Goal: Task Accomplishment & Management: Complete application form

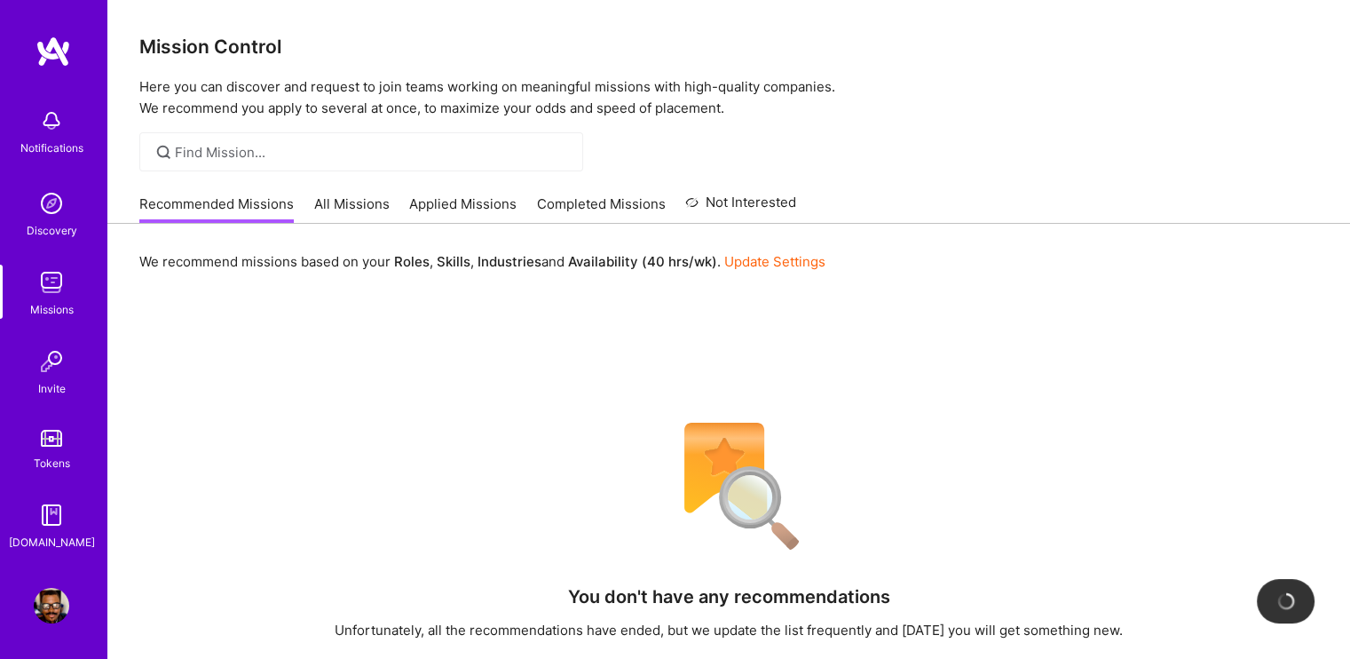
click at [48, 578] on div "Notifications Discovery Missions Invite Tokens [DOMAIN_NAME] Profile" at bounding box center [53, 329] width 107 height 659
click at [56, 601] on img at bounding box center [52, 606] width 36 height 36
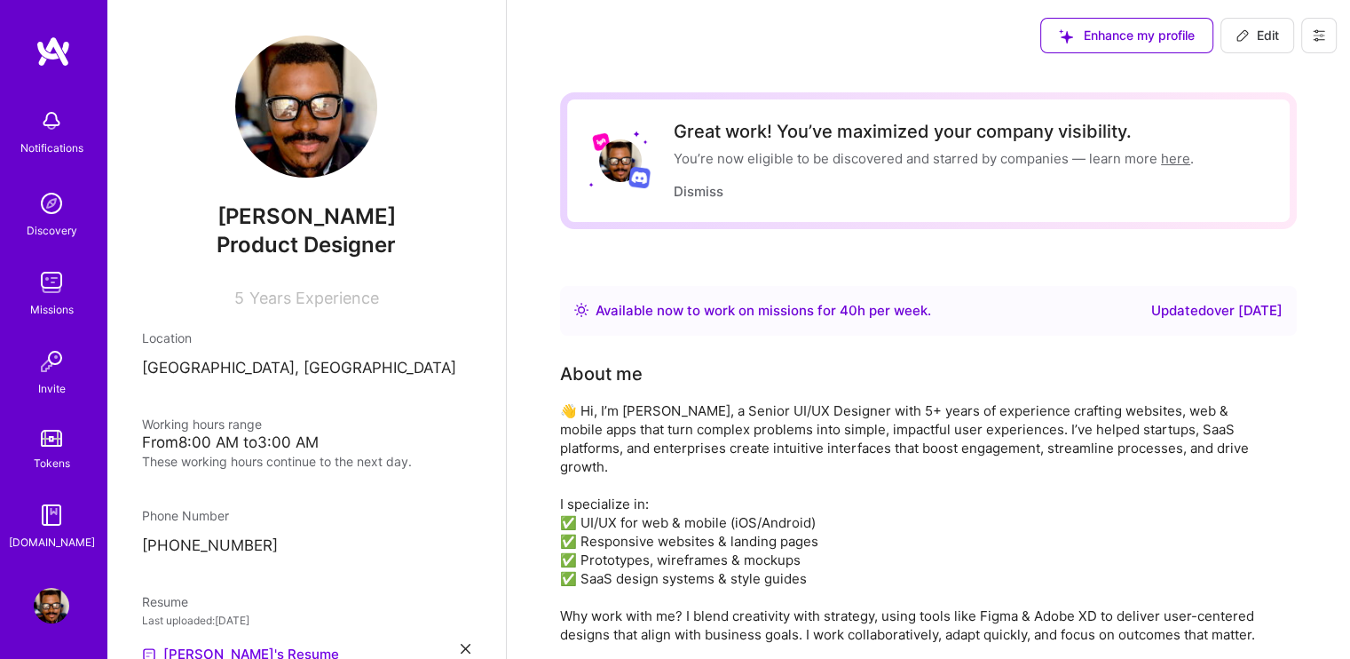
click at [57, 199] on img at bounding box center [52, 204] width 36 height 36
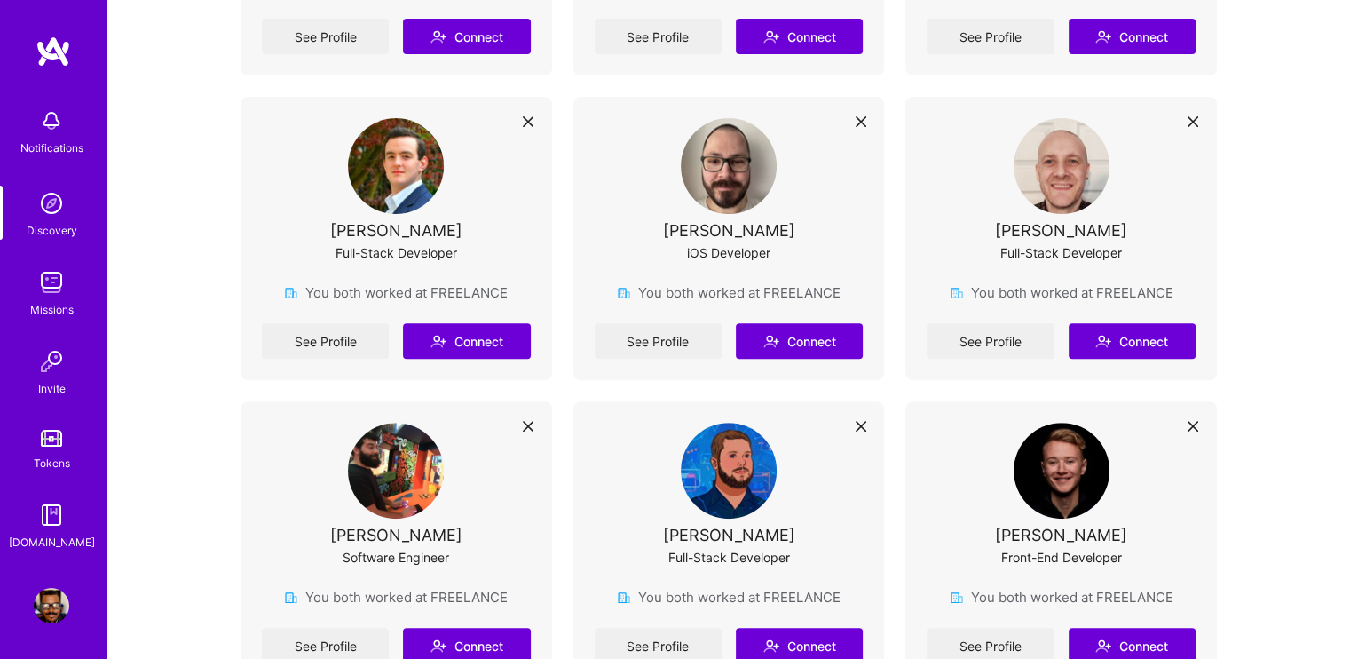
scroll to position [266, 0]
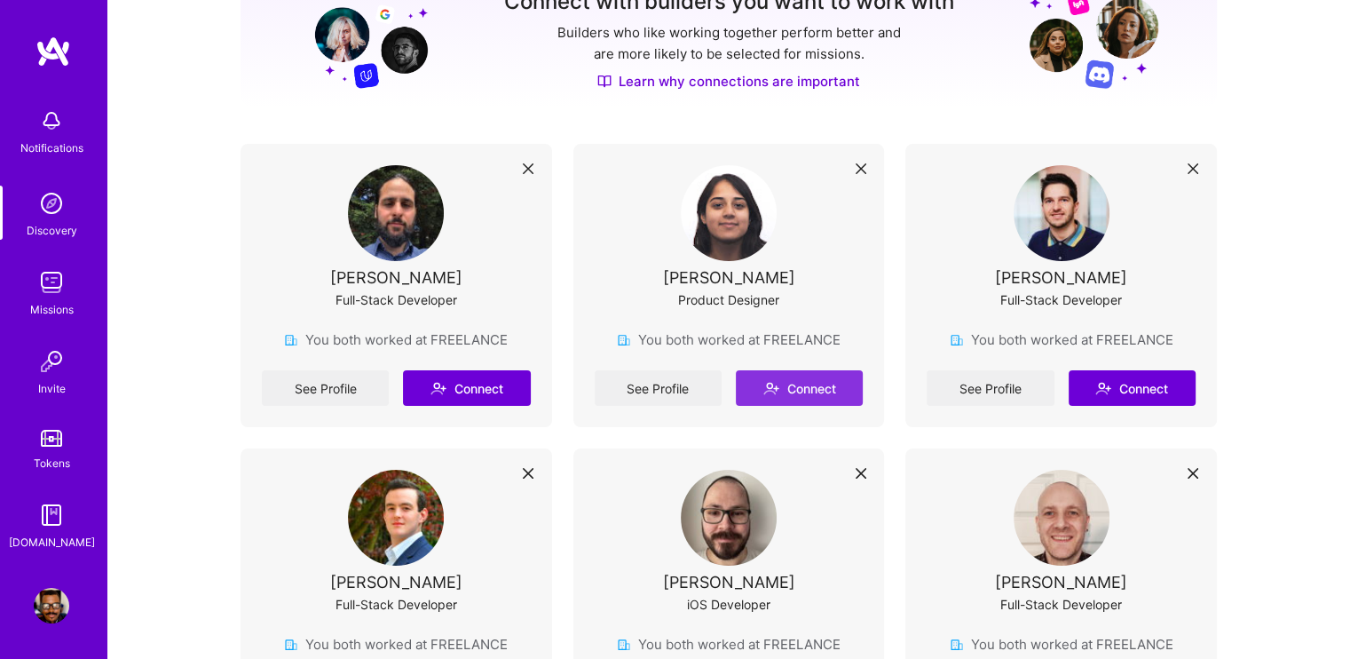
click at [790, 386] on button "Connect" at bounding box center [799, 388] width 127 height 36
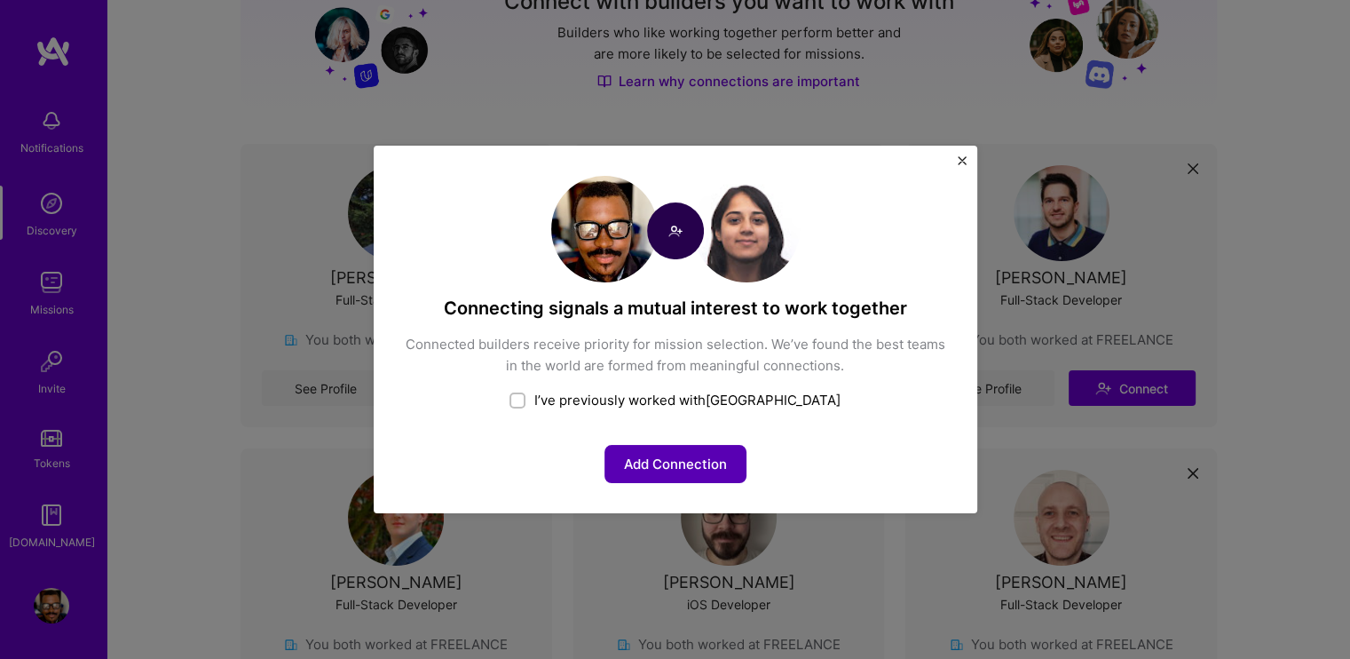
click at [699, 468] on button "Add Connection" at bounding box center [676, 464] width 142 height 38
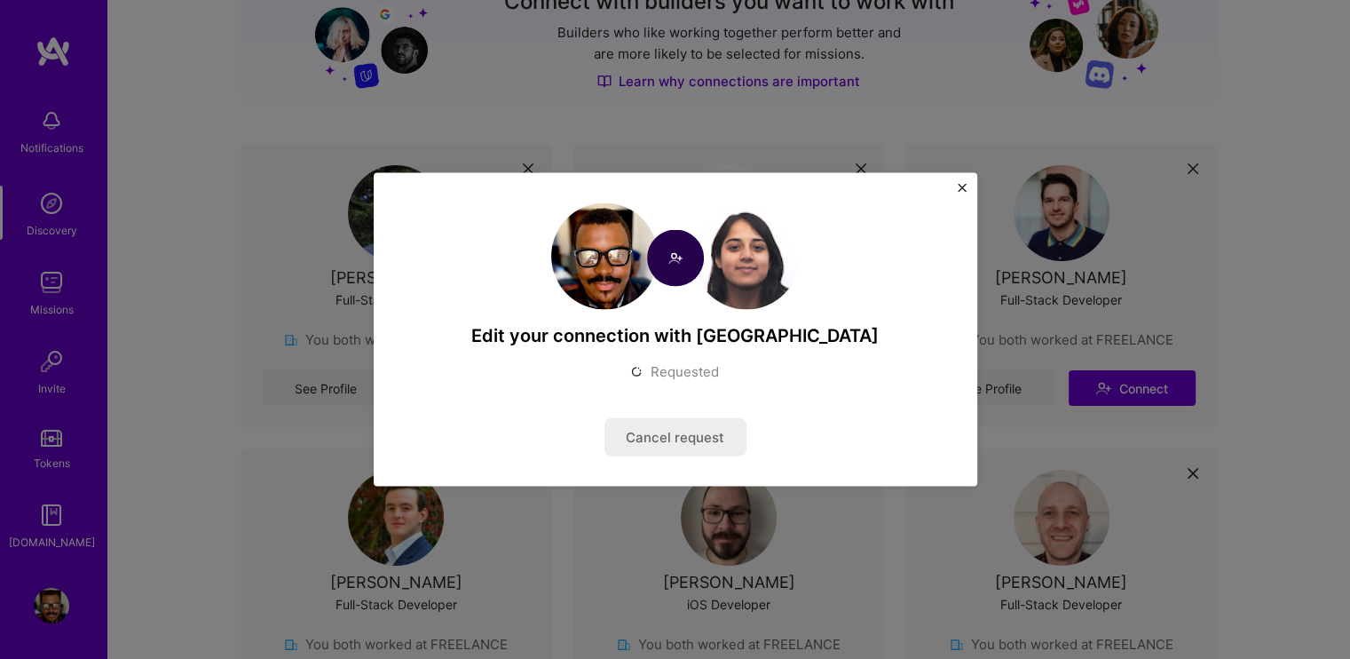
click at [201, 384] on div "Edit your connection with Milan Requested Cancel request" at bounding box center [675, 329] width 1350 height 659
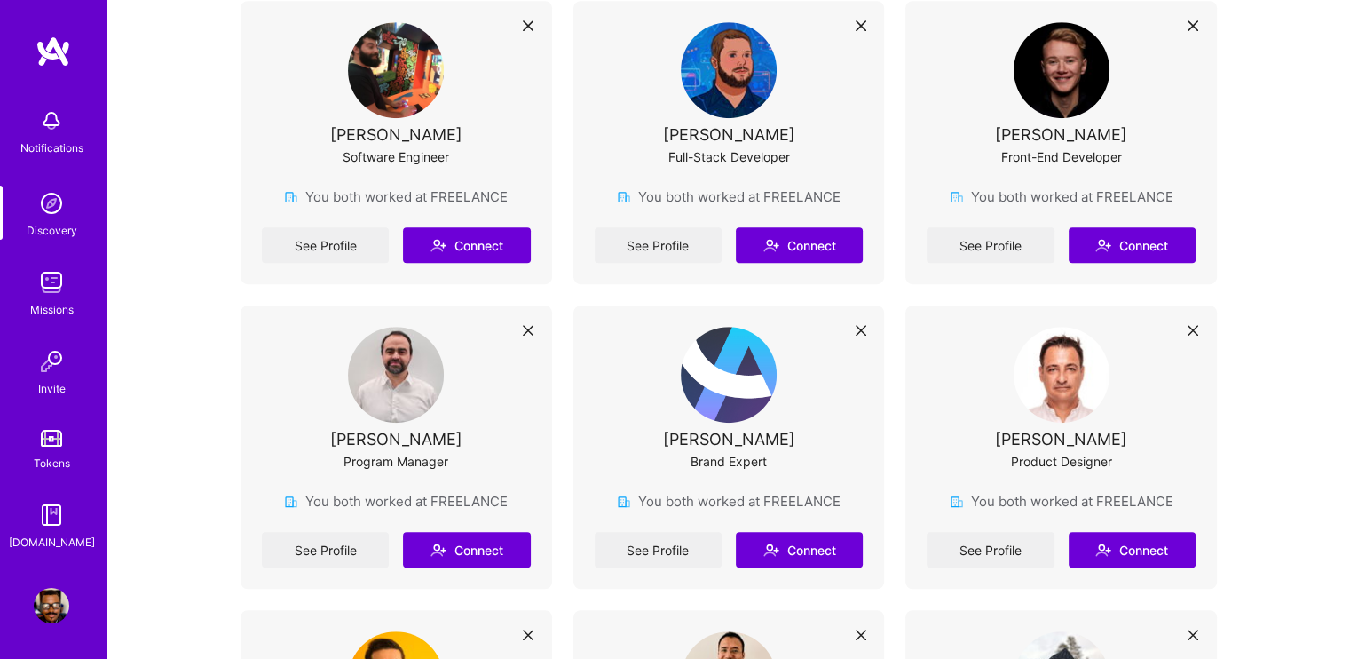
scroll to position [976, 0]
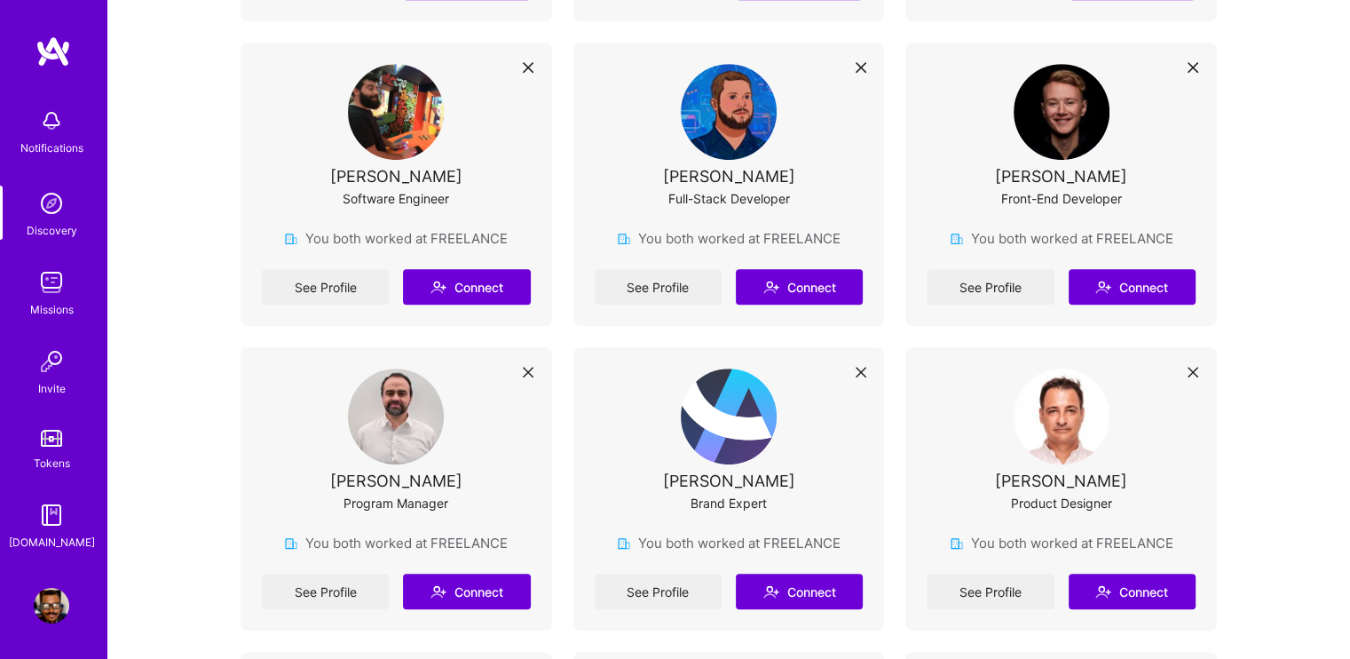
click at [61, 285] on img at bounding box center [52, 283] width 36 height 36
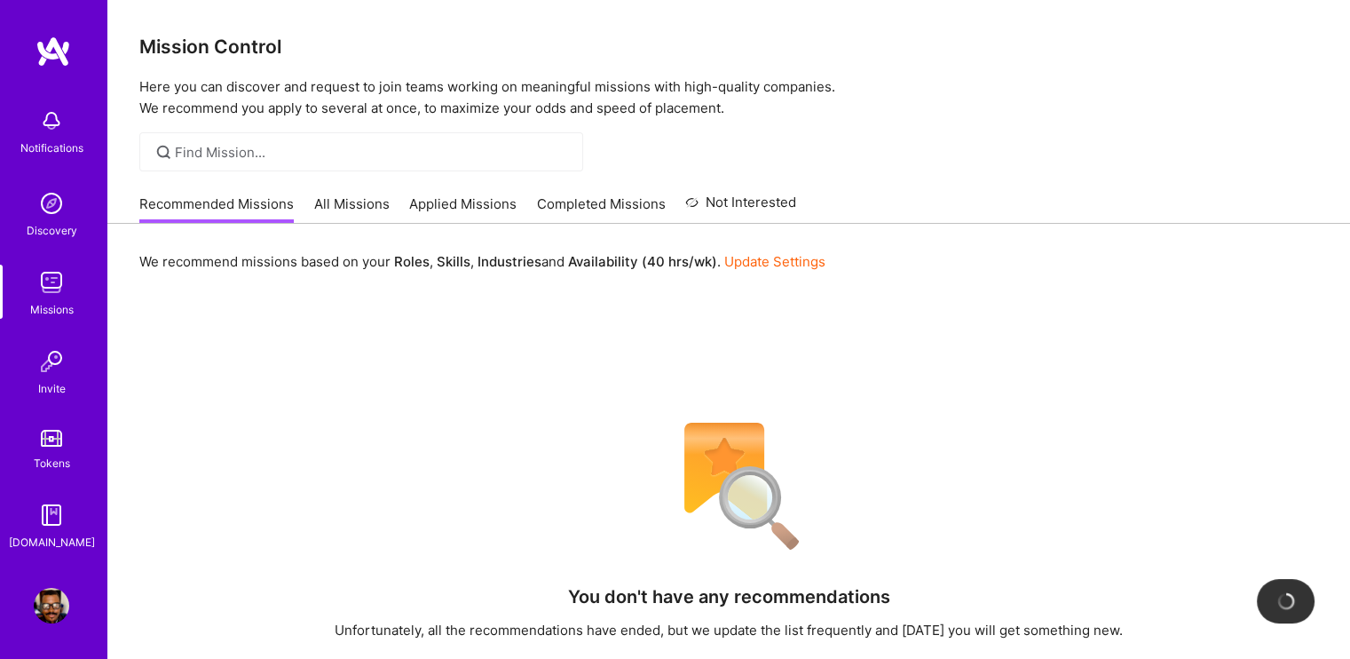
click at [347, 209] on link "All Missions" at bounding box center [351, 208] width 75 height 29
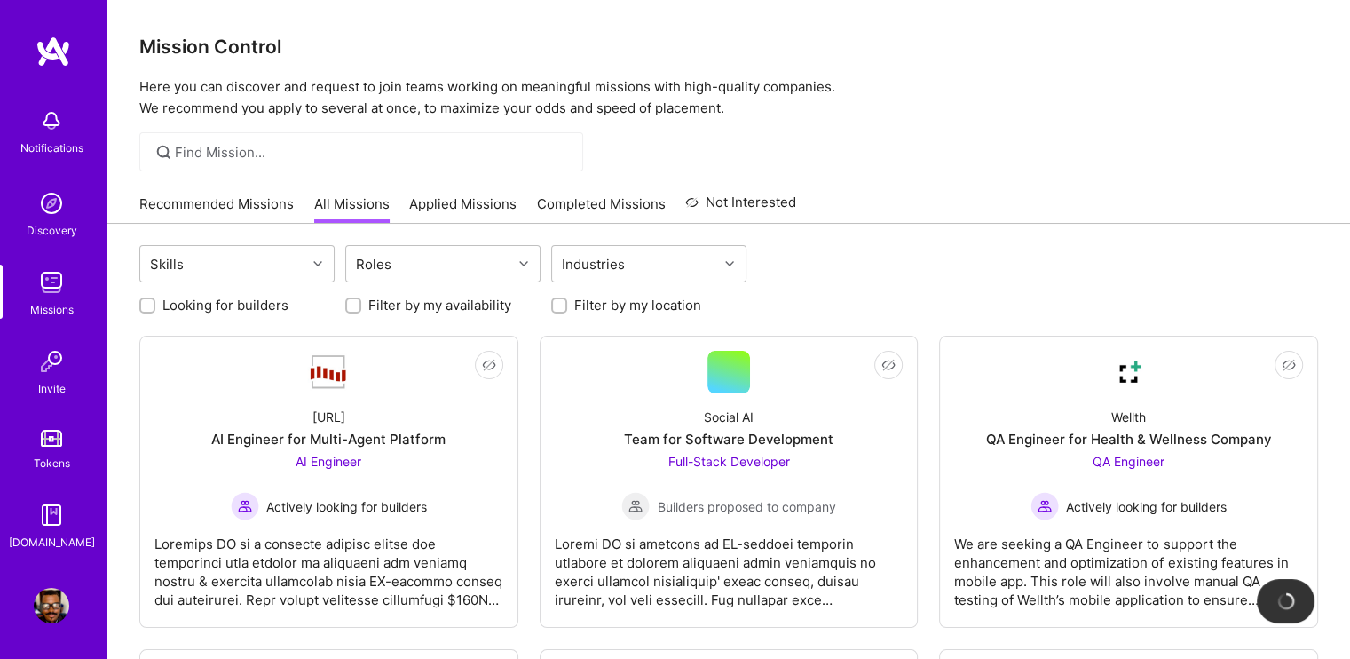
click at [230, 199] on link "Recommended Missions" at bounding box center [216, 208] width 154 height 29
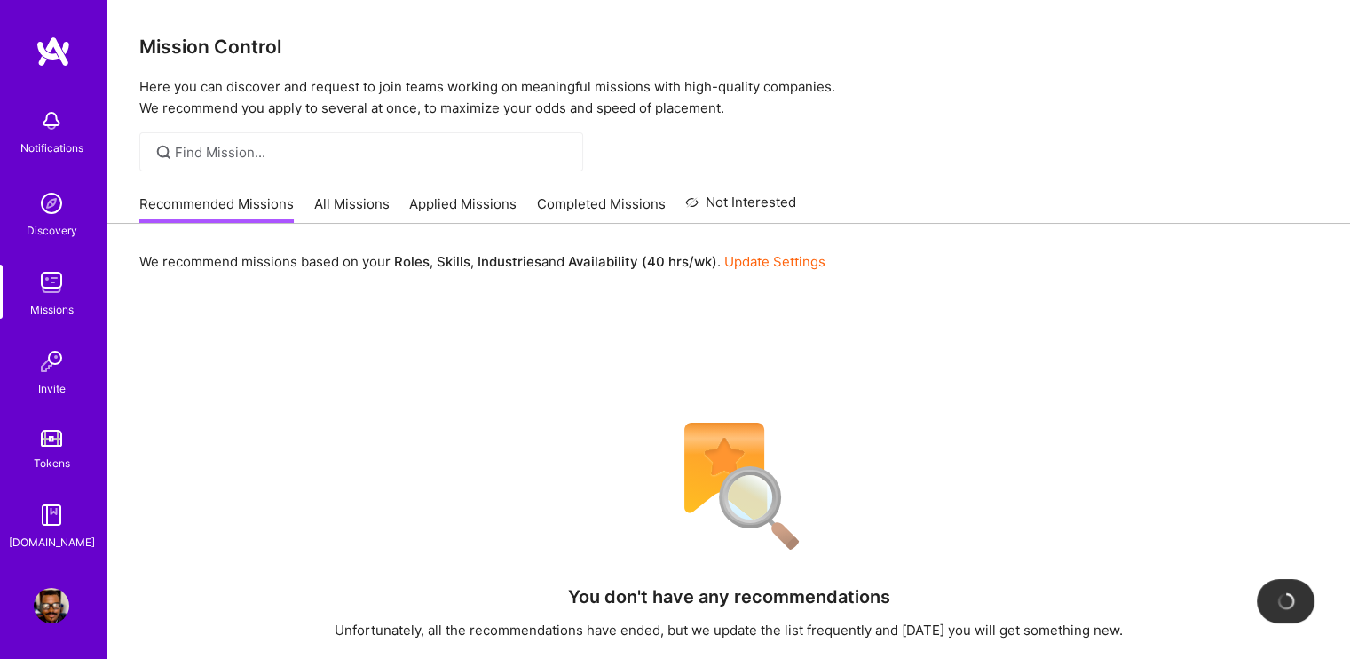
click at [355, 202] on link "All Missions" at bounding box center [351, 208] width 75 height 29
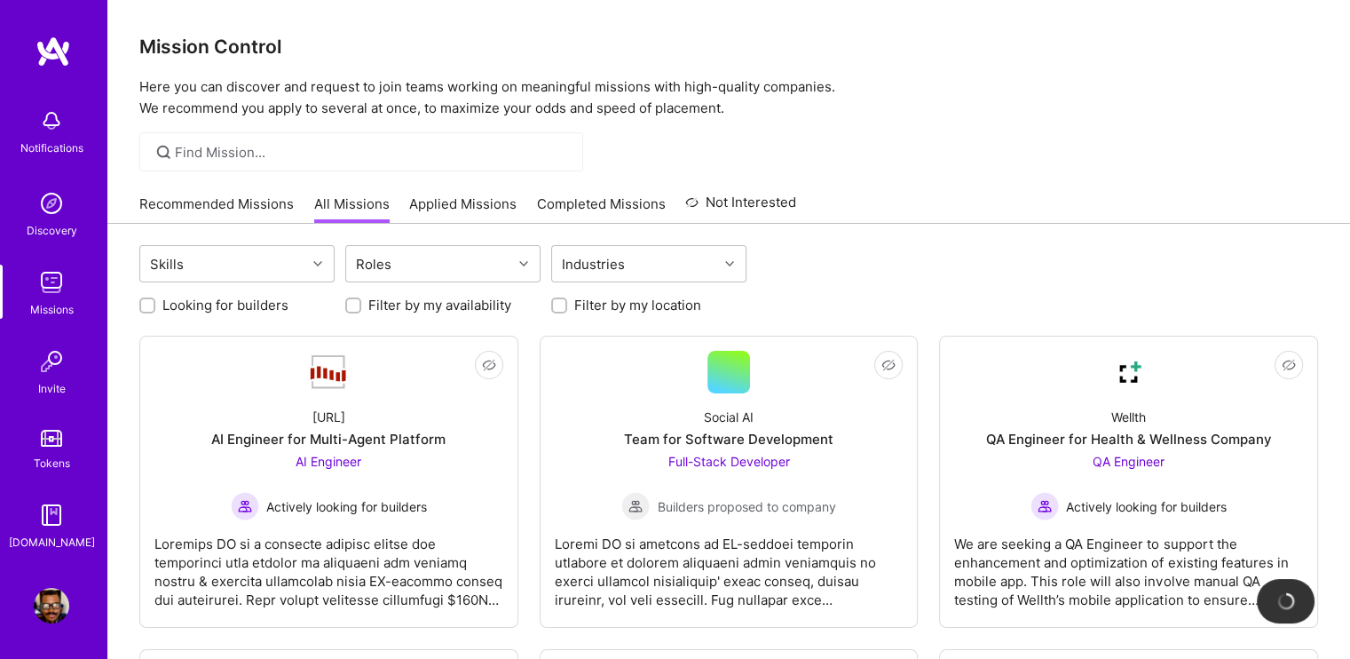
click at [276, 200] on link "Recommended Missions" at bounding box center [216, 208] width 154 height 29
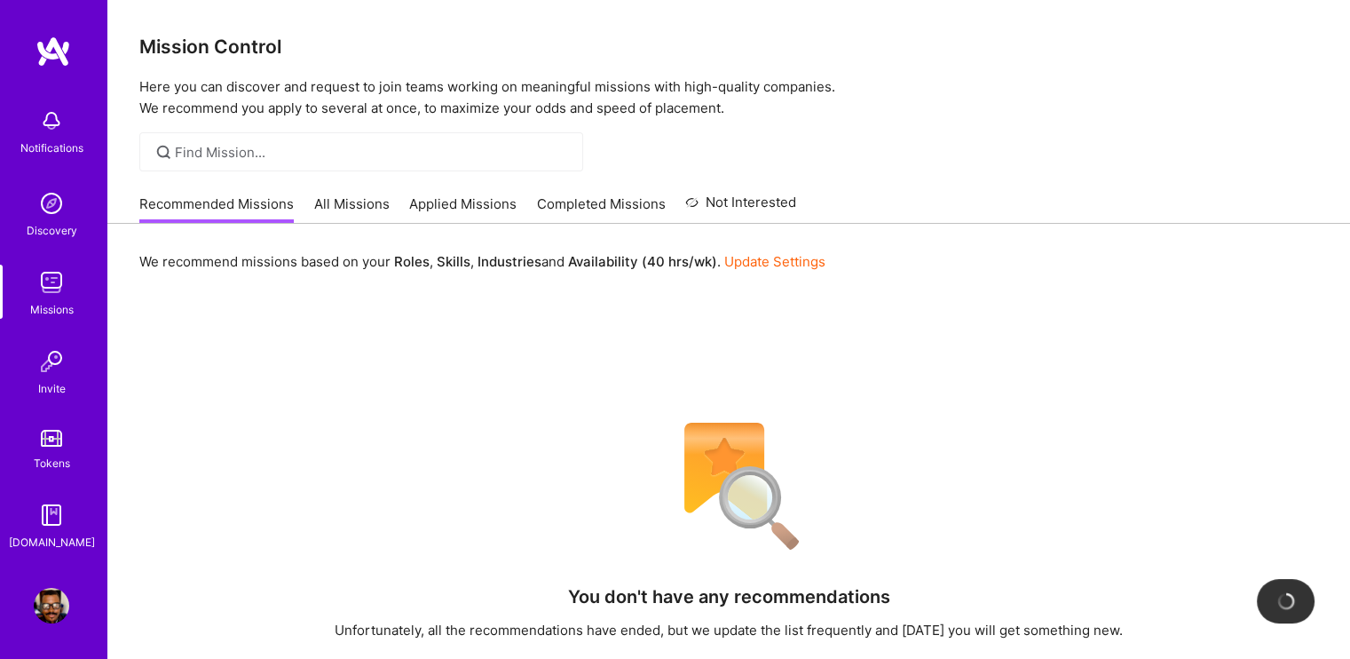
click at [360, 198] on link "All Missions" at bounding box center [351, 208] width 75 height 29
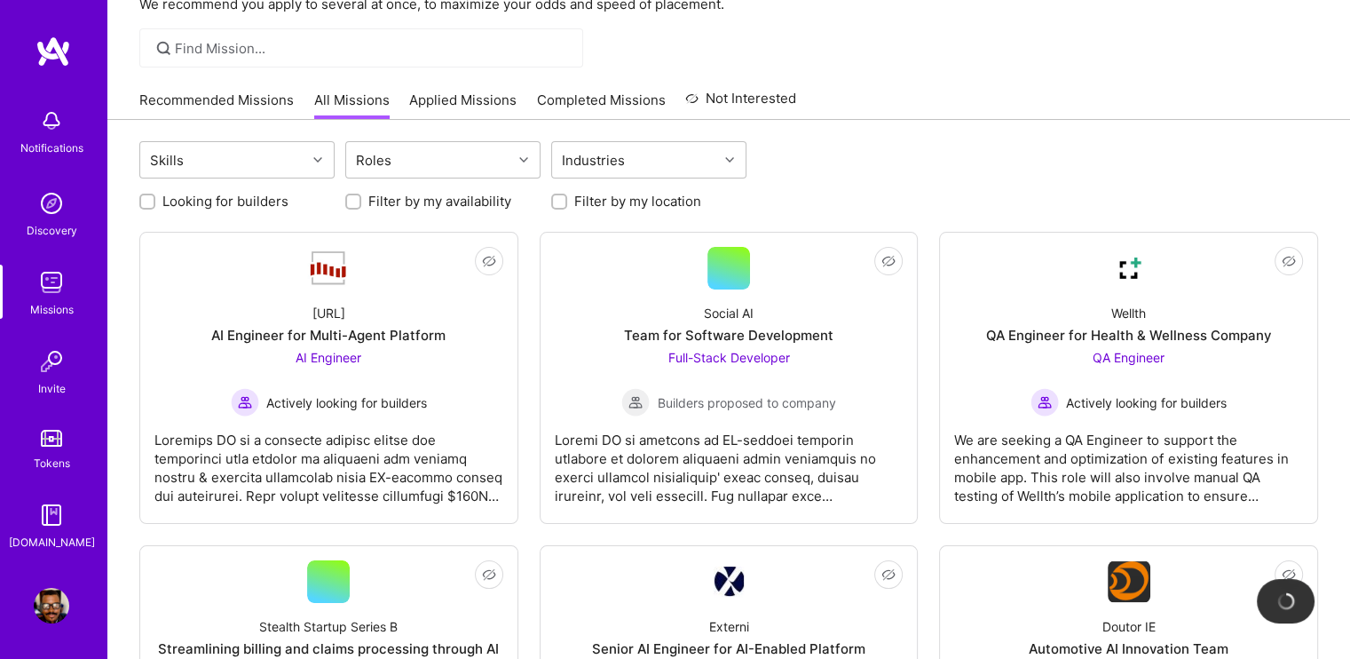
scroll to position [89, 0]
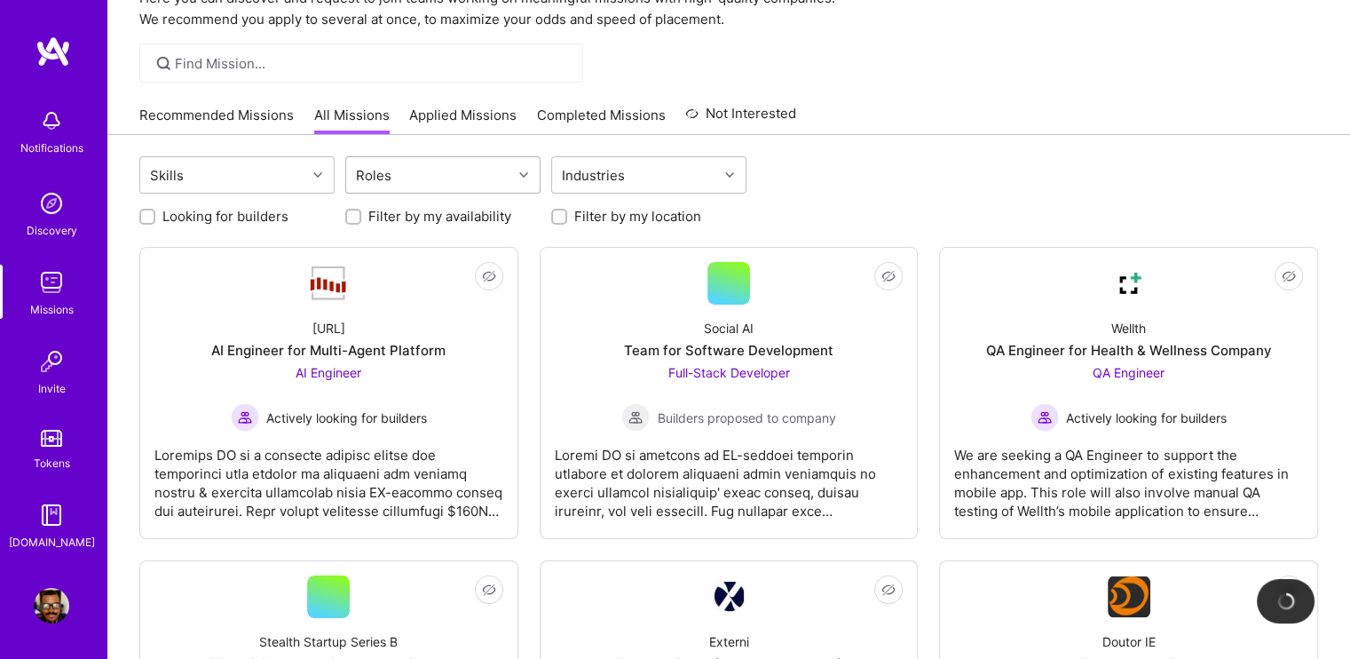
click at [469, 170] on div "Roles" at bounding box center [429, 175] width 166 height 36
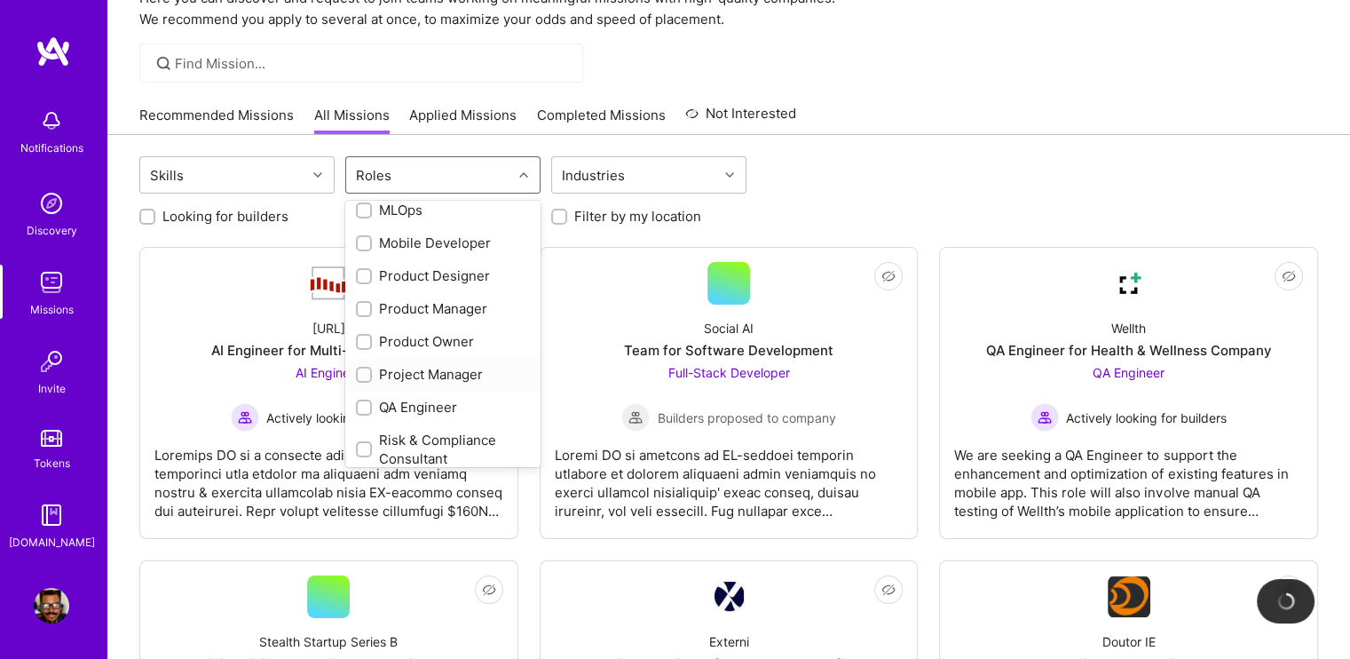
scroll to position [666, 0]
click at [362, 277] on input "checkbox" at bounding box center [366, 279] width 12 height 12
checkbox input "true"
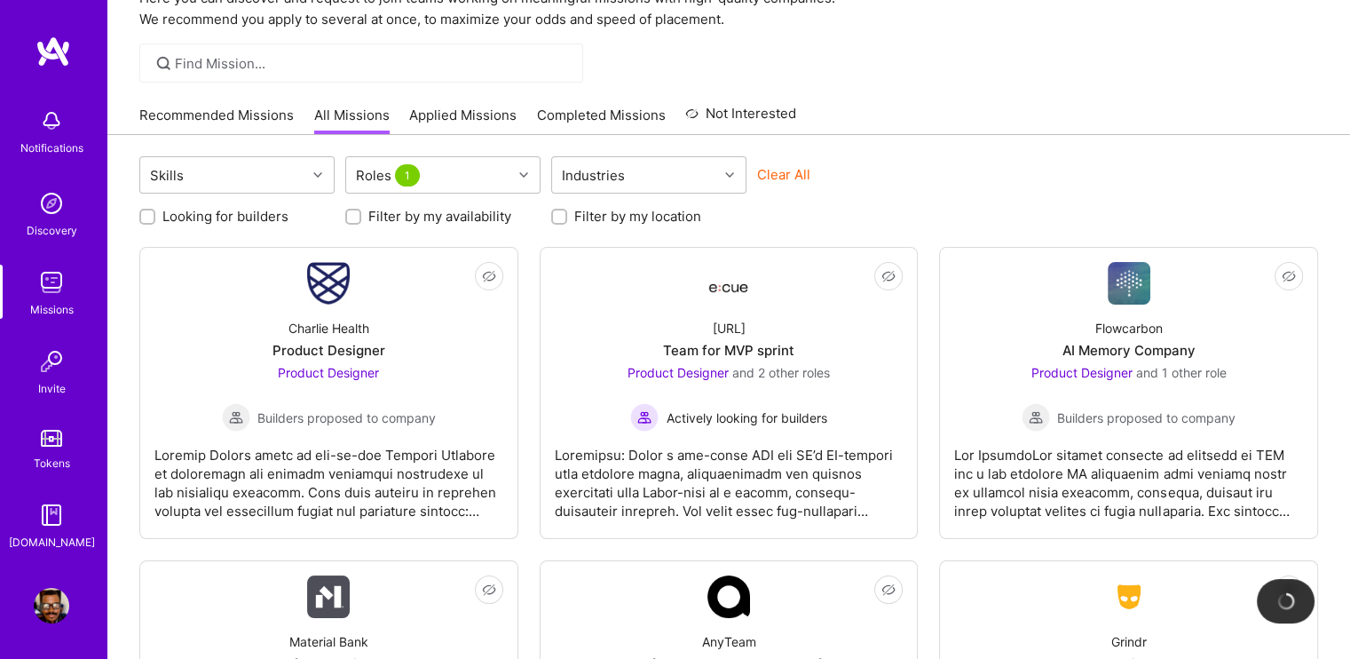
click at [929, 176] on div "Clear All" at bounding box center [854, 181] width 195 height 33
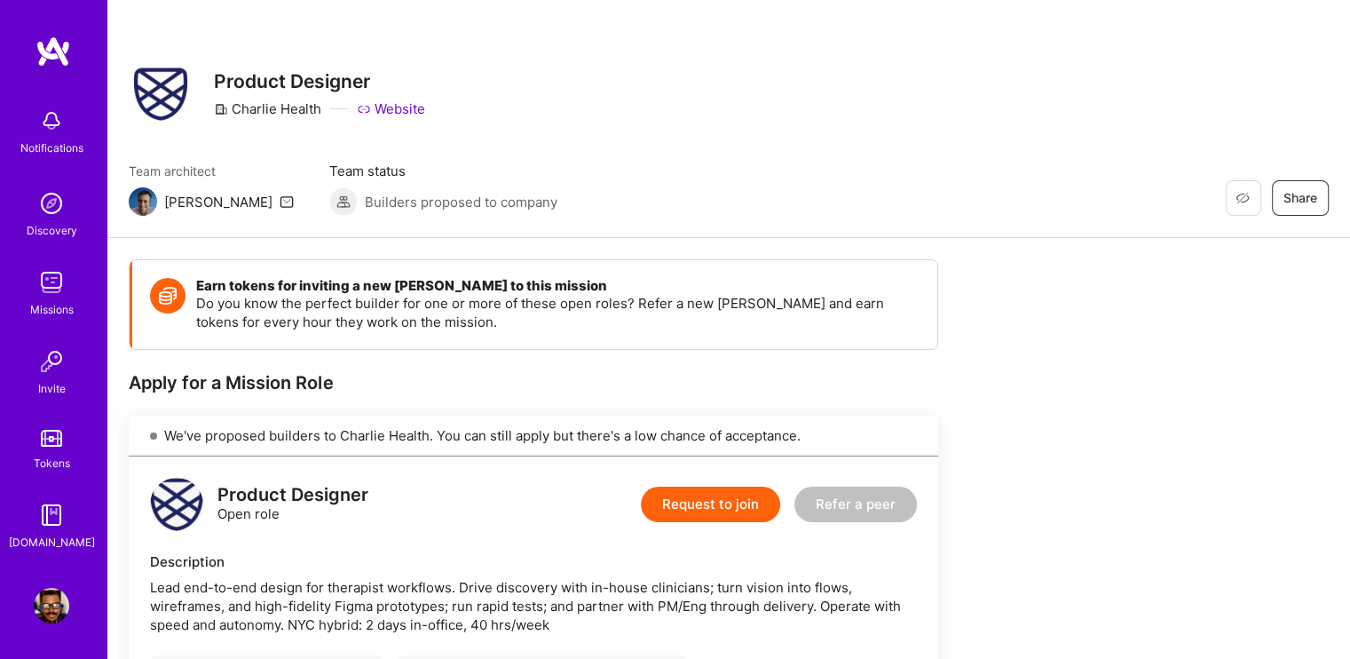
click at [386, 106] on link "Website" at bounding box center [391, 108] width 68 height 19
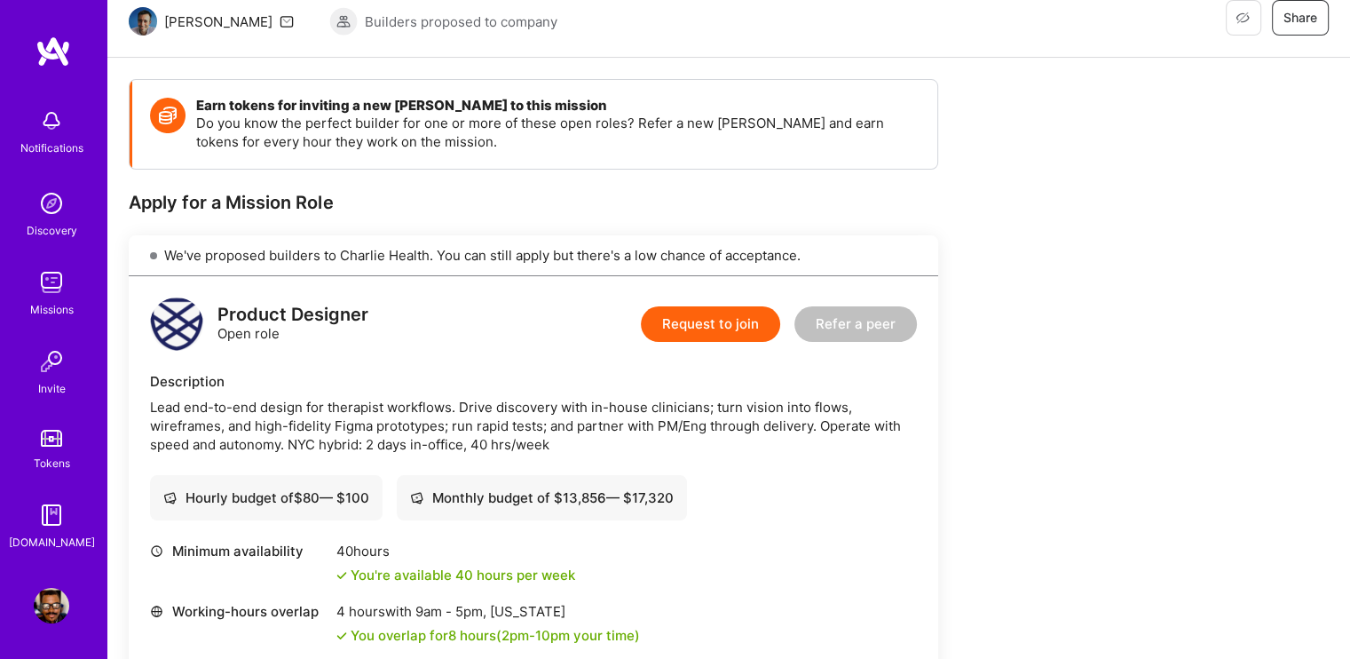
scroll to position [178, 0]
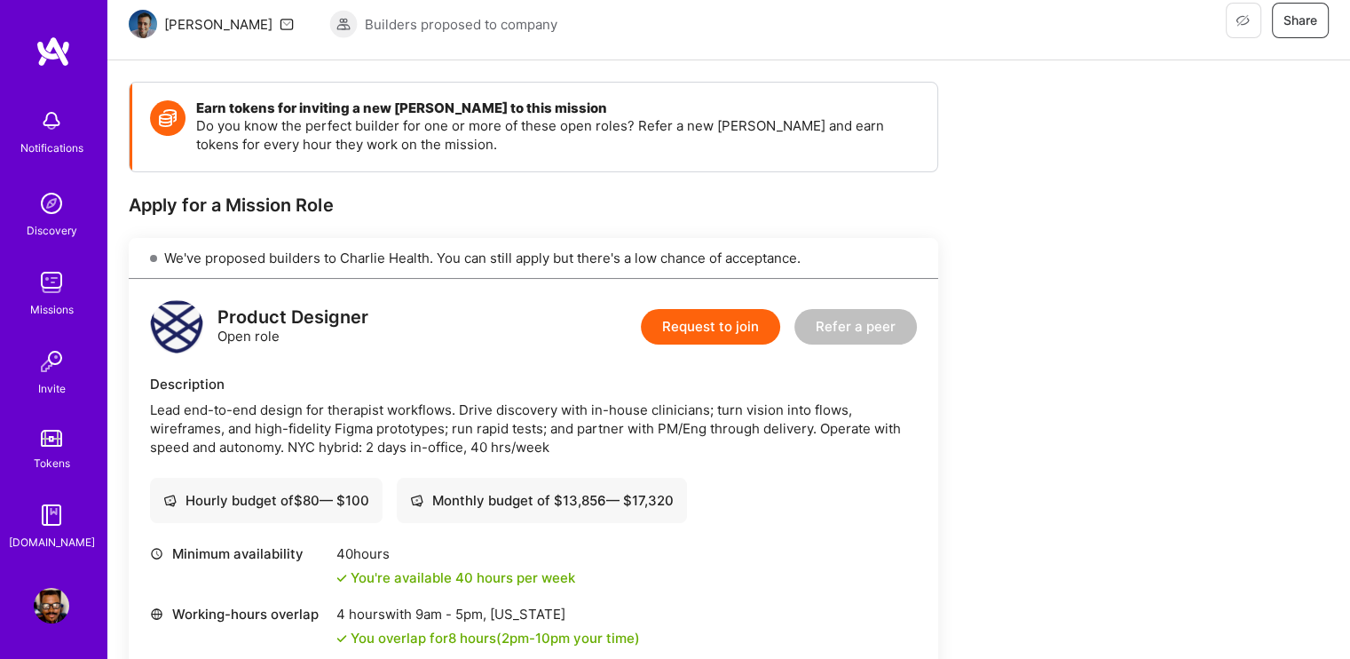
click at [721, 332] on button "Request to join" at bounding box center [710, 327] width 139 height 36
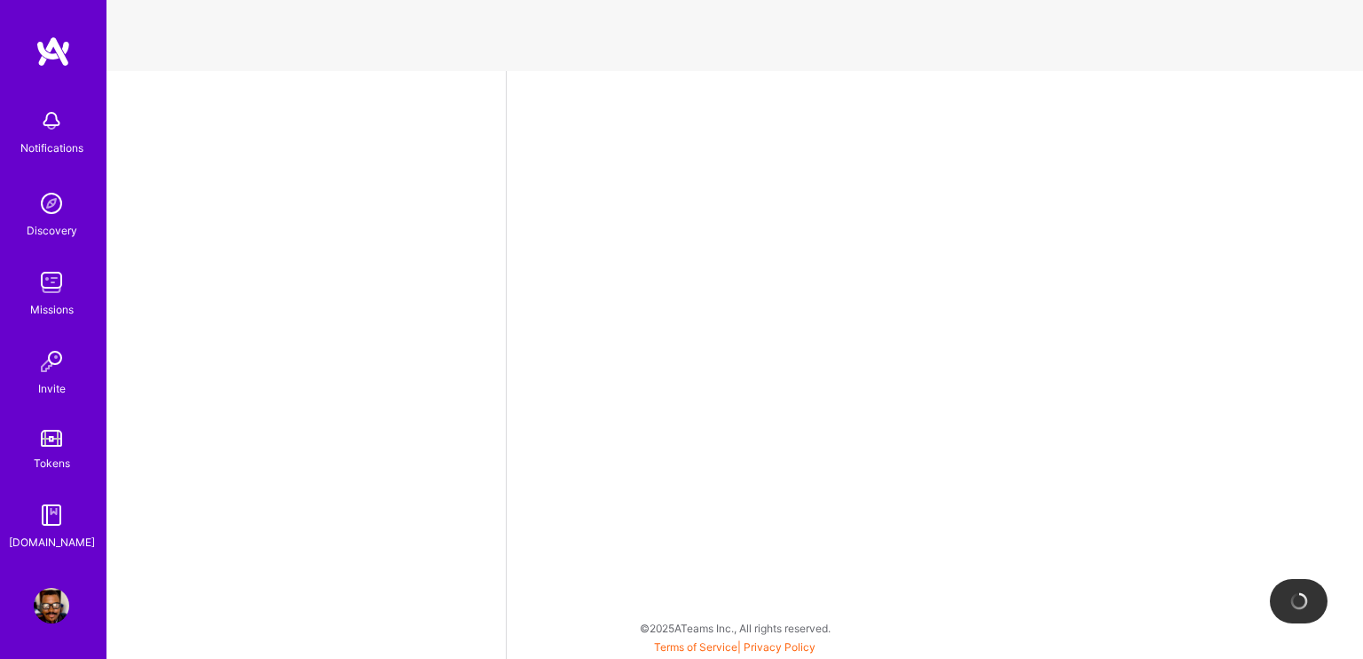
select select "NG"
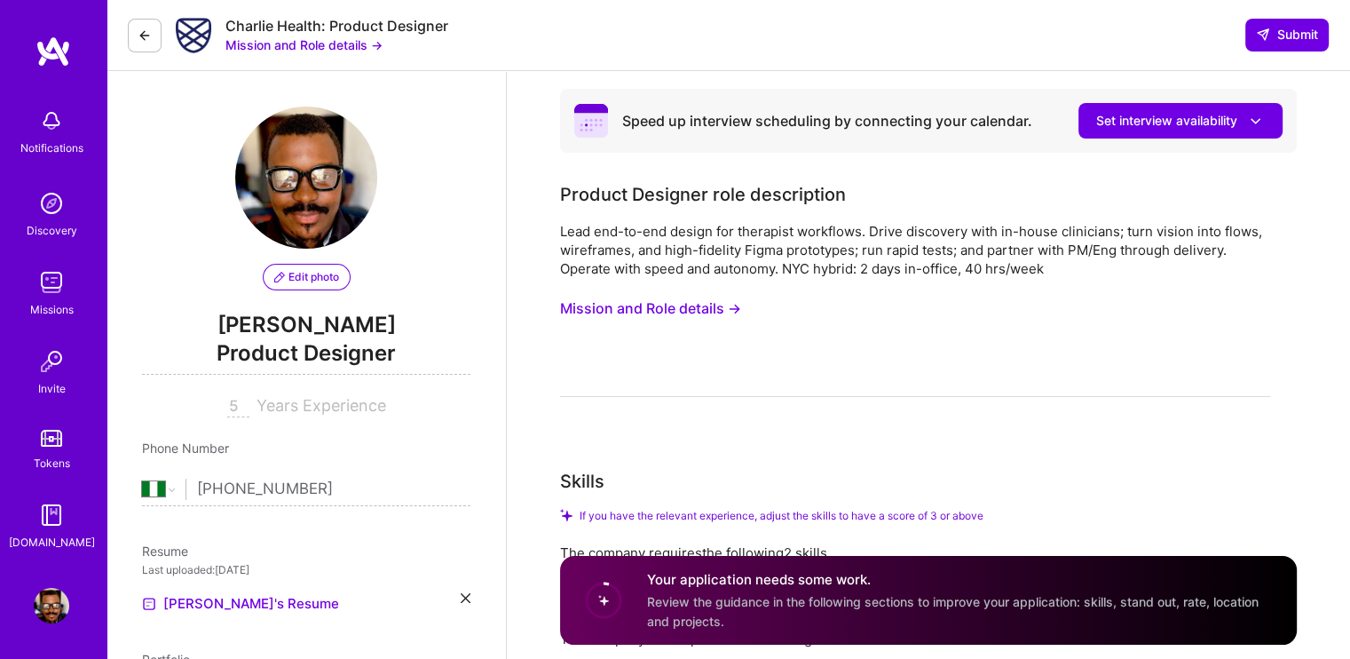
click at [1237, 116] on span "Set interview availability" at bounding box center [1180, 121] width 169 height 19
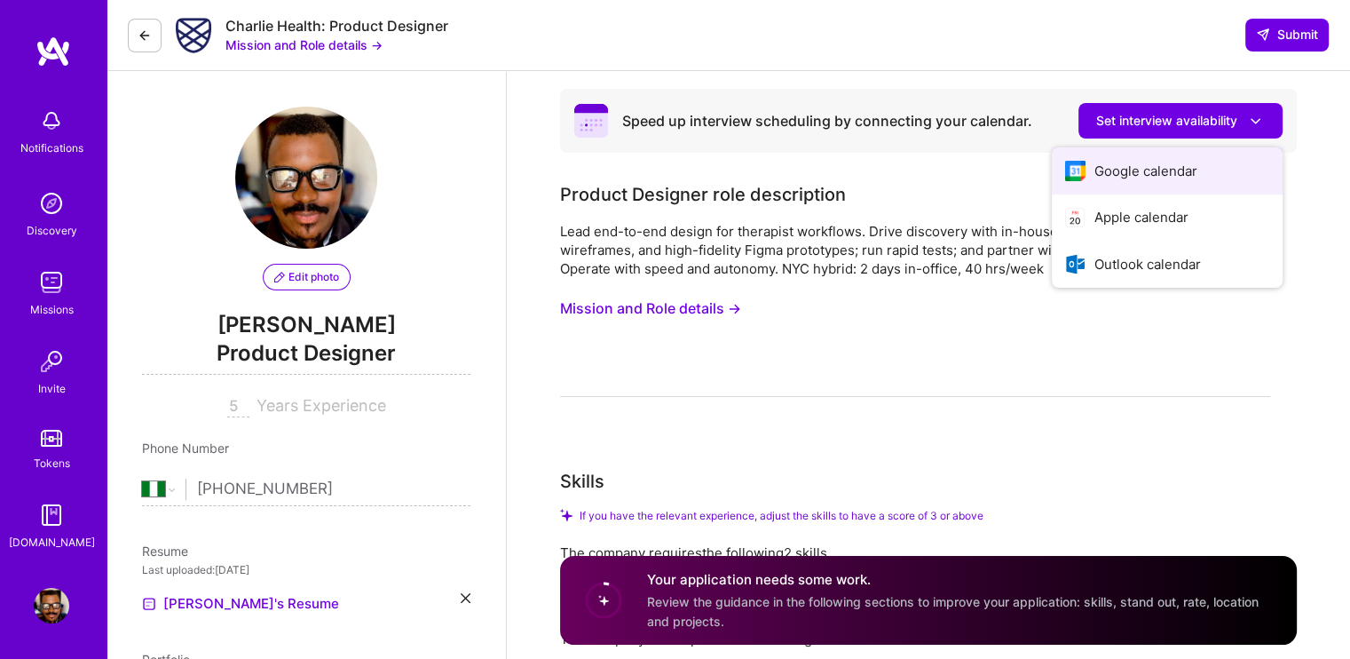
click at [1147, 171] on button "Google calendar" at bounding box center [1167, 170] width 231 height 47
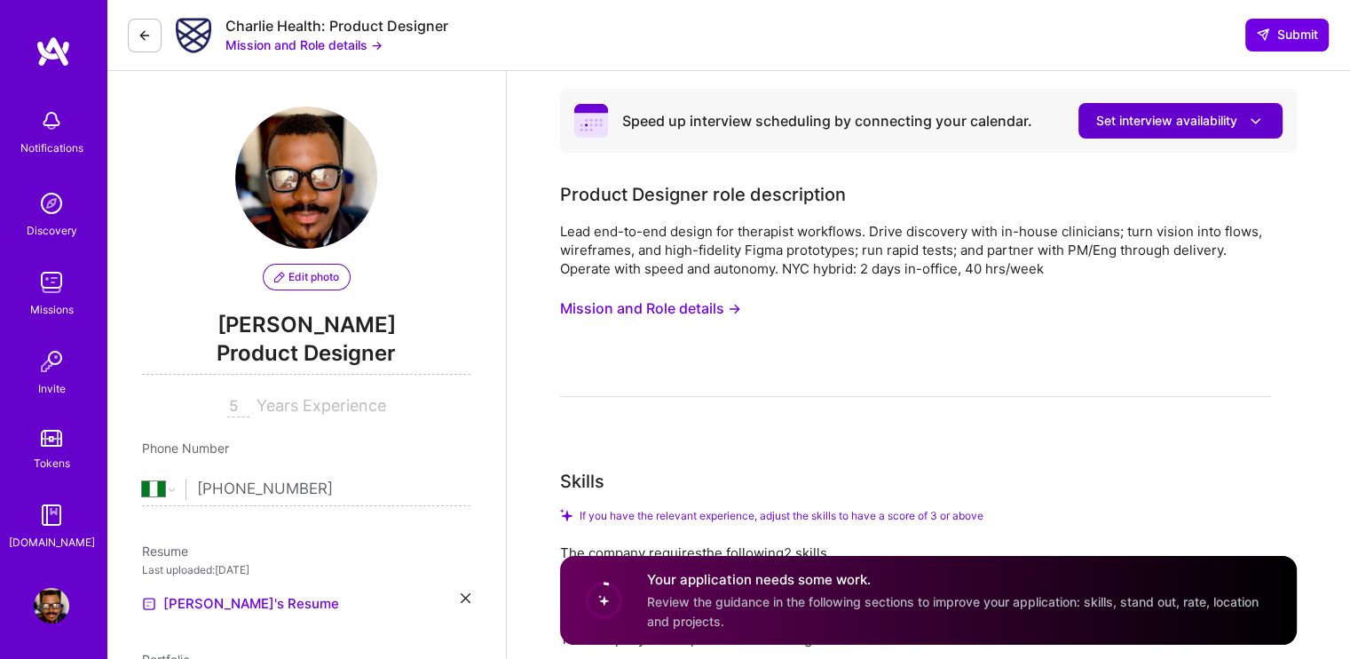
click at [1136, 120] on span "Set interview availability" at bounding box center [1180, 121] width 169 height 19
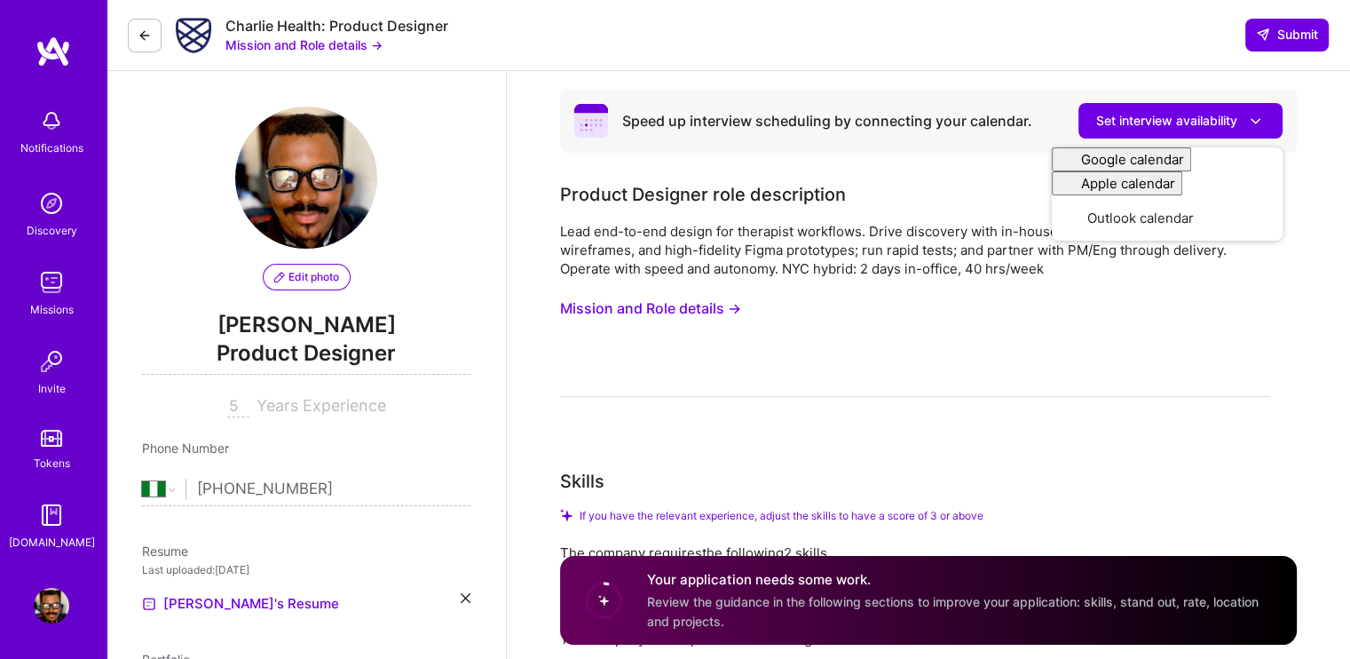
click at [920, 36] on div "Charlie Health: Product Designer Mission and Role details → Submit" at bounding box center [729, 35] width 1244 height 71
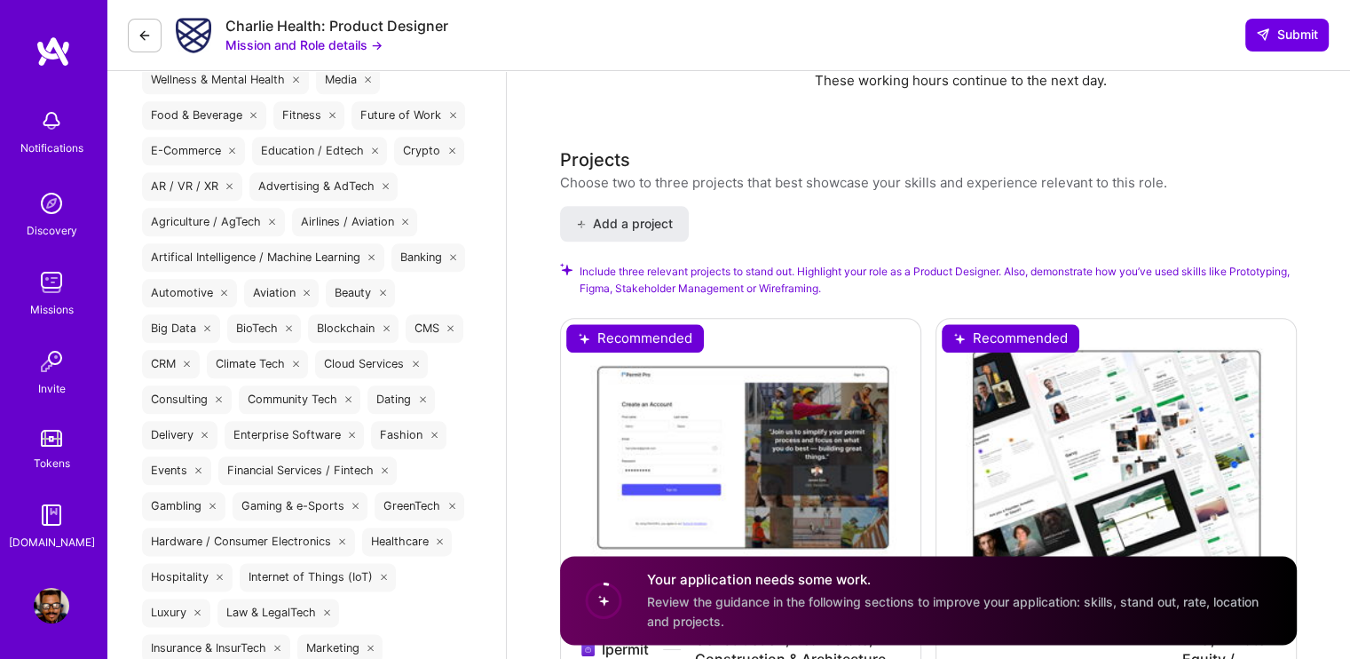
scroll to position [2464, 0]
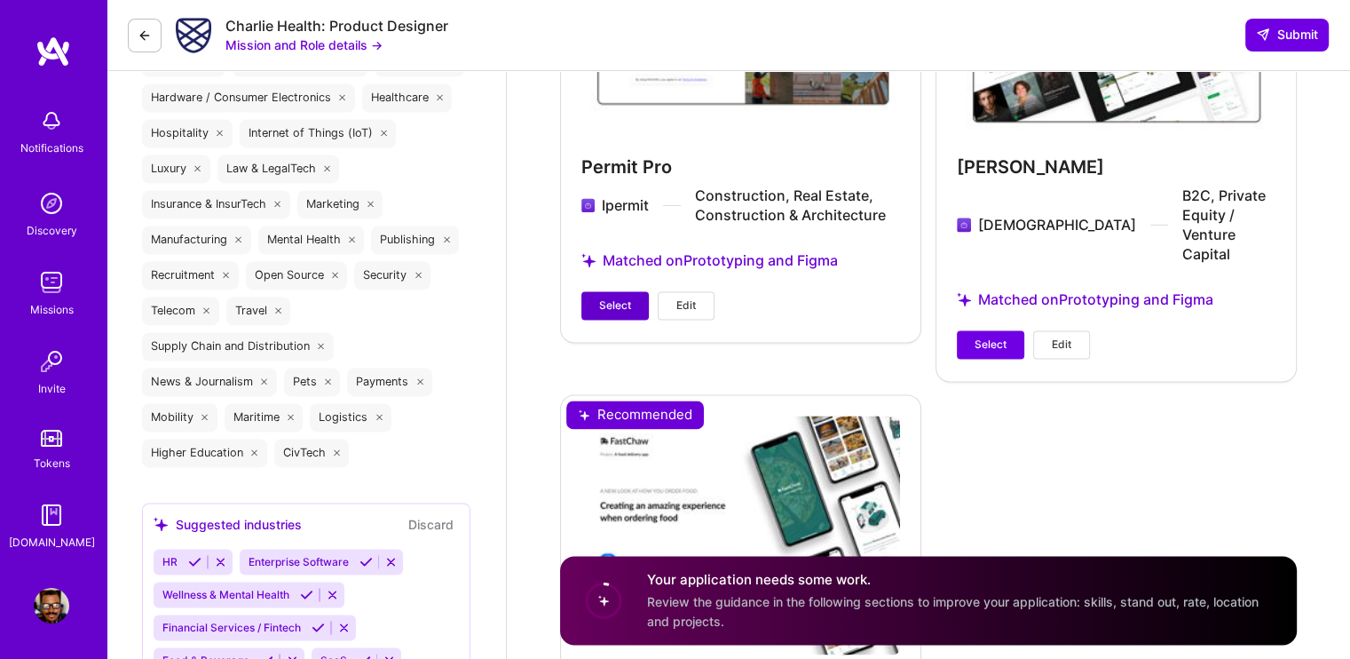
click at [614, 297] on span "Select" at bounding box center [615, 305] width 32 height 16
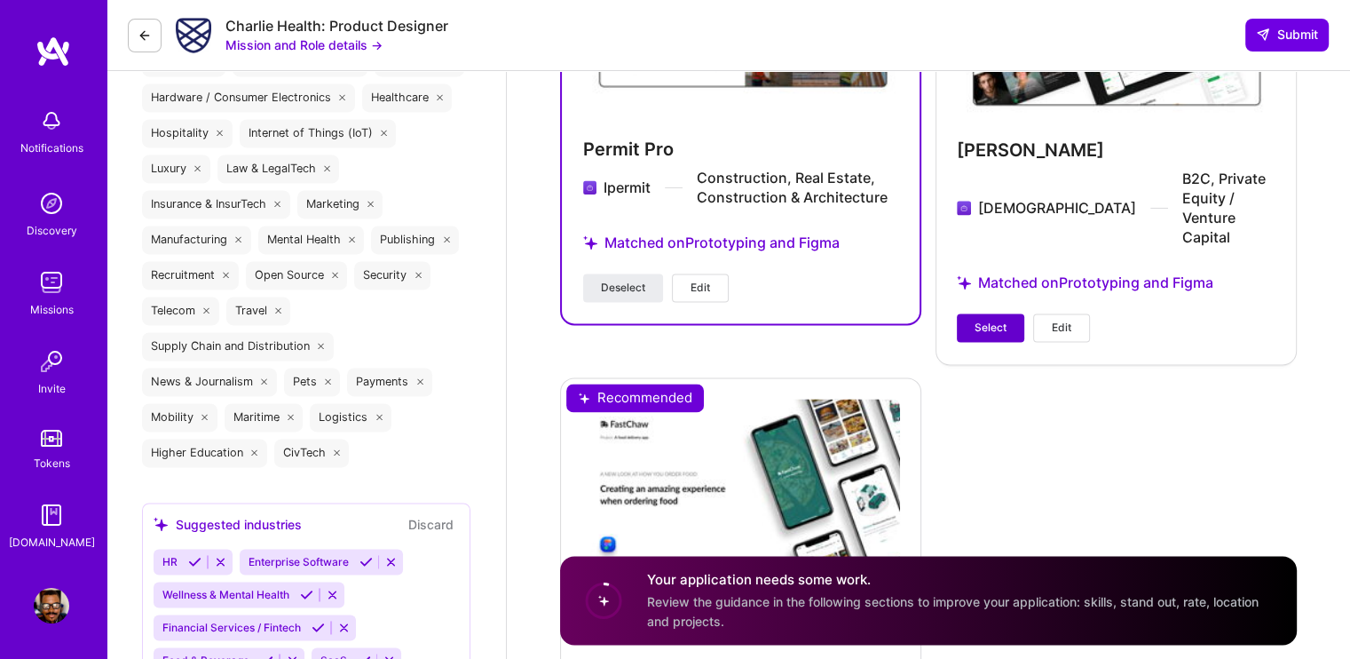
click at [1000, 320] on span "Select" at bounding box center [991, 328] width 32 height 16
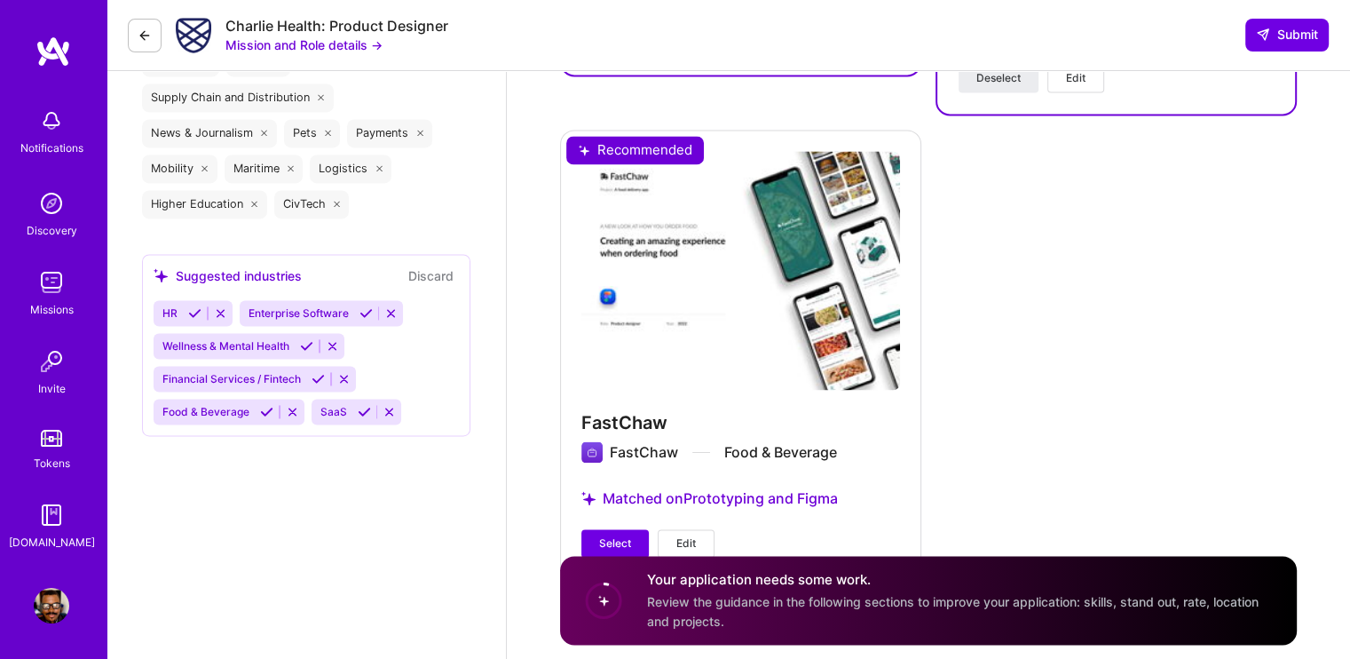
scroll to position [2714, 0]
click at [632, 528] on button "Select" at bounding box center [614, 542] width 67 height 28
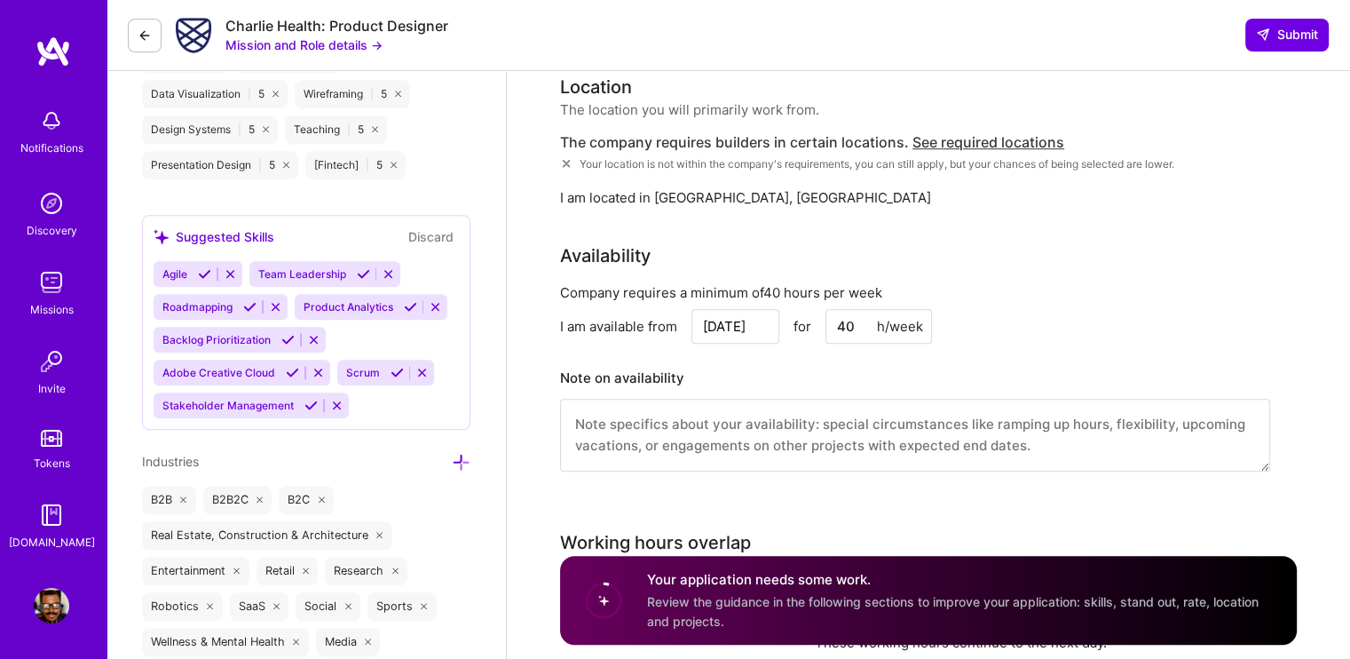
scroll to position [1382, 0]
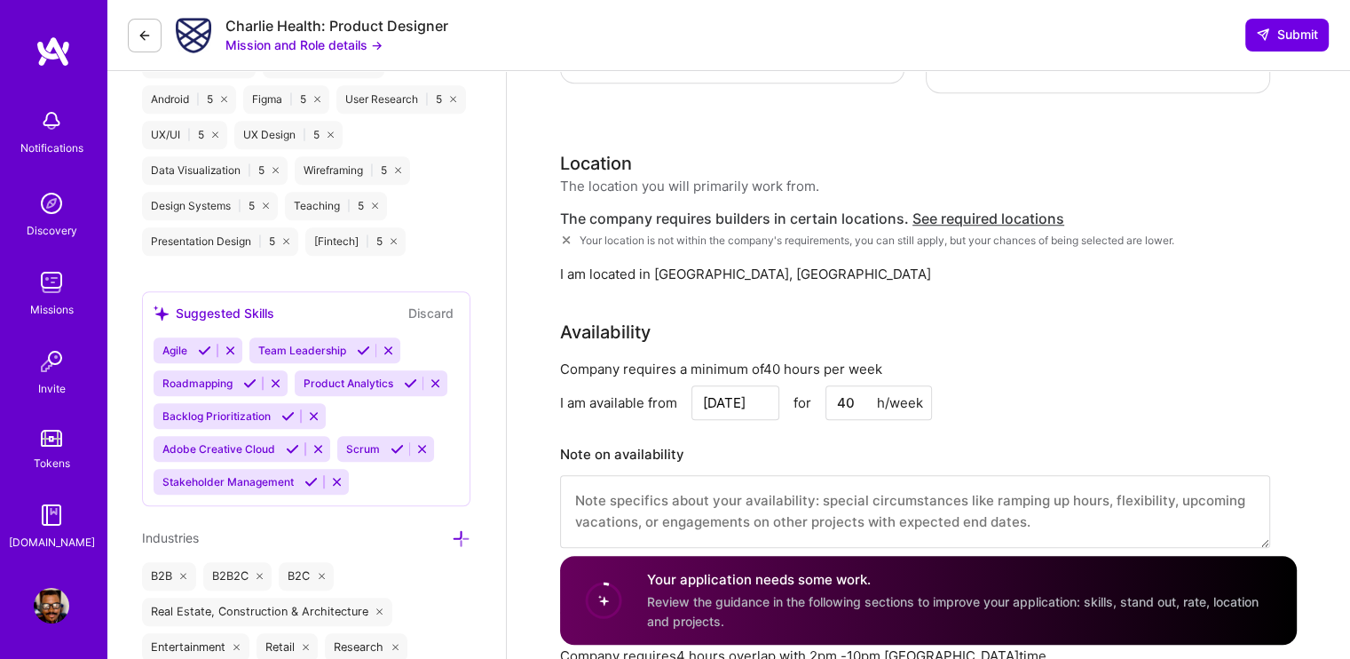
click at [620, 475] on textarea at bounding box center [915, 511] width 710 height 73
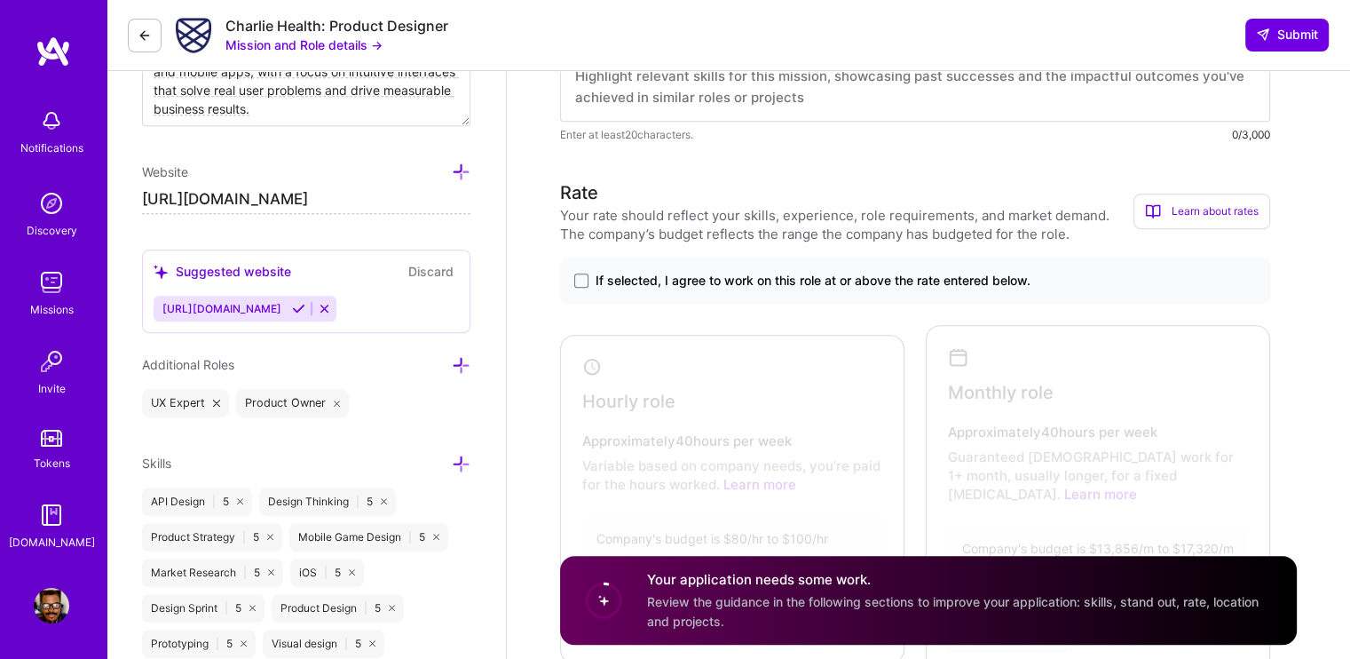
scroll to position [761, 0]
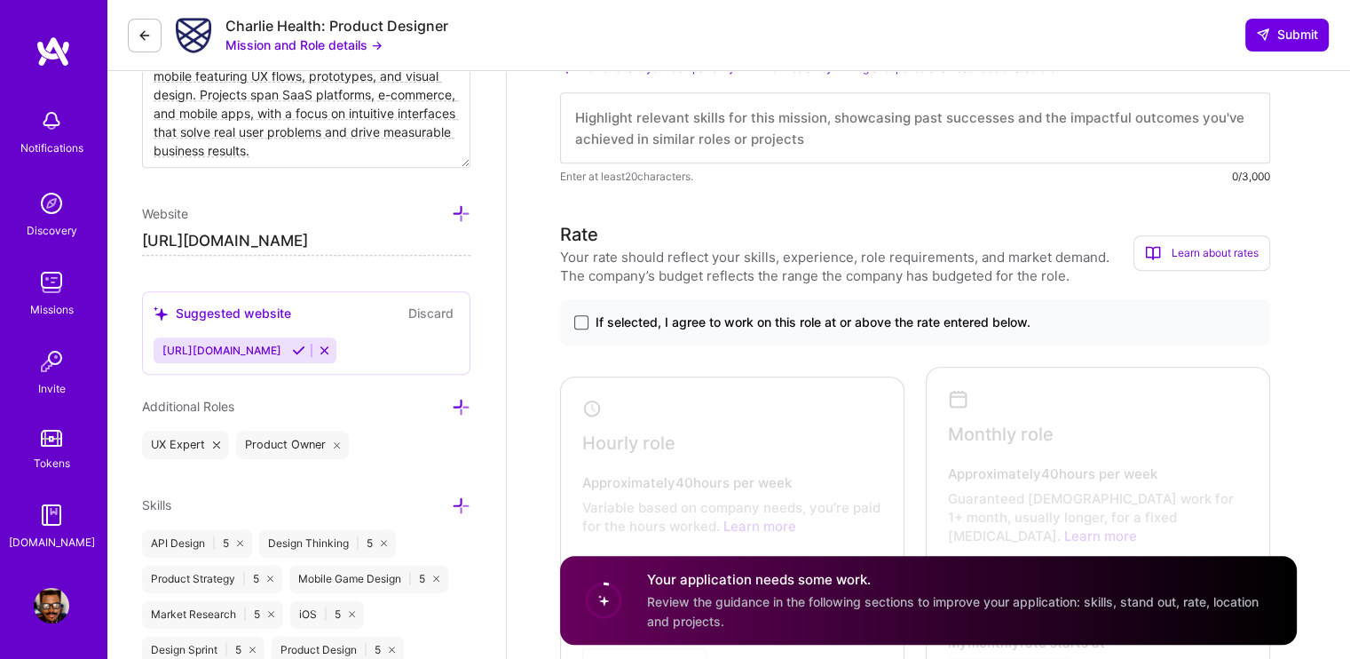
click at [581, 326] on span at bounding box center [581, 322] width 14 height 14
click at [0, 0] on input "If selected, I agree to work on this role at or above the rate entered below." at bounding box center [0, 0] width 0 height 0
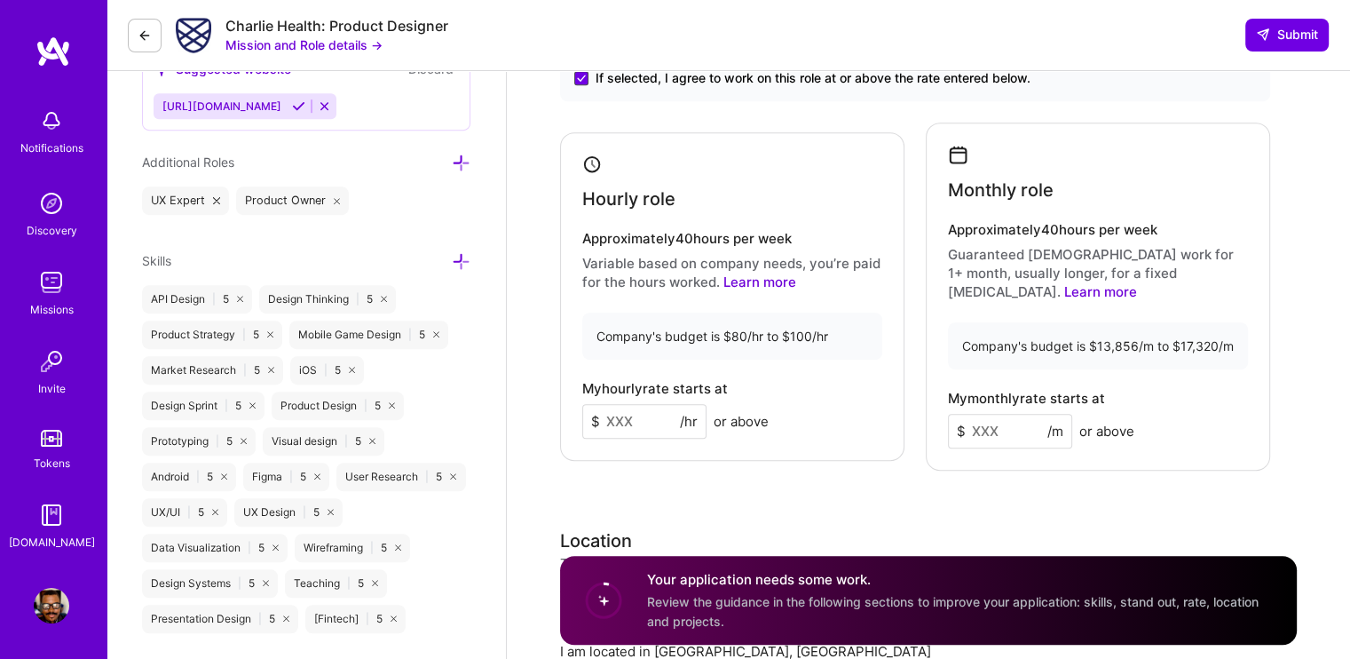
scroll to position [1027, 0]
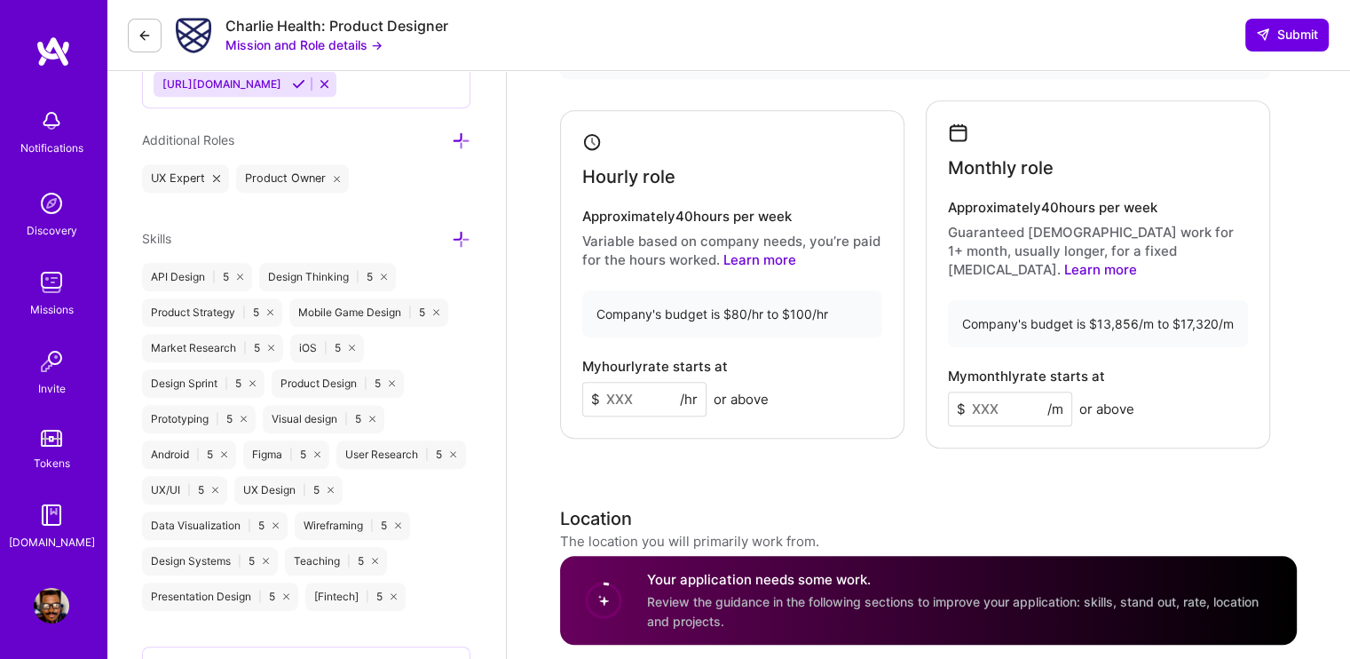
click at [650, 382] on input at bounding box center [644, 399] width 124 height 35
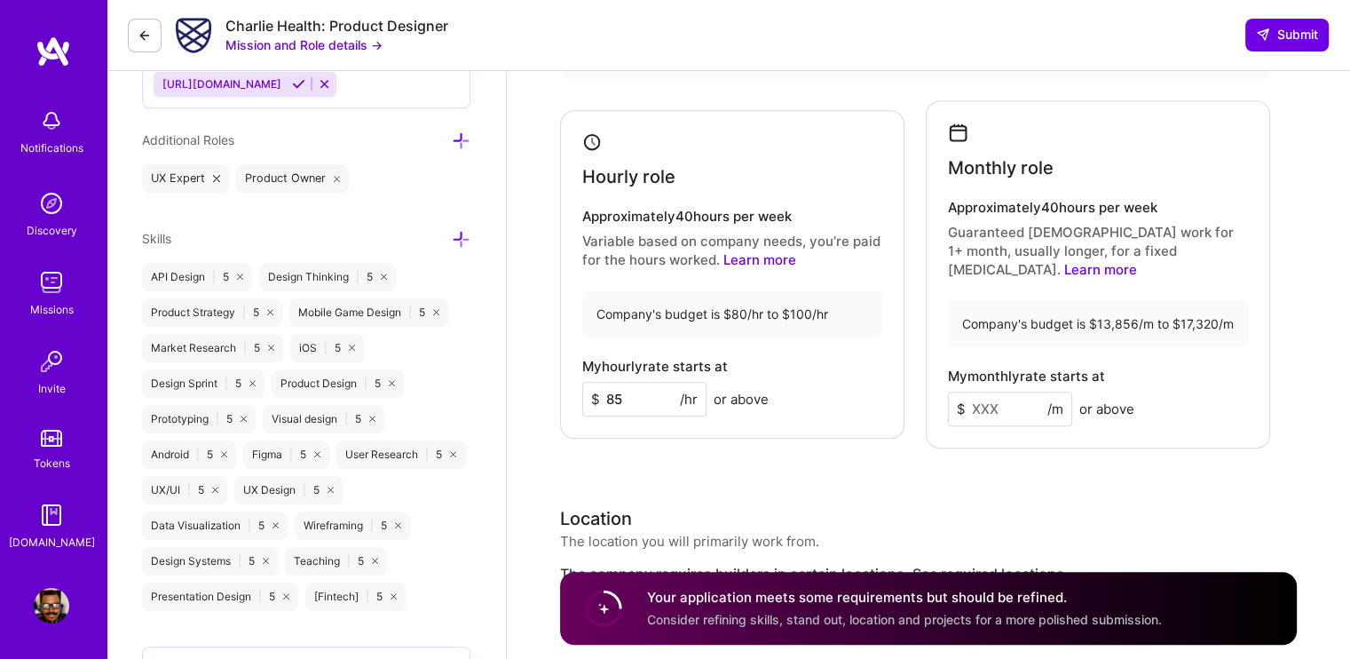
type input "85"
click at [1015, 392] on input at bounding box center [1010, 408] width 124 height 35
type input "15000"
drag, startPoint x: 626, startPoint y: 389, endPoint x: 614, endPoint y: 389, distance: 11.5
click at [614, 389] on input "85" at bounding box center [644, 399] width 124 height 35
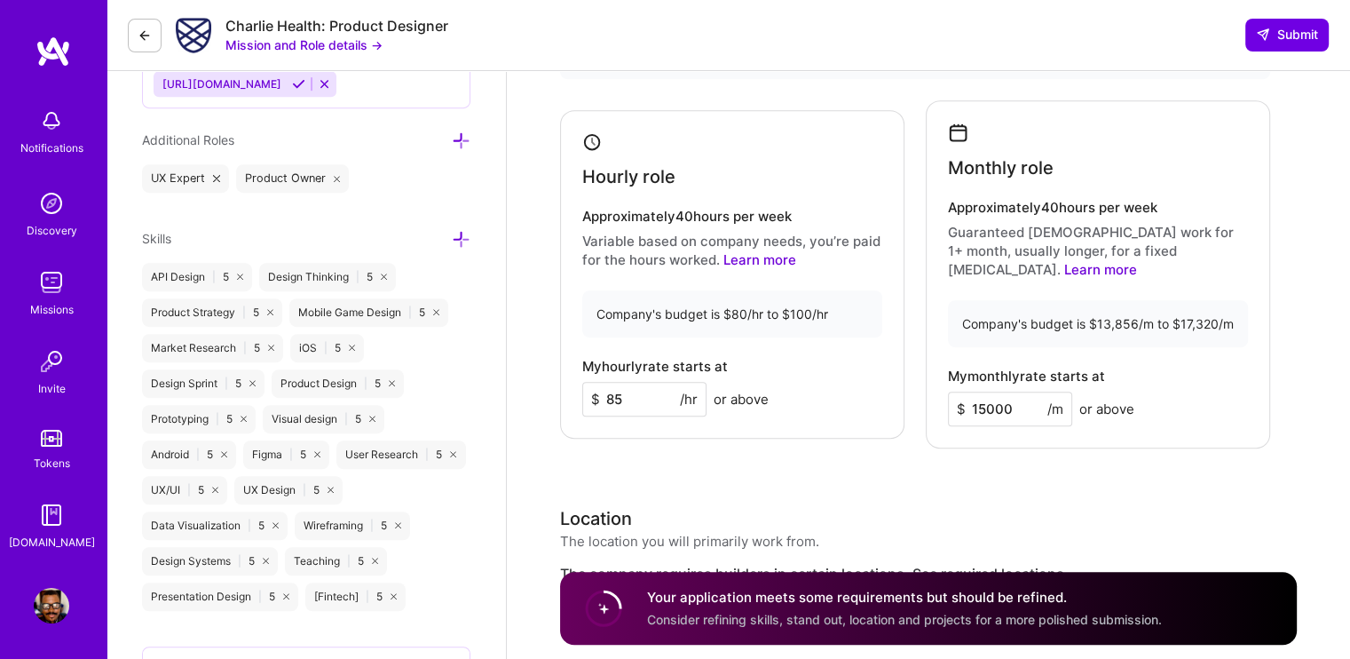
type input "8"
type input "90"
click at [646, 459] on div "Rate Your rate should reflect your skills, experience, role requirements, and m…" at bounding box center [928, 440] width 737 height 970
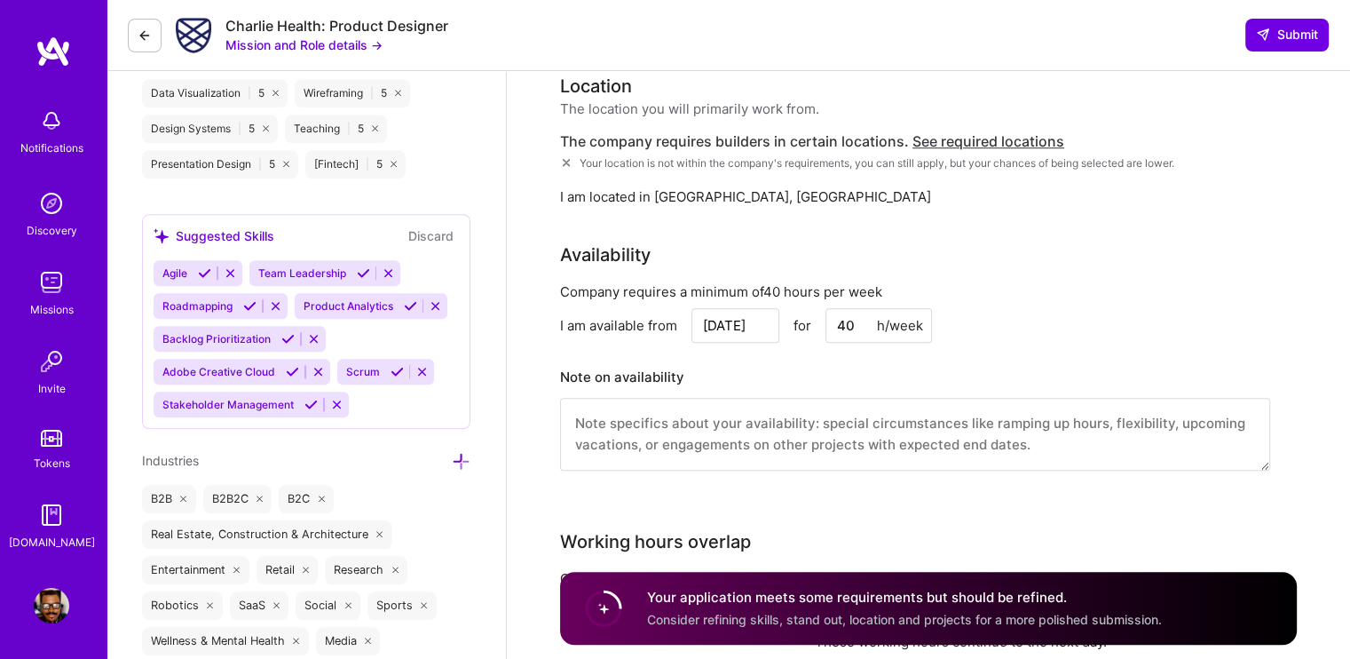
scroll to position [1457, 0]
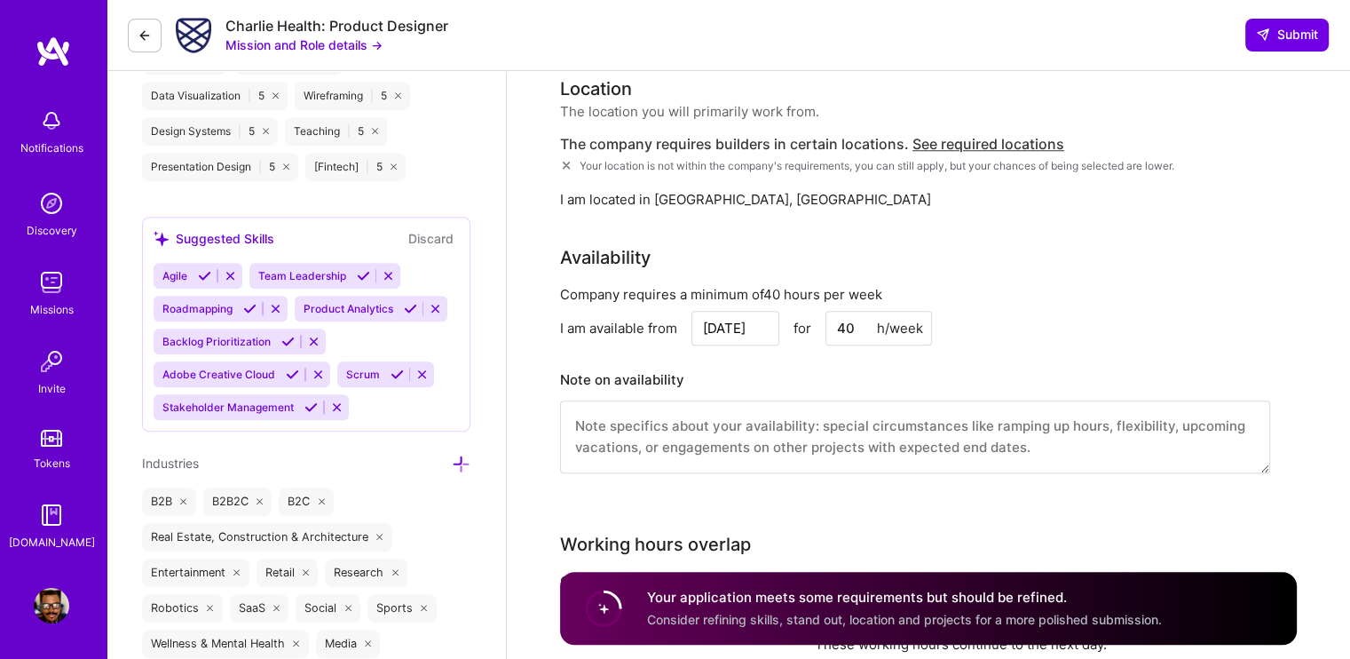
click at [621, 411] on textarea at bounding box center [915, 436] width 710 height 73
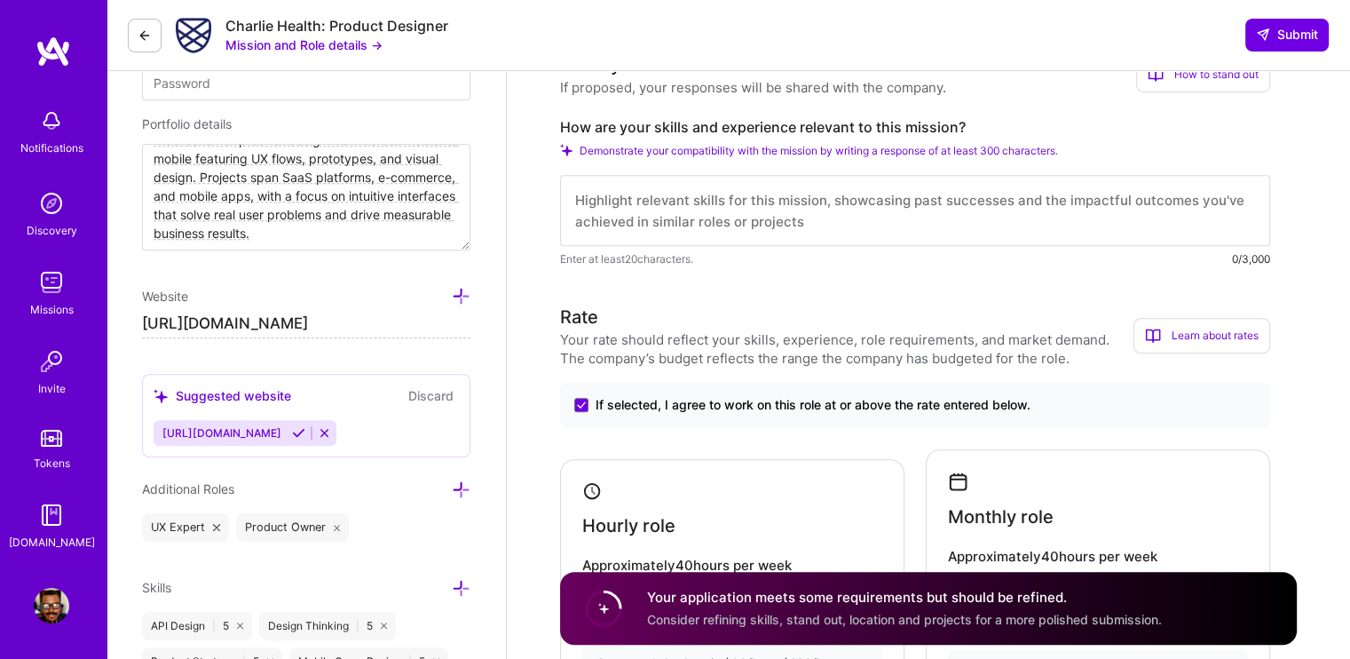
scroll to position [569, 0]
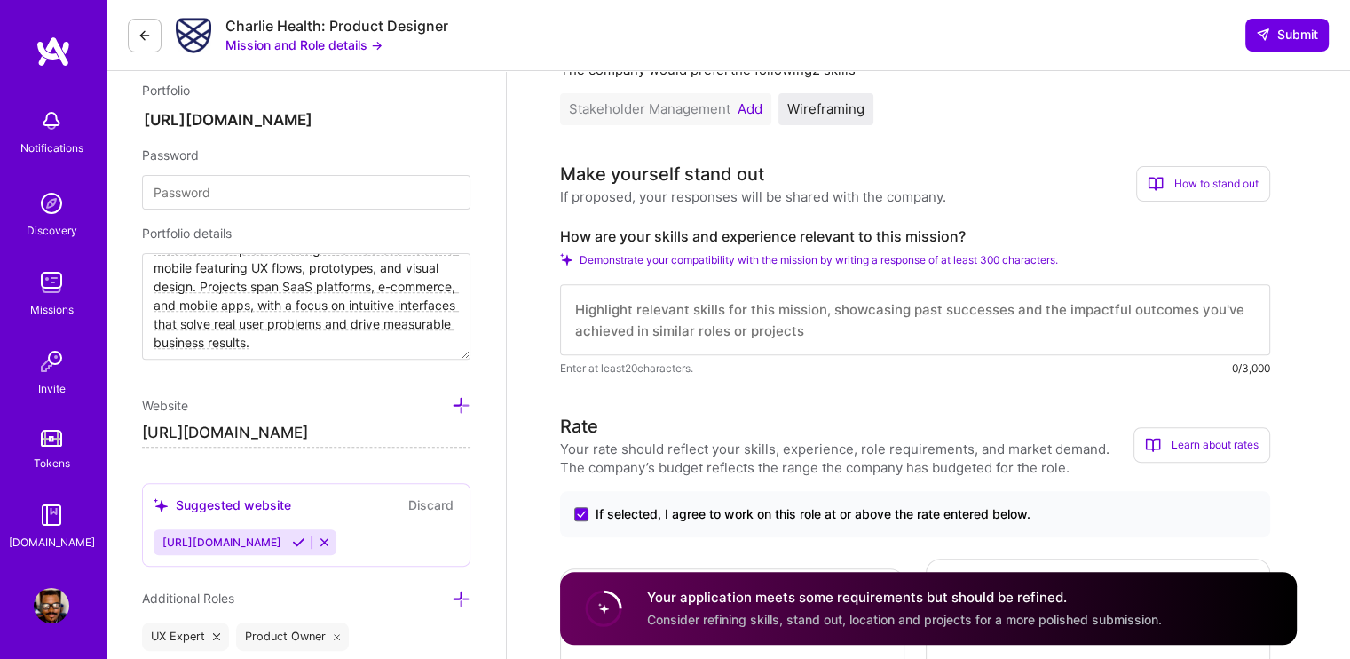
type textarea "I am fully available and ready to take this on."
click at [1076, 258] on div "Demonstrate your compatibility with the mission by writing a response of at lea…" at bounding box center [915, 259] width 710 height 13
drag, startPoint x: 1076, startPoint y: 257, endPoint x: 780, endPoint y: 255, distance: 295.6
click at [772, 253] on div "Demonstrate your compatibility with the mission by writing a response of at lea…" at bounding box center [915, 259] width 710 height 13
click at [922, 297] on textarea at bounding box center [915, 319] width 710 height 71
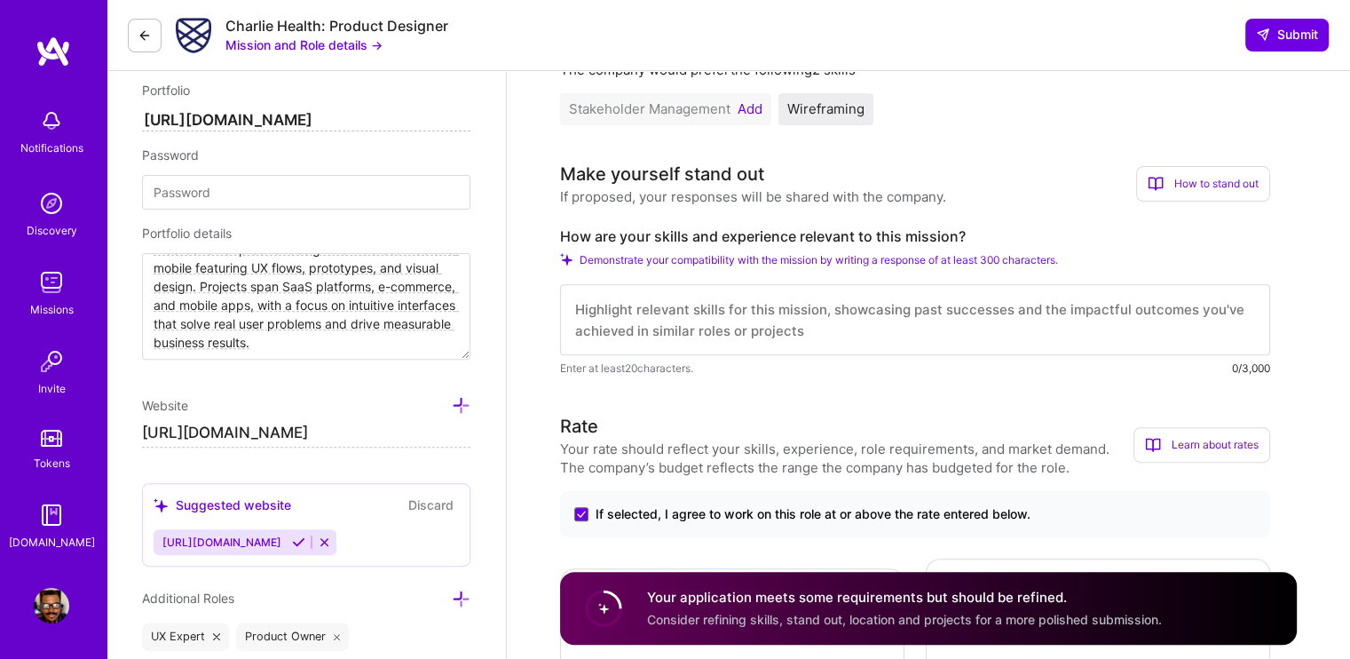
click at [853, 262] on span "Demonstrate your compatibility with the mission by writing a response of at lea…" at bounding box center [819, 259] width 478 height 13
click at [948, 261] on span "Demonstrate your compatibility with the mission by writing a response of at lea…" at bounding box center [819, 259] width 478 height 13
click at [1206, 186] on div "How to stand out" at bounding box center [1203, 184] width 134 height 36
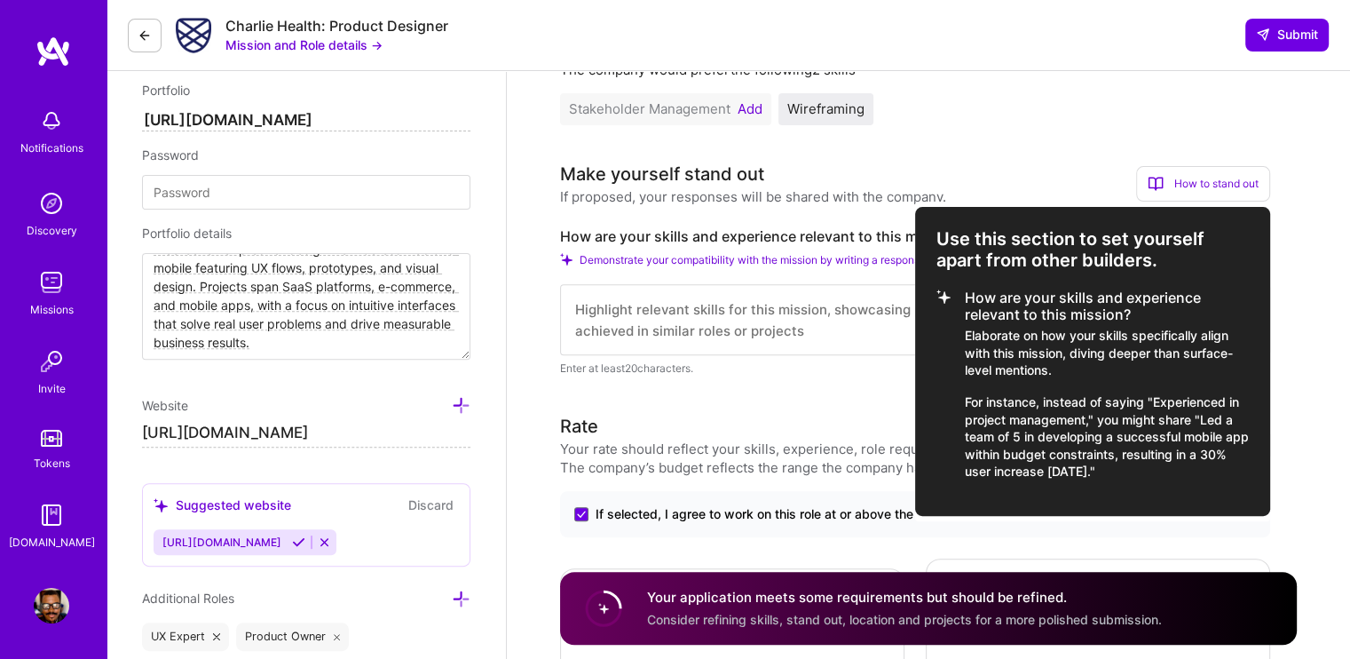
click at [967, 138] on div at bounding box center [675, 329] width 1350 height 659
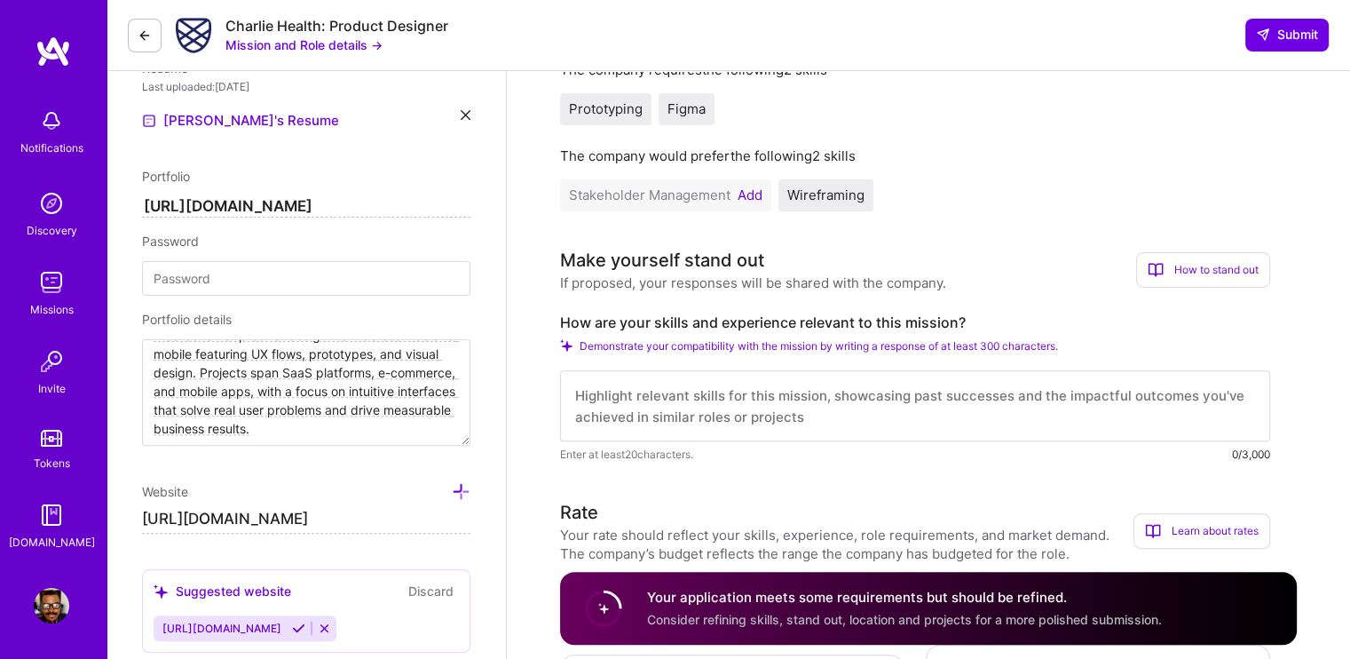
scroll to position [480, 0]
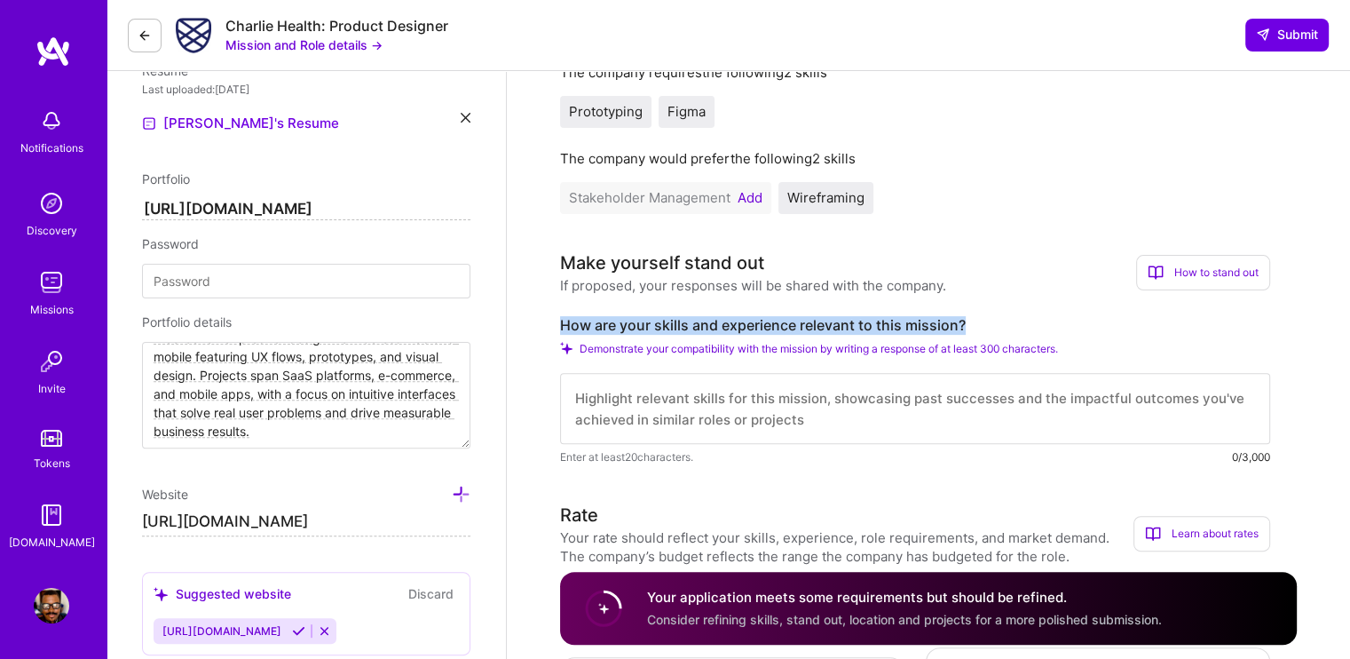
drag, startPoint x: 556, startPoint y: 319, endPoint x: 991, endPoint y: 322, distance: 435.0
copy label "How are your skills and experience relevant to this mission?"
click at [1196, 268] on div "How to stand out" at bounding box center [1203, 273] width 134 height 36
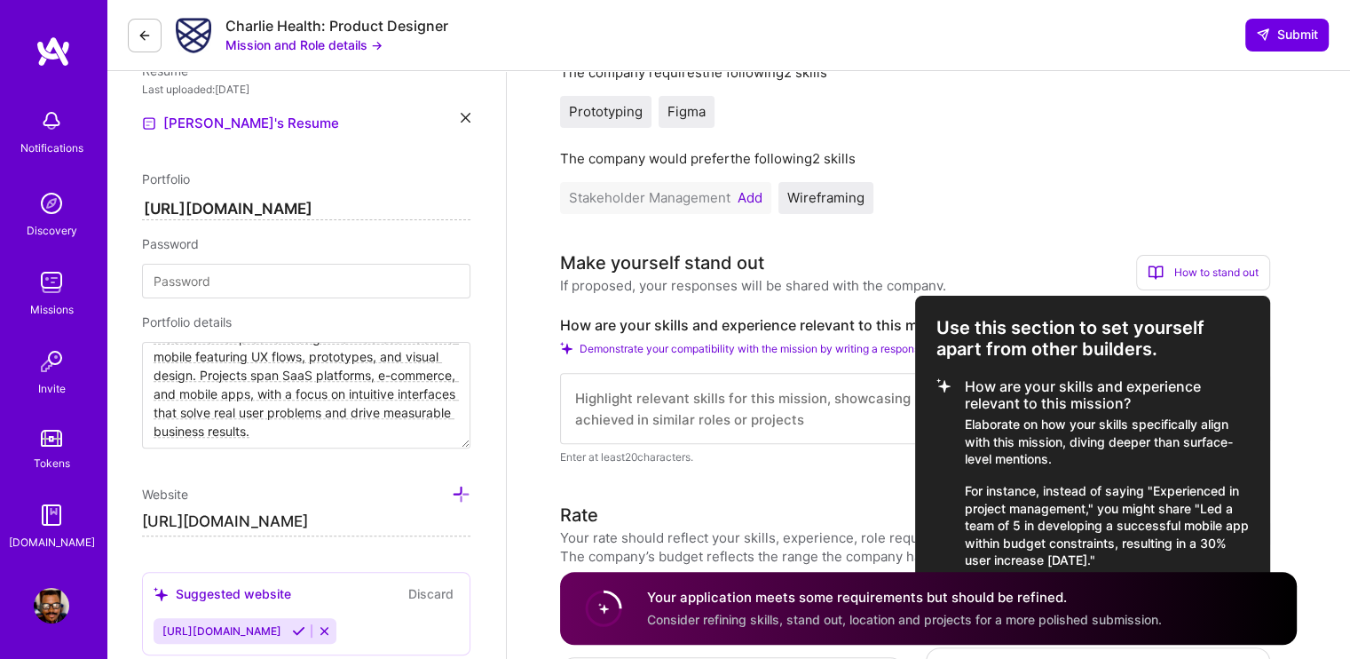
drag, startPoint x: 965, startPoint y: 381, endPoint x: 1195, endPoint y: 527, distance: 272.6
click at [1202, 557] on li "How are your skills and experience relevant to this mission? Elaborate on how y…" at bounding box center [1093, 473] width 312 height 191
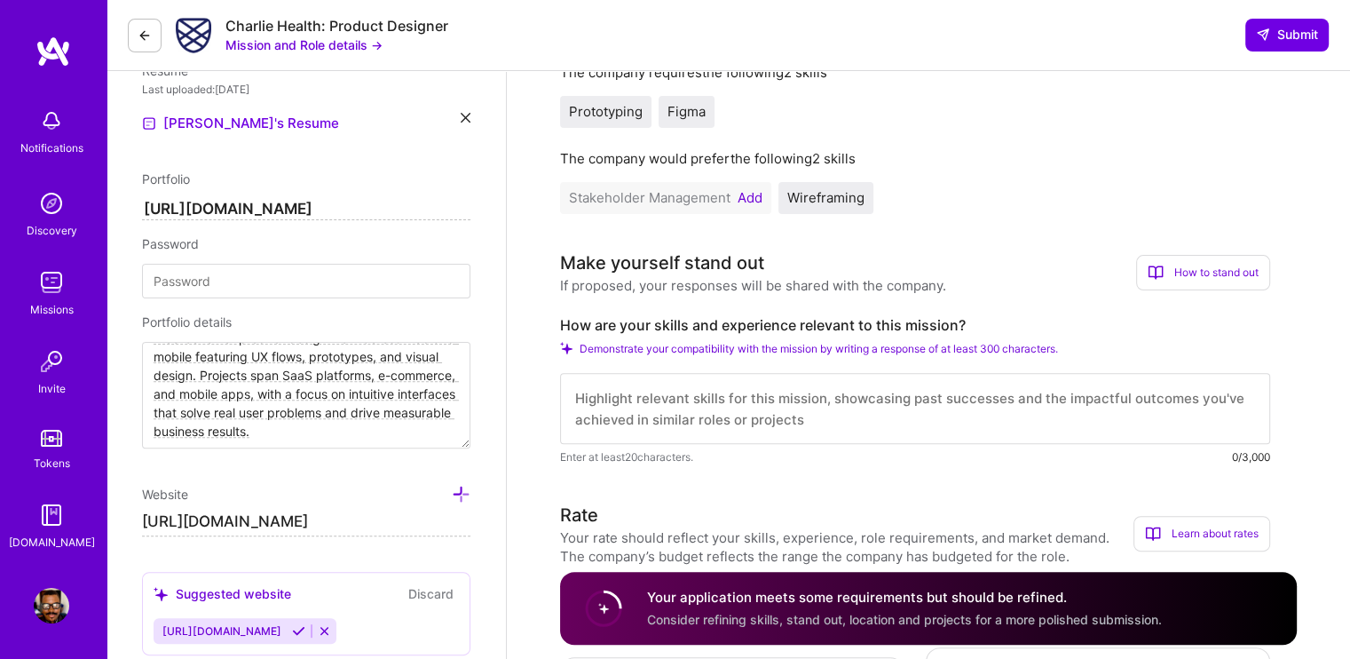
copy li "How are your skills and experience relevant to this mission? Elaborate on how y…"
click at [1213, 270] on div "How to stand out" at bounding box center [1203, 273] width 134 height 36
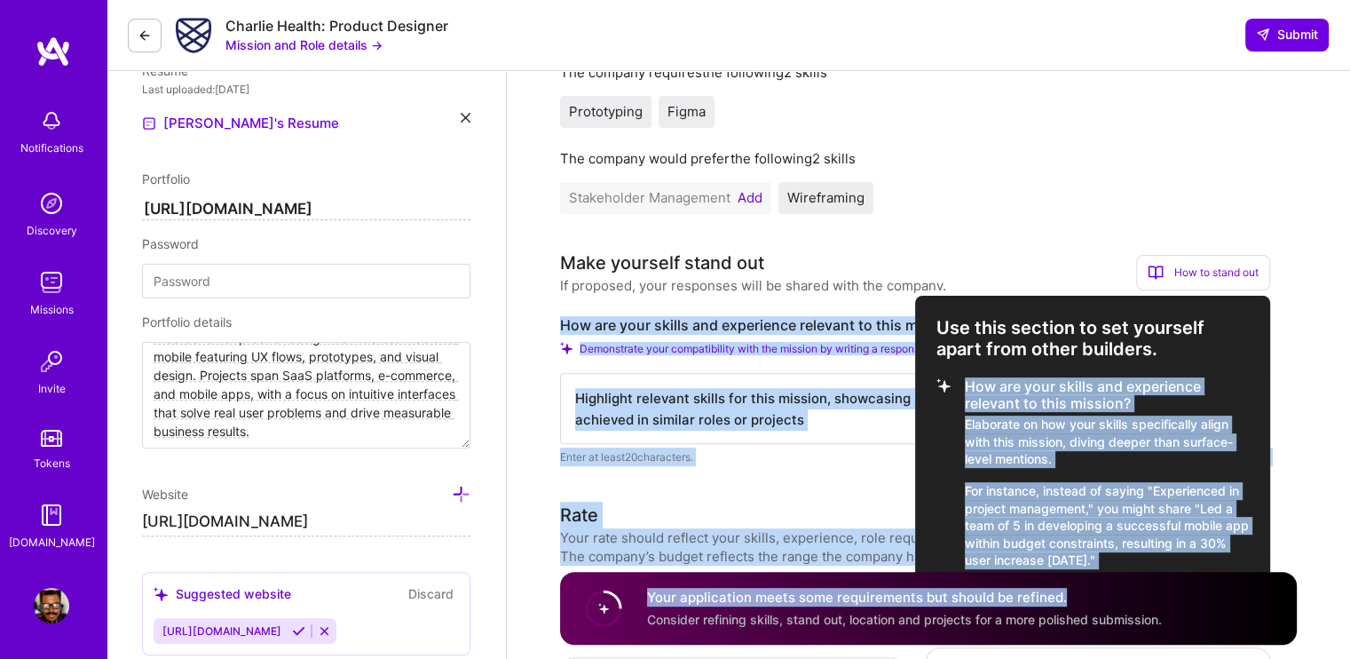
drag, startPoint x: 963, startPoint y: 375, endPoint x: 1157, endPoint y: 589, distance: 287.8
click at [1047, 435] on p "Elaborate on how your skills specifically align with this mission, diving deepe…" at bounding box center [1107, 441] width 284 height 52
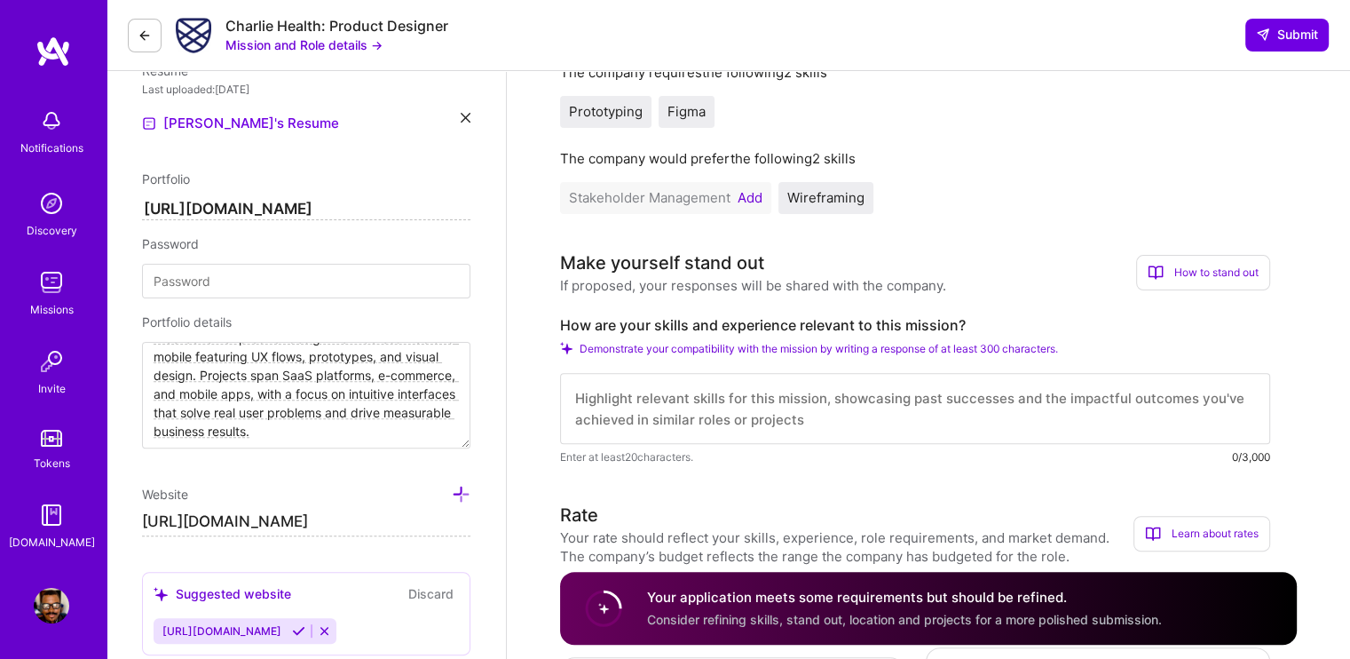
click at [1230, 262] on div "How to stand out" at bounding box center [1203, 273] width 134 height 36
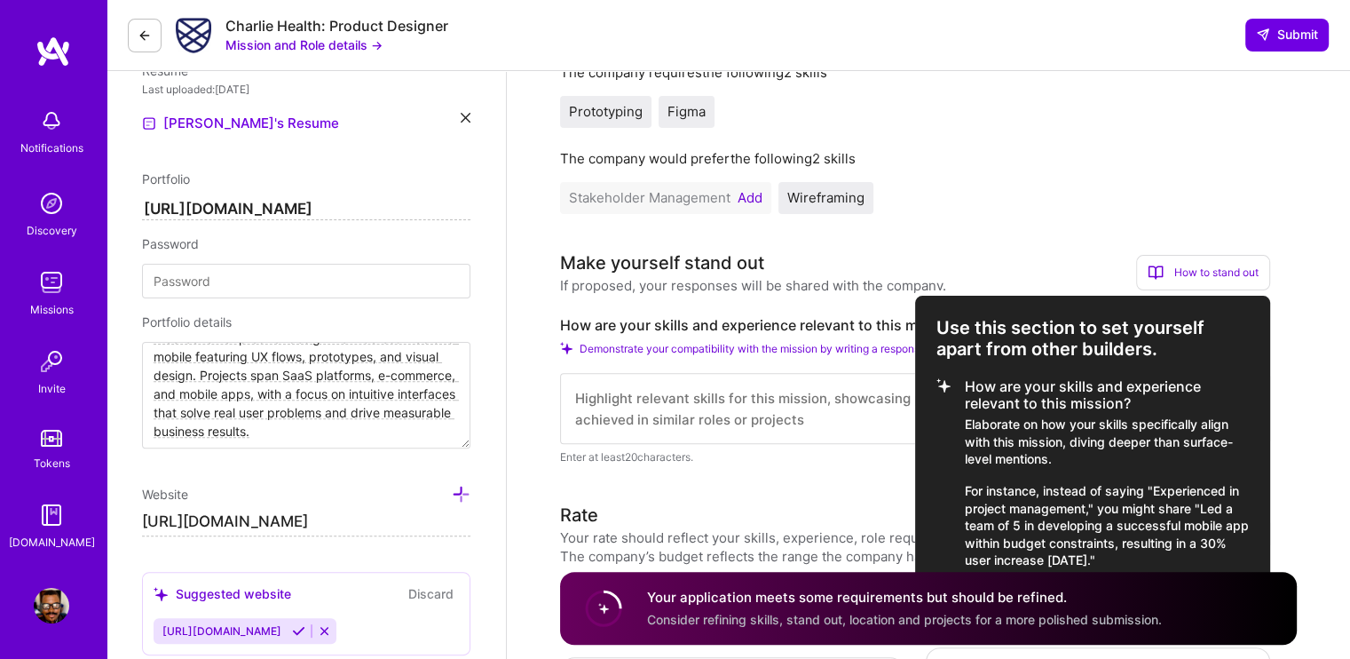
drag, startPoint x: 929, startPoint y: 322, endPoint x: 1179, endPoint y: 553, distance: 340.5
click at [1179, 553] on div "Use this section to set yourself apart from other builders. How are your skills…" at bounding box center [1092, 450] width 355 height 309
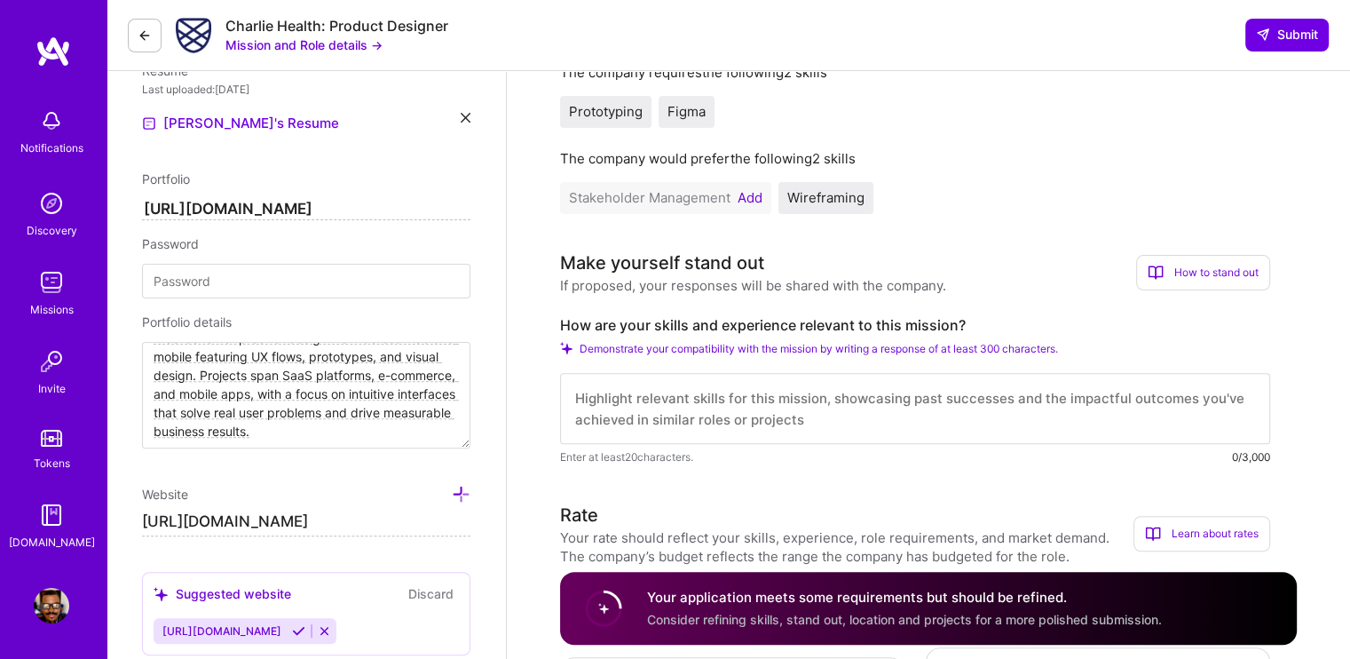
click at [1193, 281] on div "How to stand out" at bounding box center [1203, 273] width 134 height 36
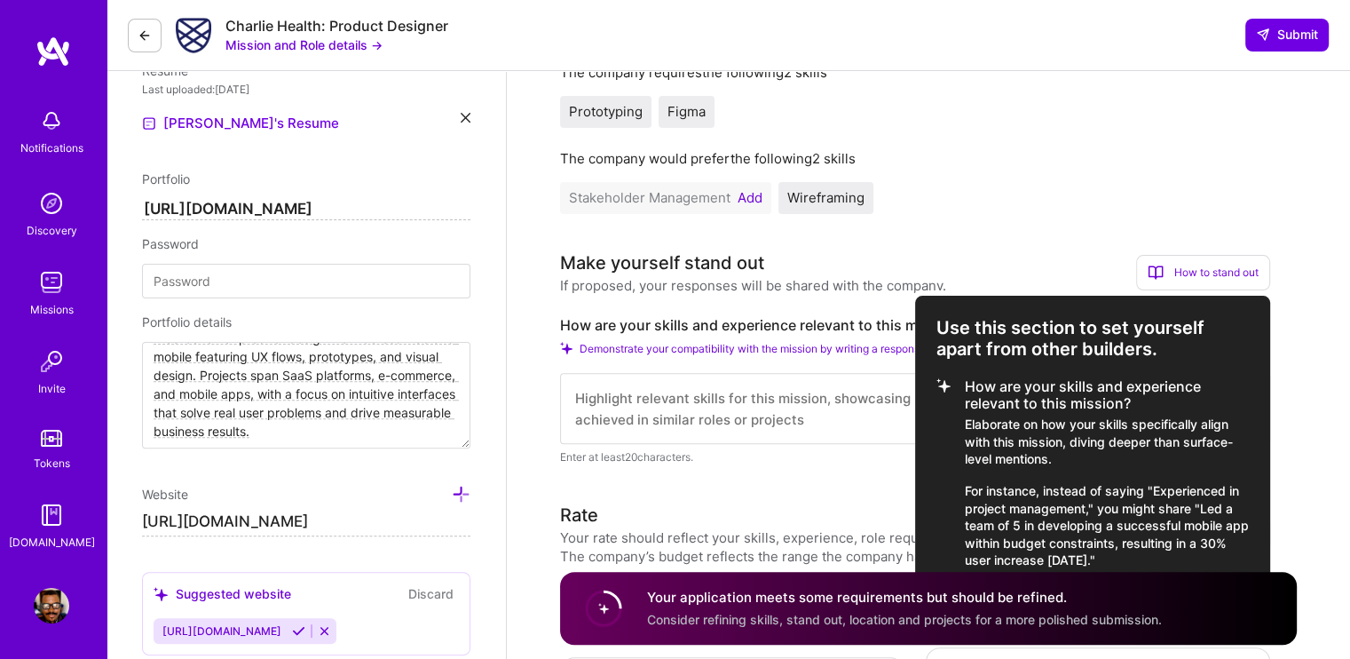
drag, startPoint x: 941, startPoint y: 322, endPoint x: 1185, endPoint y: 557, distance: 338.4
click at [1185, 557] on div "Use this section to set yourself apart from other builders. How are your skills…" at bounding box center [1092, 450] width 355 height 309
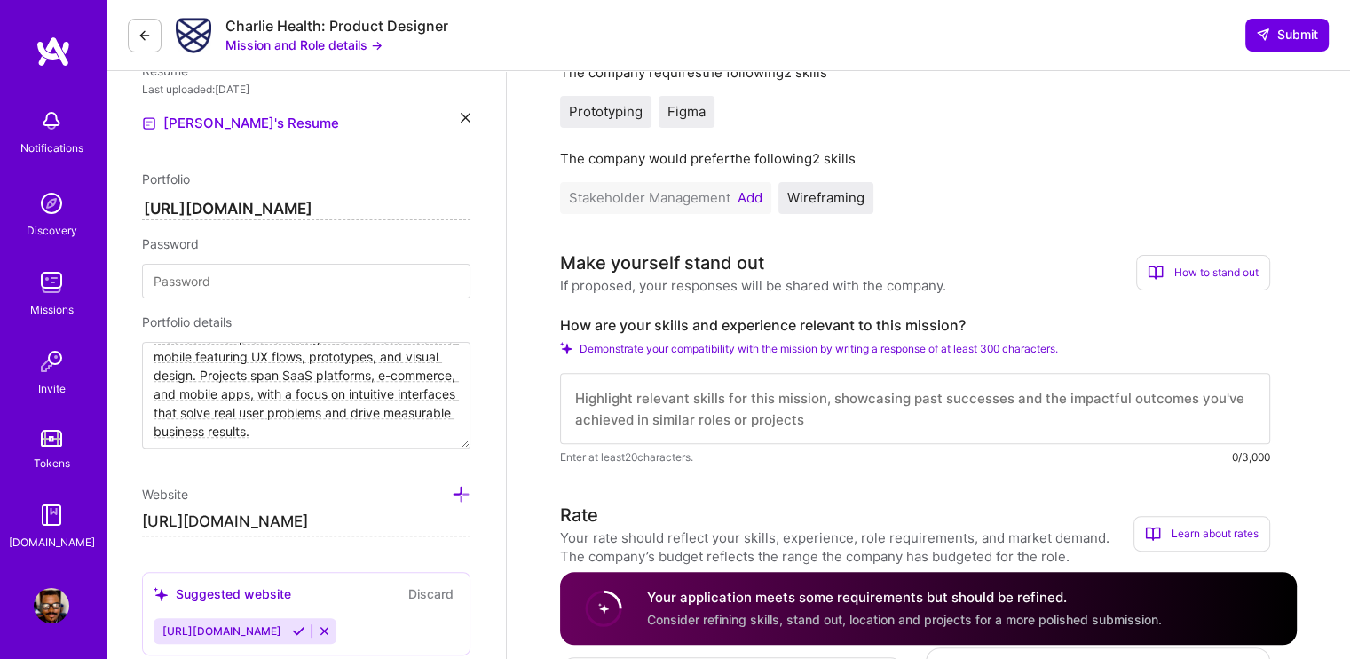
click at [1182, 278] on div "How to stand out" at bounding box center [1203, 273] width 134 height 36
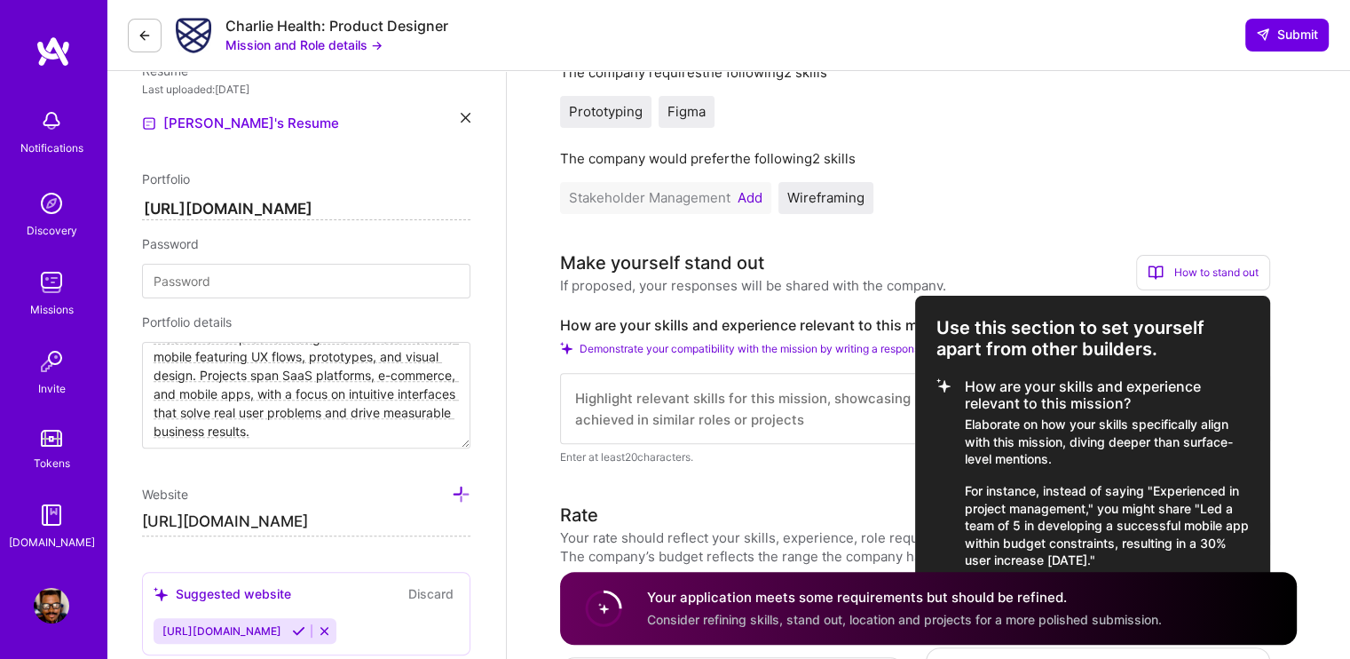
copy div "Use this section to set yourself apart from other builders. How are your skills…"
drag, startPoint x: 935, startPoint y: 322, endPoint x: 1177, endPoint y: 514, distance: 309.0
click at [1189, 549] on div "Use this section to set yourself apart from other builders. How are your skills…" at bounding box center [1092, 450] width 355 height 309
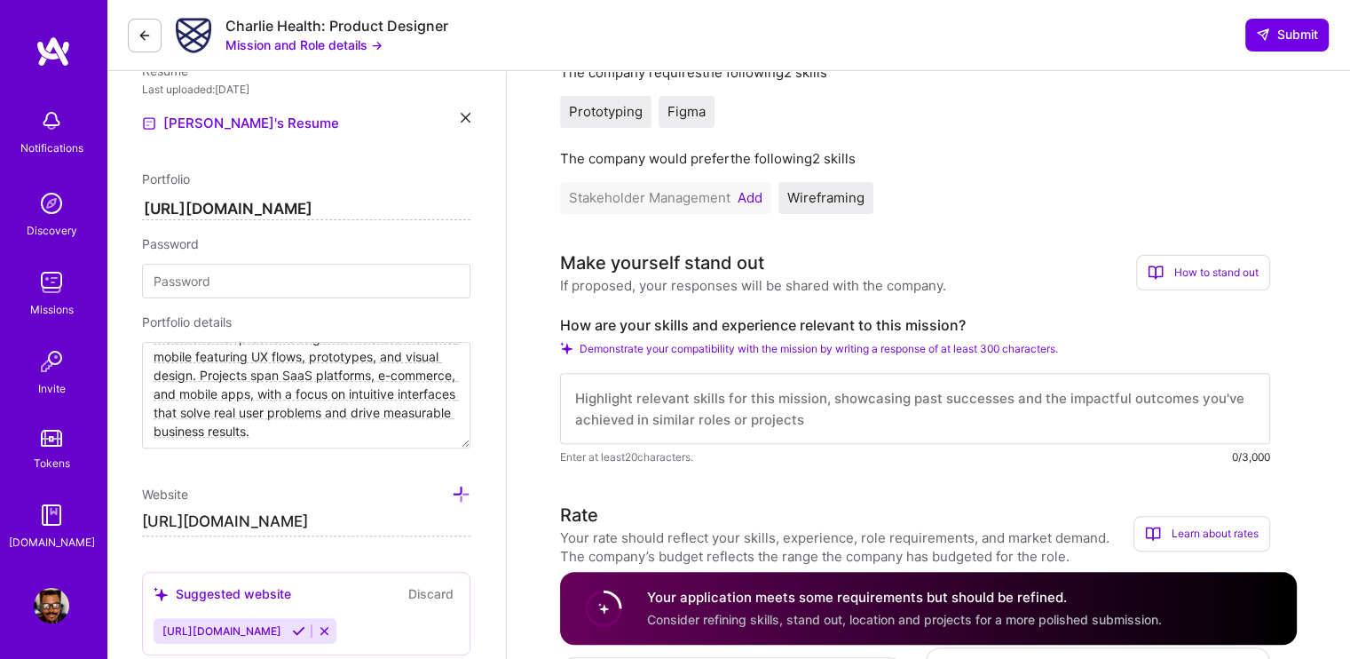
click at [668, 401] on textarea at bounding box center [915, 408] width 710 height 71
paste textarea "My skills and experience strongly align with Charlie Health’s mission to stream…"
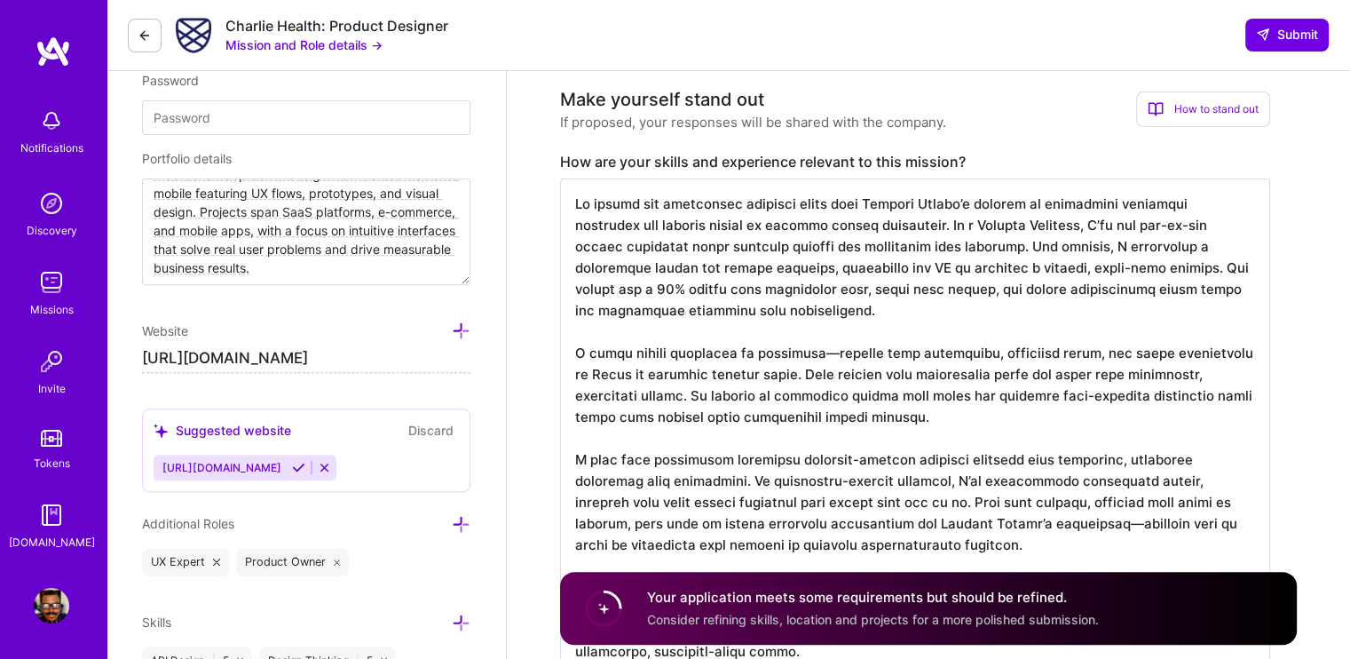
scroll to position [1, 0]
click at [813, 351] on textarea at bounding box center [915, 426] width 710 height 497
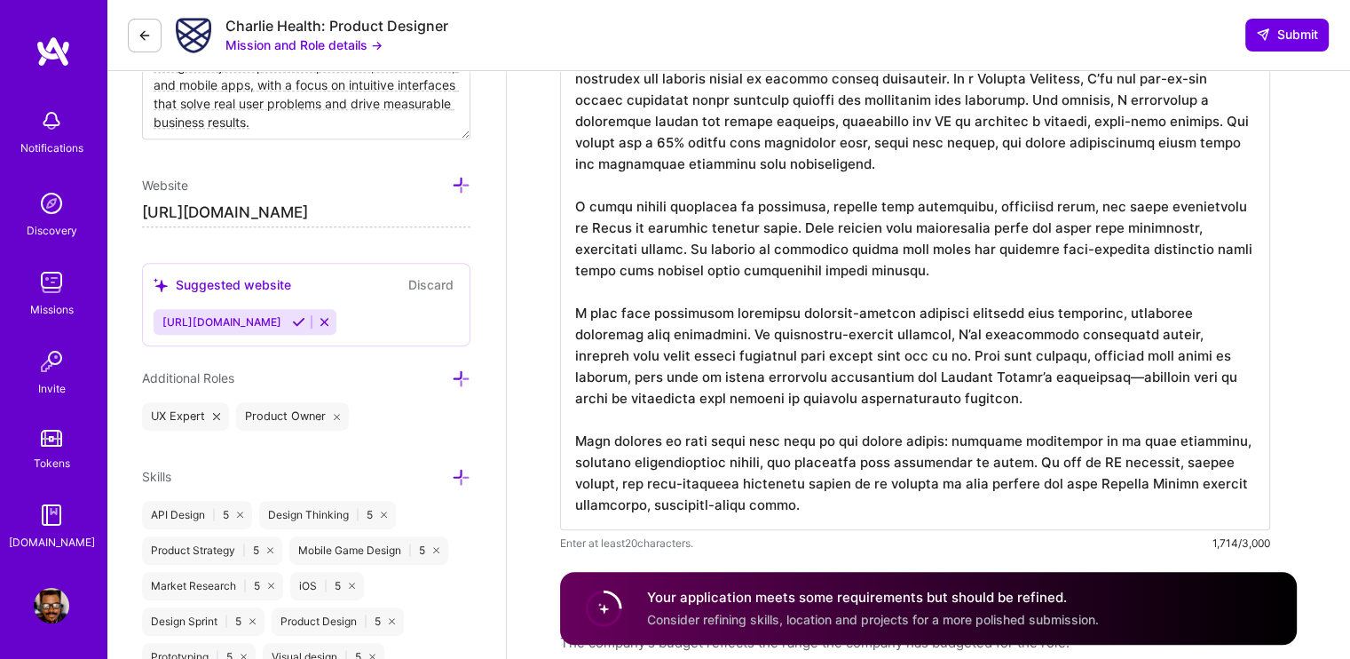
scroll to position [821, 0]
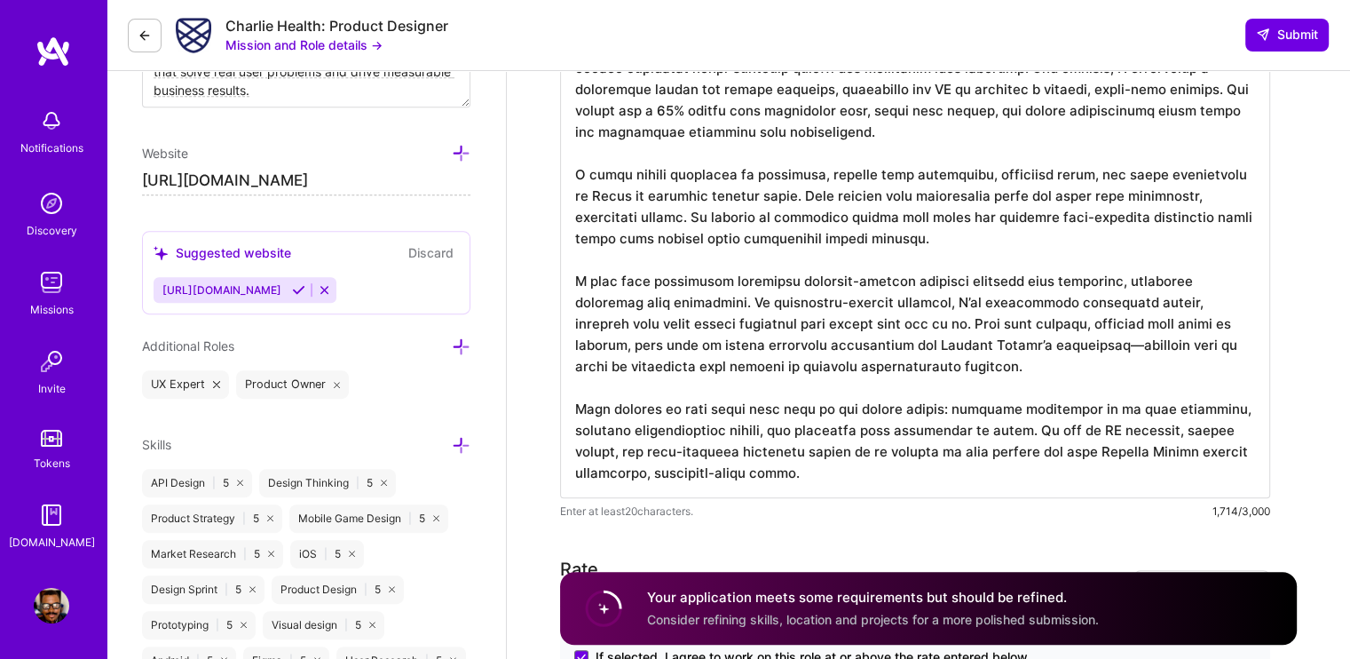
click at [982, 334] on textarea at bounding box center [915, 249] width 710 height 497
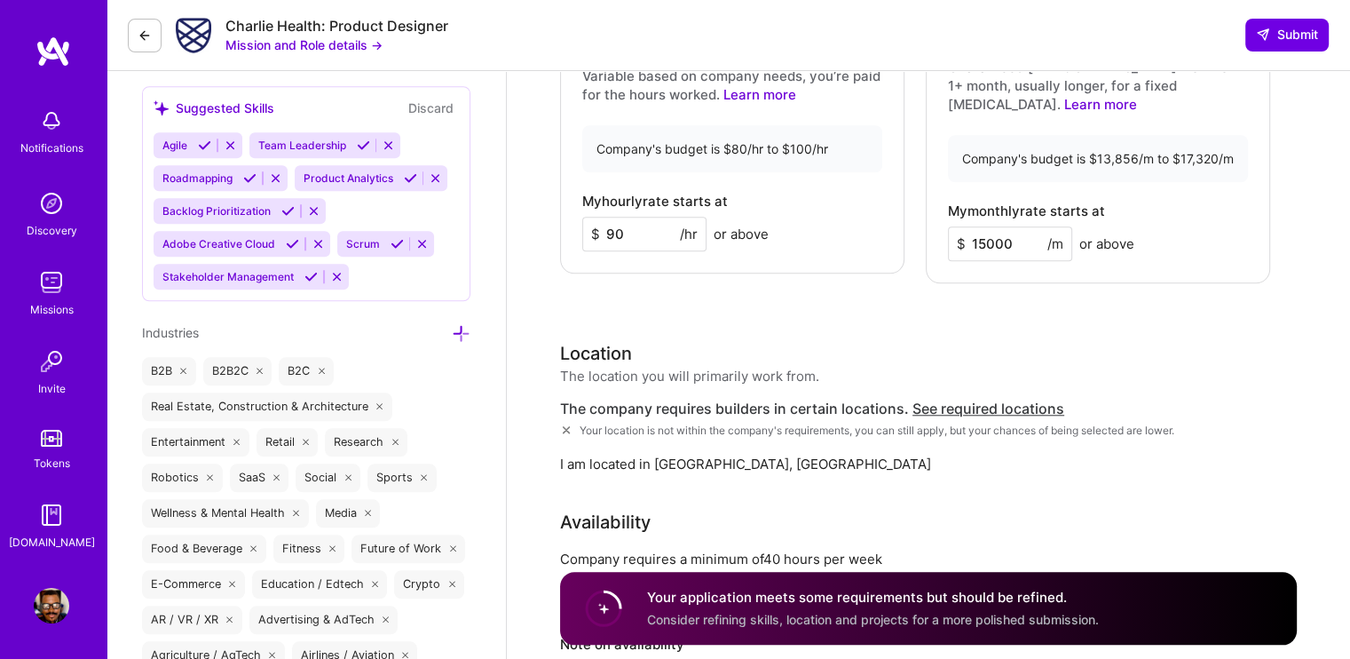
scroll to position [1585, 0]
type textarea "My skills and experience strongly align with Charlie Health’s mission to stream…"
click at [614, 368] on div "The location you will primarily work from." at bounding box center [689, 377] width 259 height 19
click at [694, 368] on div "The location you will primarily work from." at bounding box center [689, 377] width 259 height 19
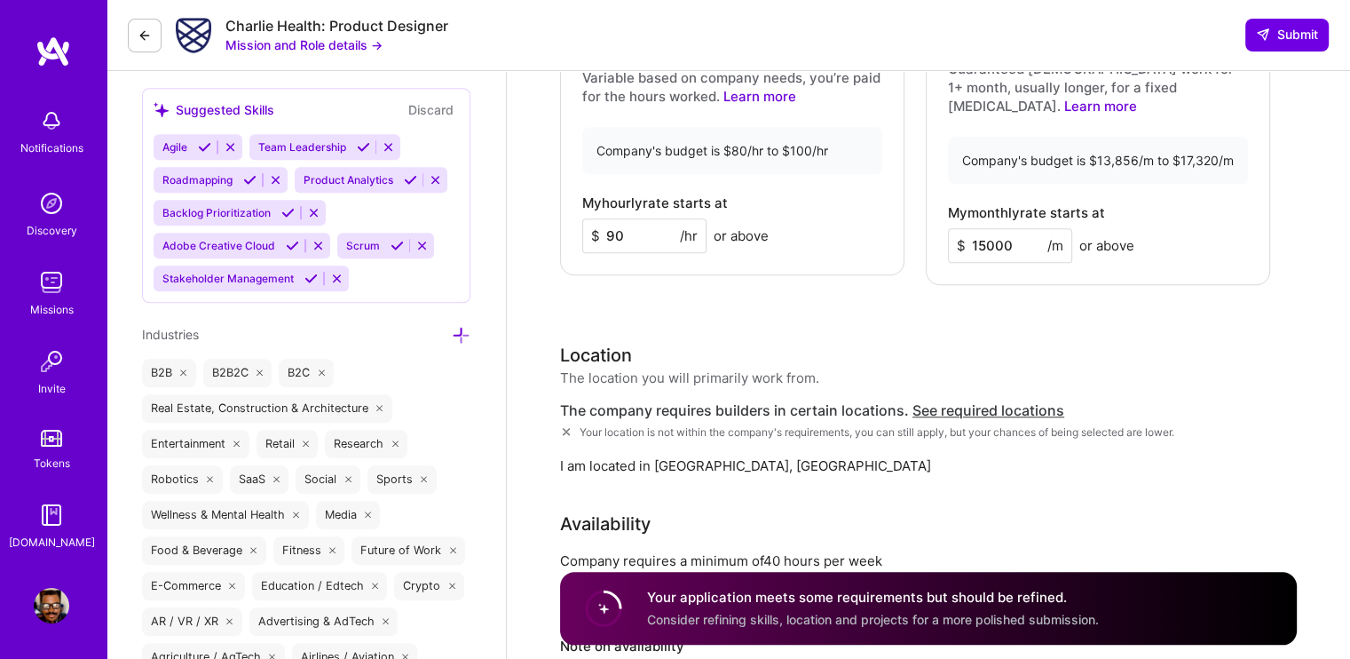
click at [758, 342] on h3 "Location" at bounding box center [689, 355] width 259 height 27
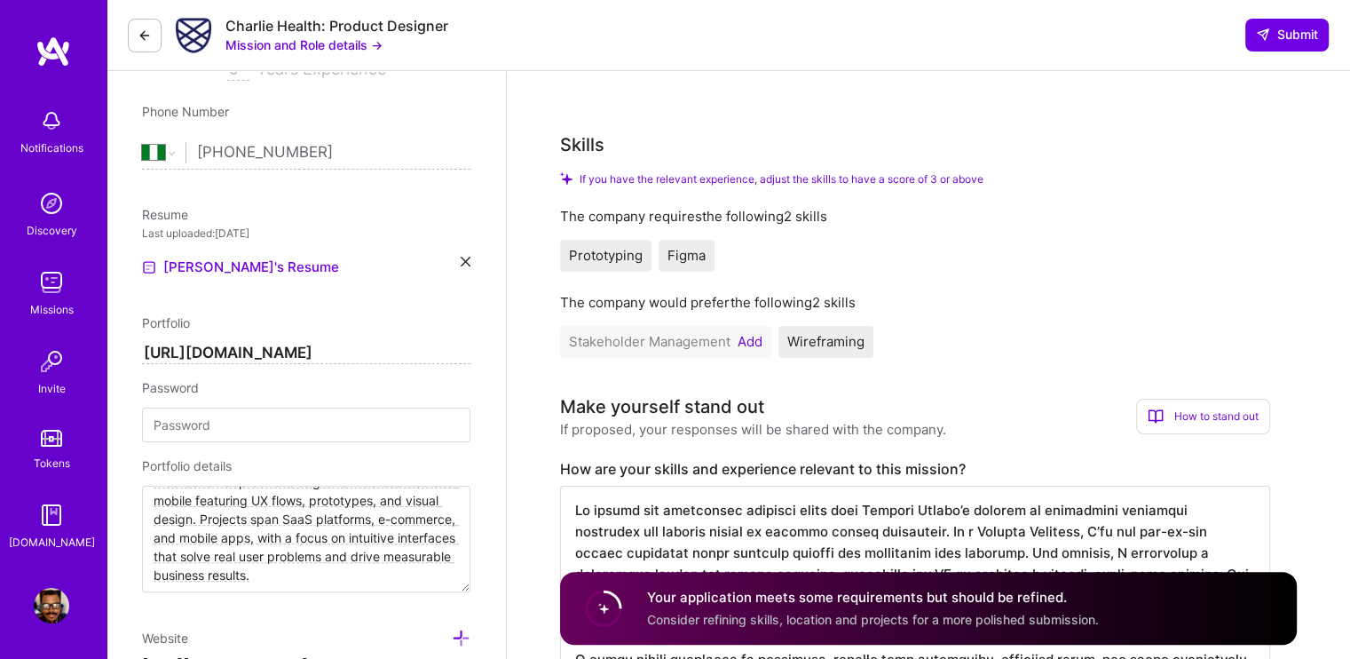
scroll to position [343, 0]
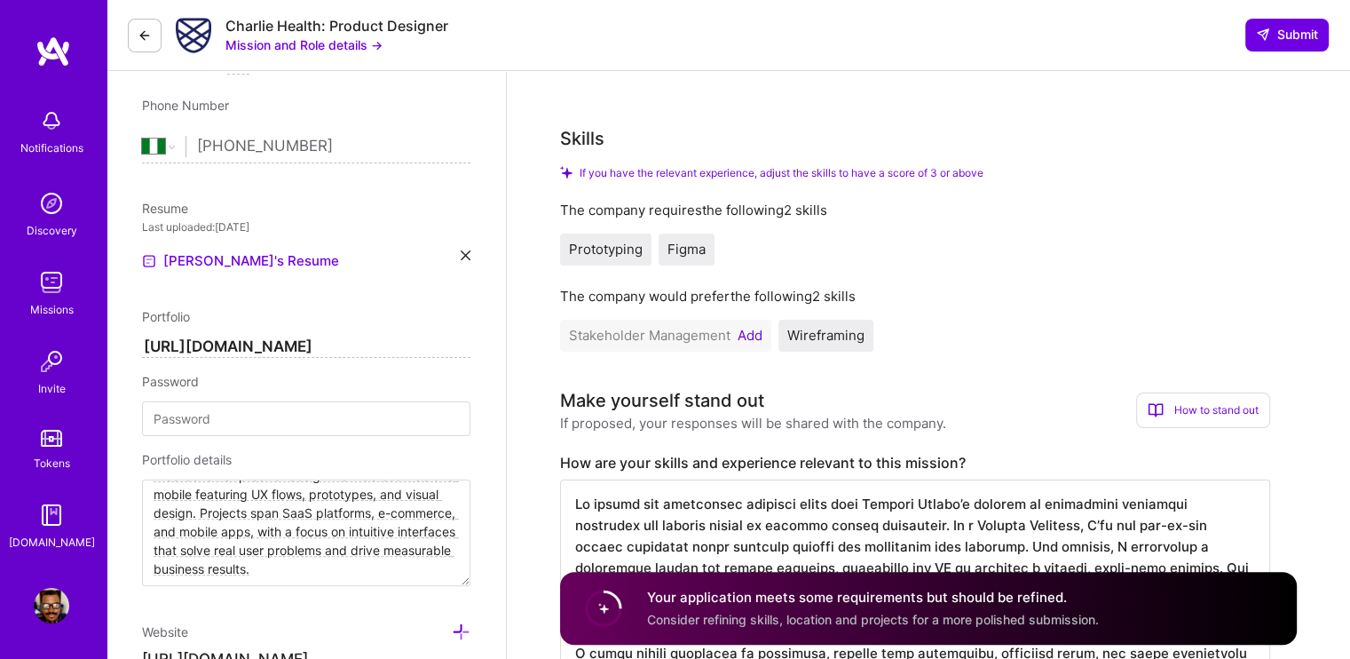
click at [682, 248] on span "Figma" at bounding box center [687, 249] width 38 height 17
click at [620, 257] on div "Prototyping" at bounding box center [605, 249] width 91 height 32
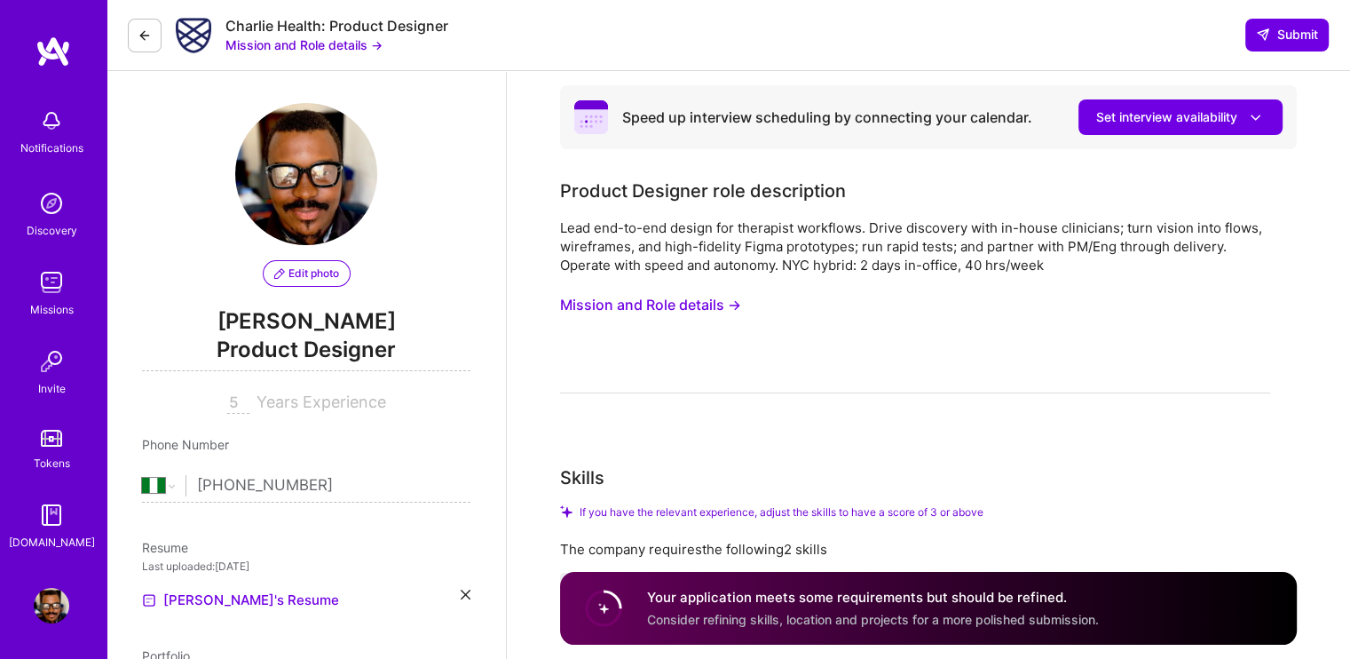
scroll to position [0, 0]
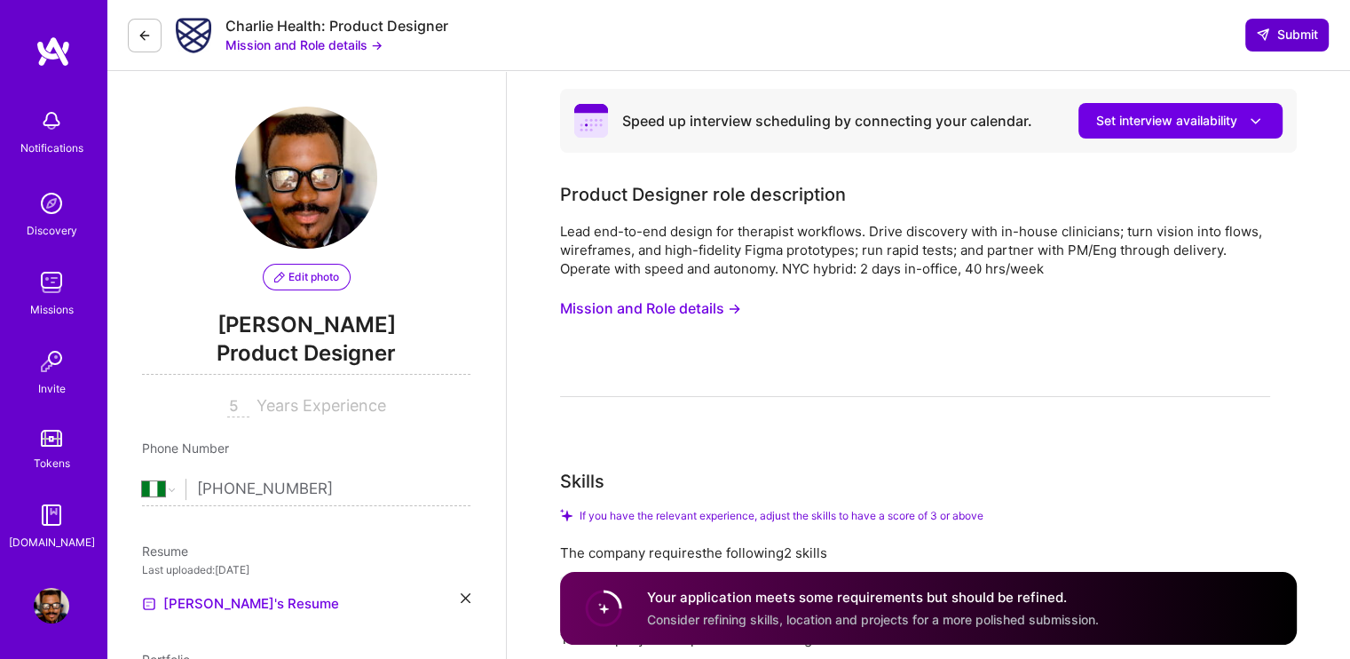
click at [1278, 30] on span "Submit" at bounding box center [1287, 35] width 62 height 18
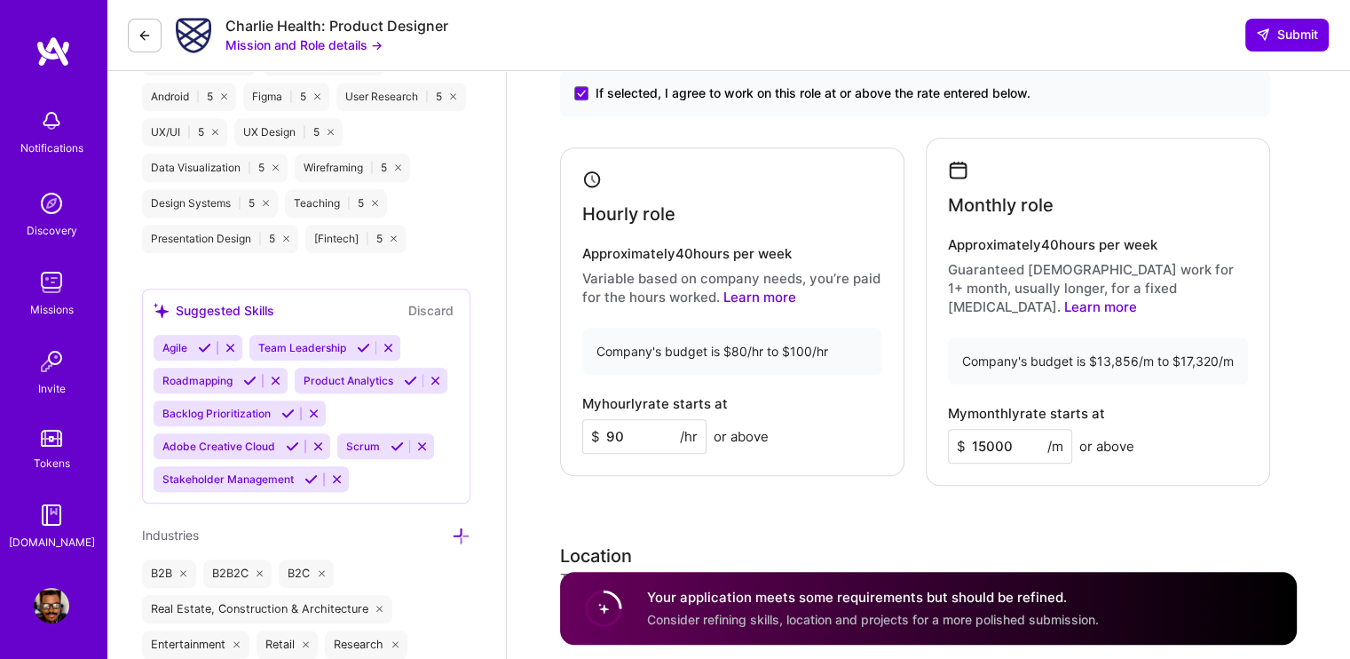
scroll to position [1230, 0]
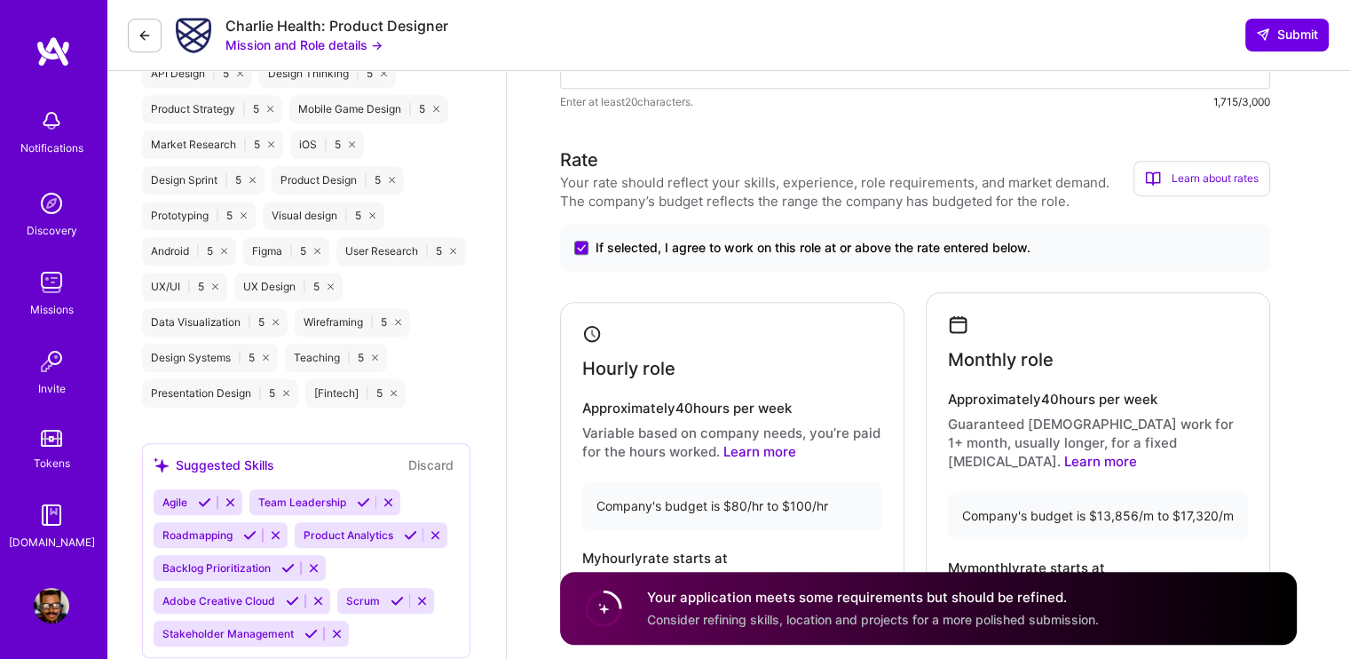
click at [912, 615] on span "Consider refining skills, location and projects for a more polished submission." at bounding box center [873, 619] width 452 height 15
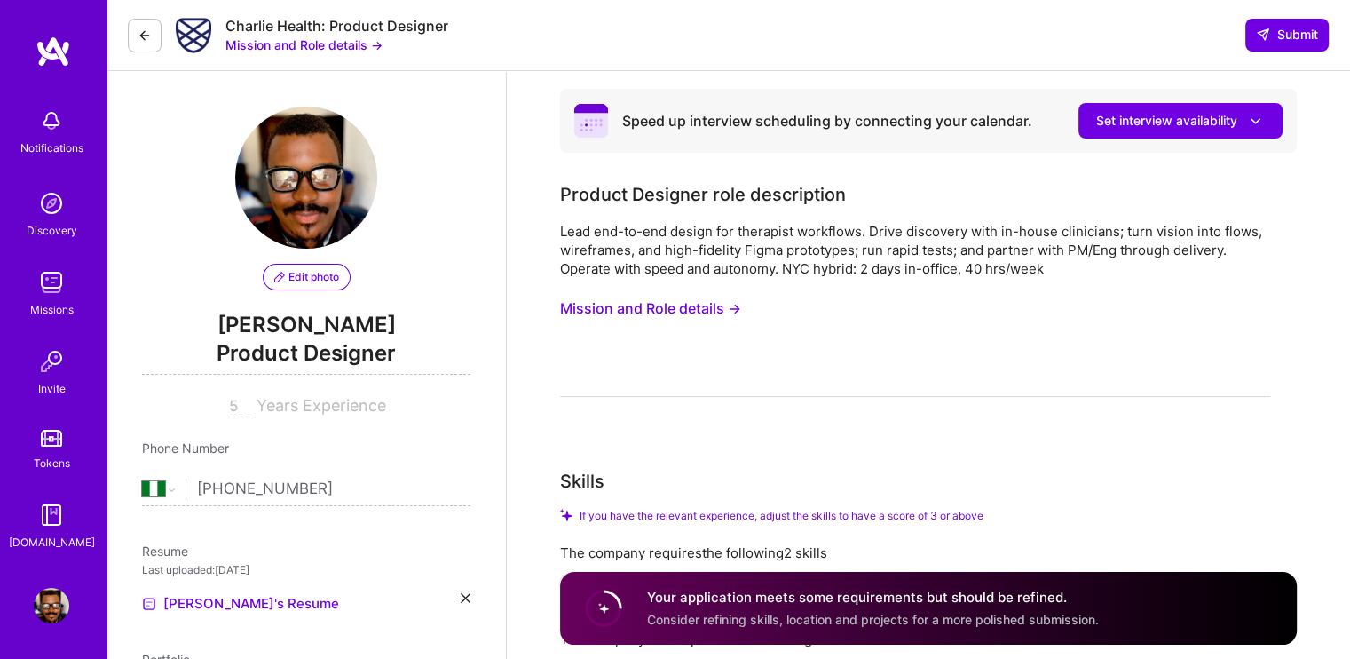
scroll to position [0, 0]
click at [1256, 27] on span "Submit" at bounding box center [1287, 35] width 62 height 18
click at [1273, 34] on span "Submit" at bounding box center [1287, 35] width 62 height 18
click at [1271, 28] on span "Submit" at bounding box center [1287, 35] width 62 height 18
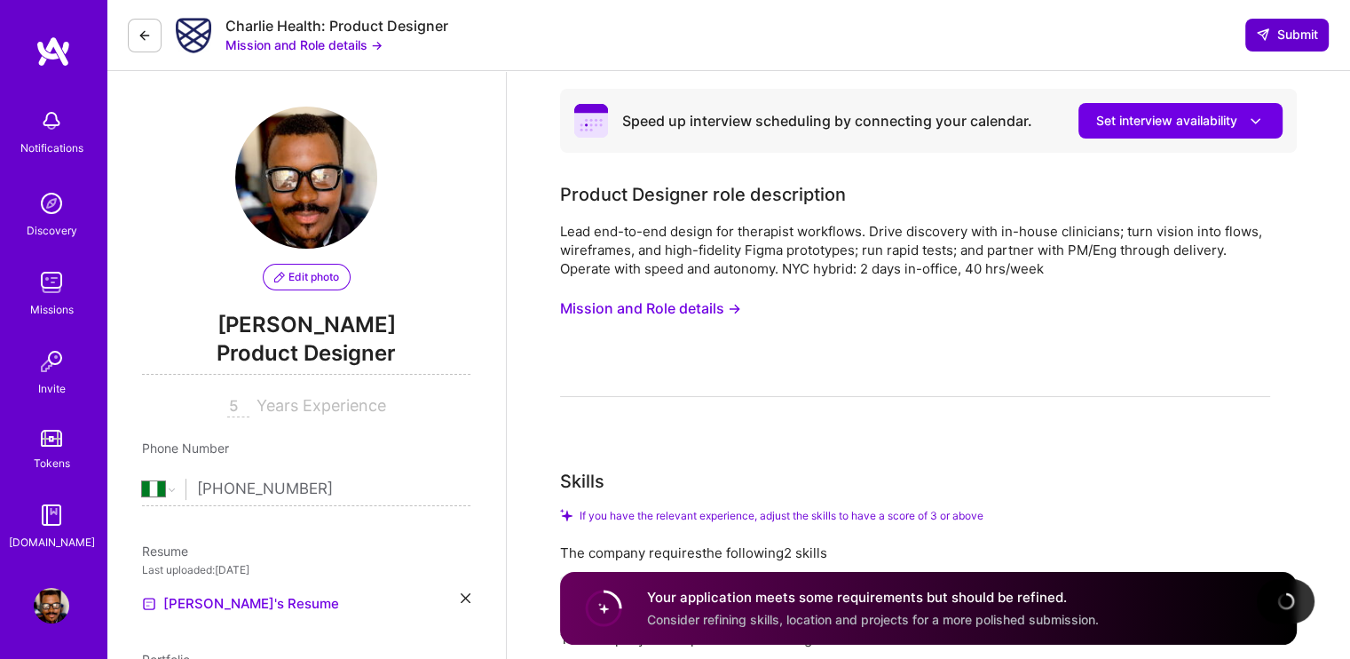
click at [1271, 28] on span "Submit" at bounding box center [1287, 35] width 62 height 18
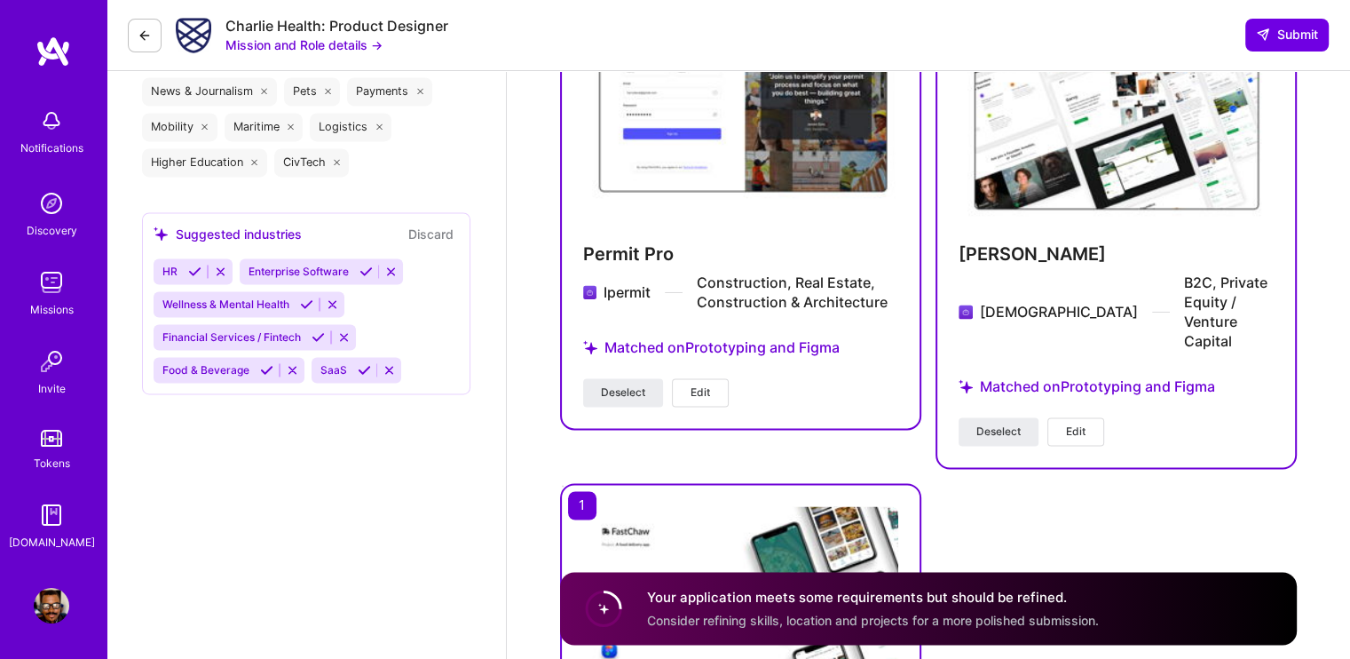
scroll to position [3094, 0]
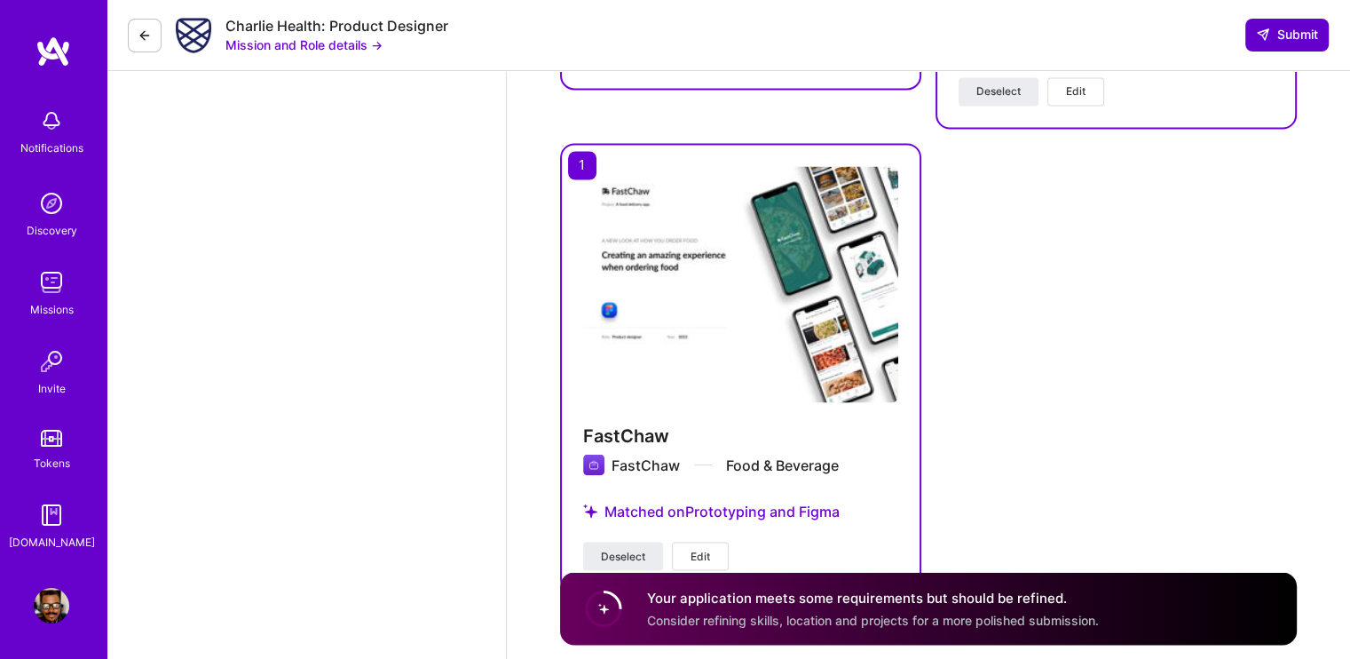
click at [1284, 33] on span "Submit" at bounding box center [1287, 35] width 62 height 18
click at [1284, 35] on span "Submit" at bounding box center [1287, 35] width 62 height 18
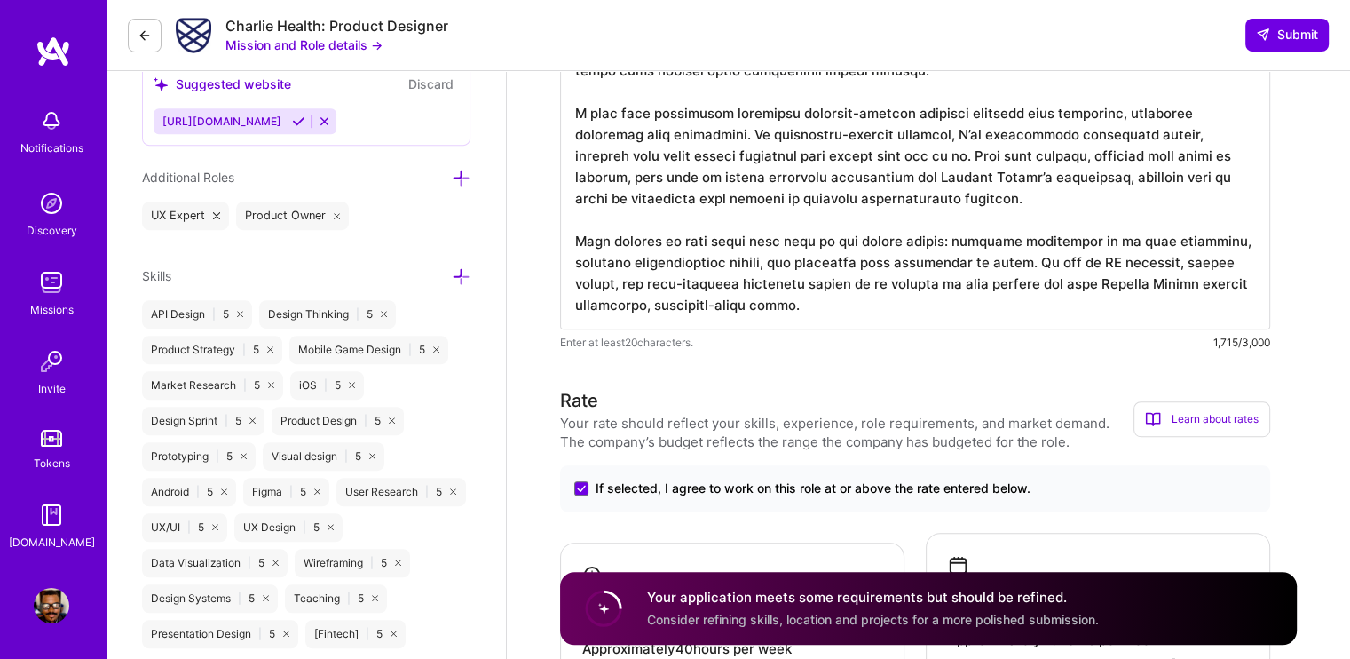
scroll to position [1053, 0]
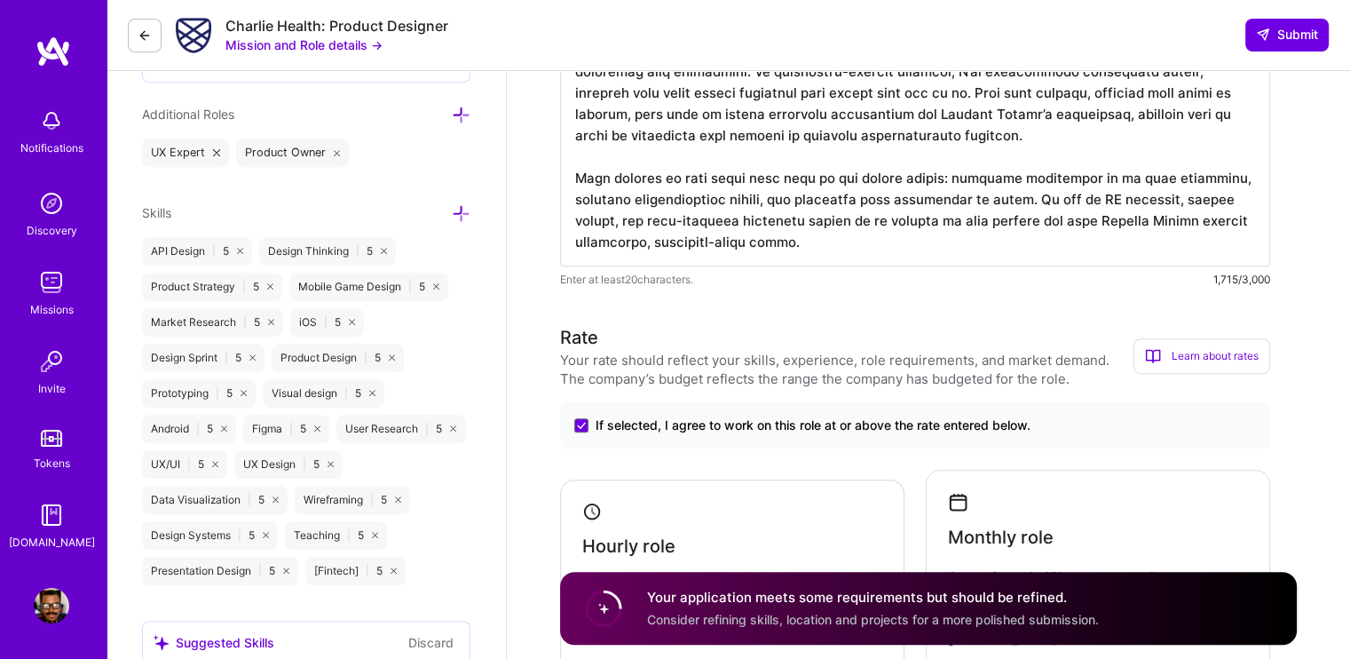
click at [456, 213] on icon at bounding box center [461, 213] width 19 height 19
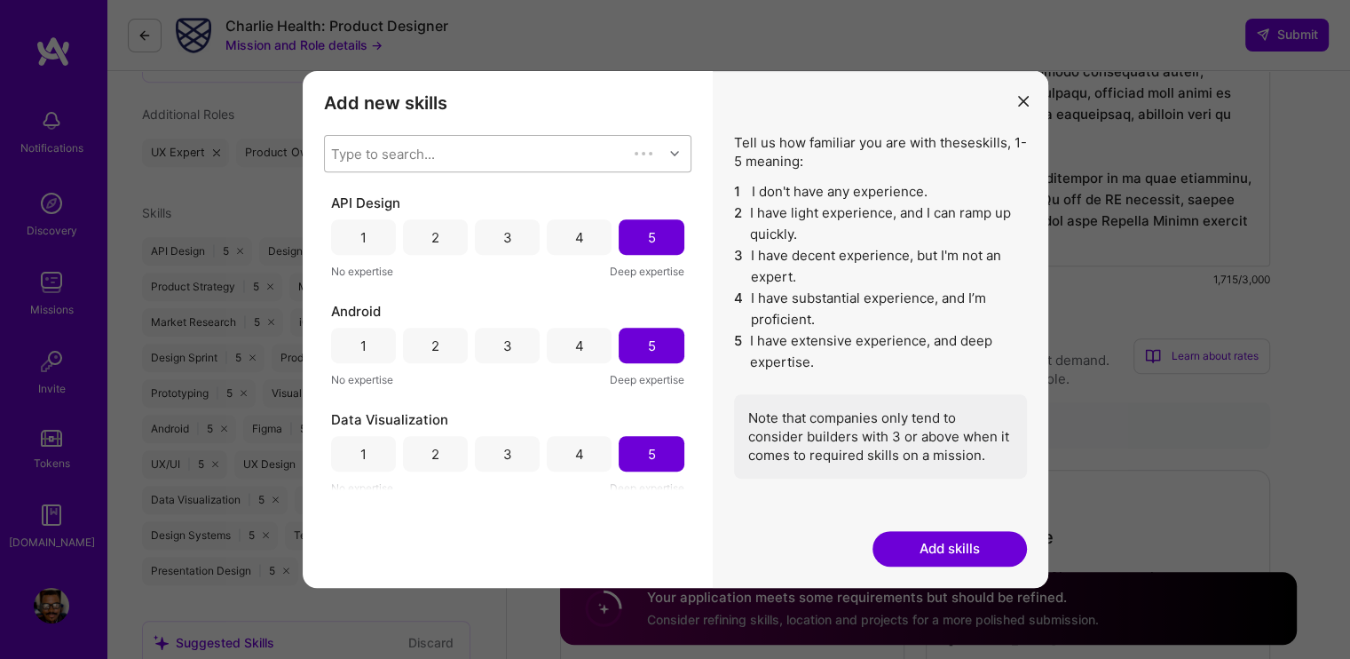
click at [483, 148] on div "Type to search..." at bounding box center [476, 154] width 303 height 36
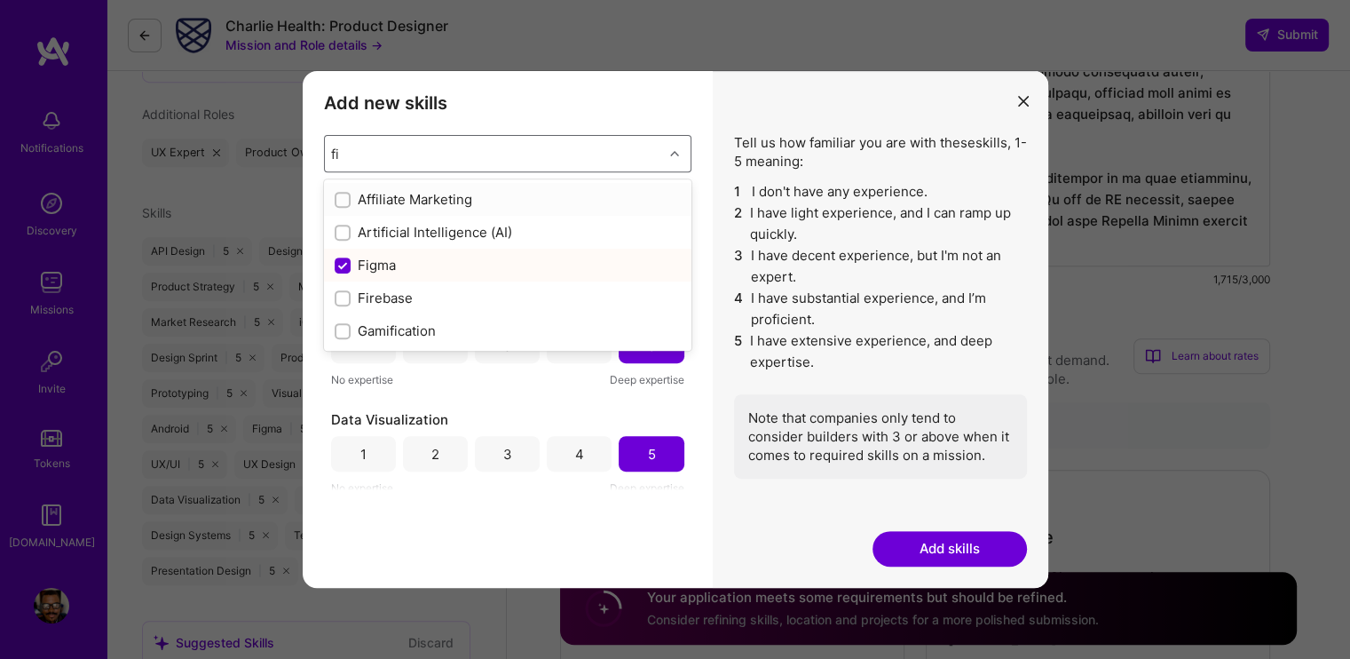
type input "f"
checkbox input "false"
checkbox input "true"
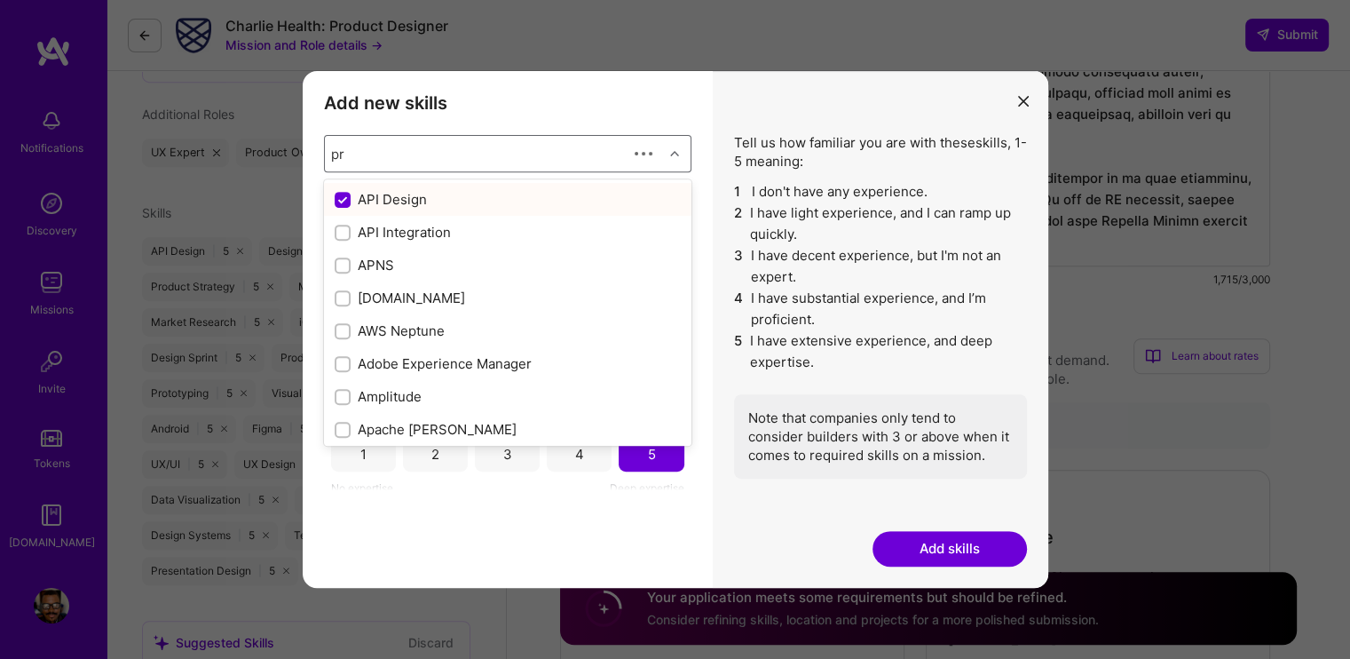
type input "pro"
checkbox input "false"
checkbox input "true"
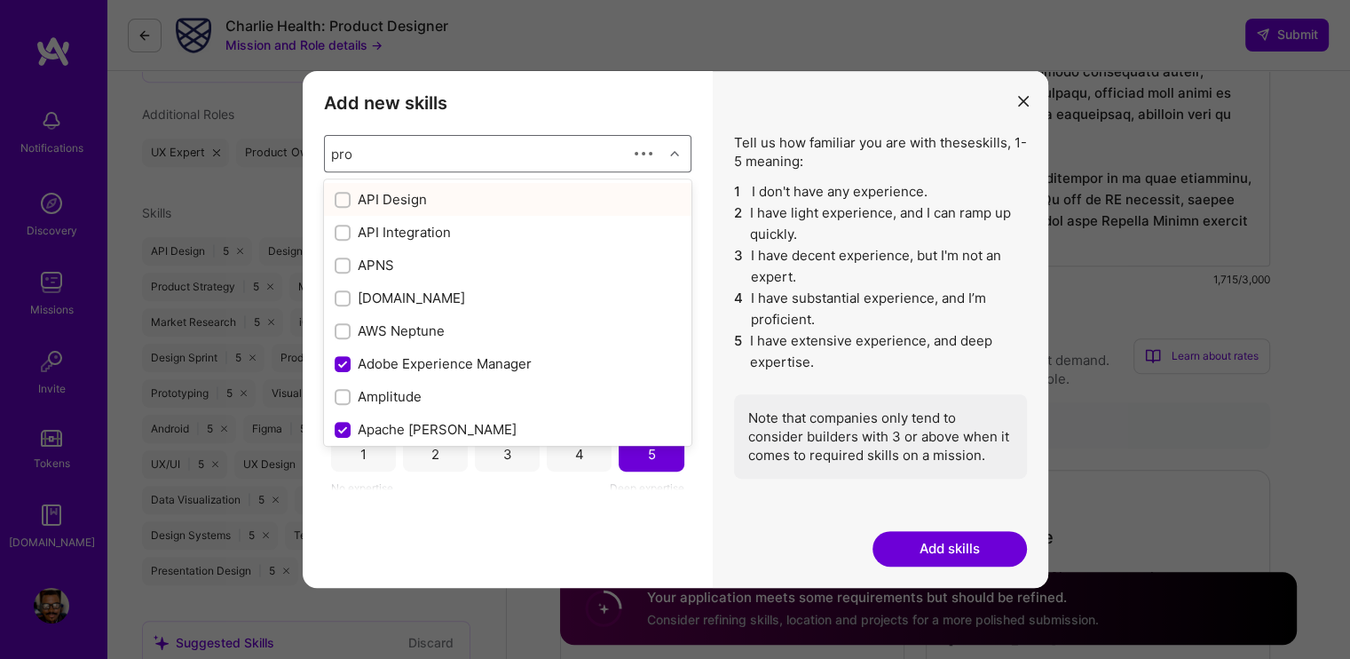
type input "prot"
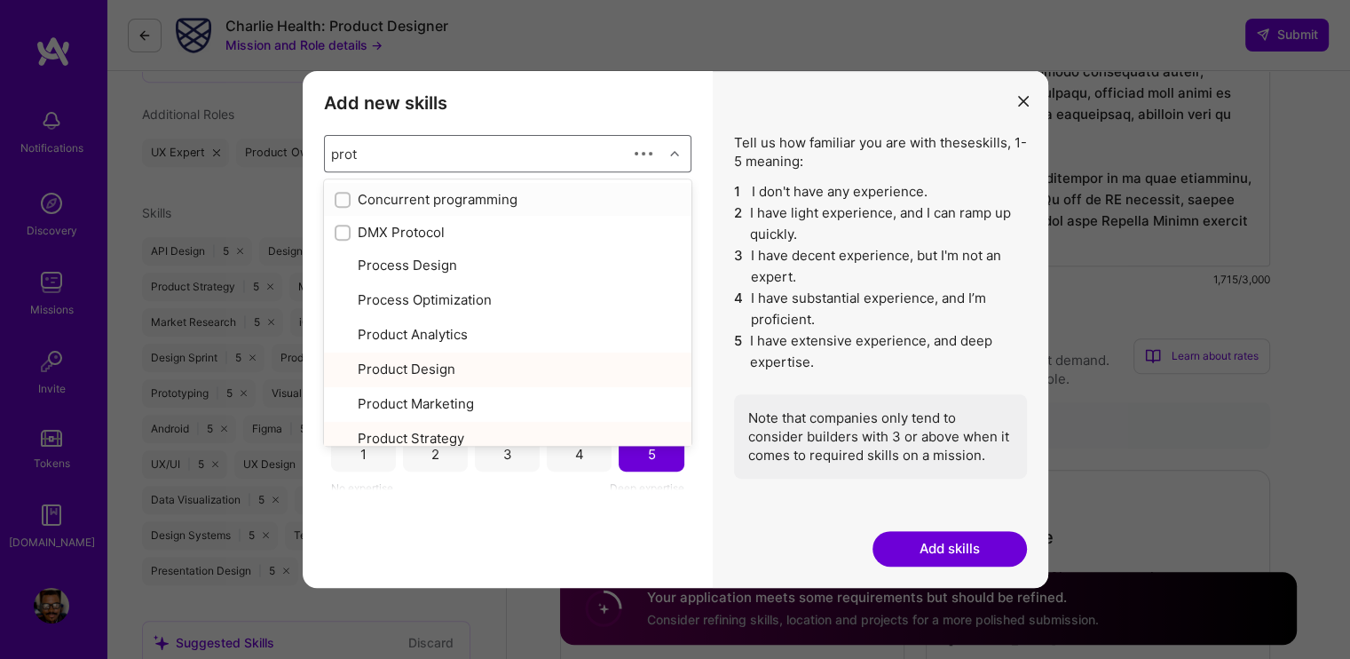
checkbox input "true"
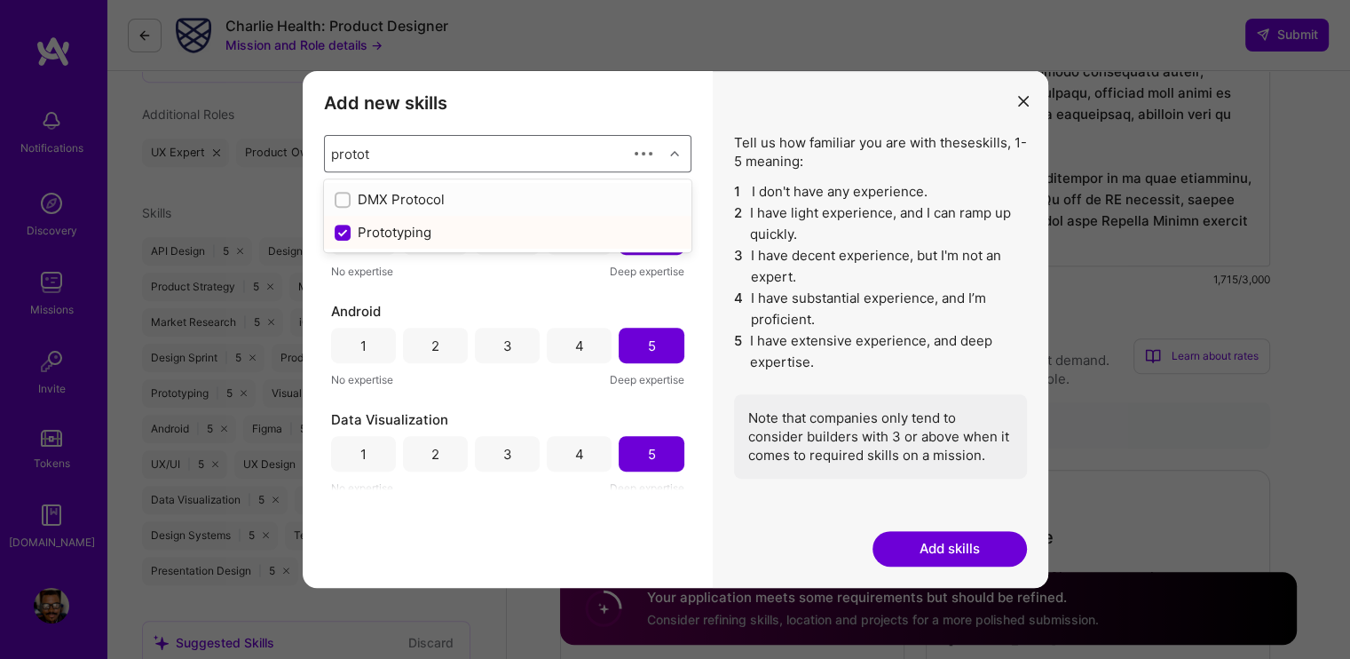
type input "prototy"
checkbox input "true"
click at [538, 198] on div "Prototyping" at bounding box center [508, 199] width 346 height 19
checkbox input "false"
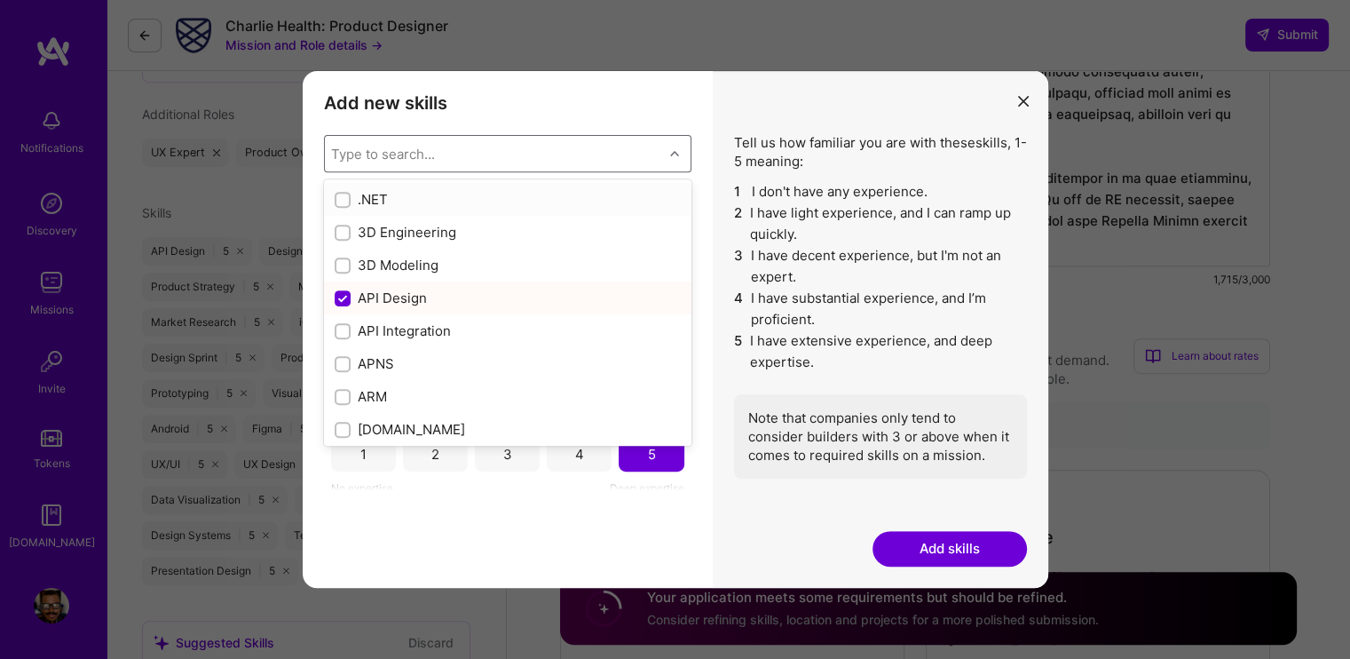
type input "p"
checkbox input "true"
checkbox input "false"
checkbox input "true"
checkbox input "false"
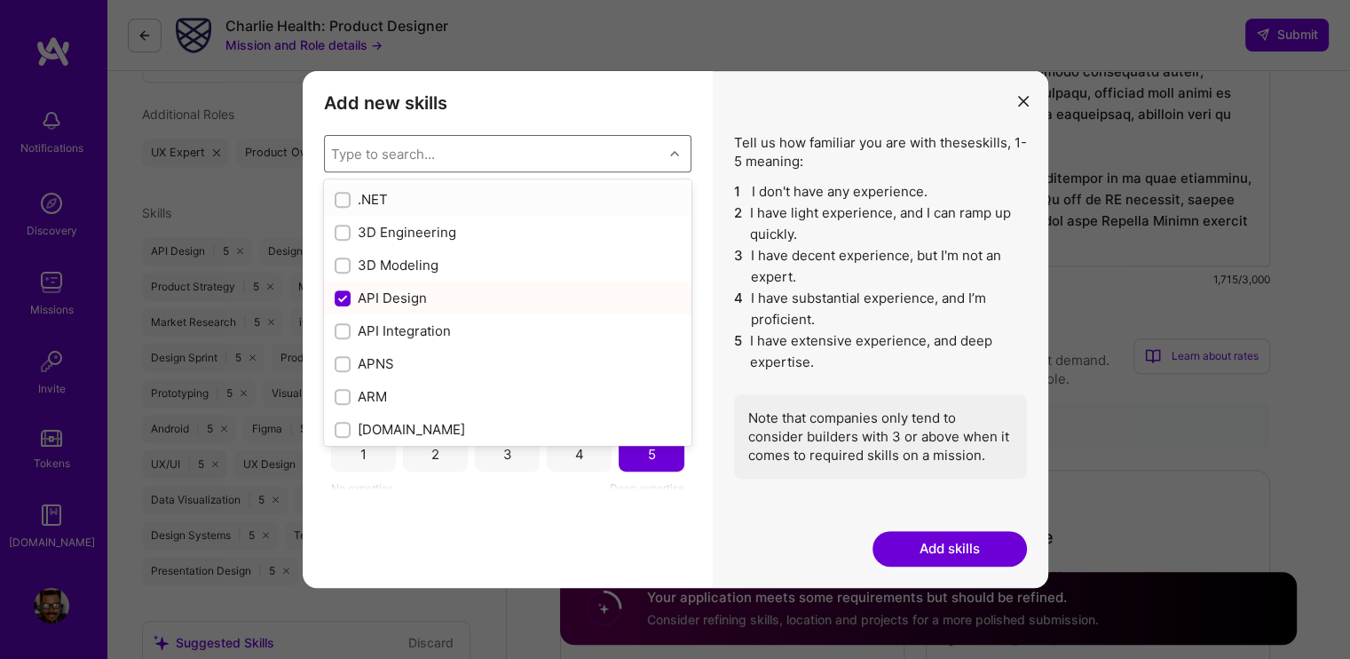
checkbox input "true"
checkbox input "false"
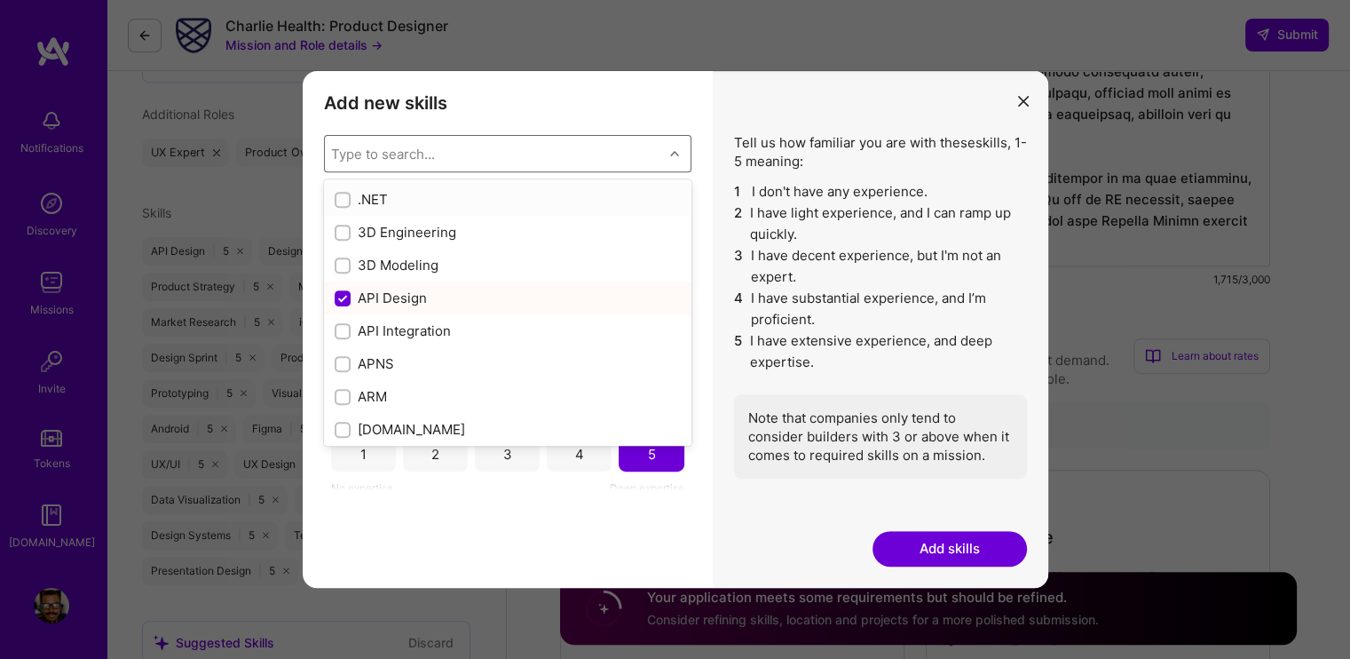
checkbox input "false"
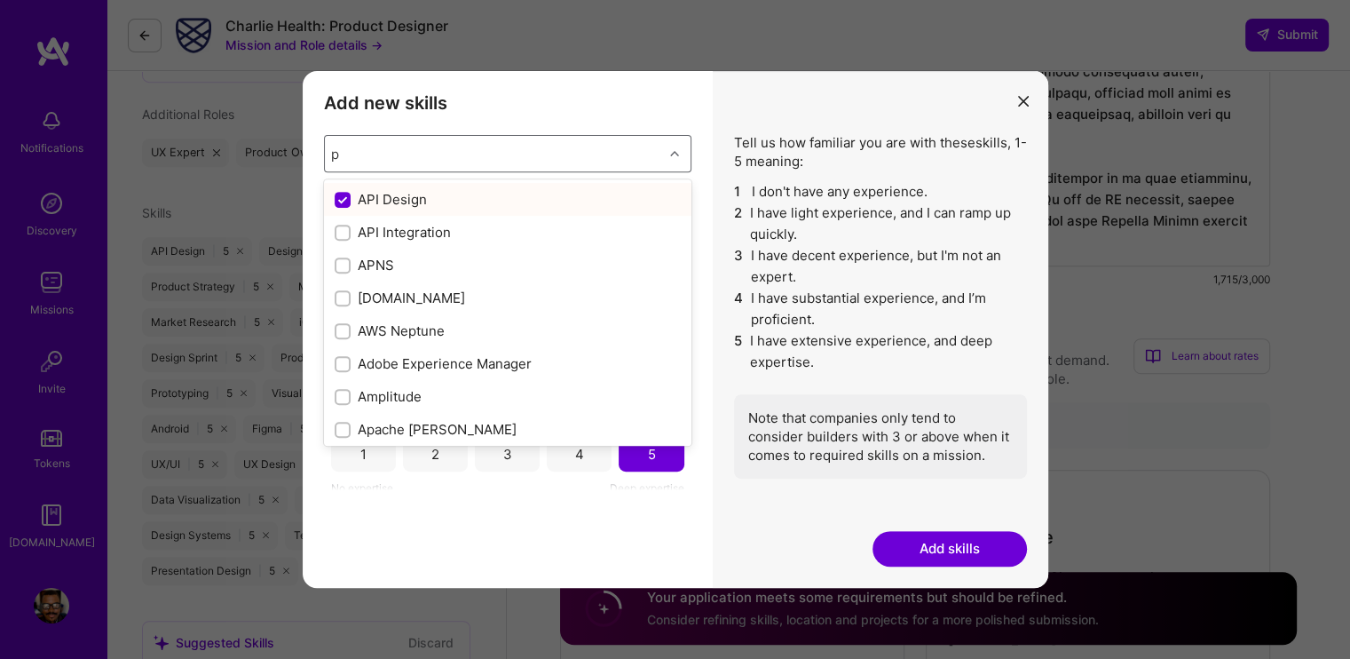
type input "pr"
checkbox input "false"
checkbox input "true"
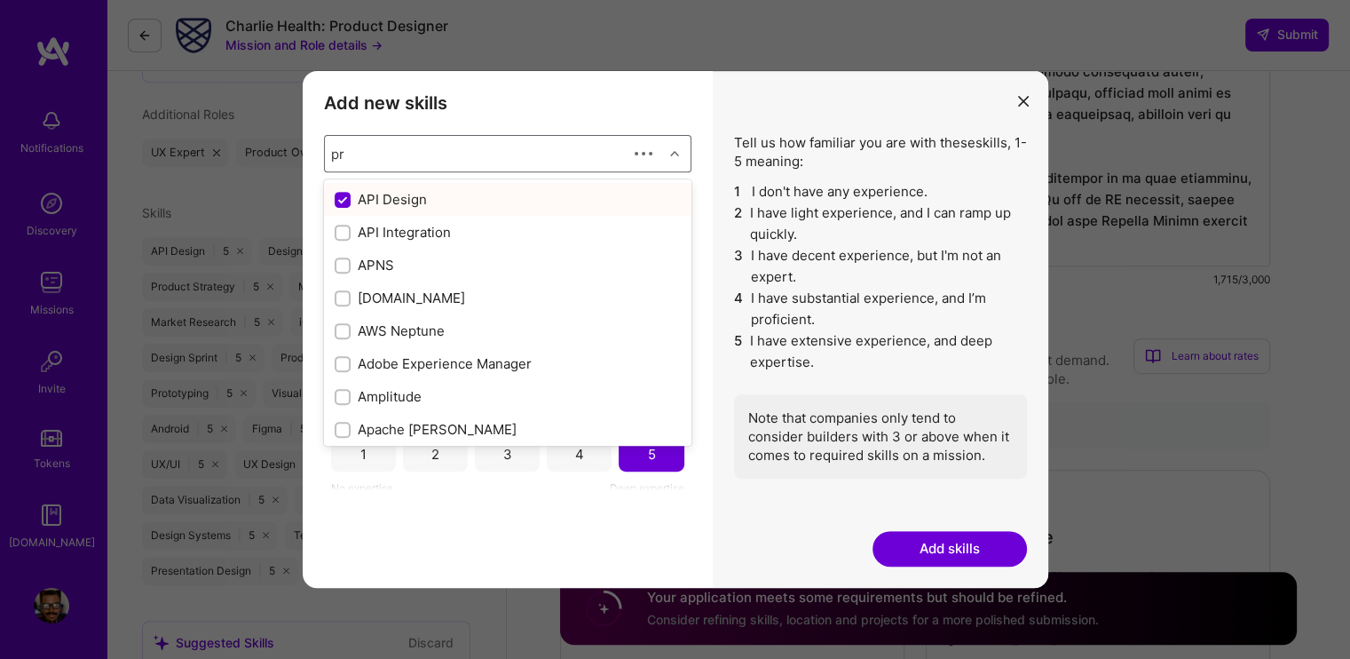
checkbox input "true"
type input "pro"
checkbox input "false"
checkbox input "true"
checkbox input "false"
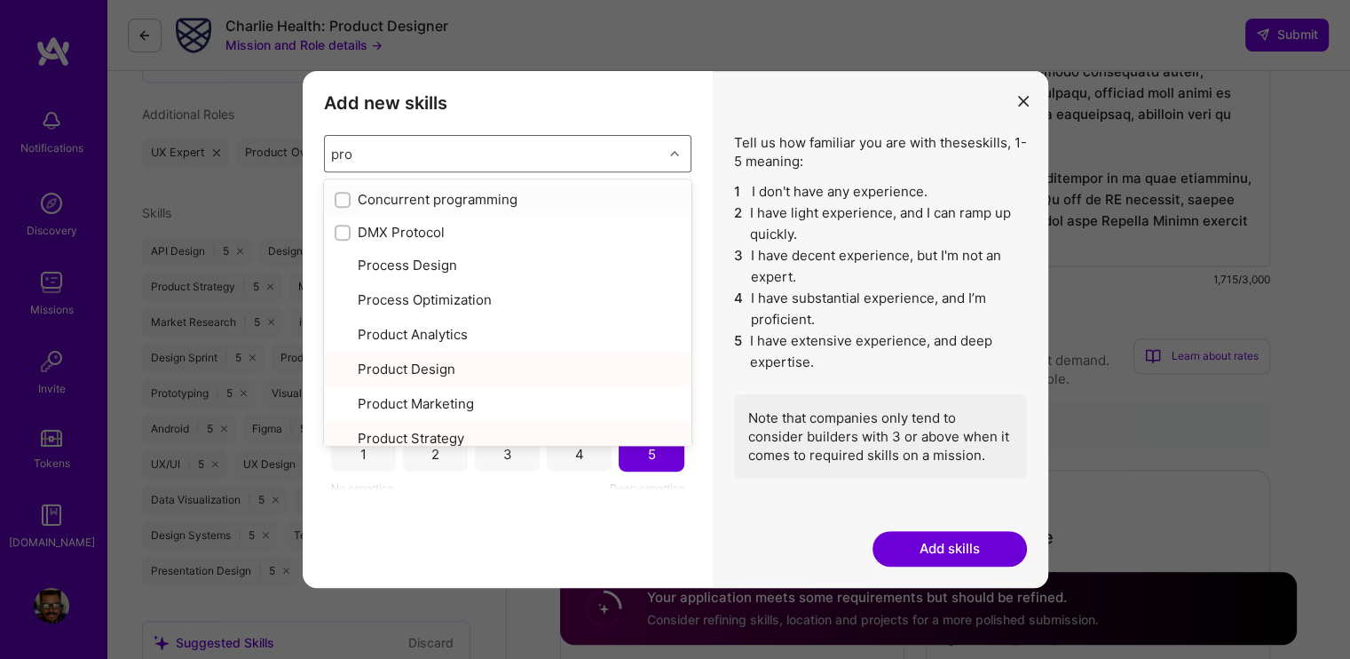
type input "prot"
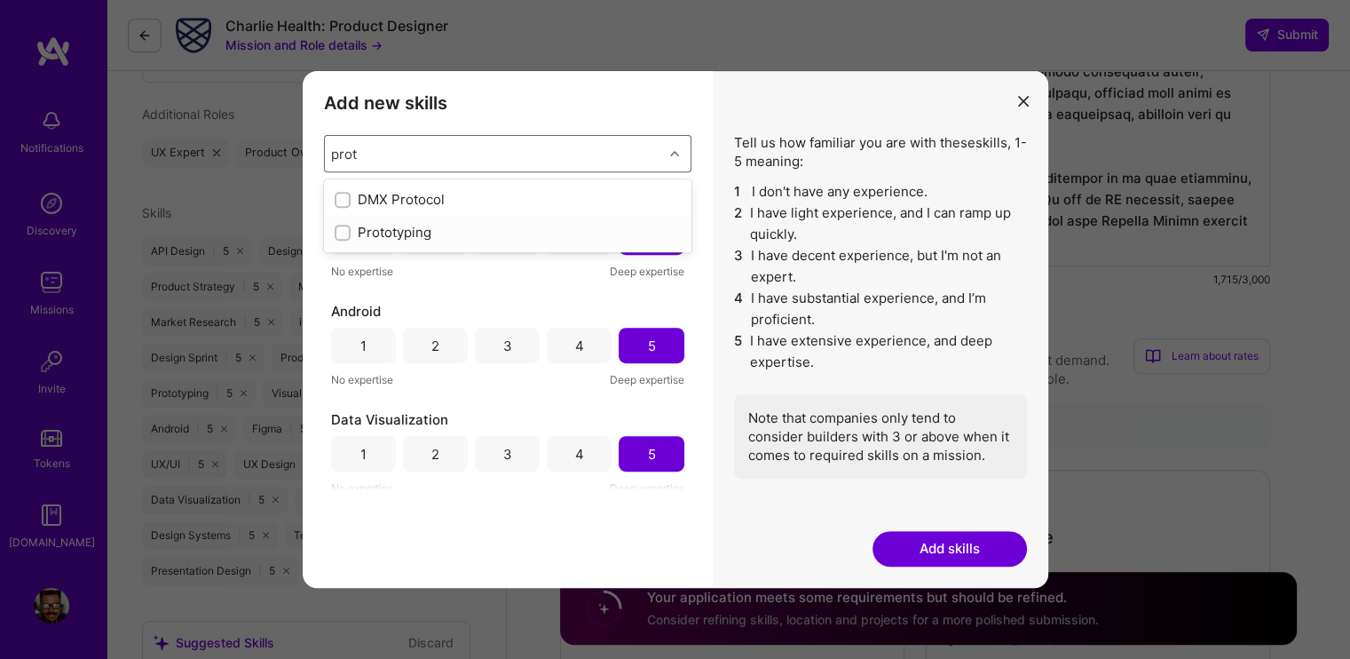
click at [474, 243] on div "Prototyping" at bounding box center [508, 232] width 368 height 33
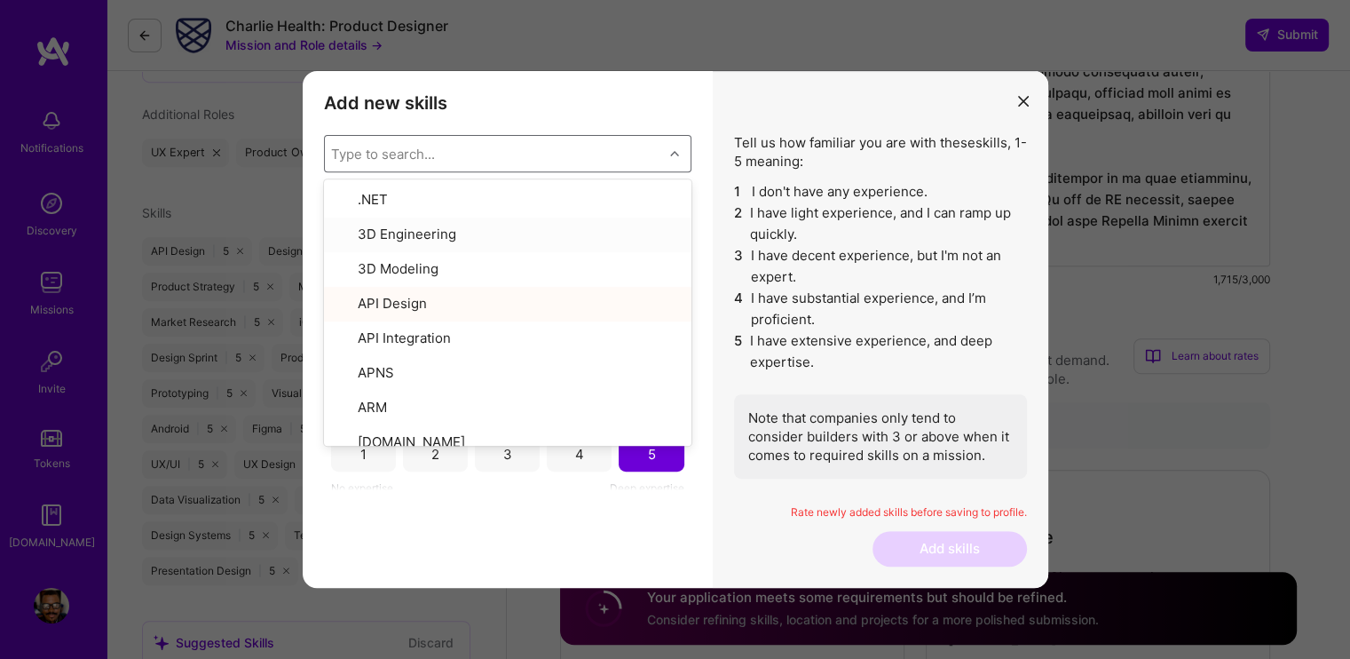
click at [696, 533] on div "Add new skills Tell us how familiar you are with given skills, using between 1 …" at bounding box center [508, 329] width 410 height 517
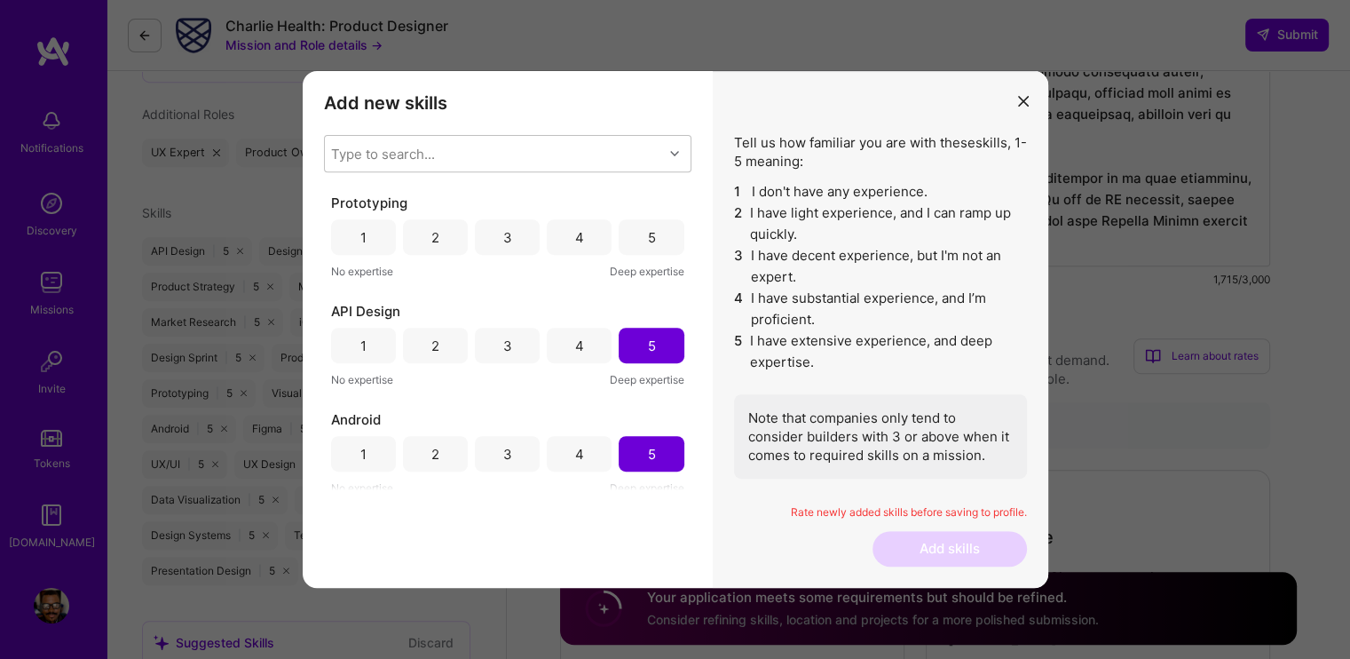
click at [647, 233] on div "5" at bounding box center [651, 237] width 8 height 19
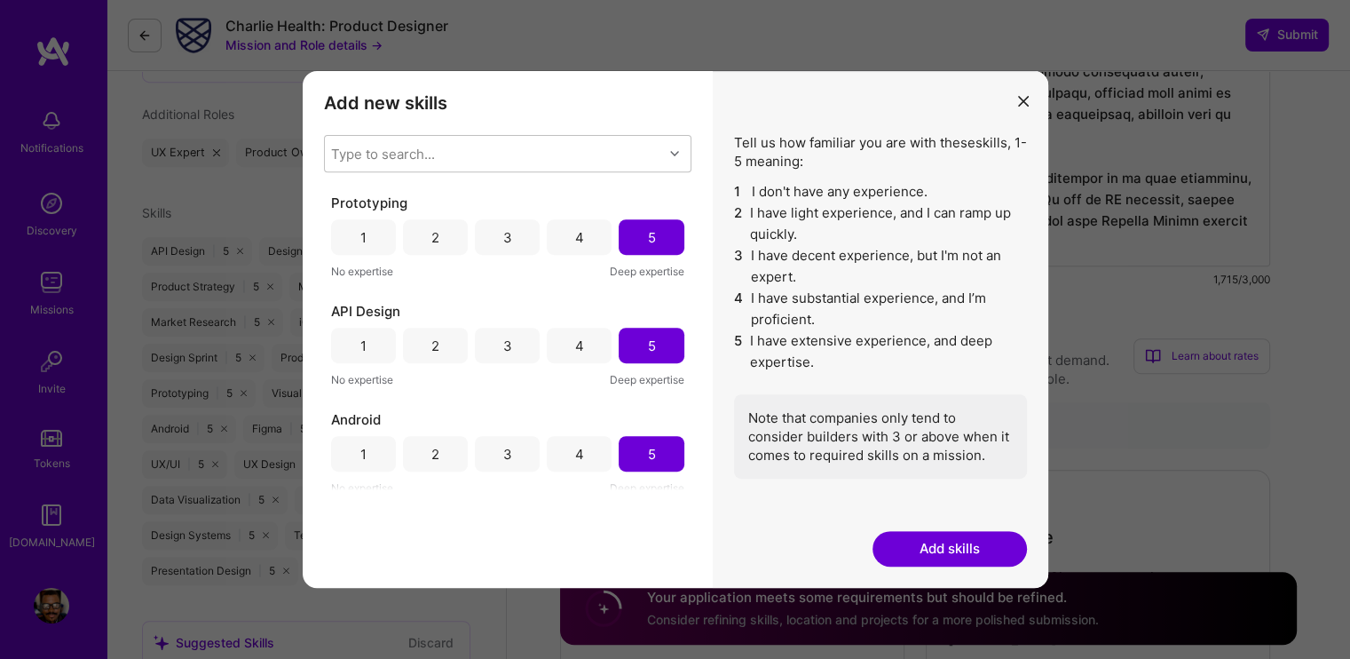
click at [972, 555] on button "Add skills" at bounding box center [950, 549] width 154 height 36
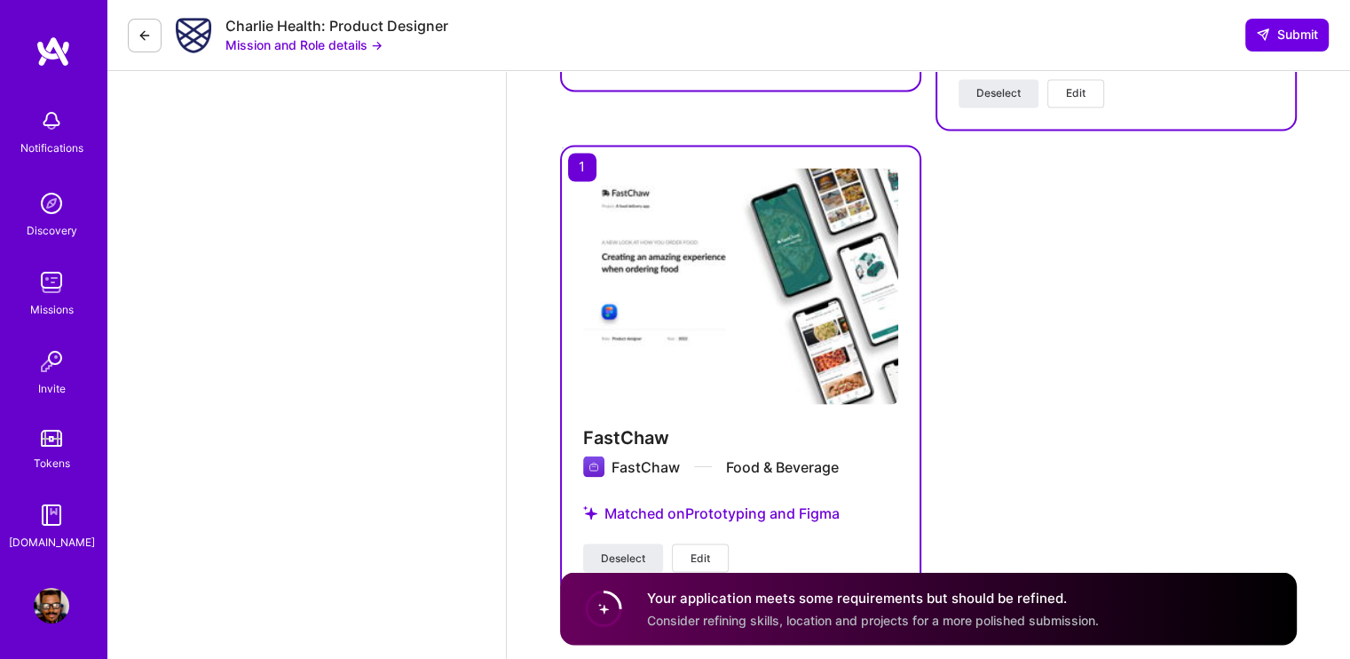
scroll to position [3094, 0]
click at [613, 548] on span "Deselect" at bounding box center [623, 556] width 44 height 16
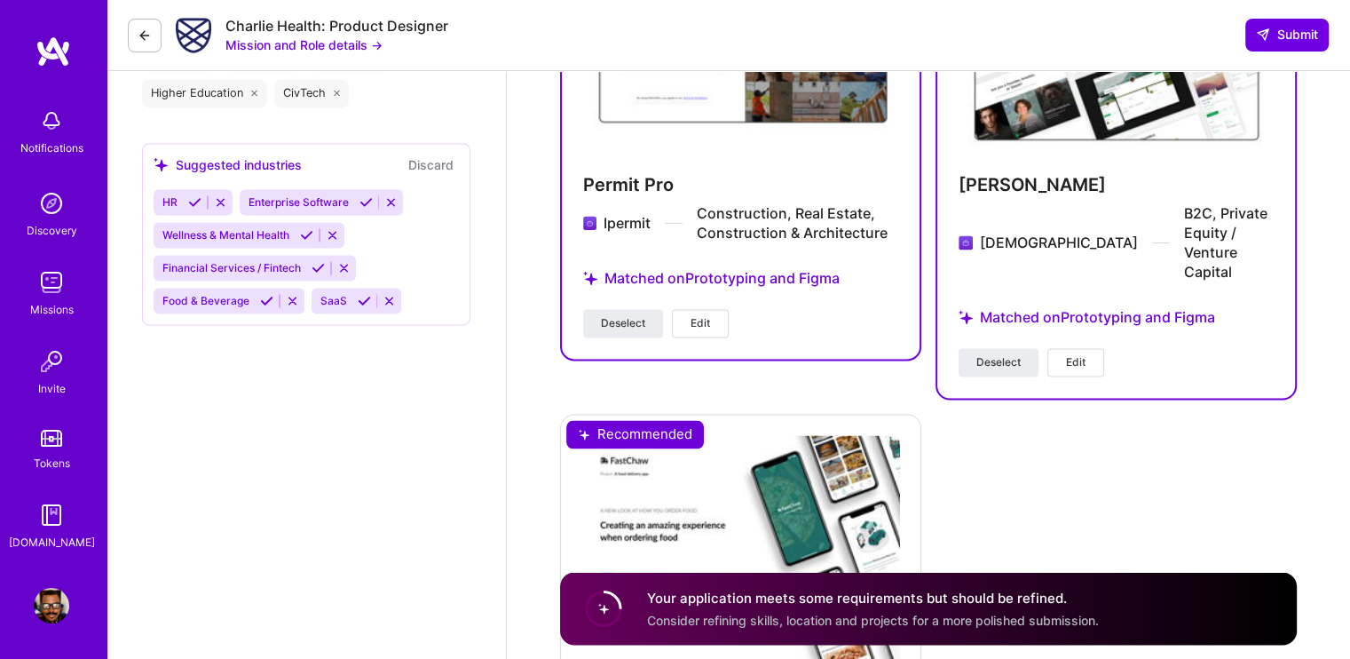
scroll to position [2739, 0]
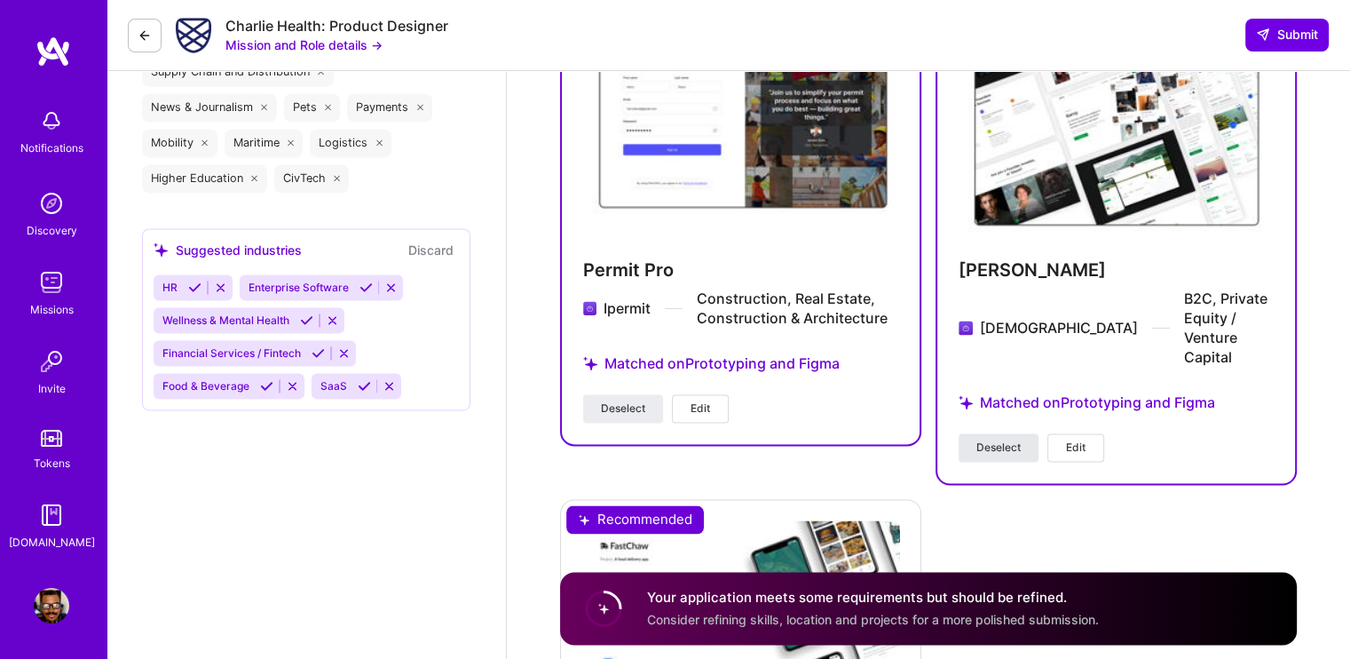
click at [1007, 439] on span "Deselect" at bounding box center [998, 447] width 44 height 16
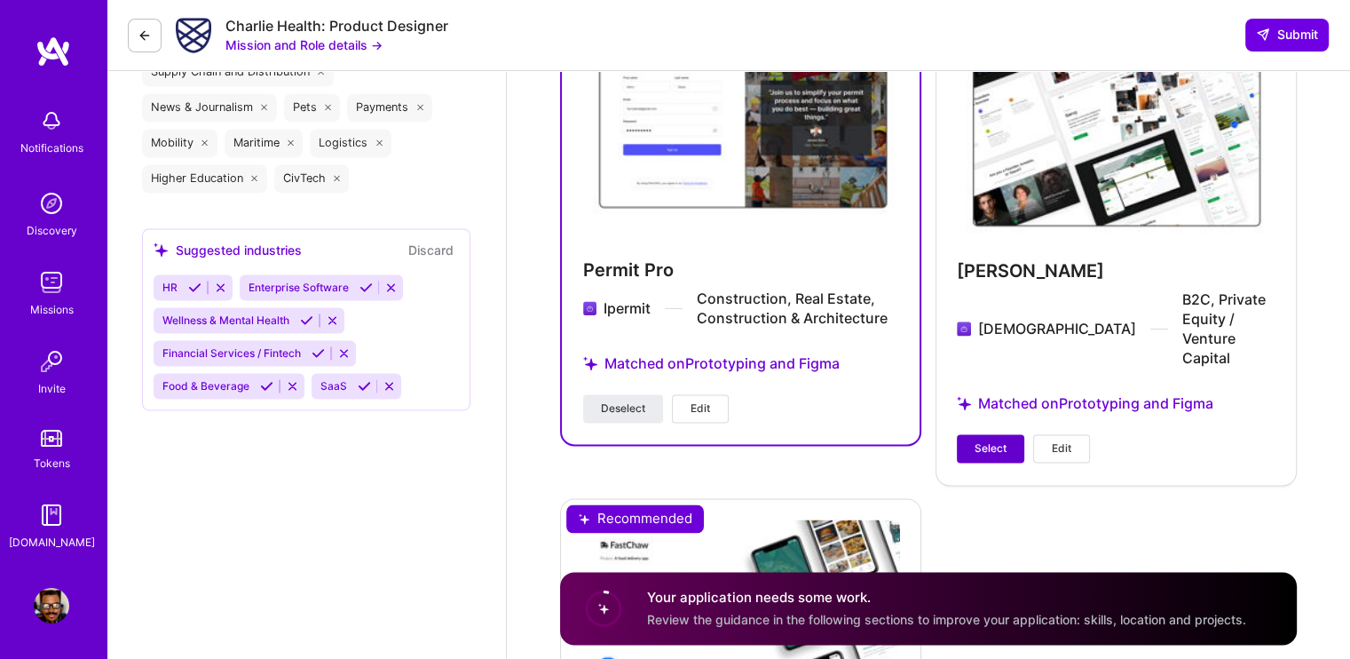
click at [1007, 434] on button "Select" at bounding box center [990, 448] width 67 height 28
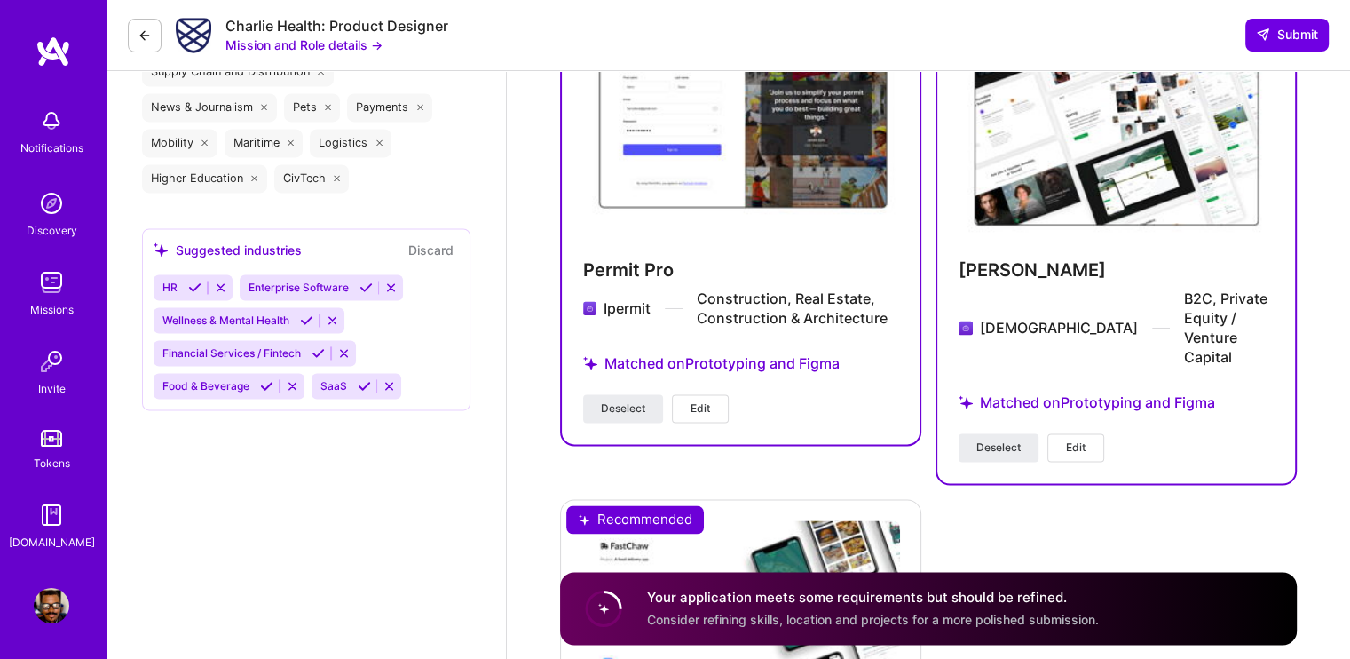
scroll to position [3094, 0]
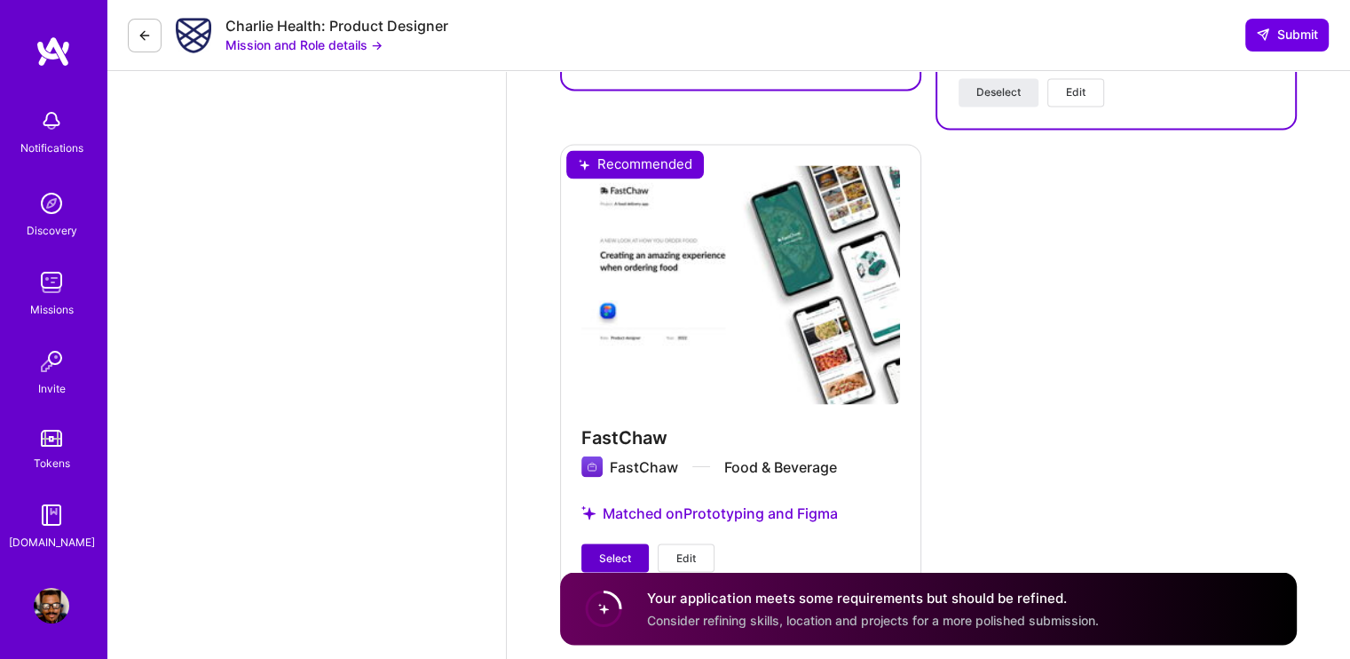
click at [589, 543] on button "Select" at bounding box center [614, 557] width 67 height 28
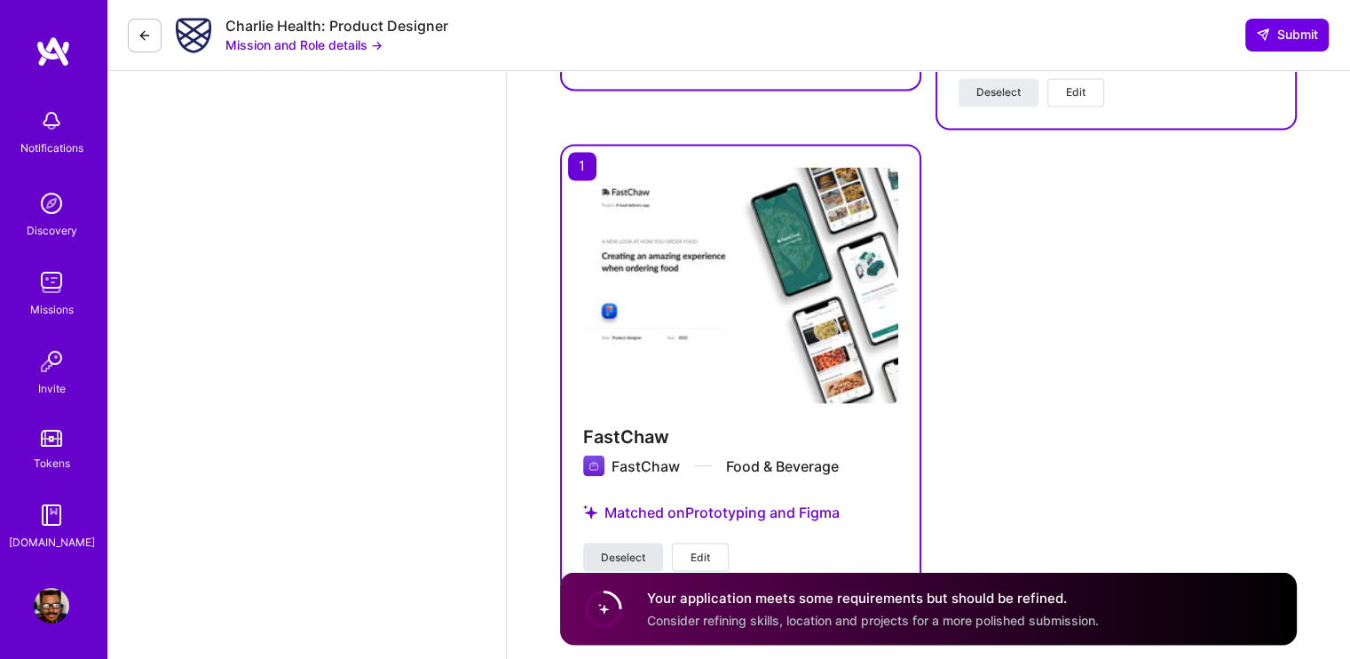
click at [607, 549] on span "Deselect" at bounding box center [623, 557] width 44 height 16
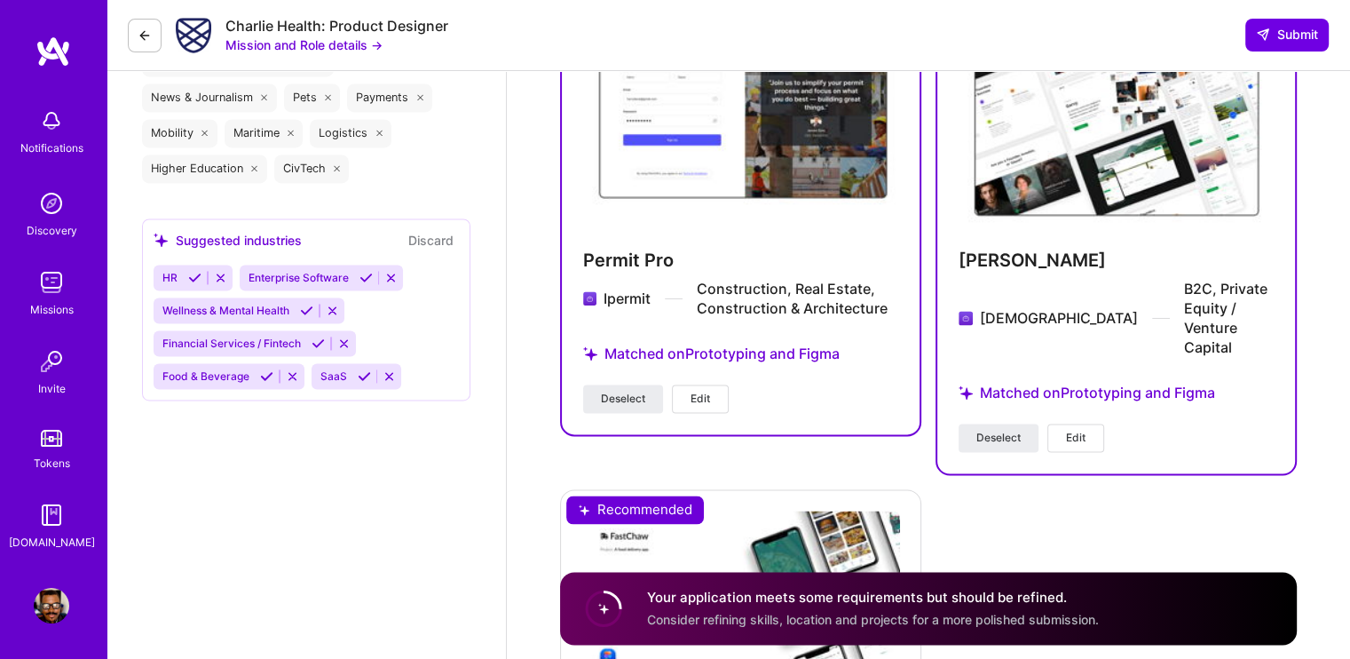
scroll to position [2739, 0]
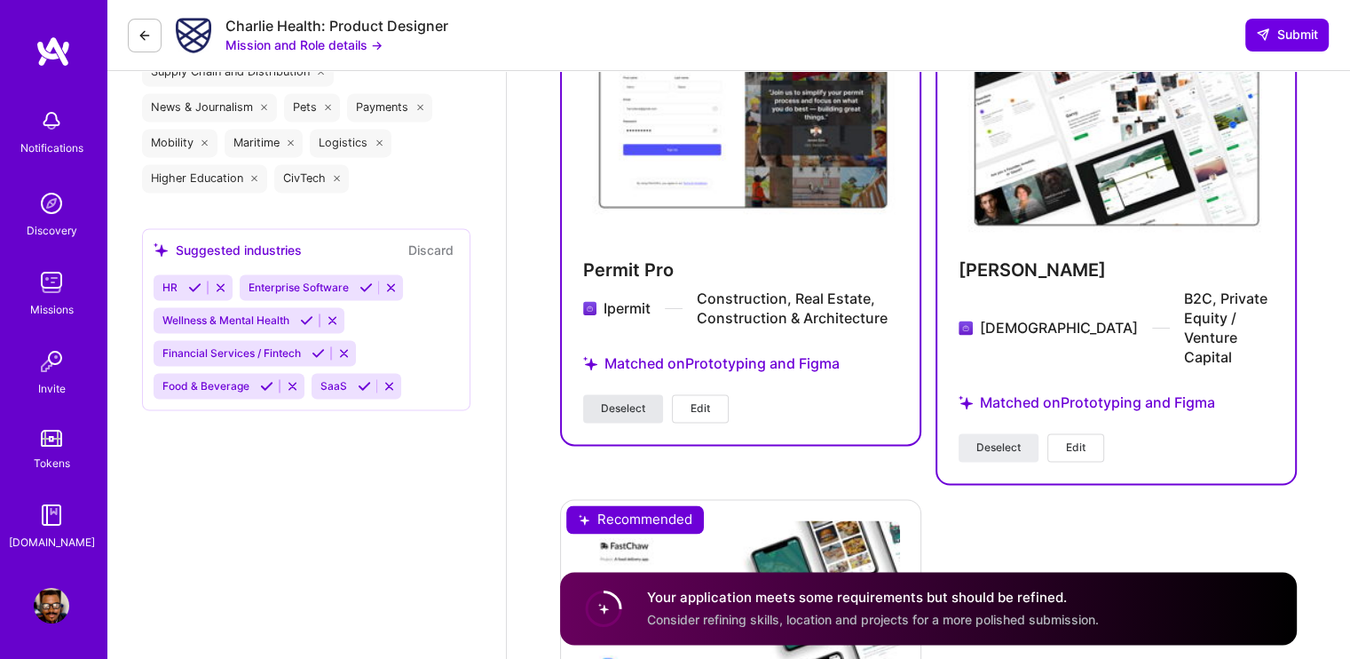
click at [628, 400] on span "Deselect" at bounding box center [623, 408] width 44 height 16
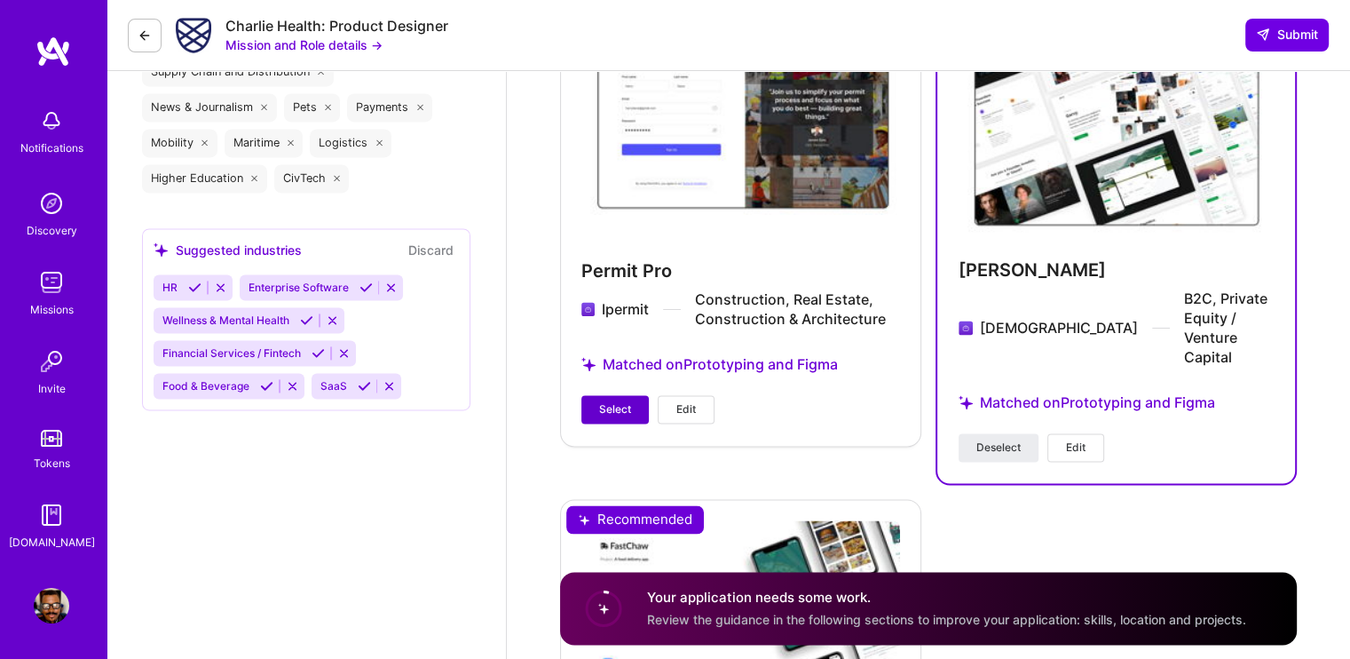
click at [631, 395] on button "Select" at bounding box center [614, 409] width 67 height 28
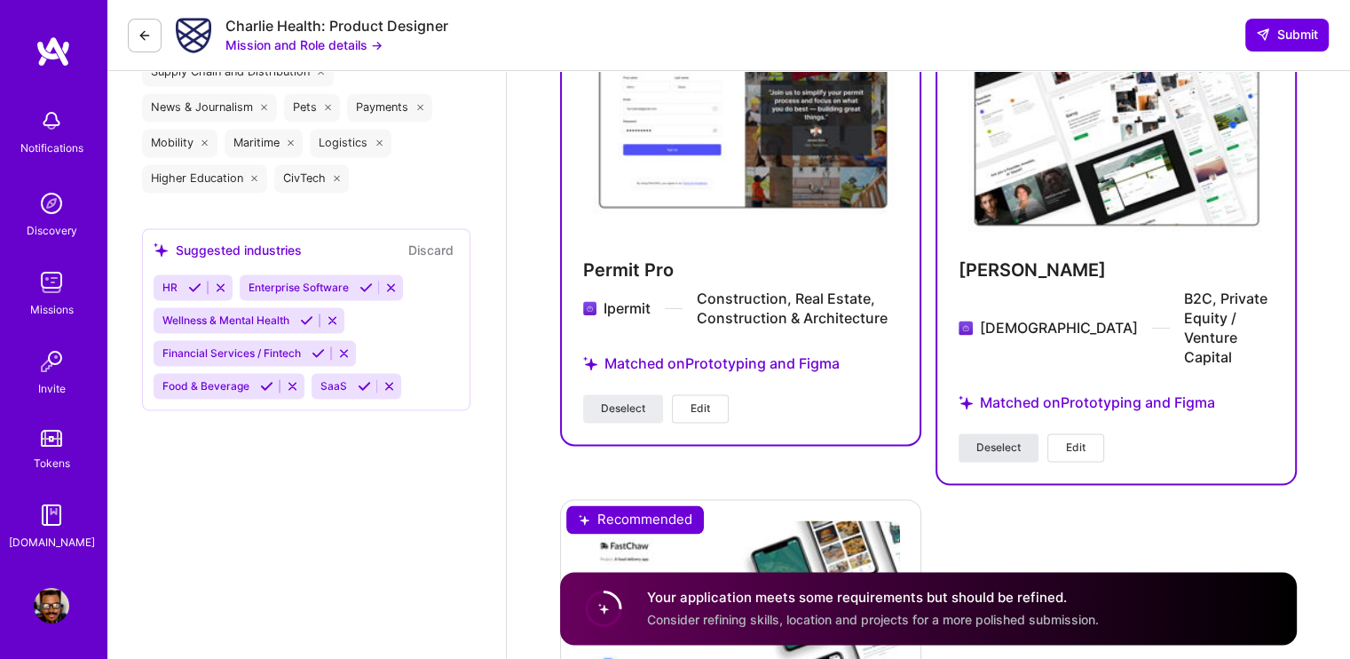
click at [1011, 439] on span "Deselect" at bounding box center [998, 447] width 44 height 16
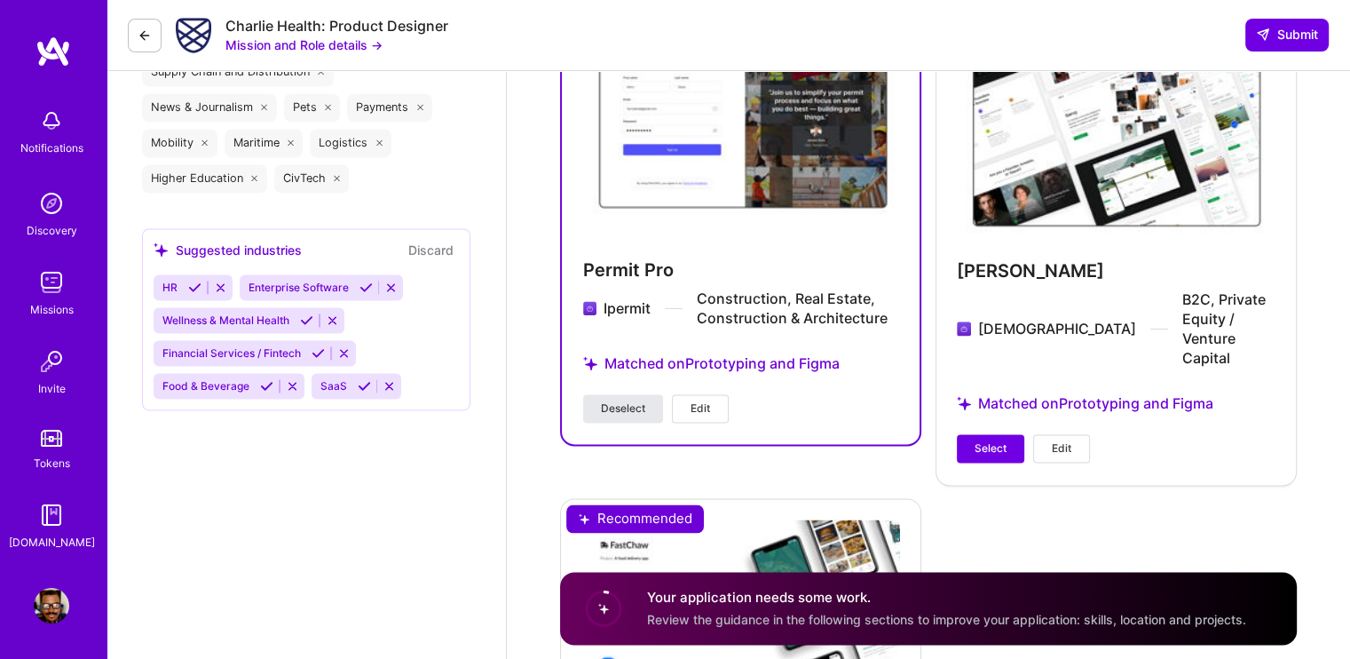
click at [606, 400] on span "Deselect" at bounding box center [623, 408] width 44 height 16
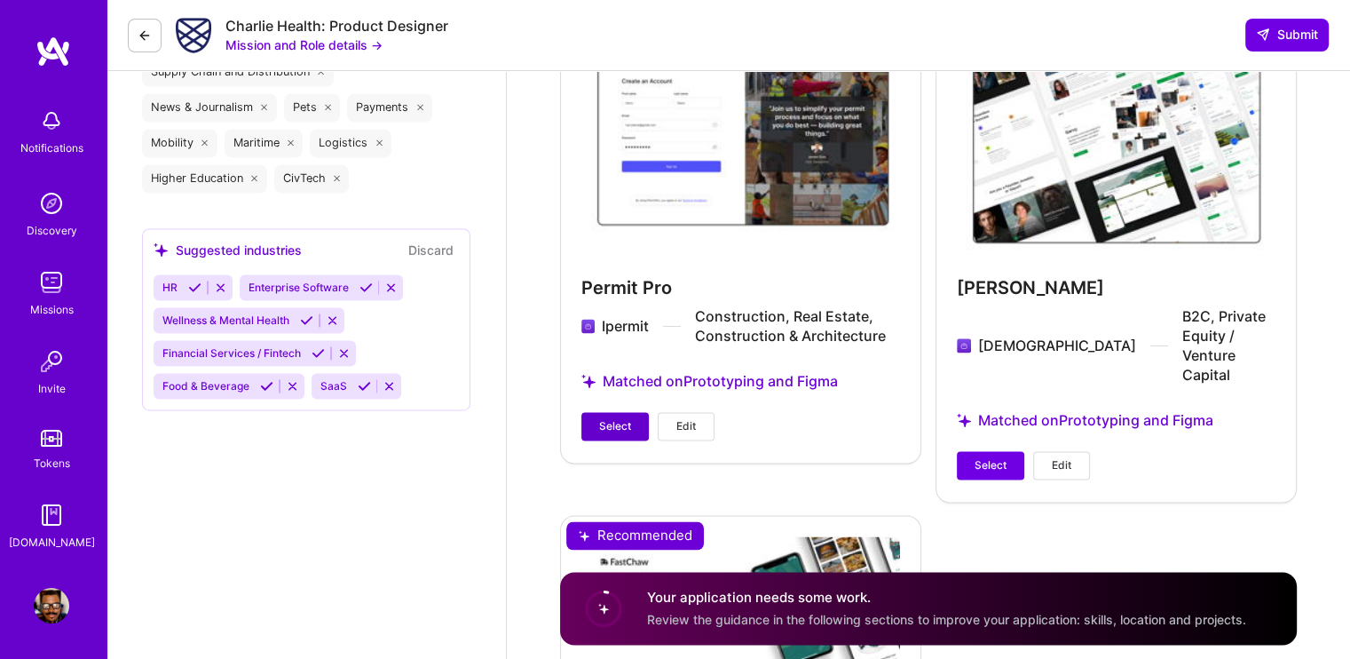
click at [618, 412] on button "Select" at bounding box center [614, 426] width 67 height 28
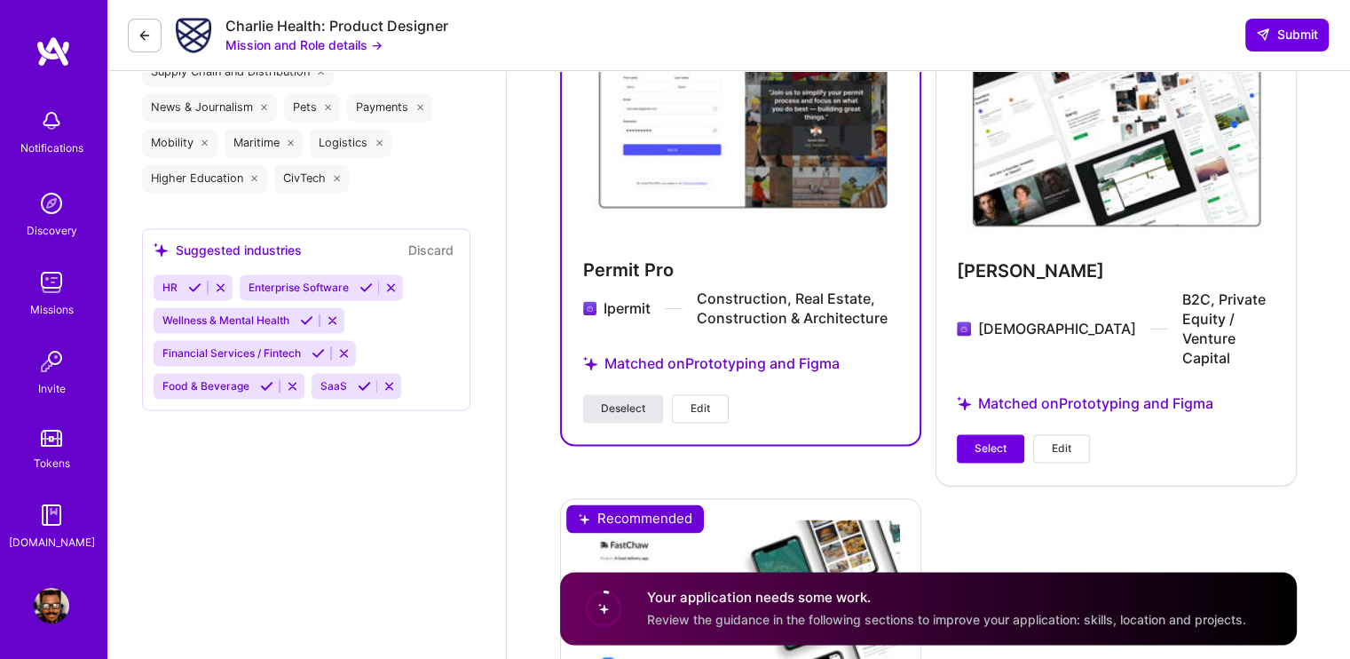
click at [628, 400] on span "Deselect" at bounding box center [623, 408] width 44 height 16
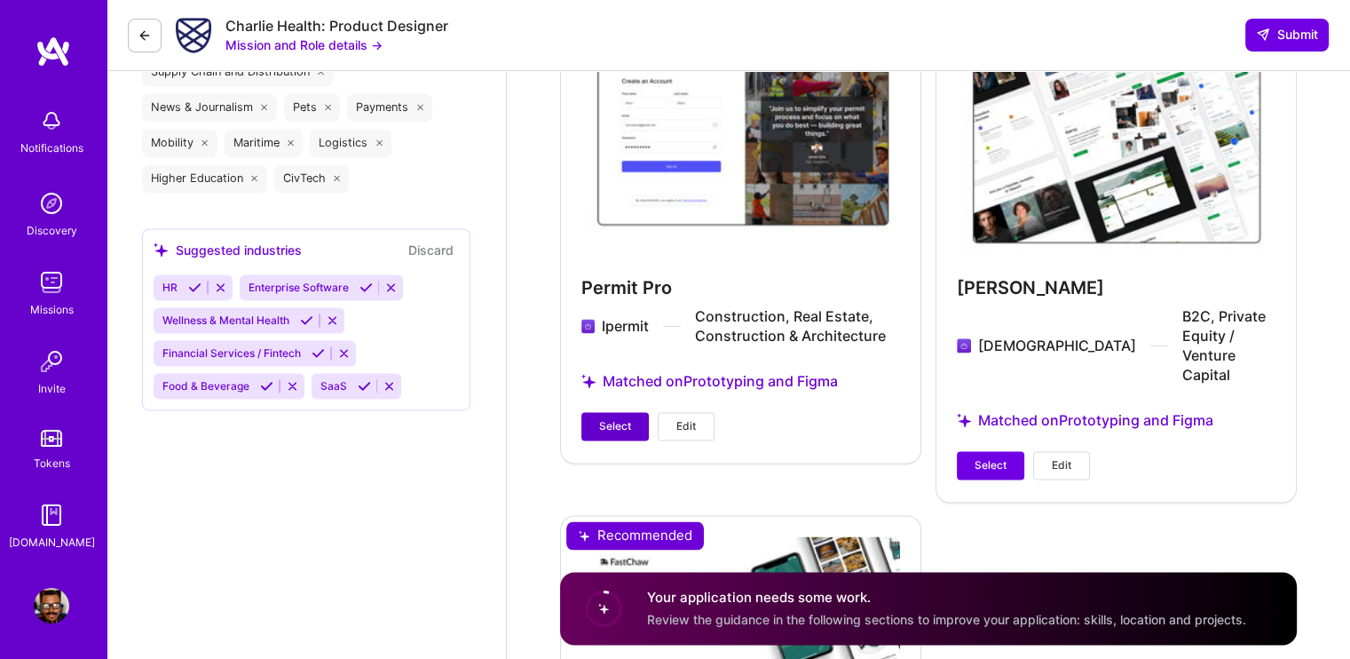
click at [609, 418] on span "Select" at bounding box center [615, 426] width 32 height 16
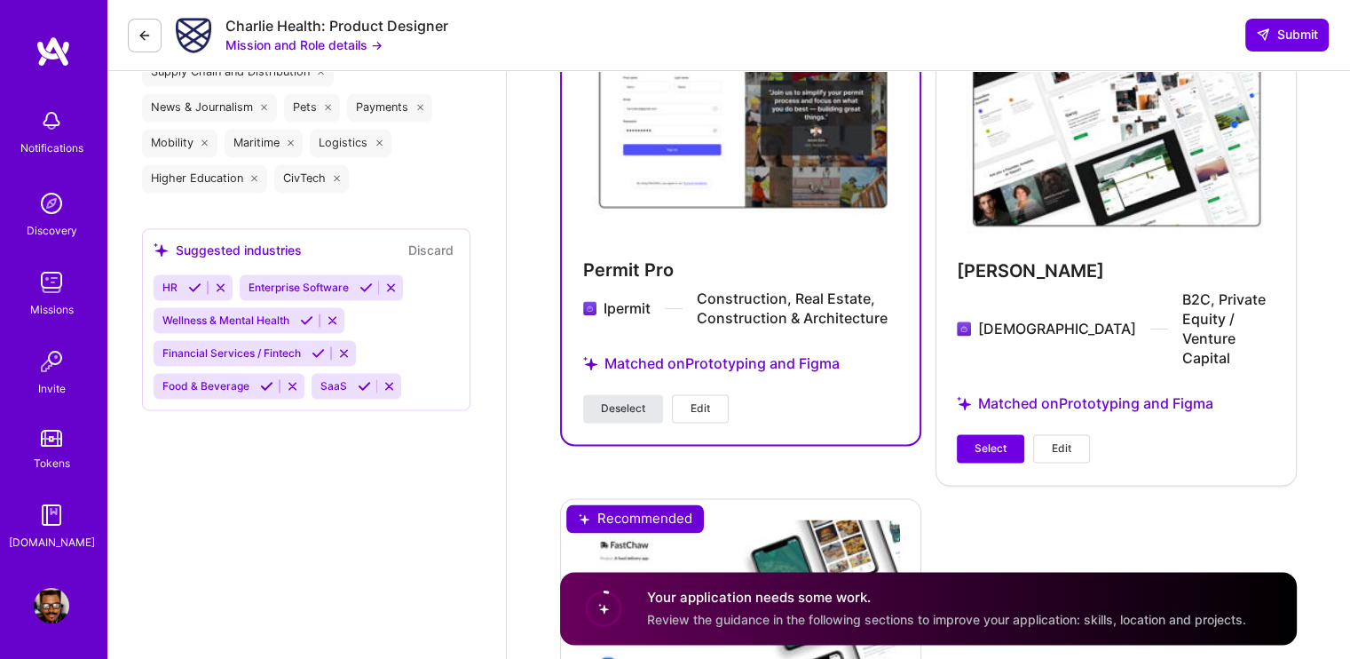
click at [628, 400] on span "Deselect" at bounding box center [623, 408] width 44 height 16
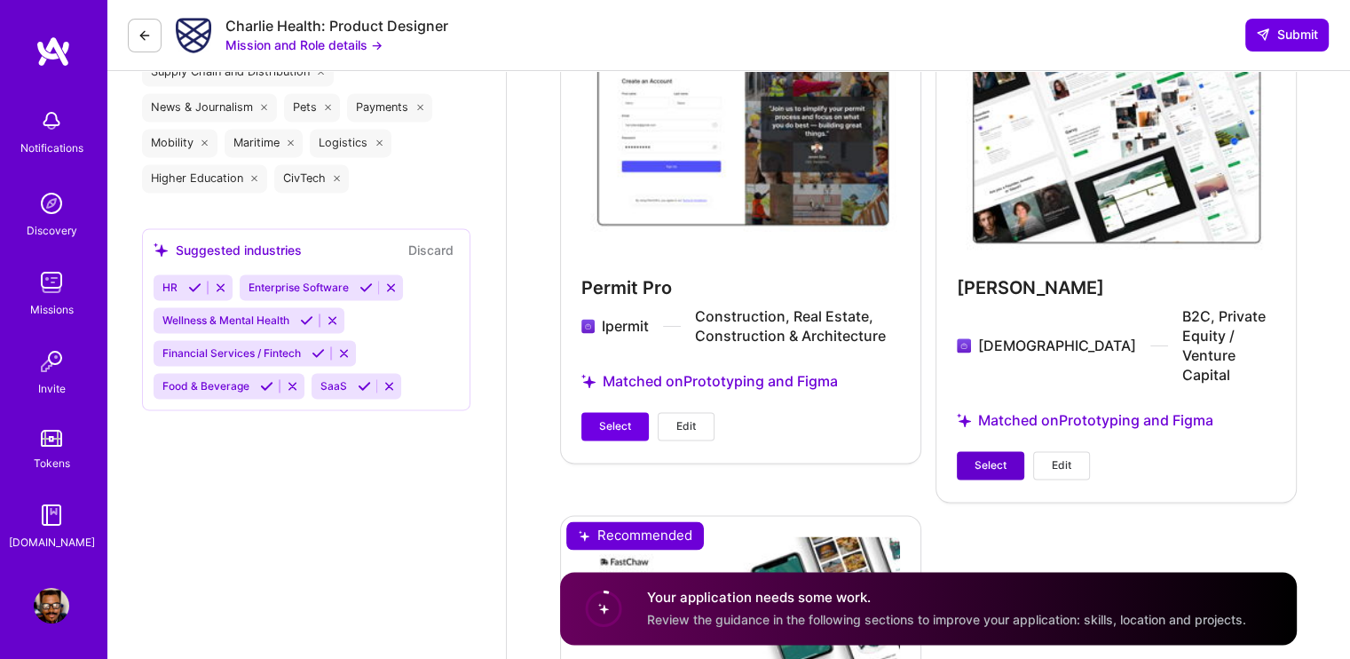
click at [991, 457] on span "Select" at bounding box center [991, 465] width 32 height 16
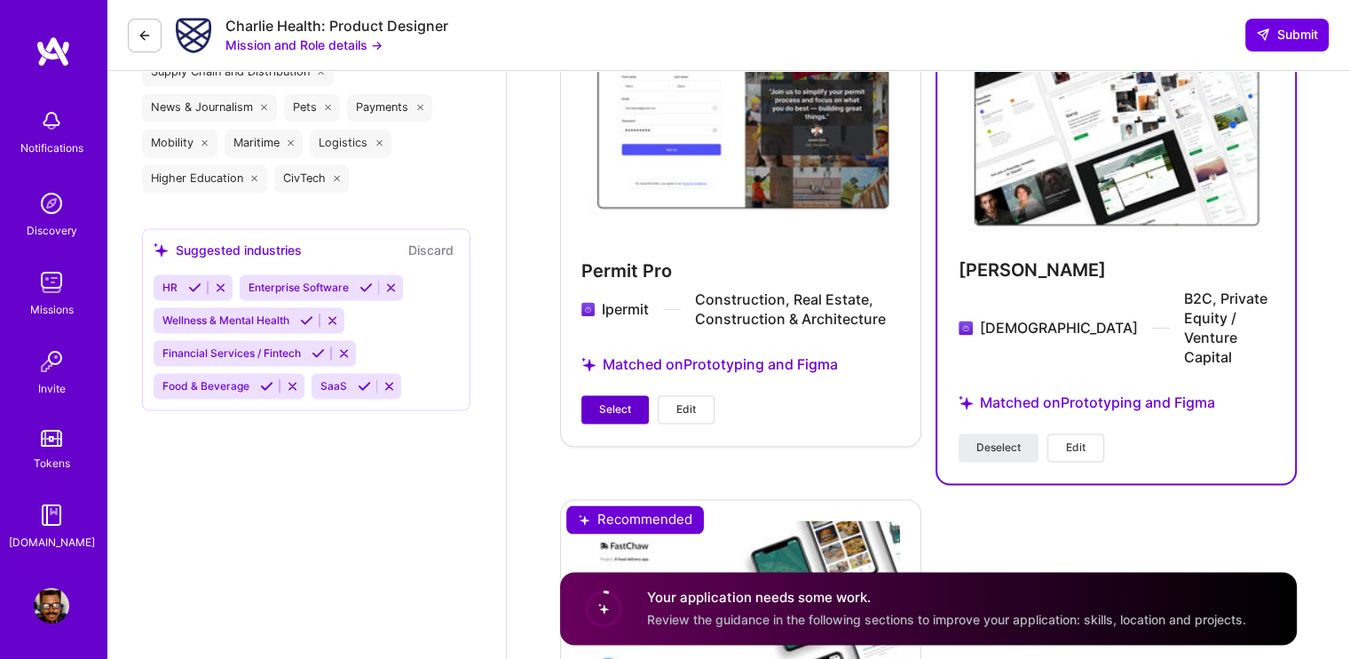
click at [605, 401] on span "Select" at bounding box center [615, 409] width 32 height 16
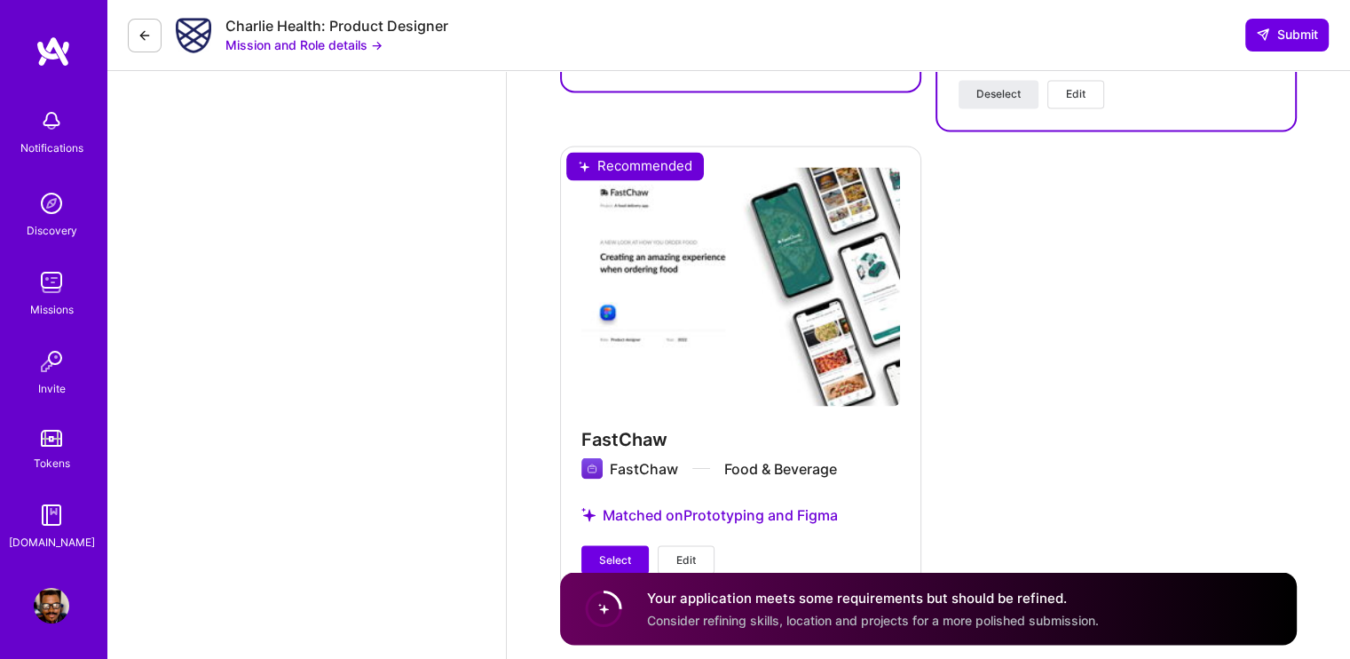
scroll to position [3094, 0]
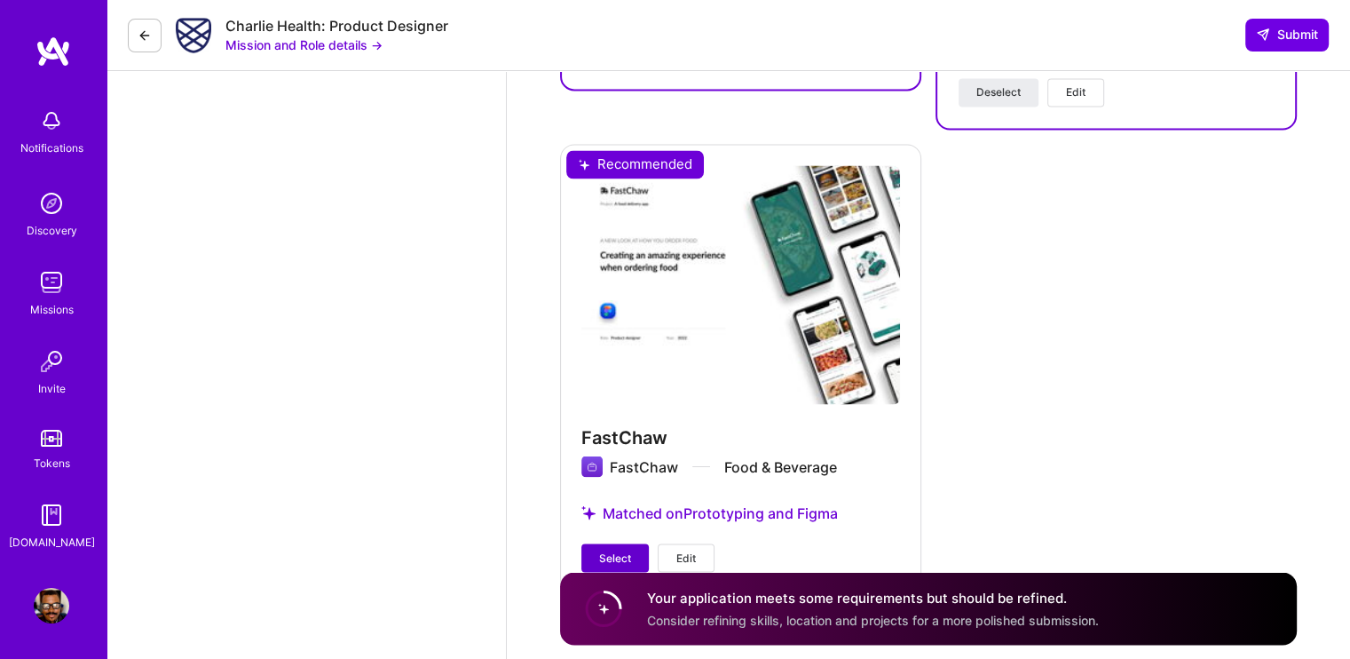
click at [625, 549] on span "Select" at bounding box center [615, 557] width 32 height 16
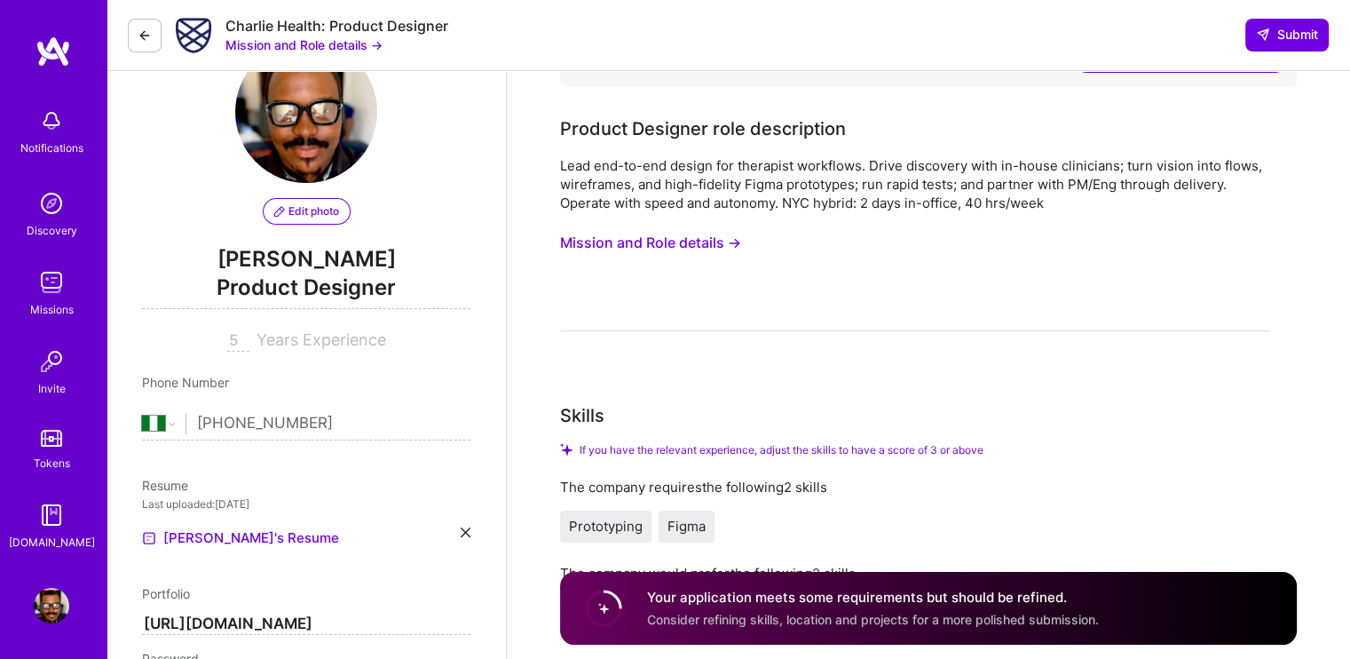
scroll to position [0, 0]
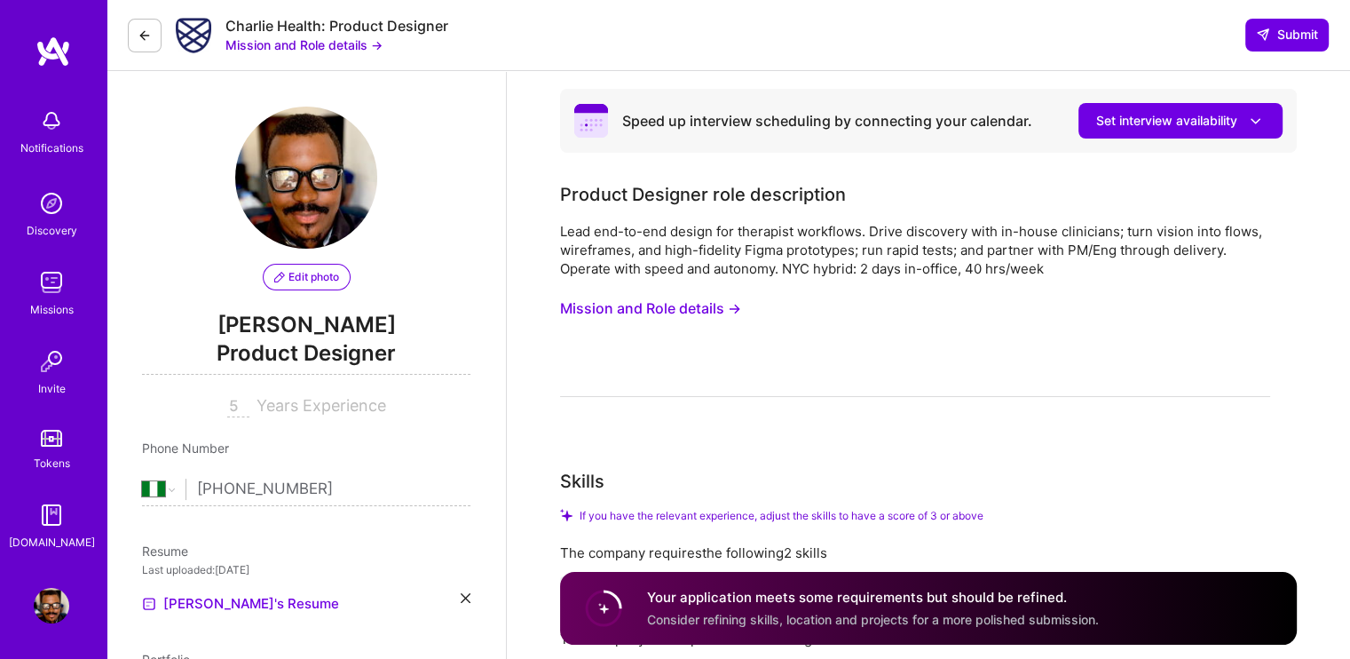
click at [675, 250] on div "Lead end-to-end design for therapist workflows. Drive discovery with in-house c…" at bounding box center [915, 250] width 710 height 56
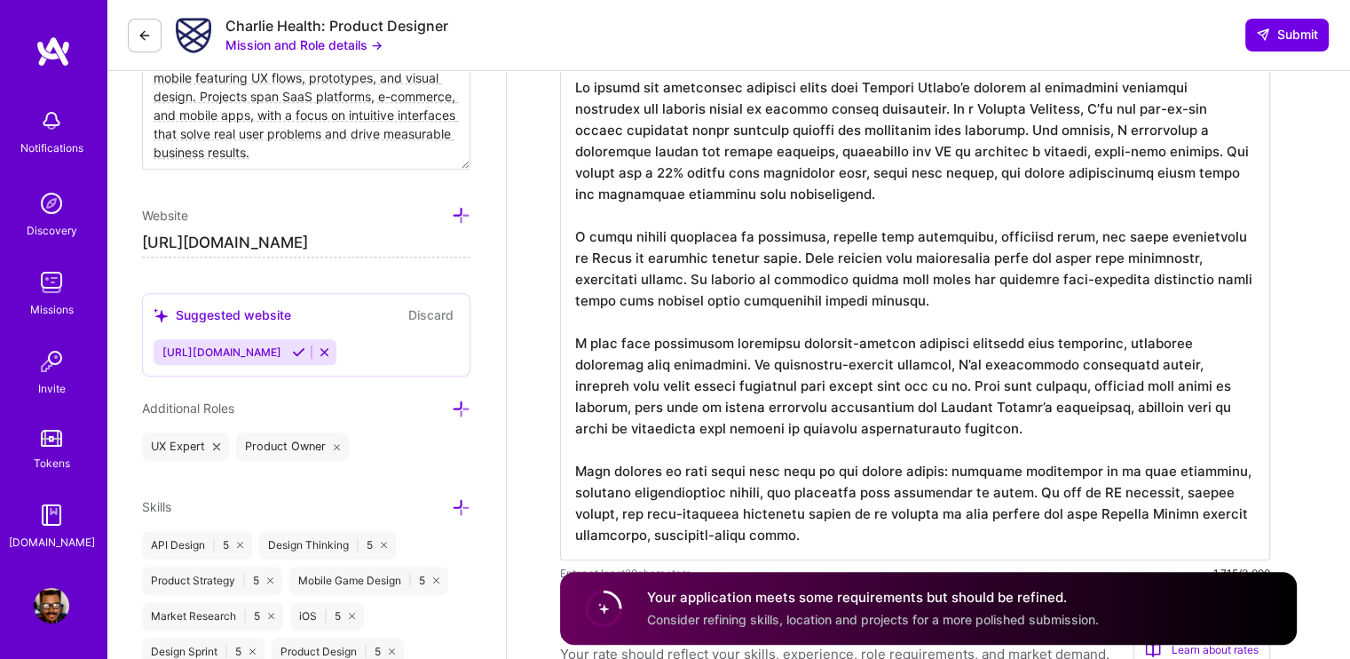
scroll to position [621, 0]
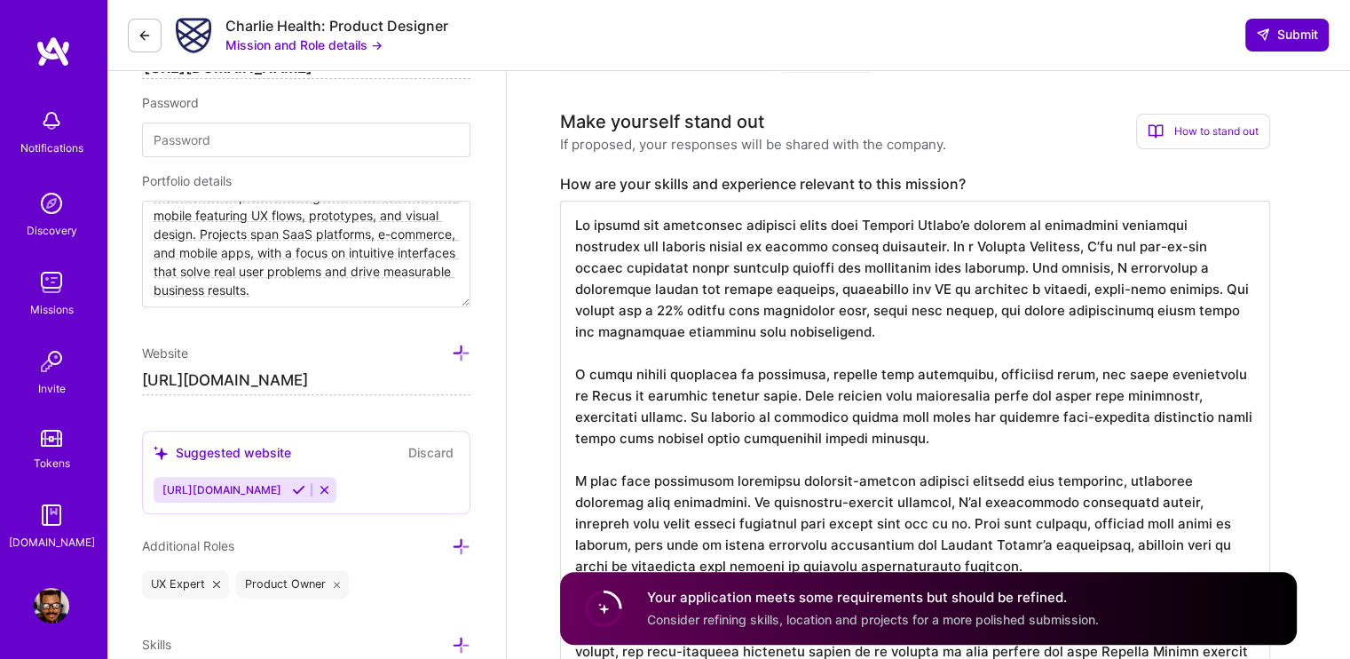
click at [1285, 36] on span "Submit" at bounding box center [1287, 35] width 62 height 18
click at [1285, 35] on span "Submit" at bounding box center [1287, 35] width 62 height 18
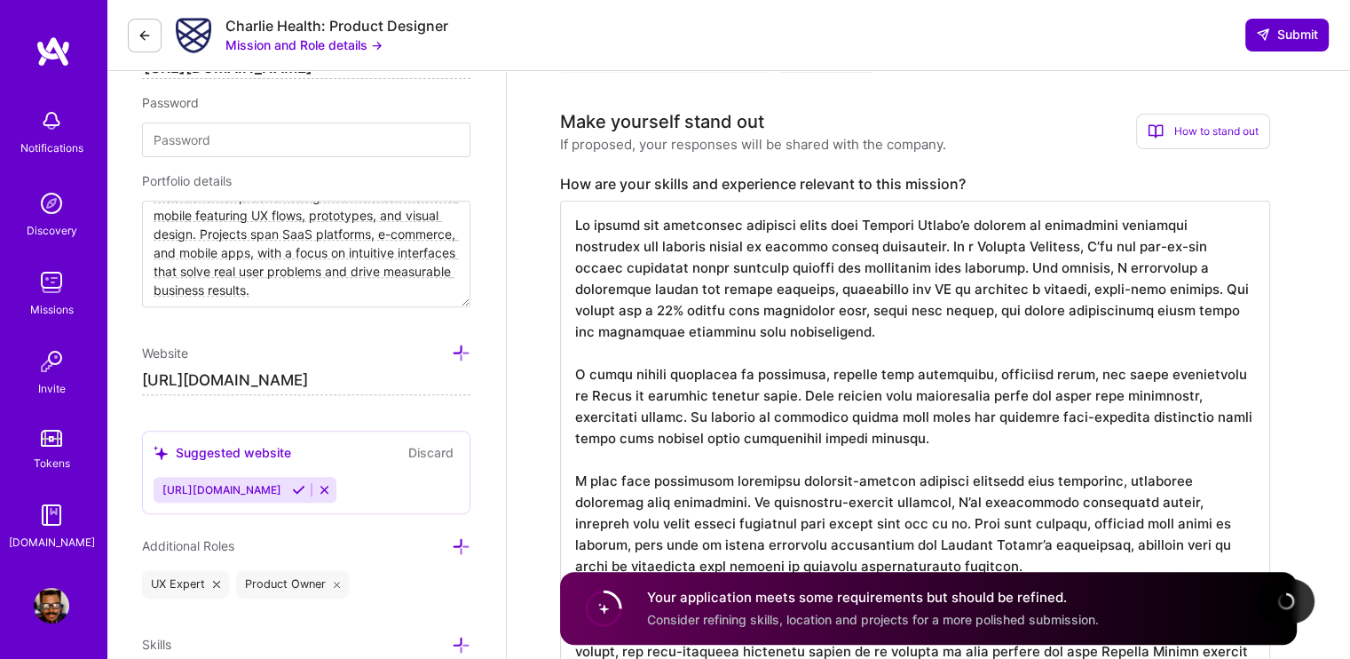
click at [1285, 35] on span "Submit" at bounding box center [1287, 35] width 62 height 18
click at [984, 609] on div "Your application meets some requirements but should be refined. Consider refini…" at bounding box center [873, 608] width 452 height 41
click at [995, 613] on span "Consider refining skills, location and projects for a more polished submission." at bounding box center [873, 619] width 452 height 15
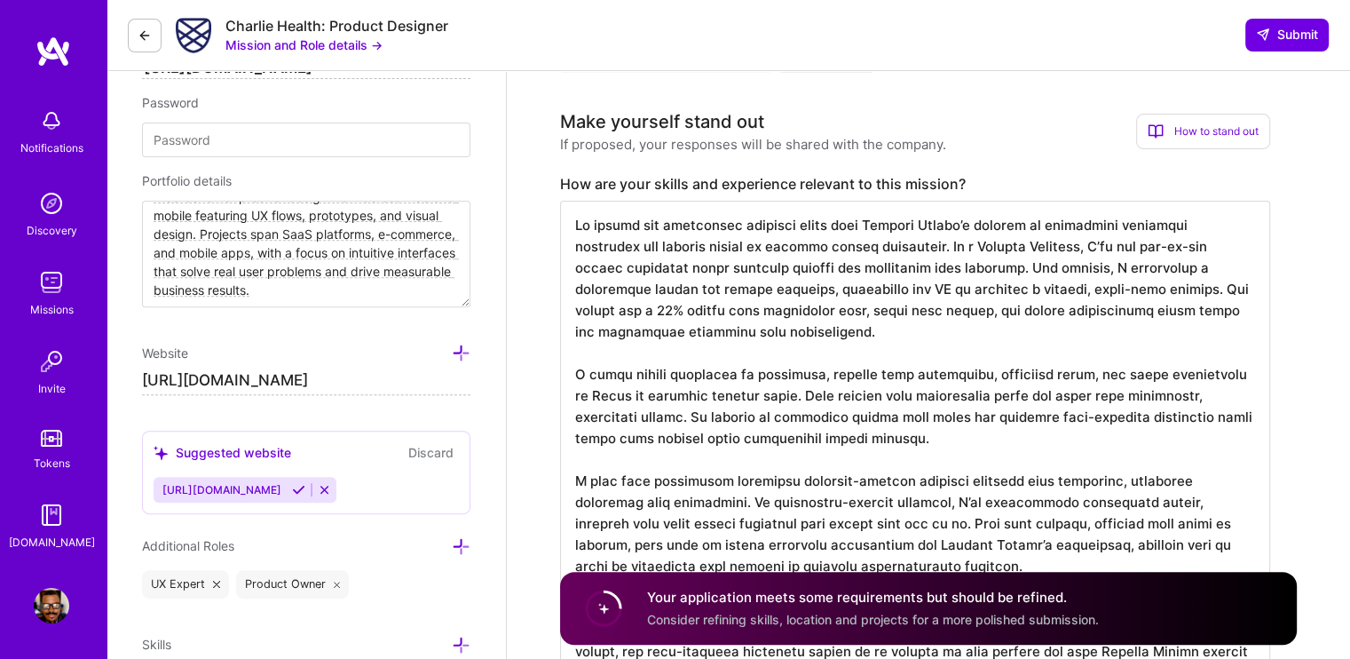
click at [1081, 612] on span "Consider refining skills, location and projects for a more polished submission." at bounding box center [873, 619] width 452 height 15
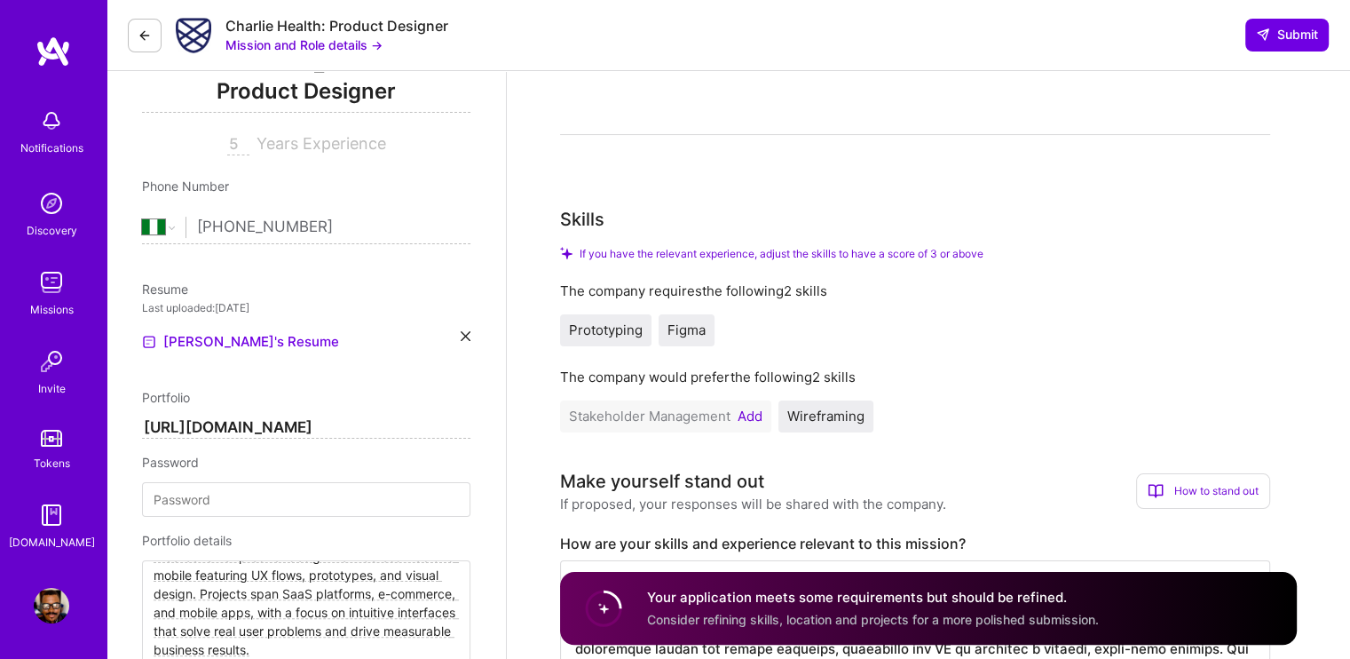
scroll to position [266, 0]
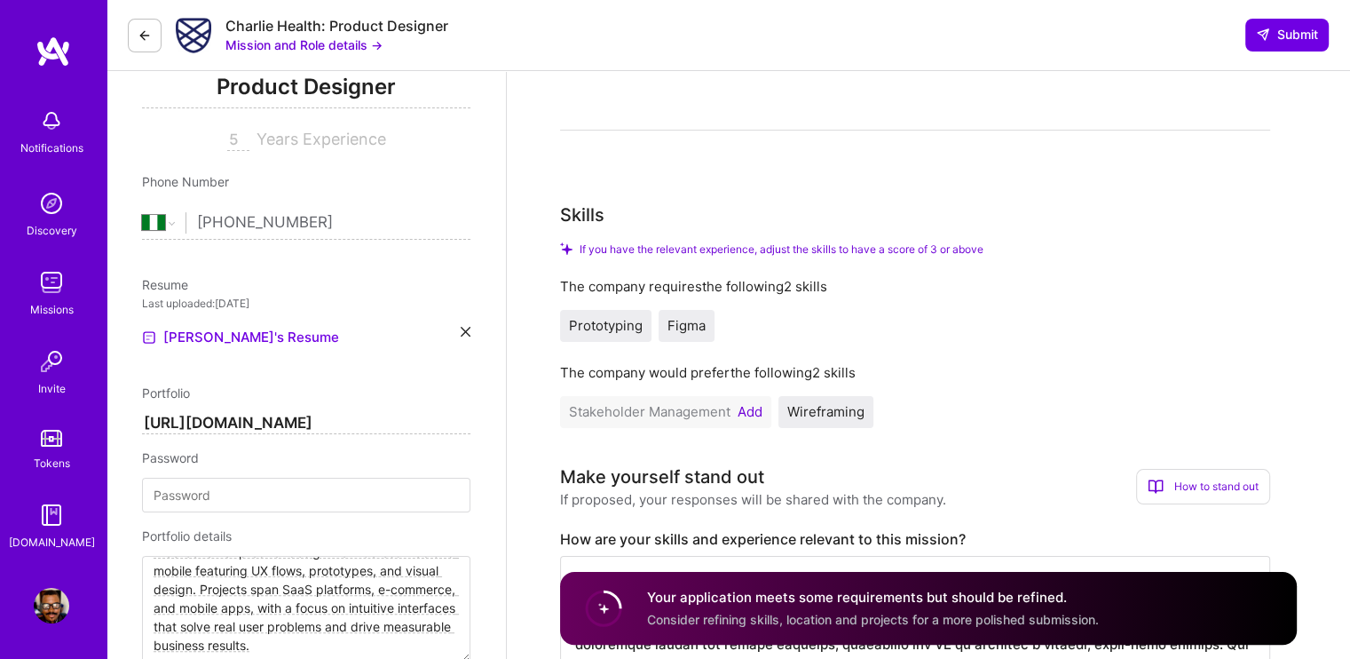
click at [747, 407] on button "Add" at bounding box center [750, 412] width 25 height 14
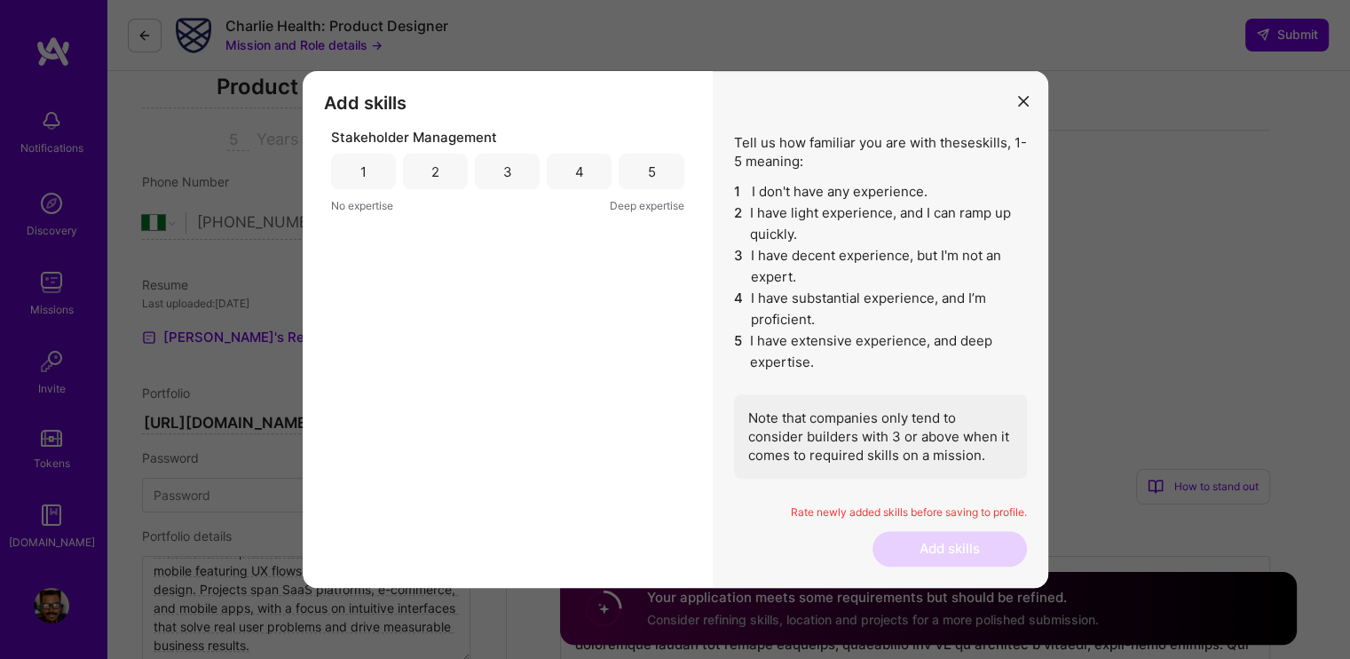
click at [640, 159] on div "5" at bounding box center [651, 172] width 65 height 36
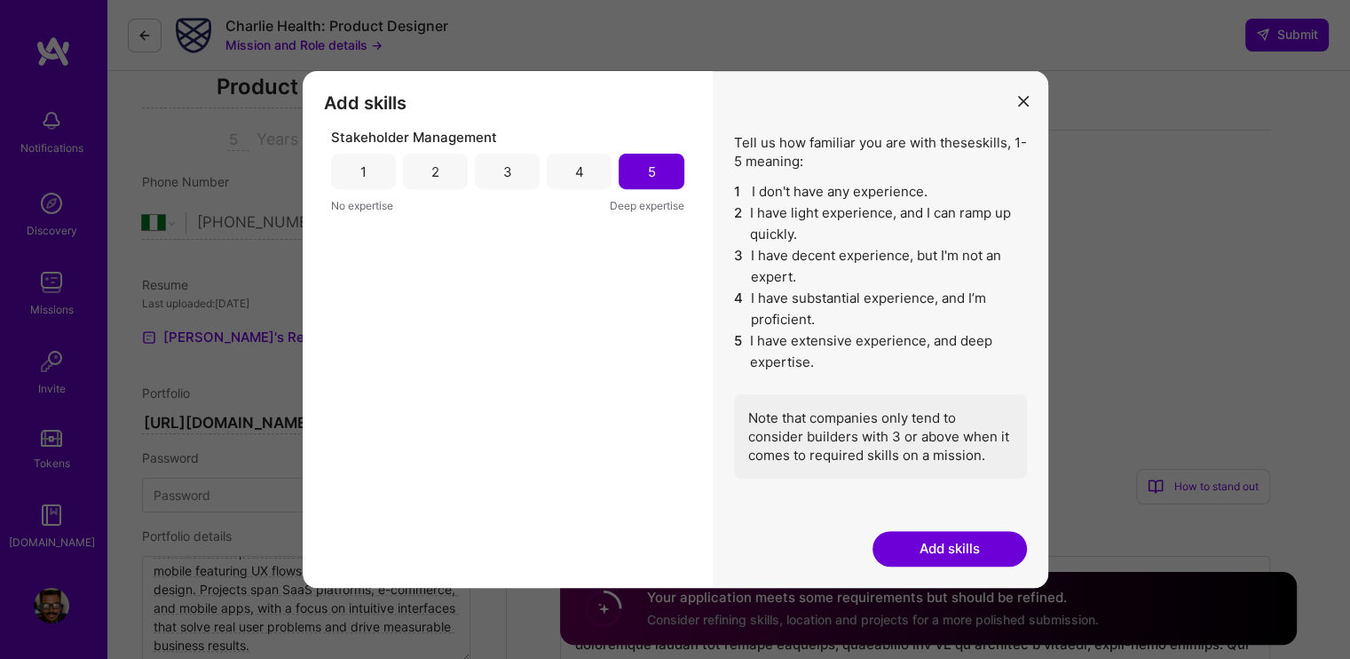
click at [987, 542] on button "Add skills" at bounding box center [950, 549] width 154 height 36
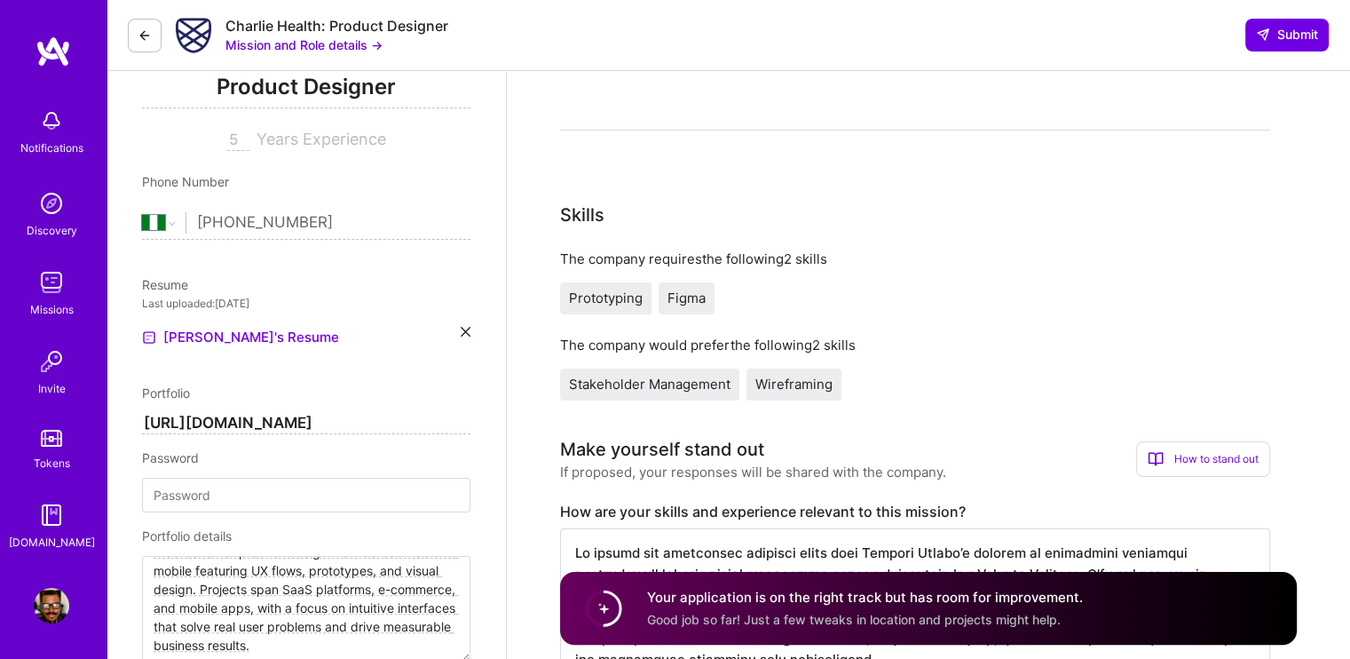
click at [782, 382] on span "Wireframing" at bounding box center [793, 383] width 77 height 17
click at [813, 381] on span "Wireframing" at bounding box center [793, 383] width 77 height 17
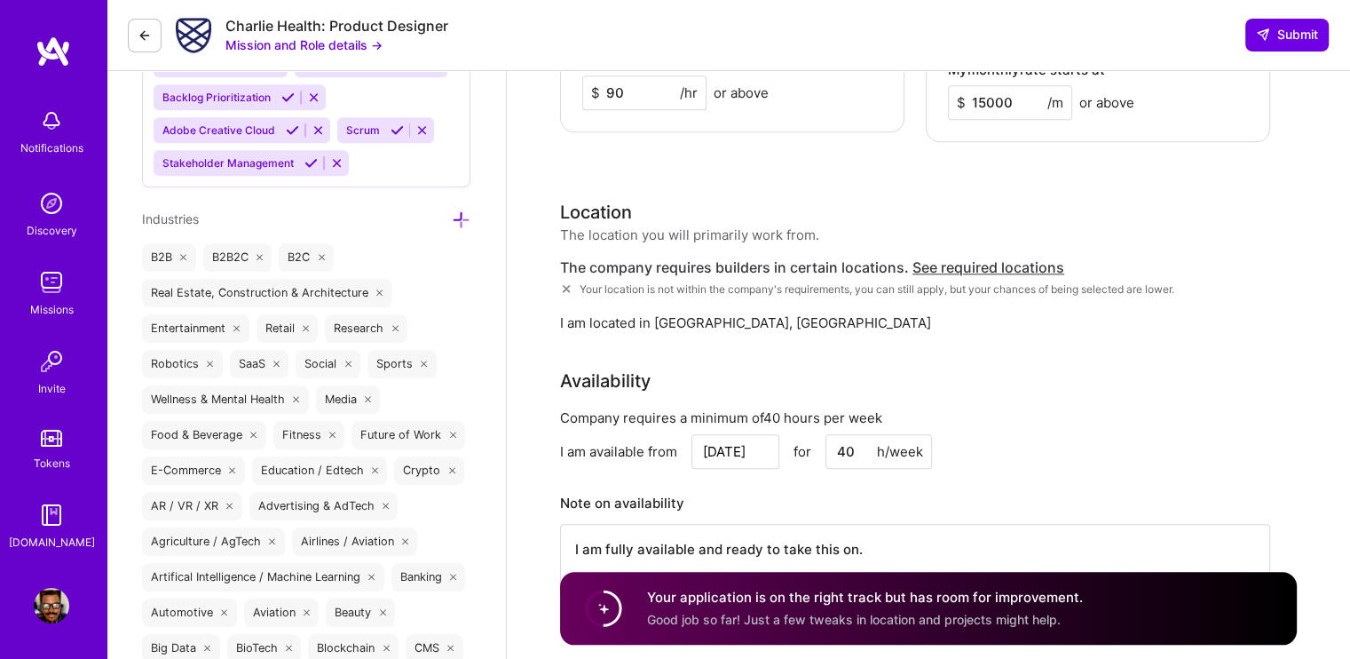
scroll to position [1775, 0]
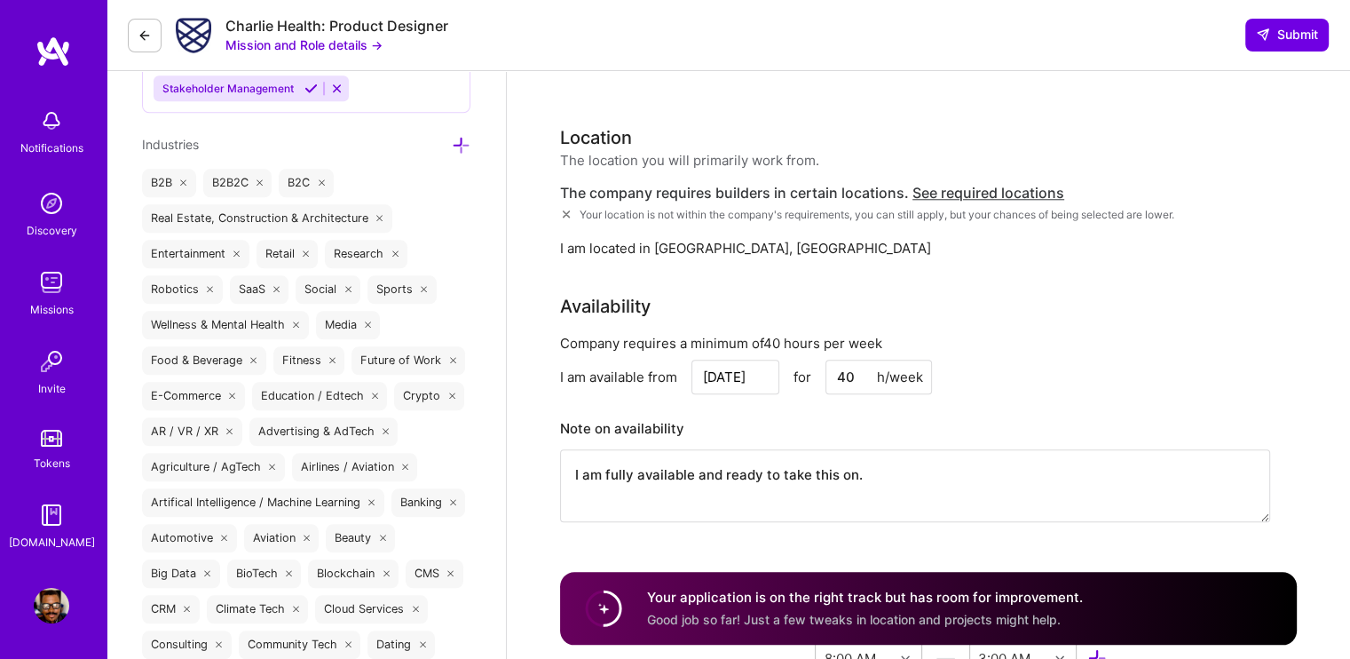
click at [653, 239] on div "Rate Your rate should reflect your skills, experience, role requirements, and m…" at bounding box center [928, 59] width 737 height 970
click at [1002, 184] on span "See required locations" at bounding box center [989, 193] width 152 height 18
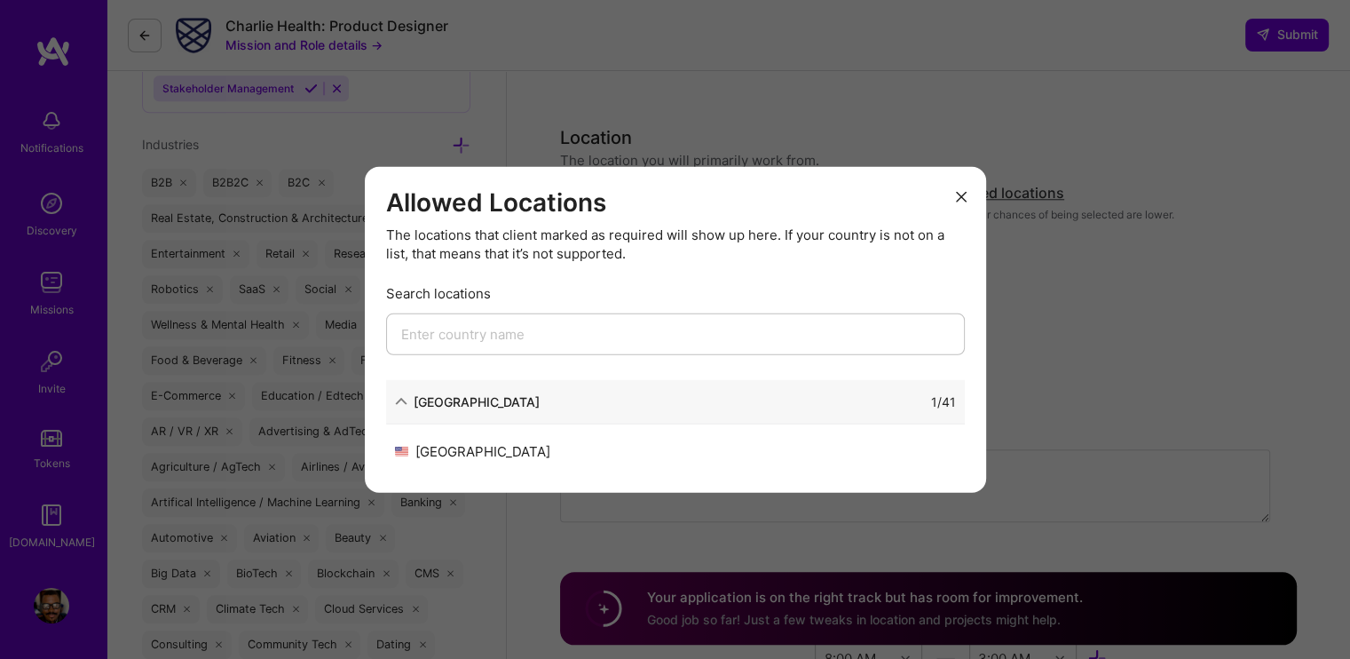
click at [406, 399] on icon "modal" at bounding box center [401, 401] width 12 height 12
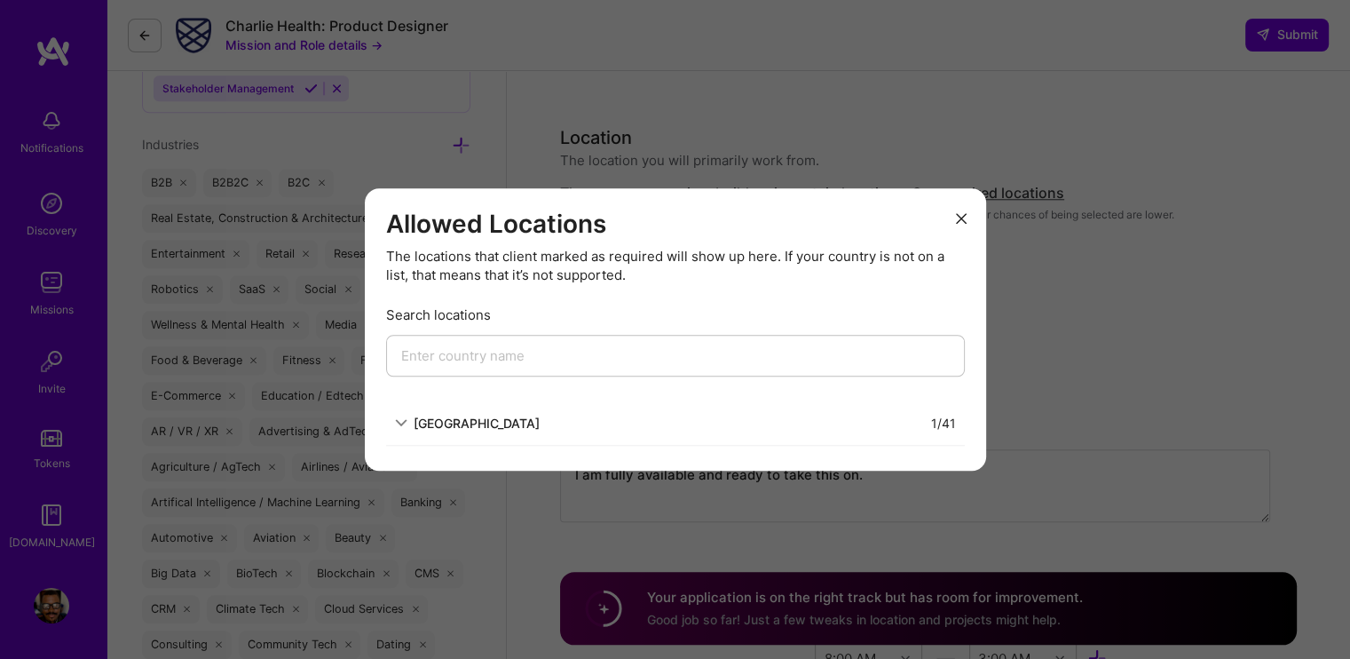
click at [412, 431] on div "North America" at bounding box center [467, 423] width 145 height 19
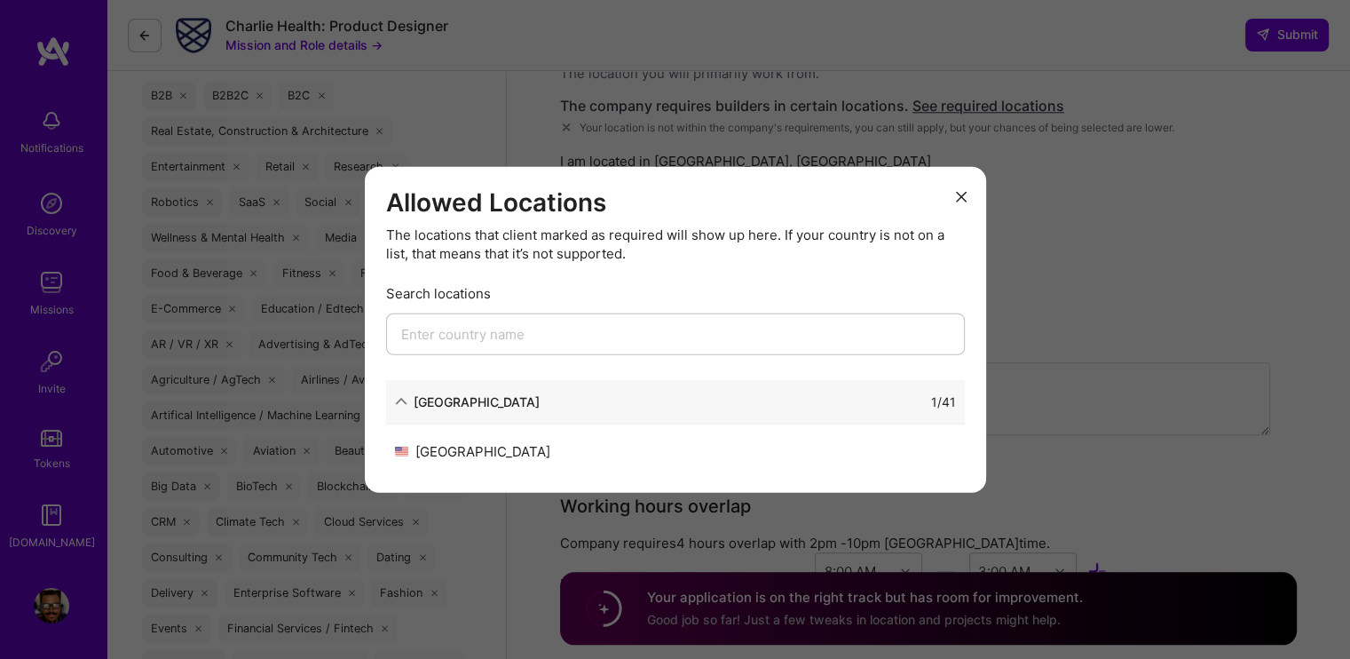
scroll to position [1864, 0]
click at [504, 450] on div "United States" at bounding box center [535, 450] width 281 height 19
click at [487, 454] on div "United States" at bounding box center [535, 450] width 281 height 19
click at [479, 328] on input "modal" at bounding box center [675, 333] width 579 height 42
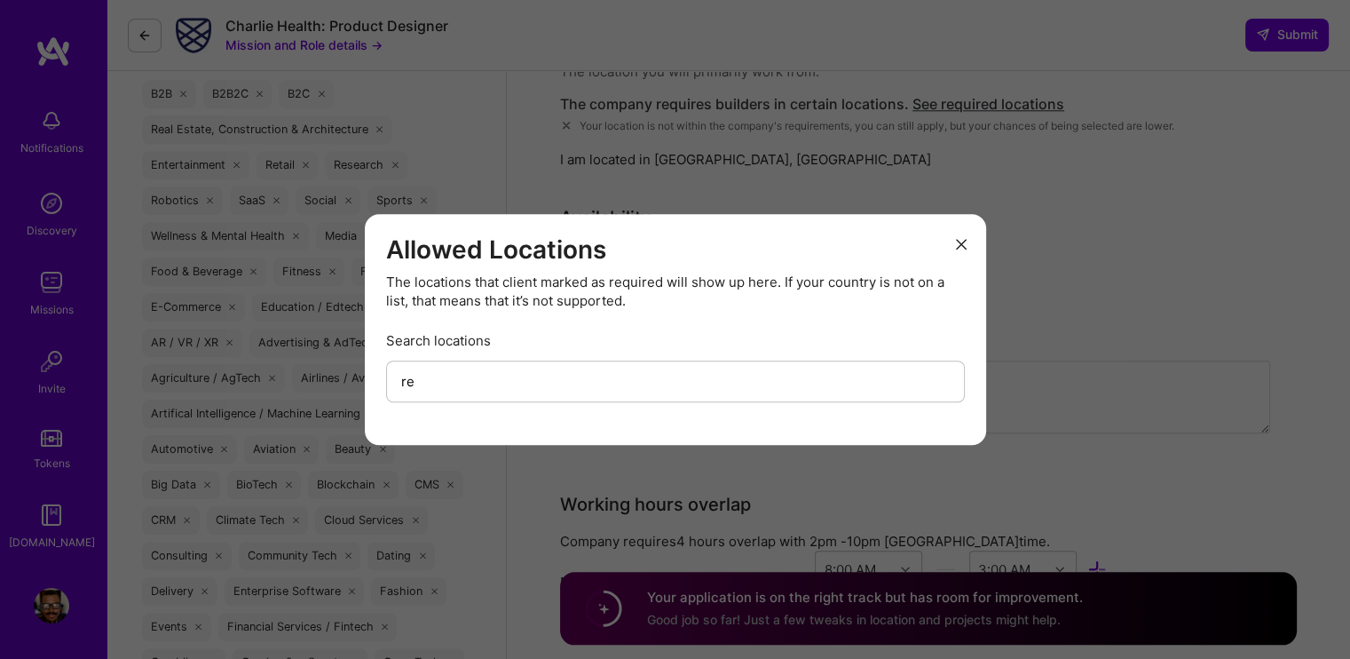
type input "r"
type input "worldwide"
drag, startPoint x: 509, startPoint y: 382, endPoint x: 318, endPoint y: 394, distance: 191.3
click at [359, 391] on div "Allowed Locations The locations that client marked as required will show up her…" at bounding box center [675, 329] width 1350 height 659
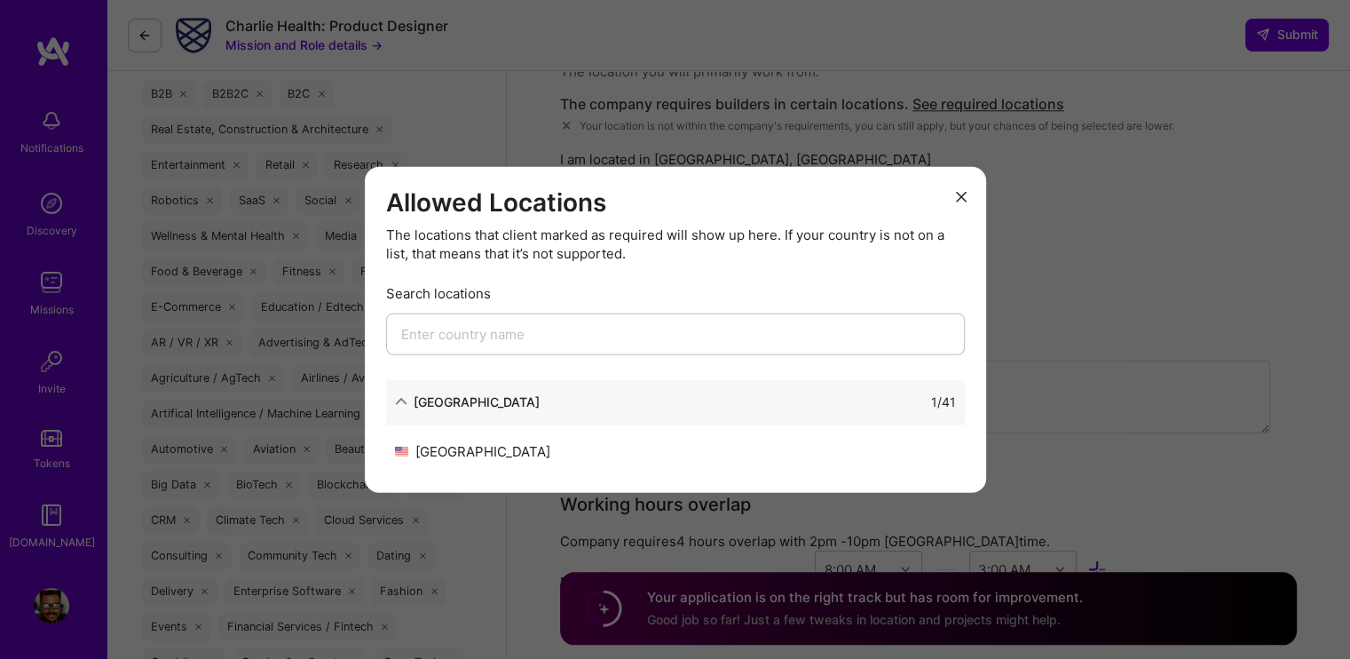
click at [452, 453] on div "United States" at bounding box center [535, 450] width 281 height 19
click at [460, 450] on div "United States" at bounding box center [535, 450] width 281 height 19
click at [414, 408] on div "North America" at bounding box center [477, 400] width 126 height 19
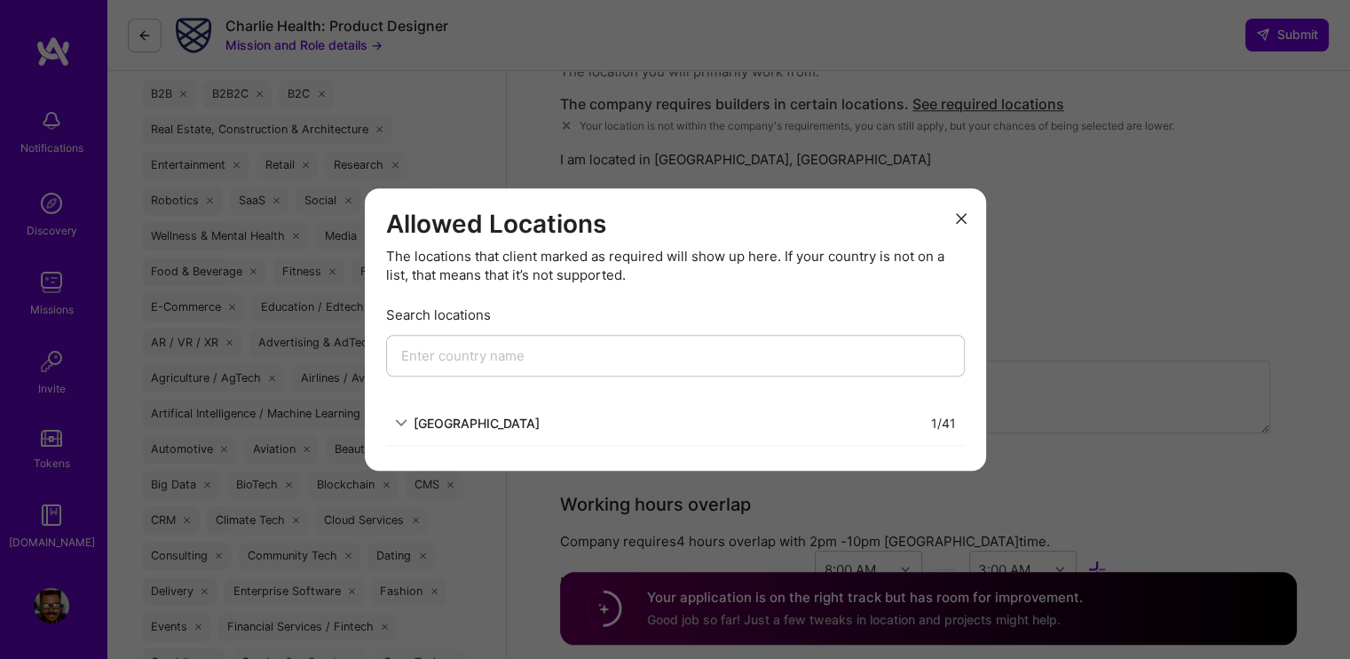
click at [1048, 336] on div "Allowed Locations The locations that client marked as required will show up her…" at bounding box center [675, 329] width 1350 height 659
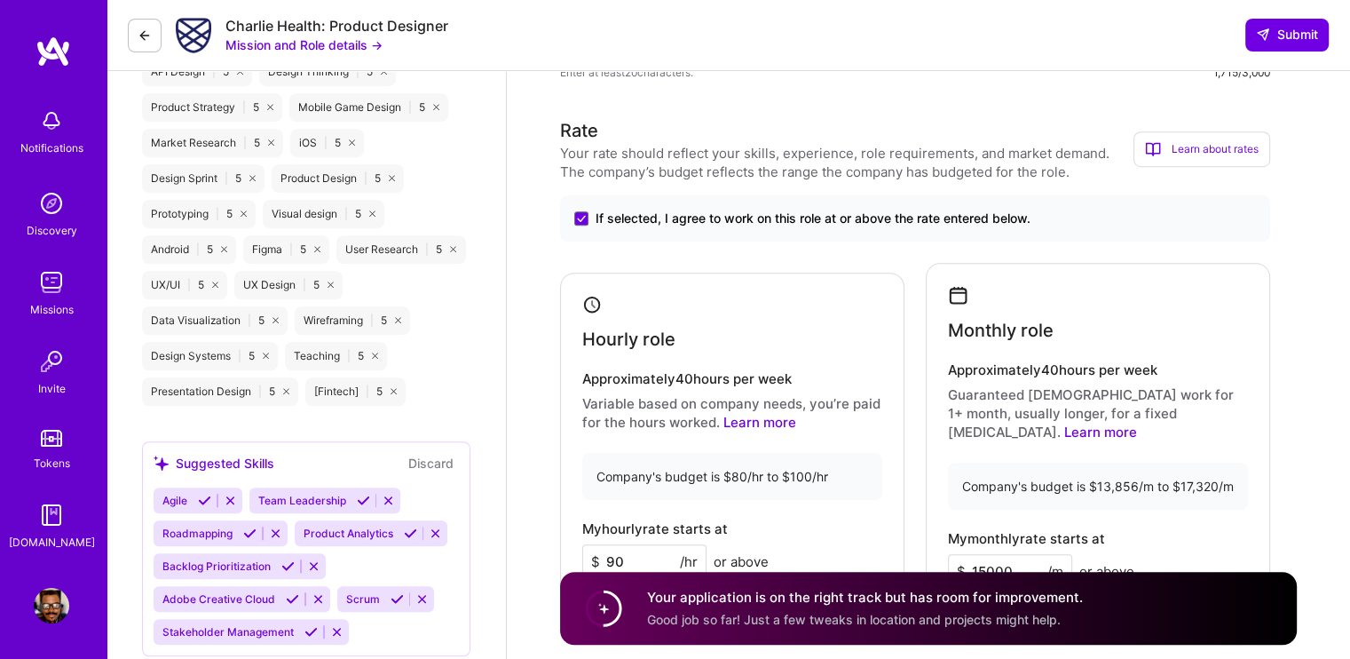
scroll to position [1243, 0]
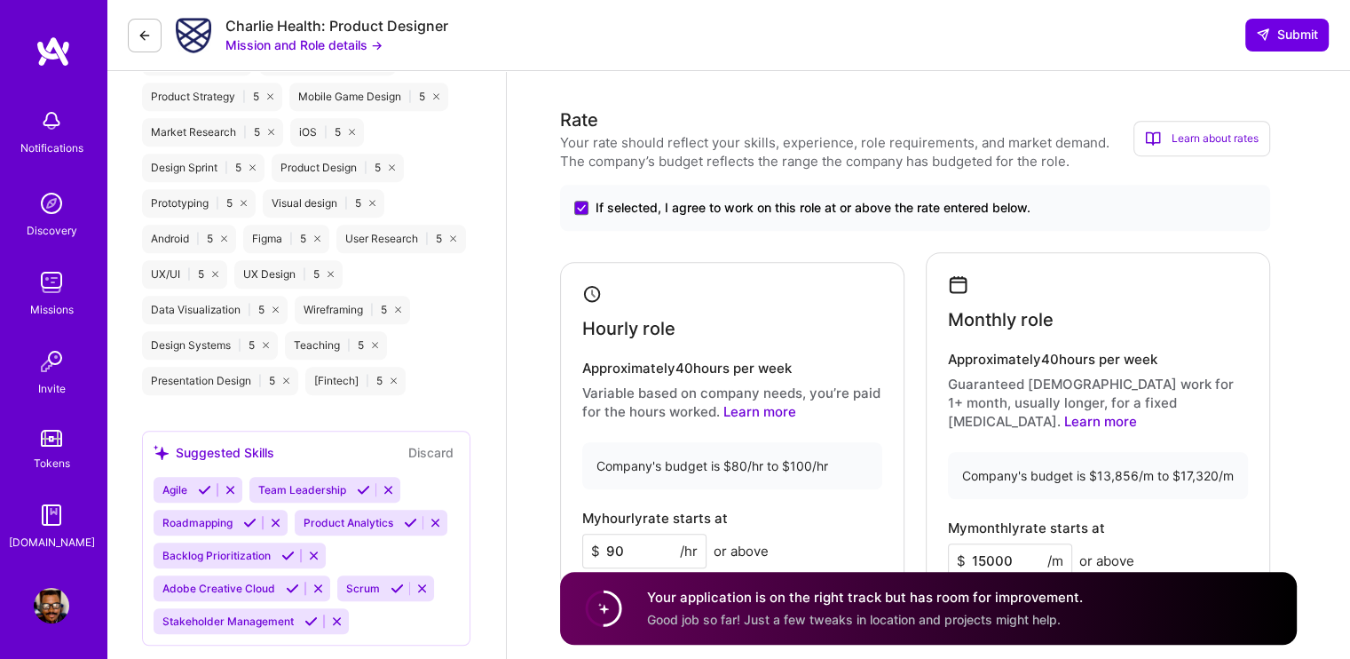
click at [144, 31] on icon at bounding box center [145, 35] width 14 height 14
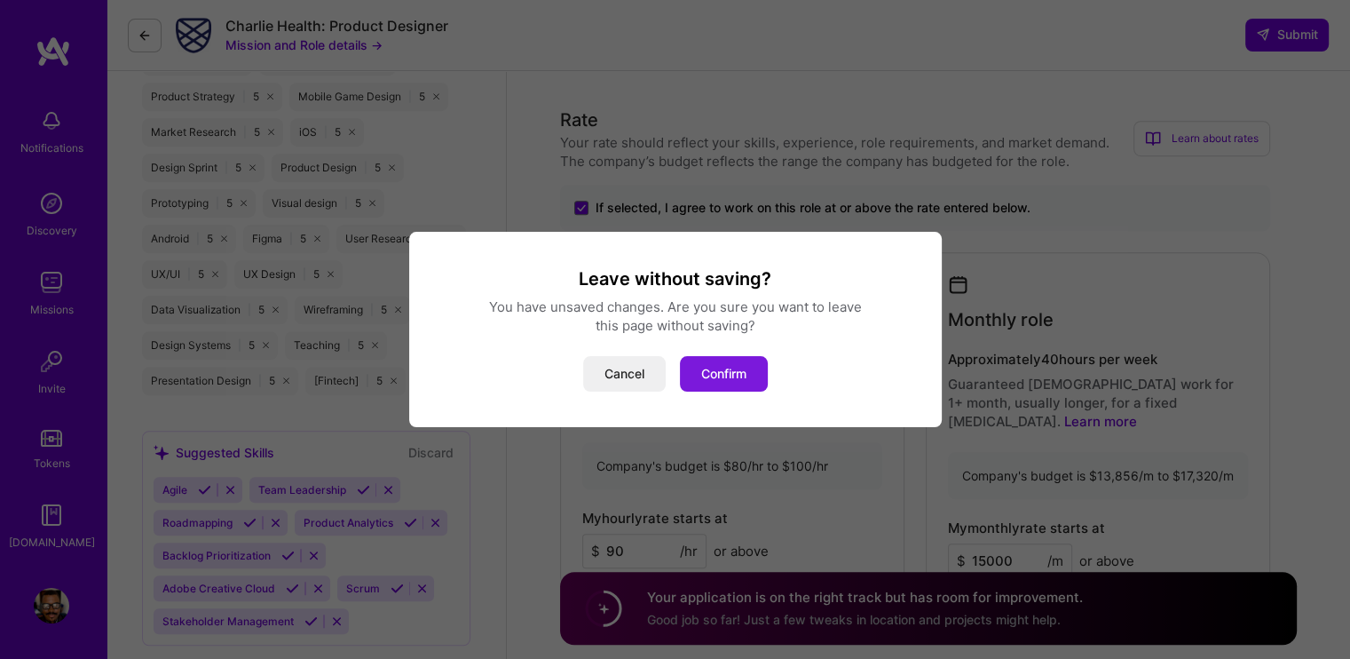
click at [717, 372] on button "Confirm" at bounding box center [724, 374] width 88 height 36
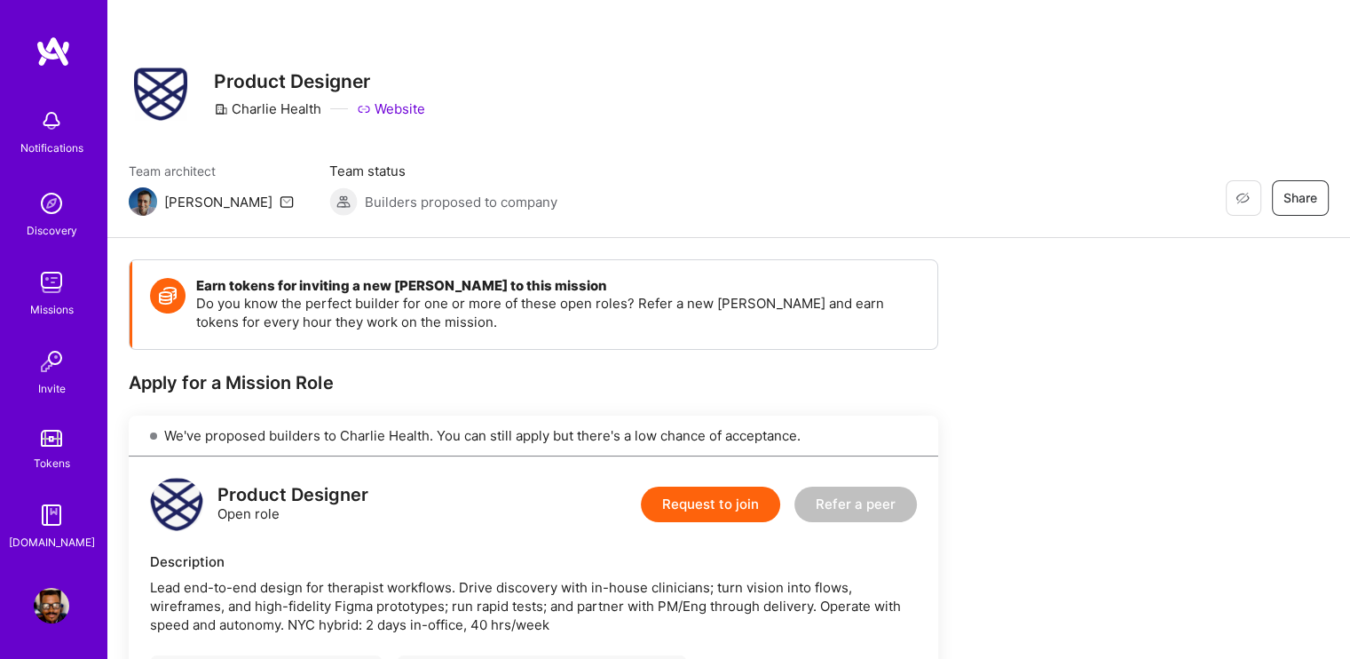
click at [280, 202] on icon at bounding box center [287, 201] width 14 height 14
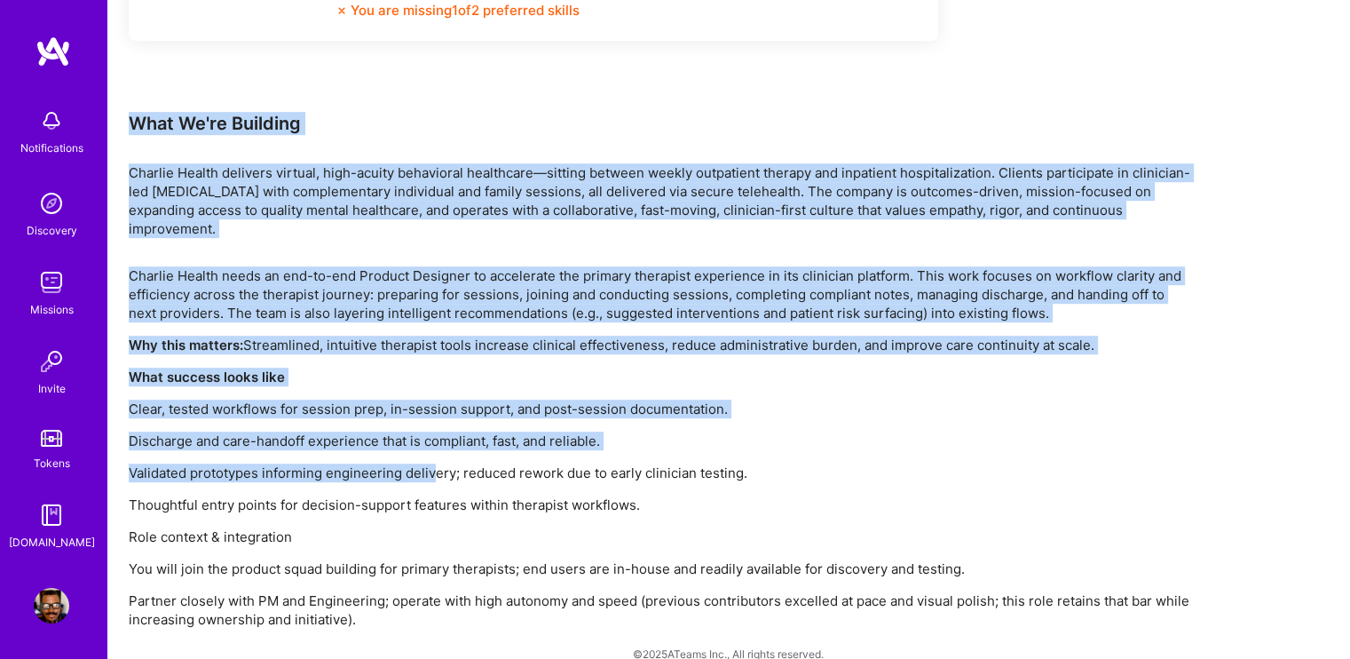
scroll to position [1001, 0]
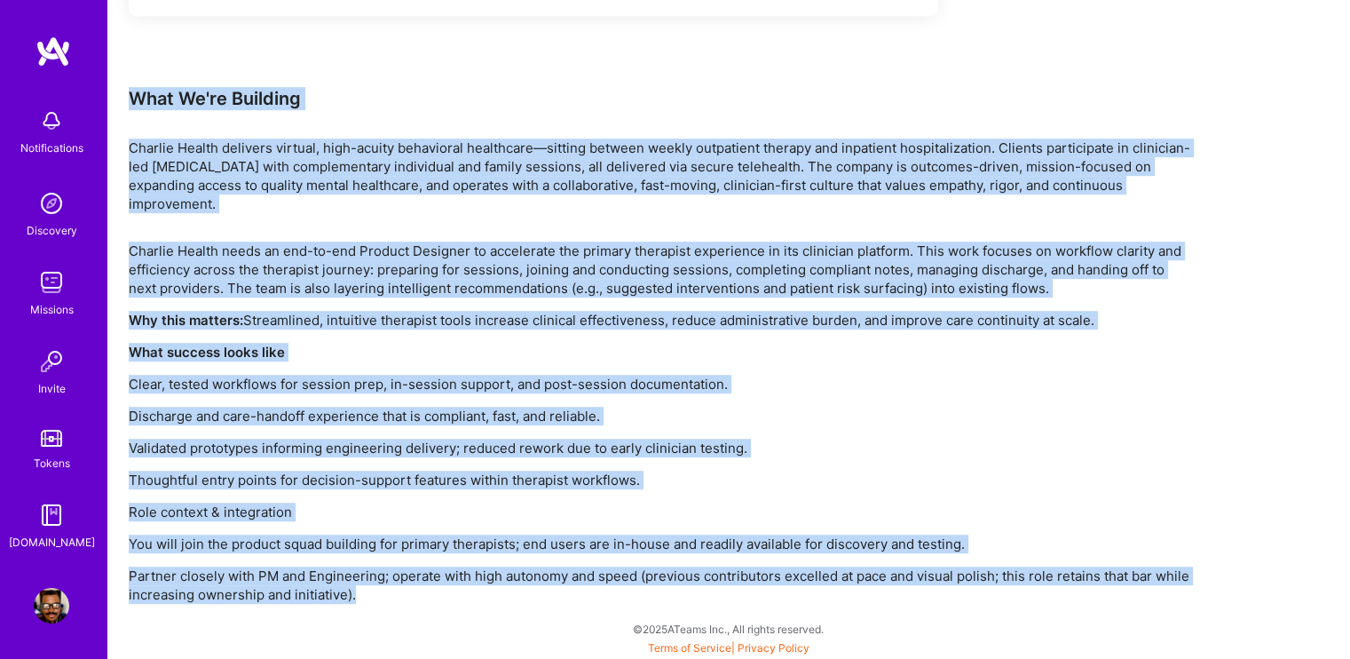
drag, startPoint x: 128, startPoint y: 115, endPoint x: 529, endPoint y: 606, distance: 634.0
copy div "What We're Building Charlie Health delivers virtual, high-acuity behavioral hea…"
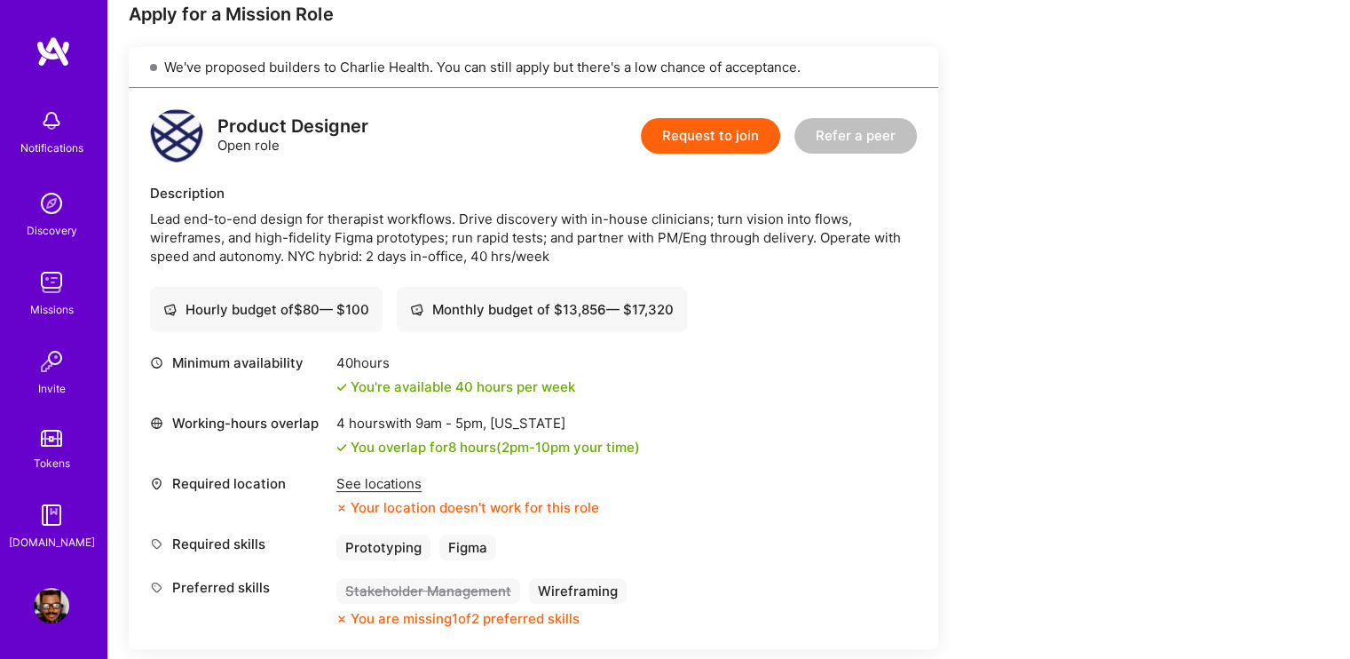
scroll to position [444, 0]
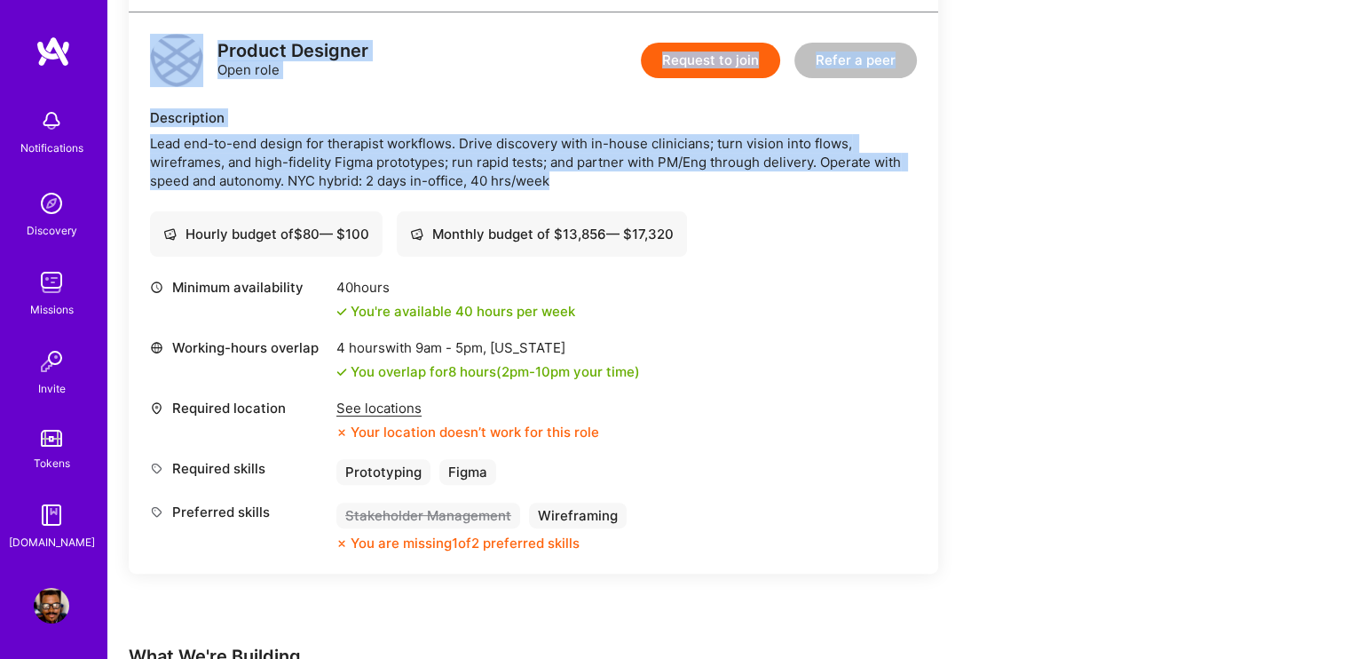
drag, startPoint x: 138, startPoint y: 37, endPoint x: 561, endPoint y: 176, distance: 444.7
click at [561, 176] on div "Product Designer Open role Request to join Refer a peer Description Lead end-to…" at bounding box center [534, 292] width 810 height 561
copy div "Product Designer Open role Request to join Refer a peer Description Lead end-to…"
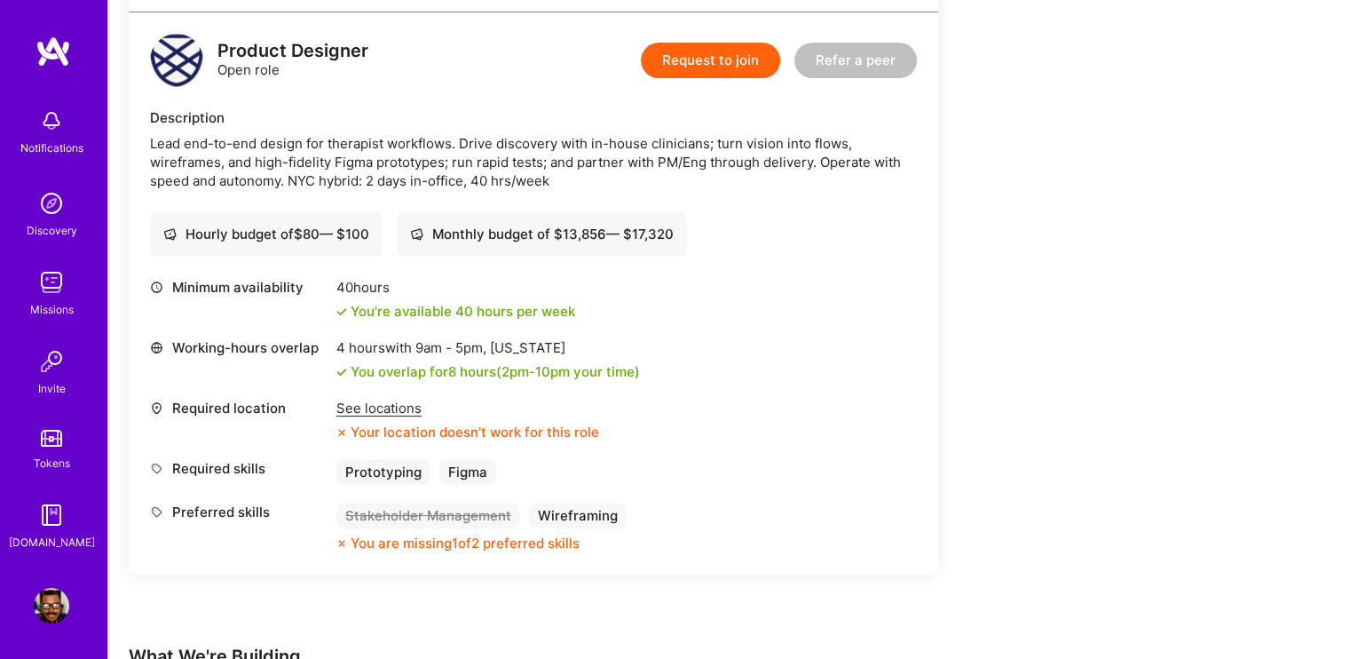
drag, startPoint x: 132, startPoint y: 223, endPoint x: 163, endPoint y: 192, distance: 43.9
click at [133, 221] on div "Product Designer Open role Request to join Refer a peer Description Lead end-to…" at bounding box center [534, 292] width 810 height 561
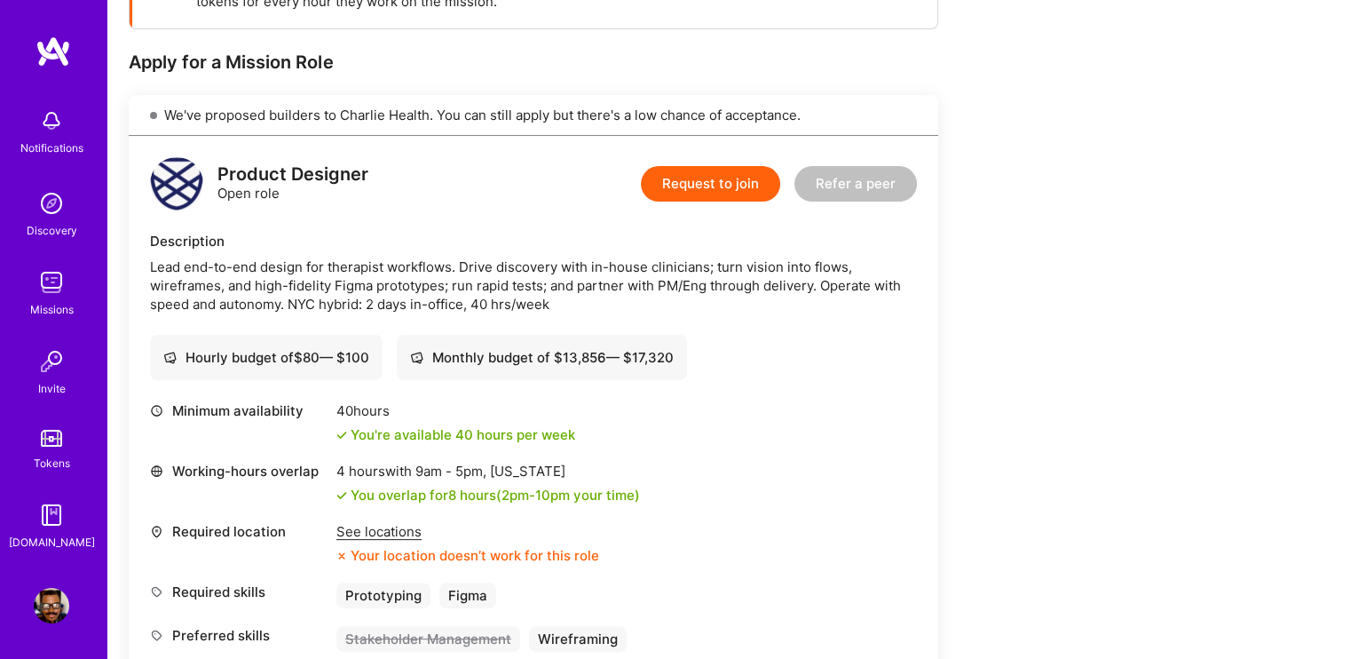
scroll to position [89, 0]
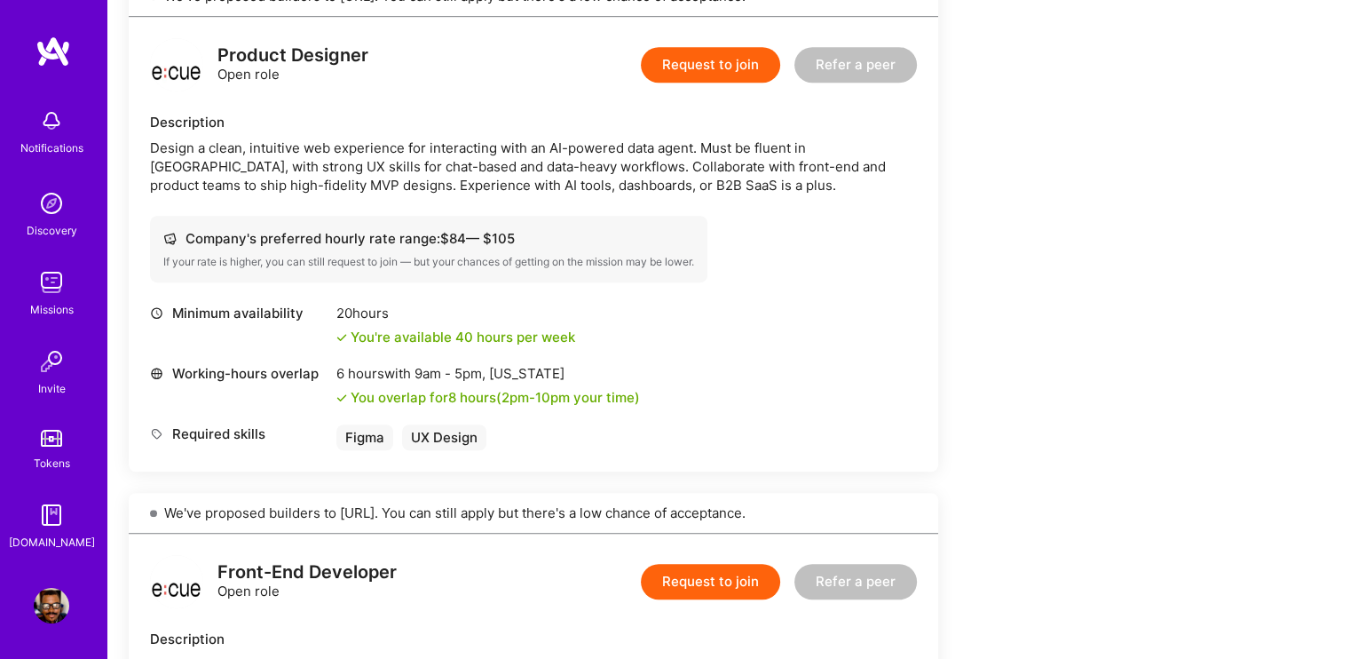
scroll to position [1065, 0]
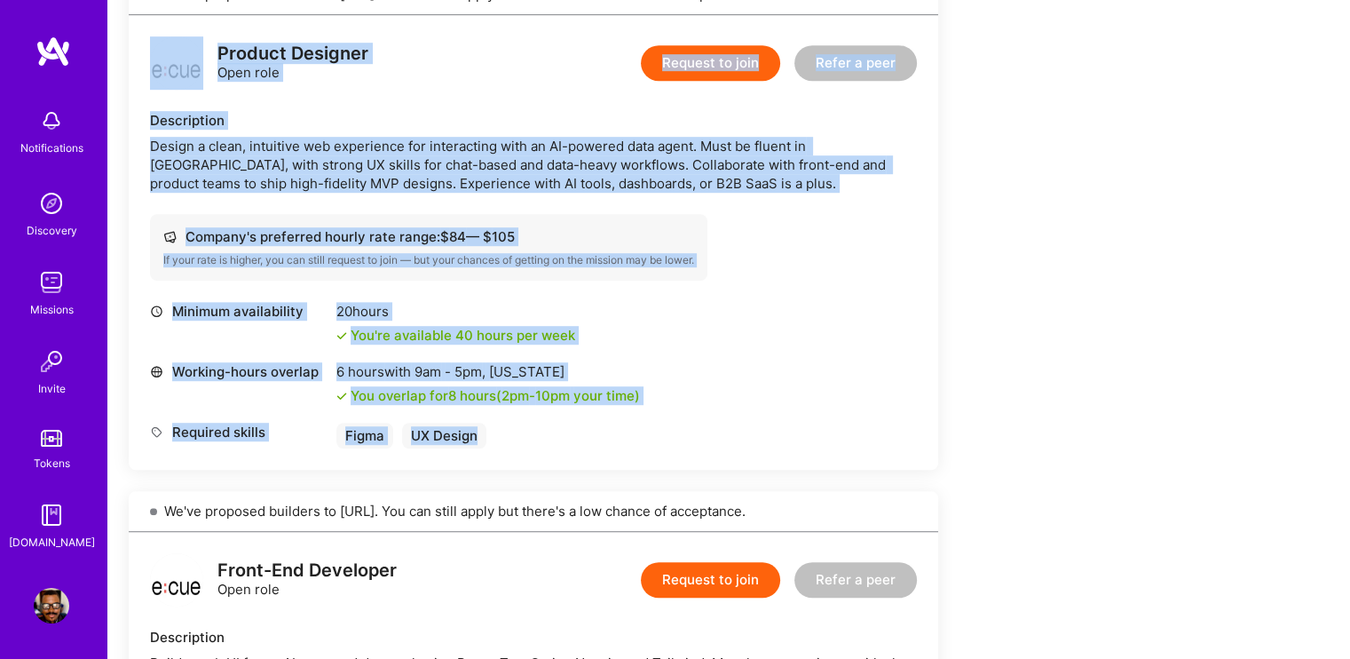
drag, startPoint x: 136, startPoint y: 42, endPoint x: 540, endPoint y: 449, distance: 573.7
click at [540, 449] on div "Product Designer Open role Request to join Refer a peer Description Design a cl…" at bounding box center [534, 242] width 810 height 454
copy div "Product Designer Open role Request to join Refer a peer Description Design a cl…"
click at [953, 211] on div "Earn tokens for inviting a new A.Teamer to this mission Do you know the perfect…" at bounding box center [661, 513] width 1065 height 2638
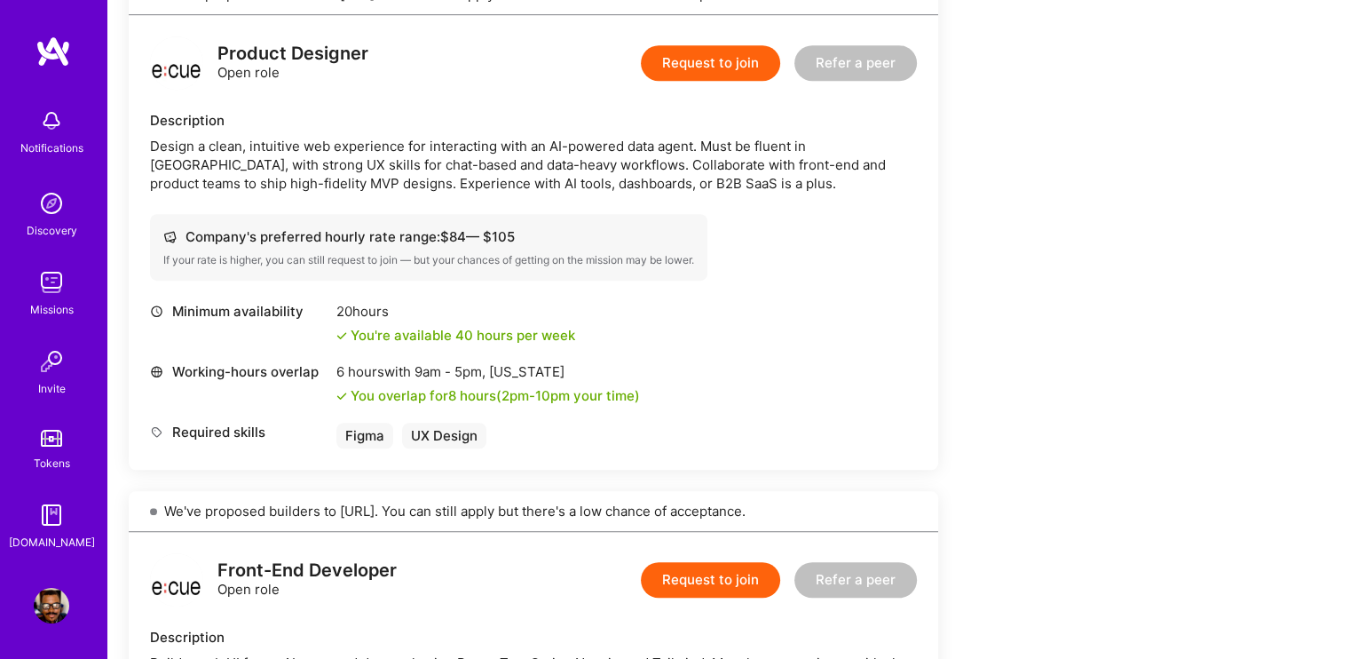
click at [739, 59] on button "Request to join" at bounding box center [710, 63] width 139 height 36
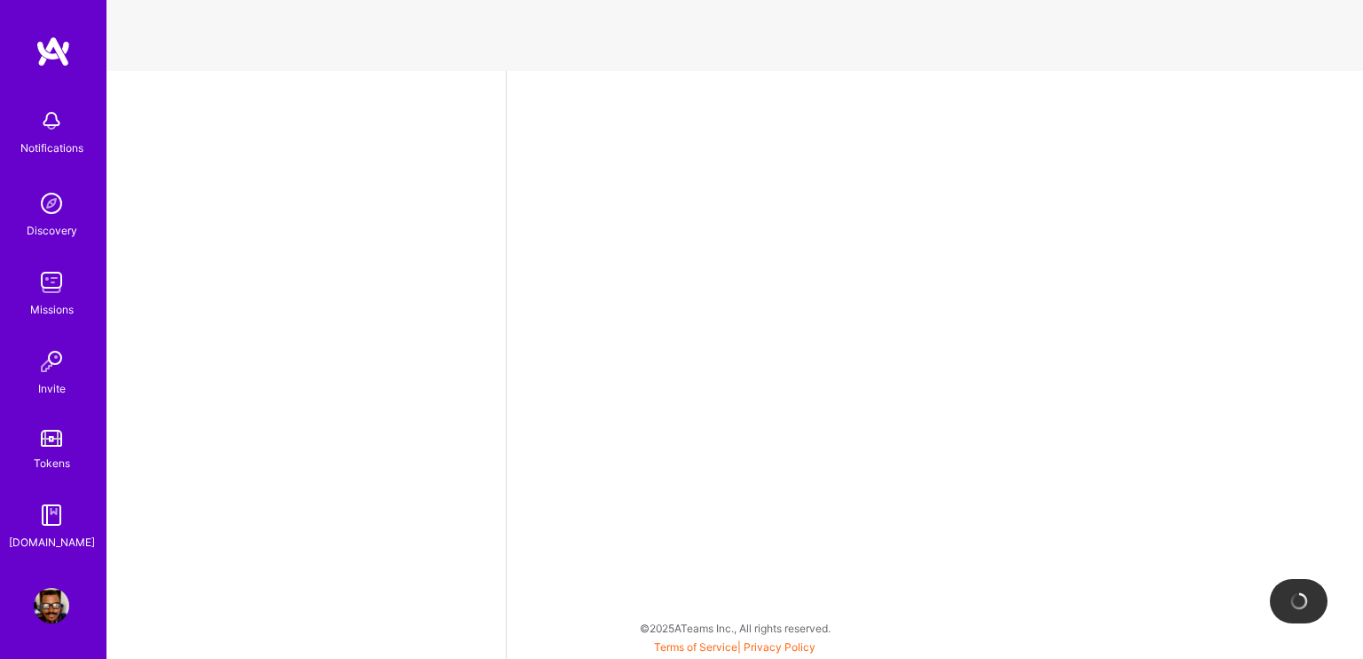
select select "NG"
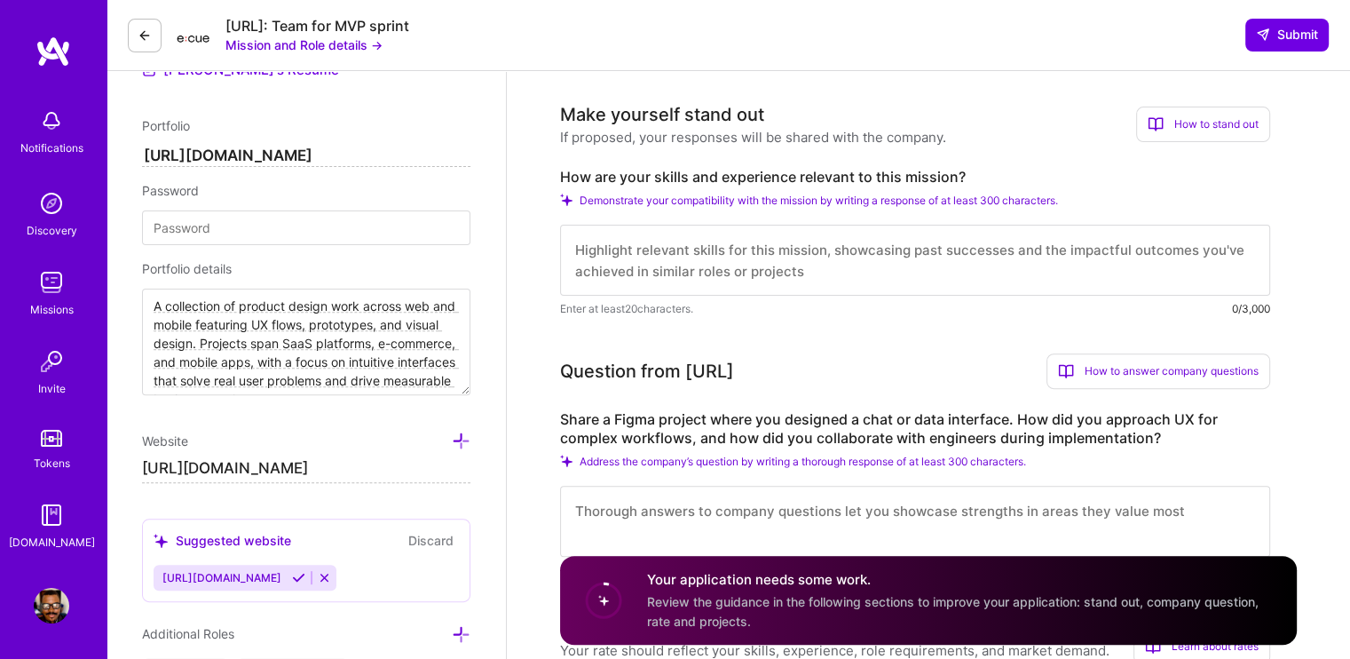
scroll to position [533, 0]
drag, startPoint x: 560, startPoint y: 152, endPoint x: 993, endPoint y: 143, distance: 433.3
click at [993, 143] on div "Make yourself stand out If proposed, your responses will be shared with the com…" at bounding box center [915, 210] width 710 height 217
copy label "How are your skills and experience relevant to this mission?"
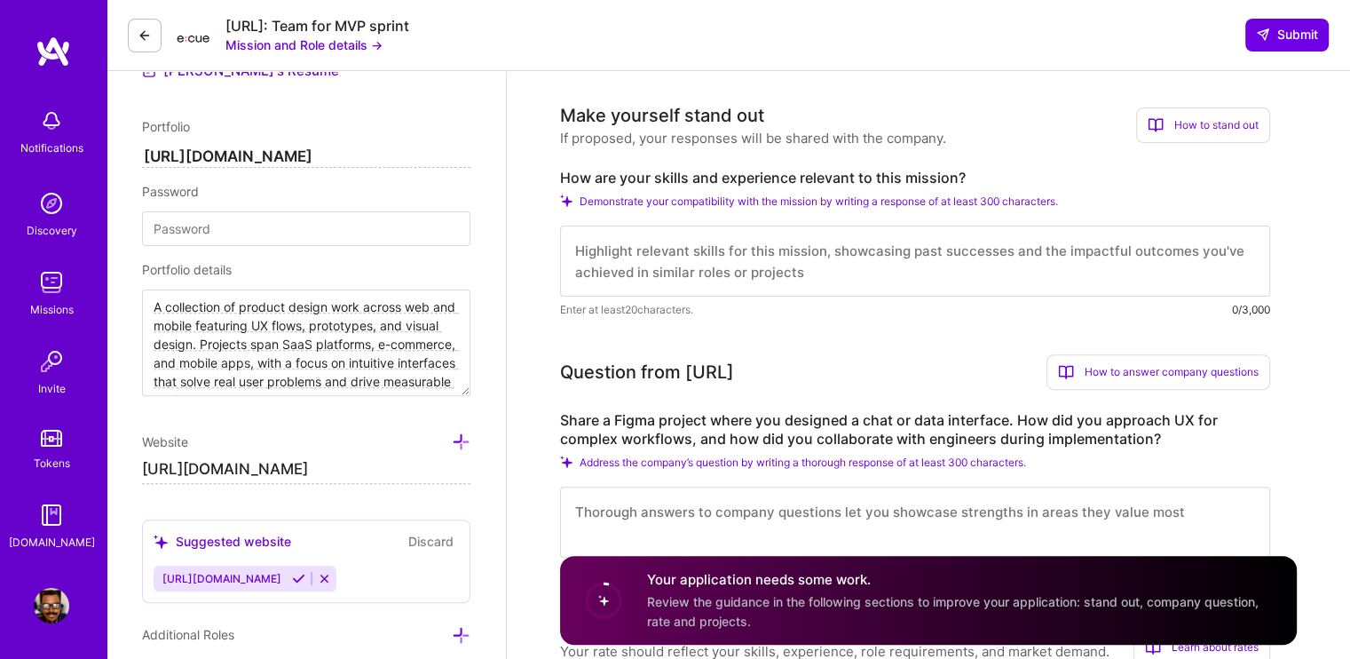
click at [1242, 108] on div "How to stand out" at bounding box center [1203, 125] width 134 height 36
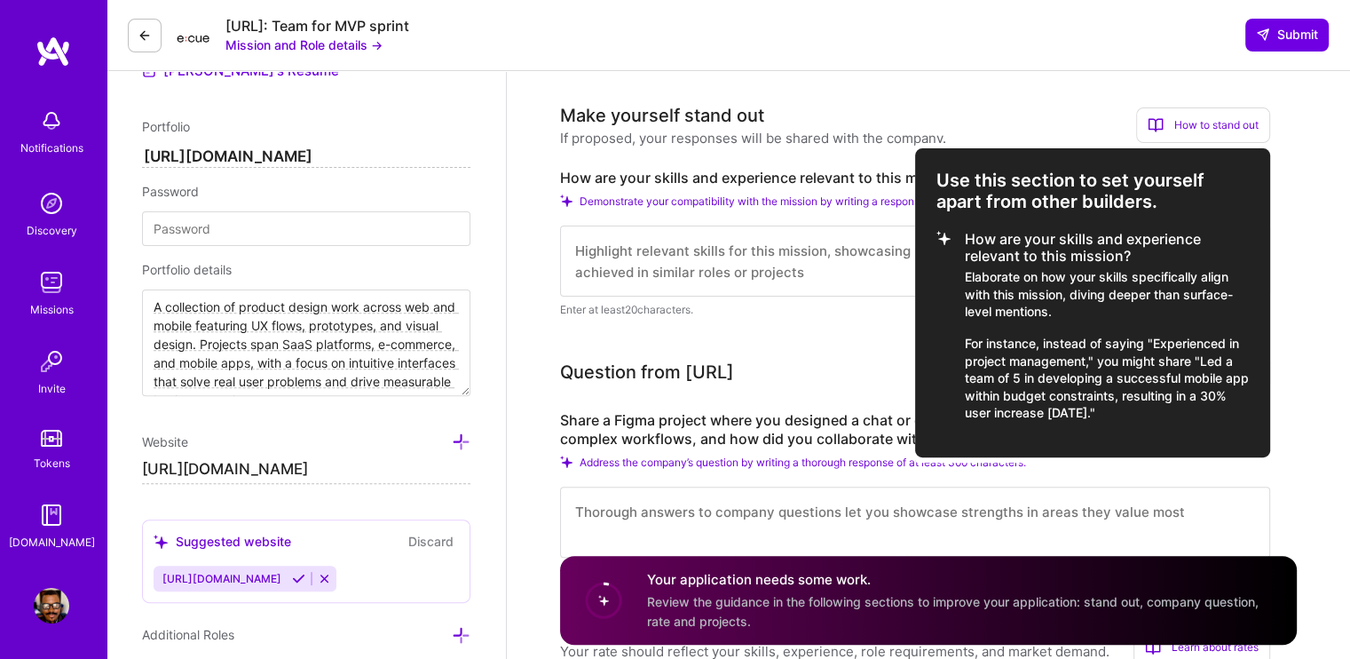
drag, startPoint x: 942, startPoint y: 152, endPoint x: 1200, endPoint y: 392, distance: 353.0
click at [1200, 392] on div "Use this section to set yourself apart from other builders. How are your skills…" at bounding box center [1092, 302] width 355 height 309
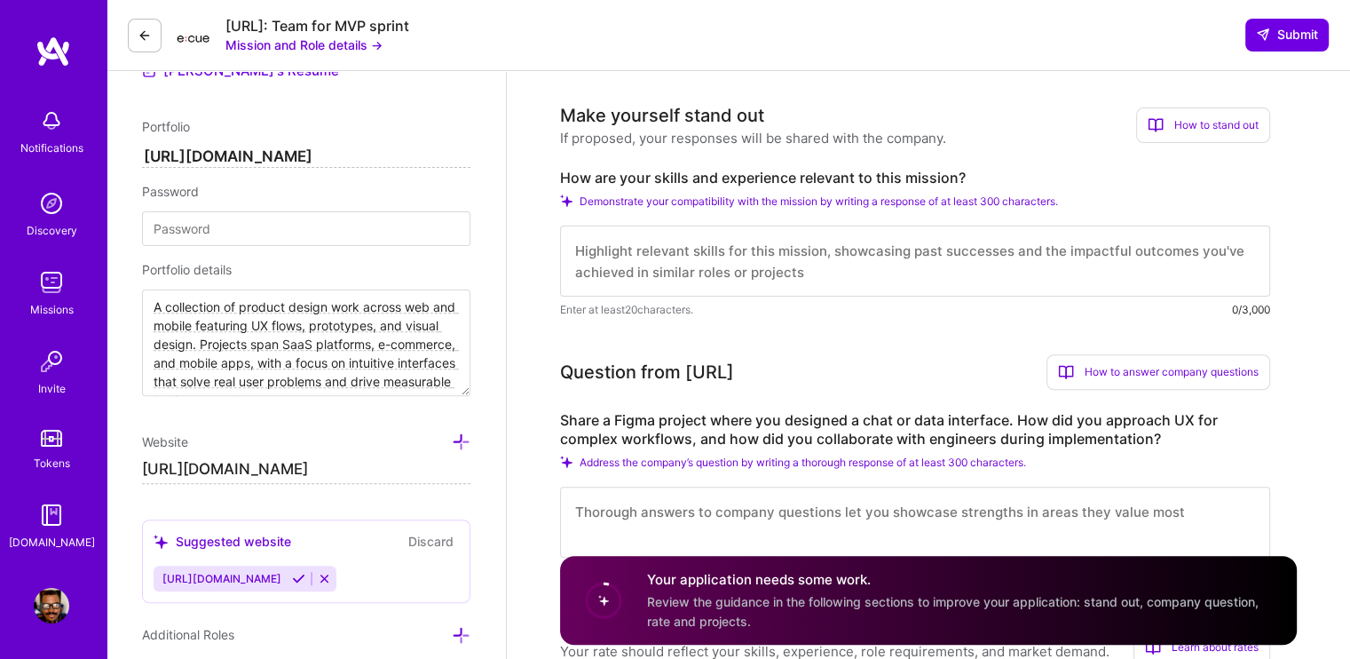
copy div "Use this section to set yourself apart from other builders. How are your skills…"
click at [1177, 107] on div "How to stand out" at bounding box center [1203, 125] width 134 height 36
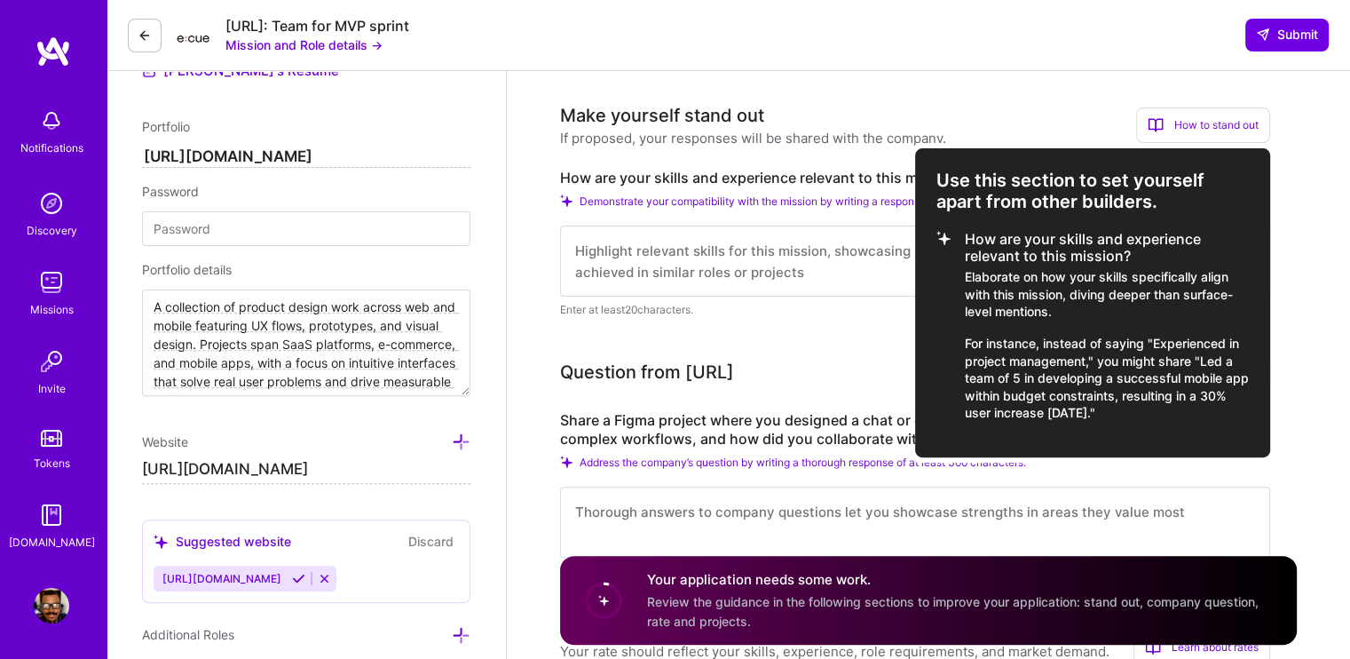
copy div "Use this section to set yourself apart from other builders. How are your skills…"
drag, startPoint x: 934, startPoint y: 152, endPoint x: 1179, endPoint y: 396, distance: 345.9
click at [1179, 396] on div "Use this section to set yourself apart from other builders. How are your skills…" at bounding box center [1092, 302] width 355 height 309
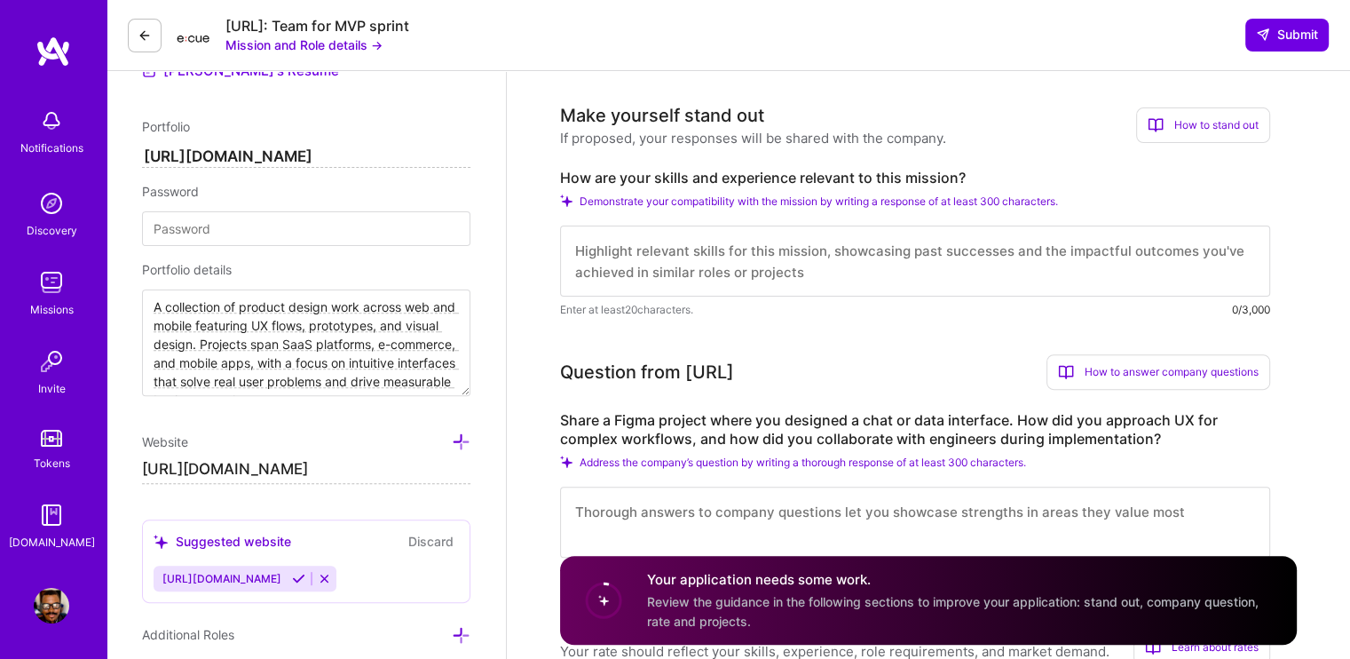
click at [664, 233] on textarea at bounding box center [915, 260] width 710 height 71
paste textarea "My skills align directly with this mission. I specialize in designing clean, in…"
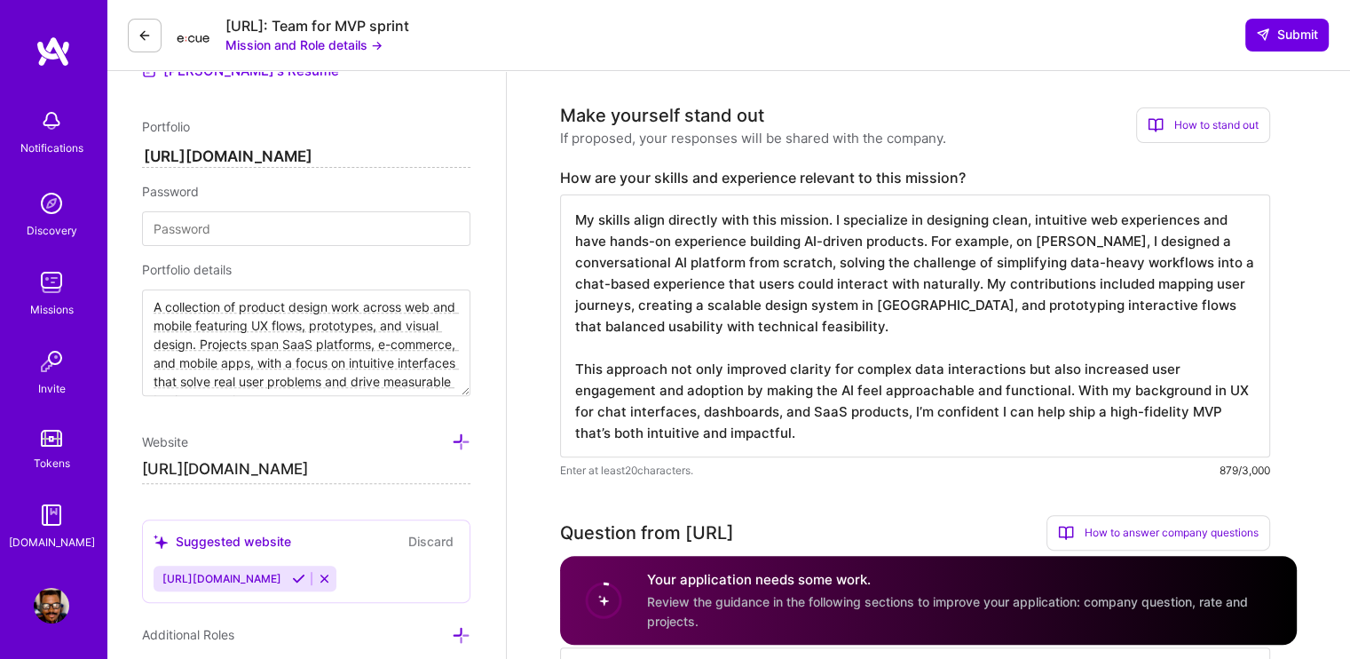
drag, startPoint x: 1068, startPoint y: 221, endPoint x: 1032, endPoint y: 216, distance: 35.9
click at [1032, 216] on textarea "My skills align directly with this mission. I specialize in designing clean, in…" at bounding box center [915, 325] width 710 height 263
click at [575, 197] on textarea "My skills align directly with this mission. I specialize in designing clean, in…" at bounding box center [915, 325] width 710 height 263
click at [754, 265] on textarea "My skills align directly with this mission. I specialize in designing clean, in…" at bounding box center [915, 325] width 710 height 263
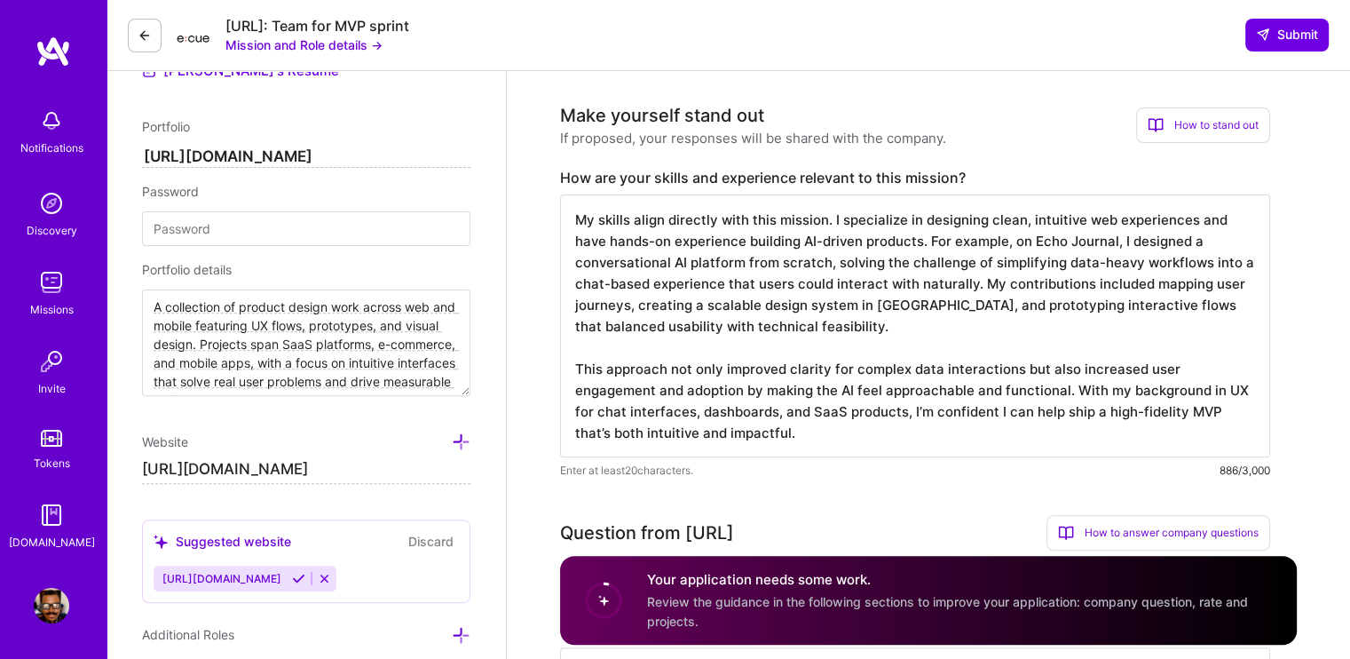
click at [842, 302] on textarea "My skills align directly with this mission. I specialize in designing clean, in…" at bounding box center [915, 325] width 710 height 263
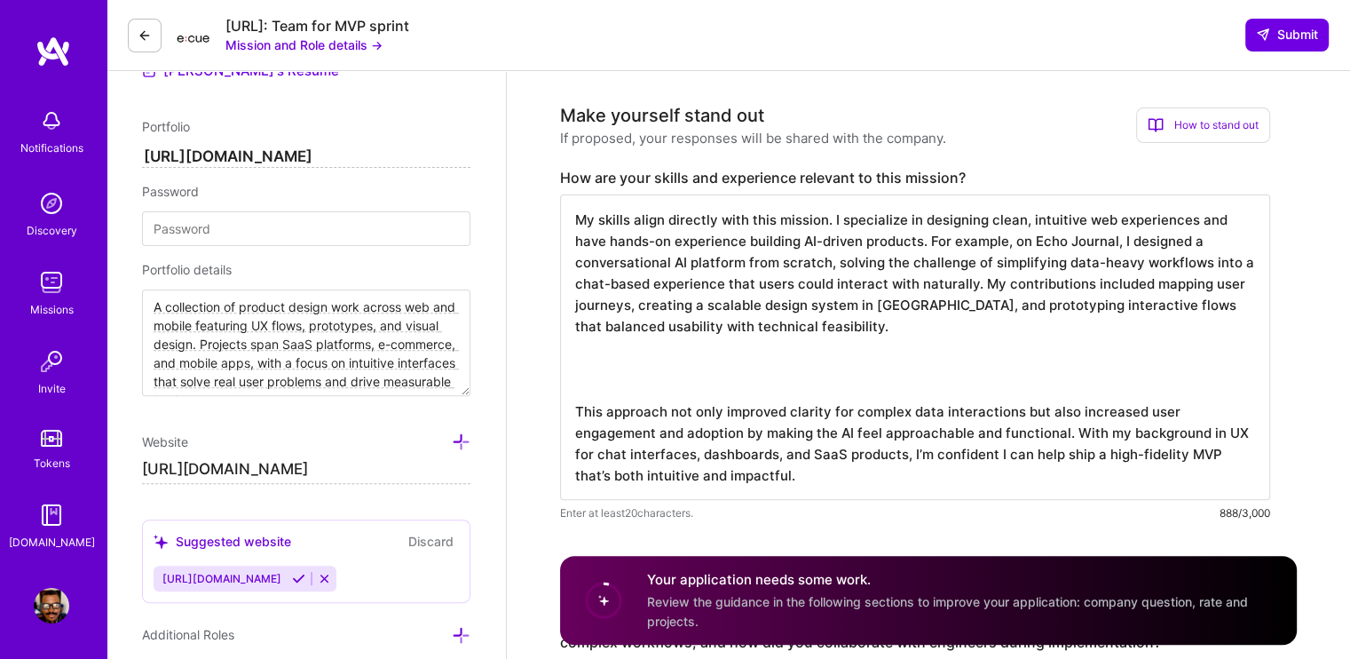
paste textarea "Get ready to turn your thoughts into memories! Your personal space for easy voi…"
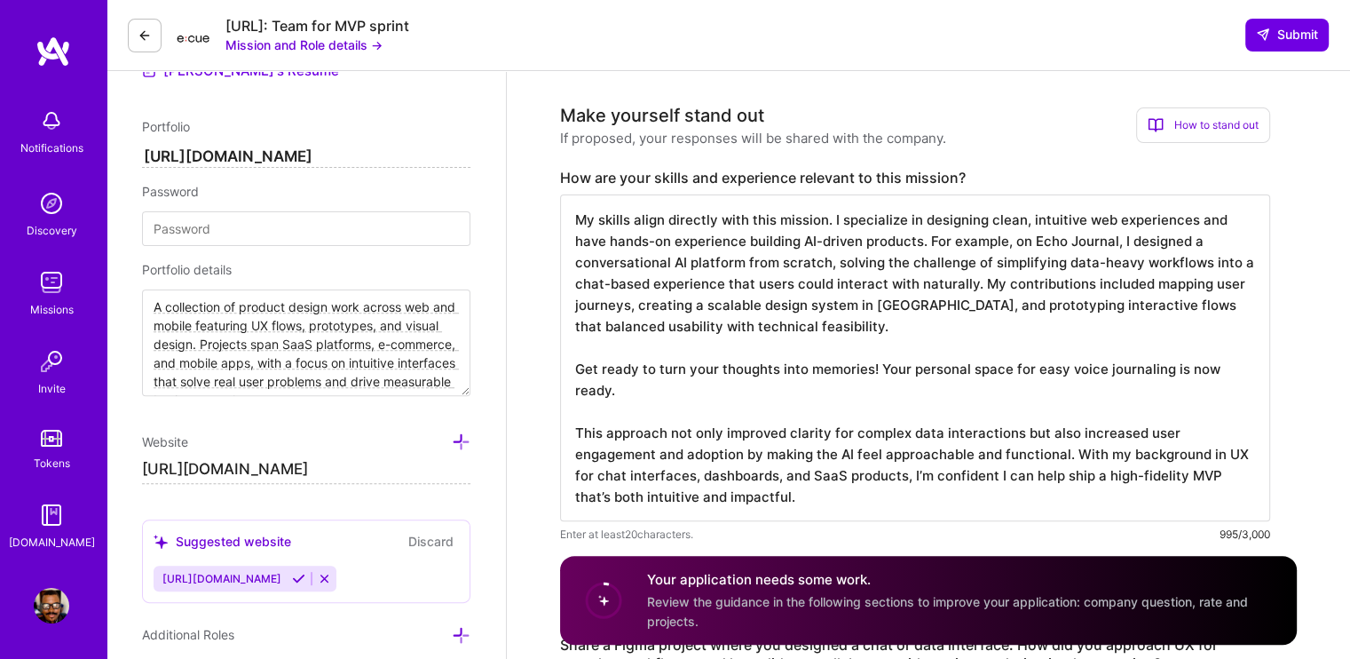
click at [1062, 238] on textarea "My skills align directly with this mission. I specialize in designing clean, in…" at bounding box center [915, 357] width 710 height 327
drag, startPoint x: 991, startPoint y: 241, endPoint x: 969, endPoint y: 258, distance: 27.7
click at [969, 258] on textarea "My skills align directly with this mission. I specialize in designing clean, in…" at bounding box center [915, 357] width 710 height 327
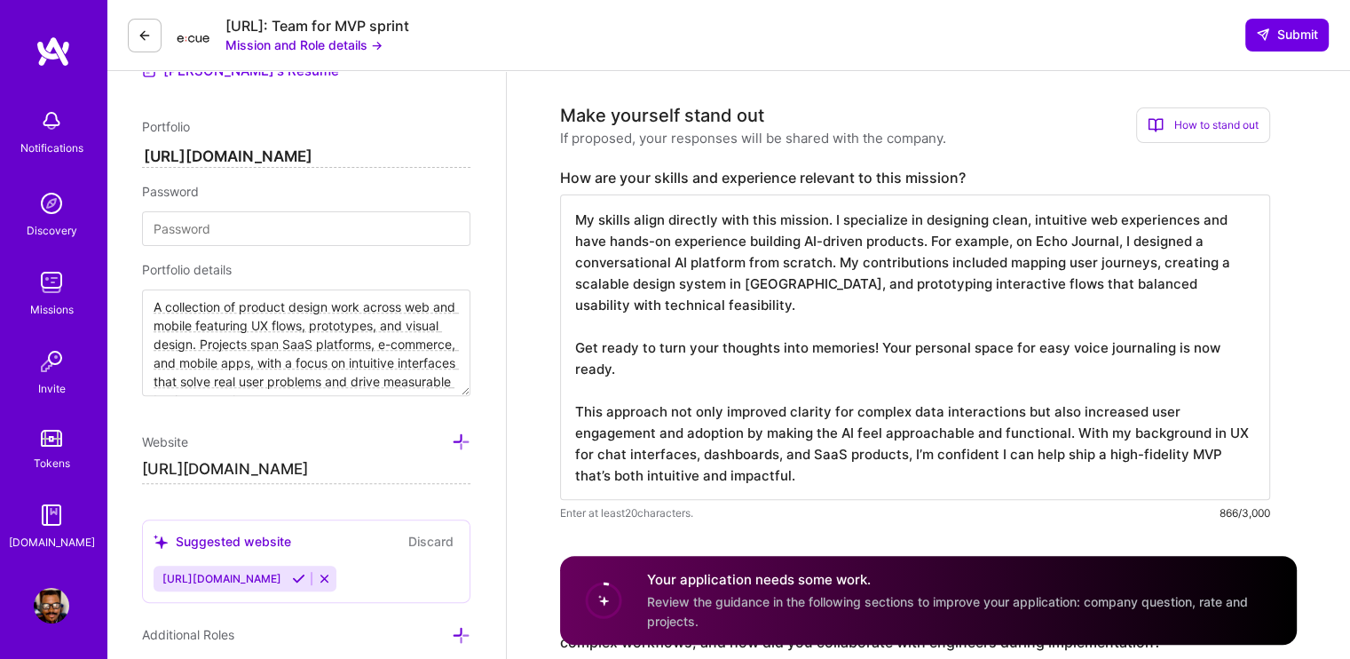
drag, startPoint x: 663, startPoint y: 352, endPoint x: 483, endPoint y: 328, distance: 181.8
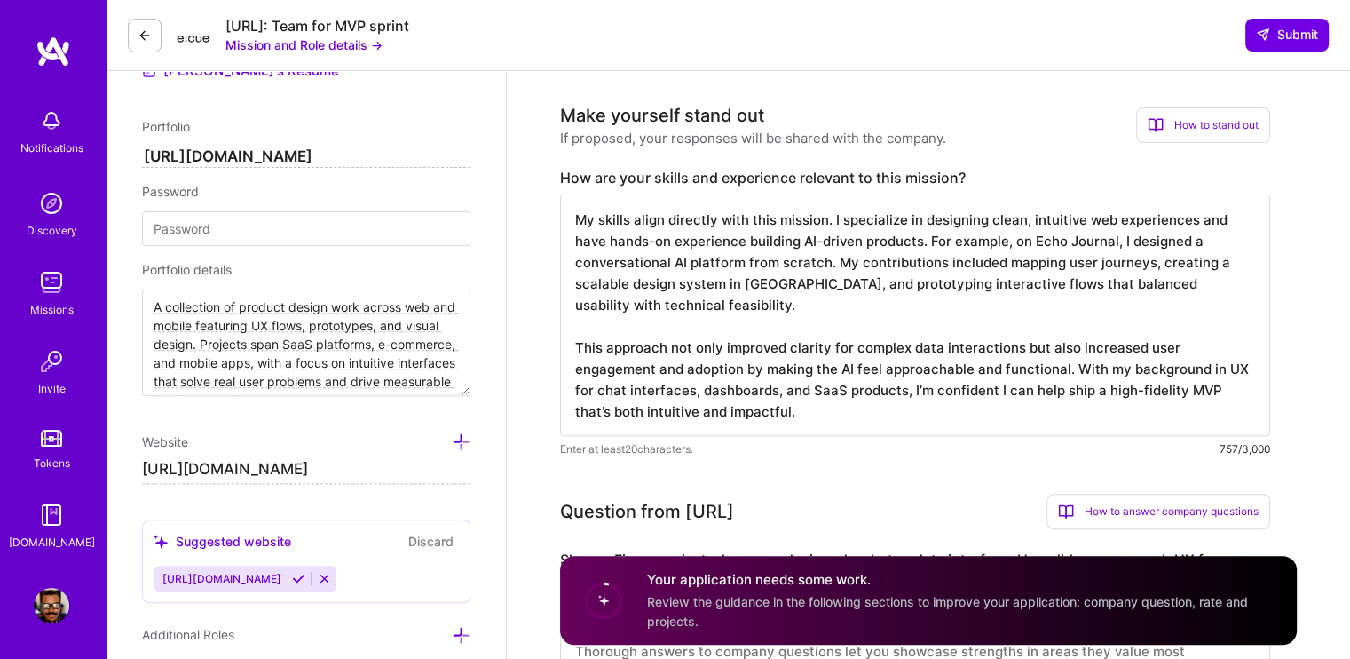
scroll to position [1, 0]
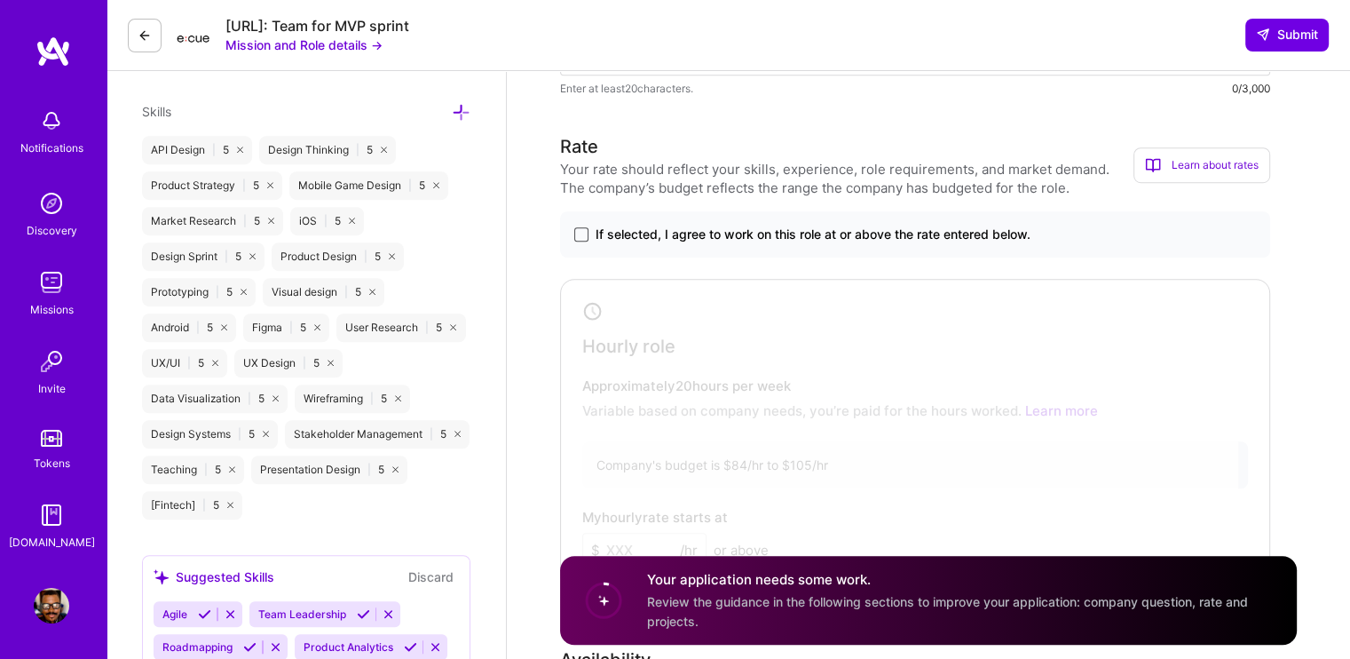
type textarea "My skills align directly with this mission. I specialize in designing clean, in…"
click at [579, 227] on span at bounding box center [581, 234] width 14 height 14
click at [0, 0] on input "If selected, I agree to work on this role at or above the rate entered below." at bounding box center [0, 0] width 0 height 0
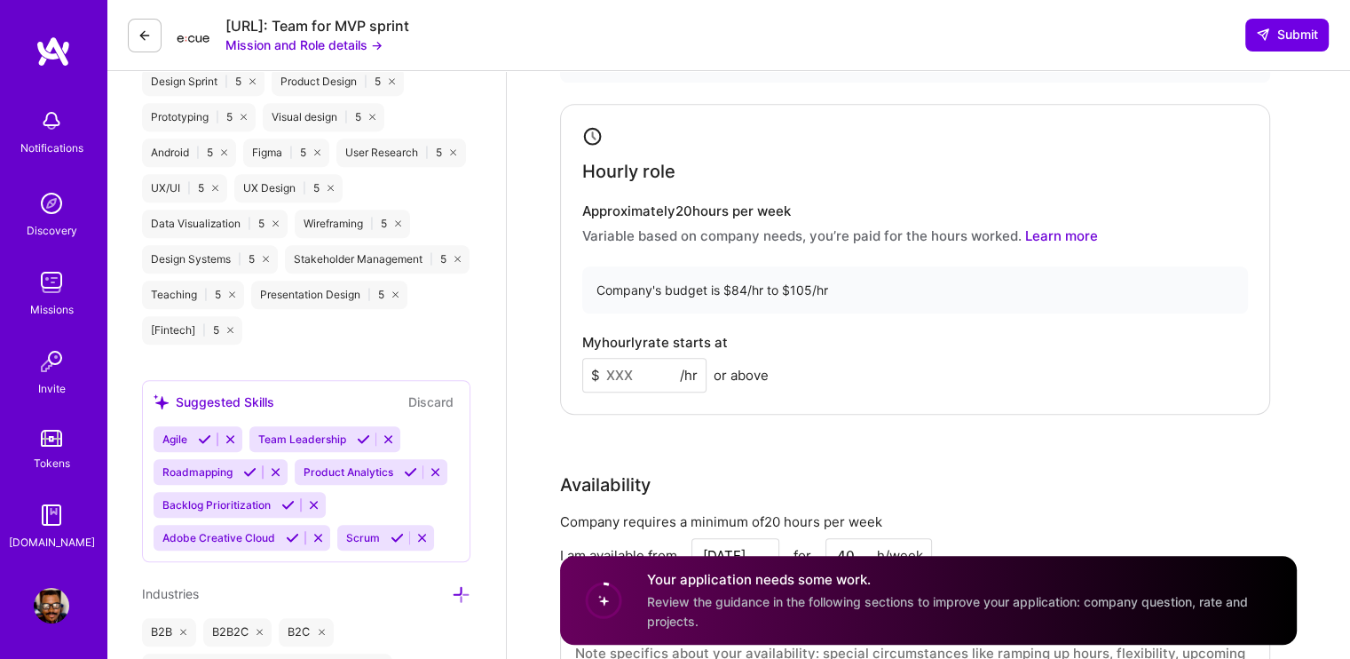
scroll to position [1332, 0]
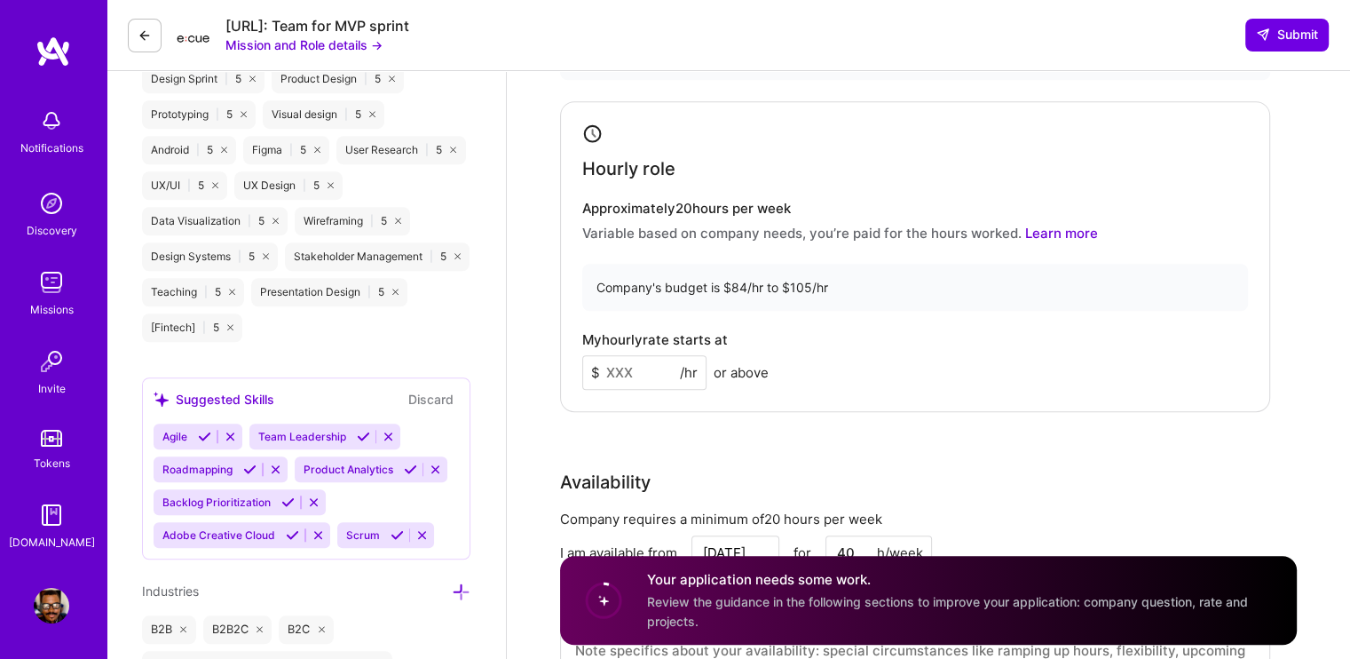
click at [643, 355] on input at bounding box center [644, 372] width 124 height 35
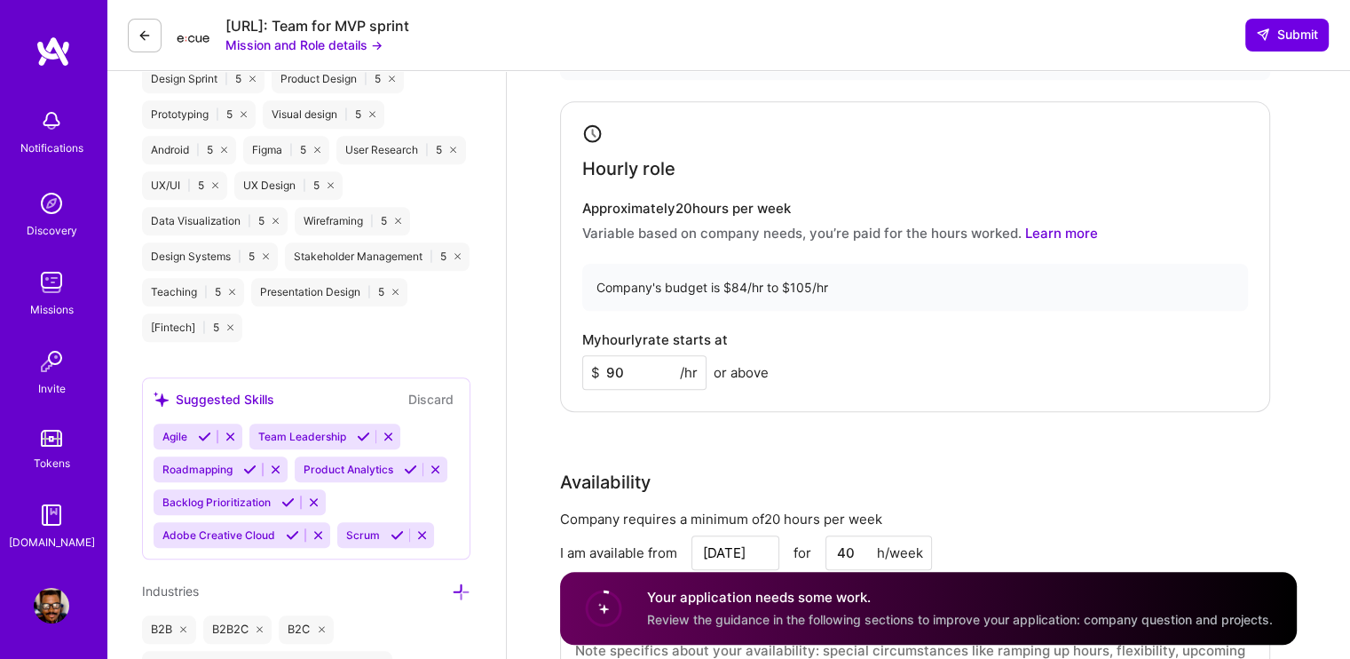
type input "90"
click at [731, 426] on div "Rate Your rate should reflect your skills, experience, role requirements, and m…" at bounding box center [928, 338] width 737 height 764
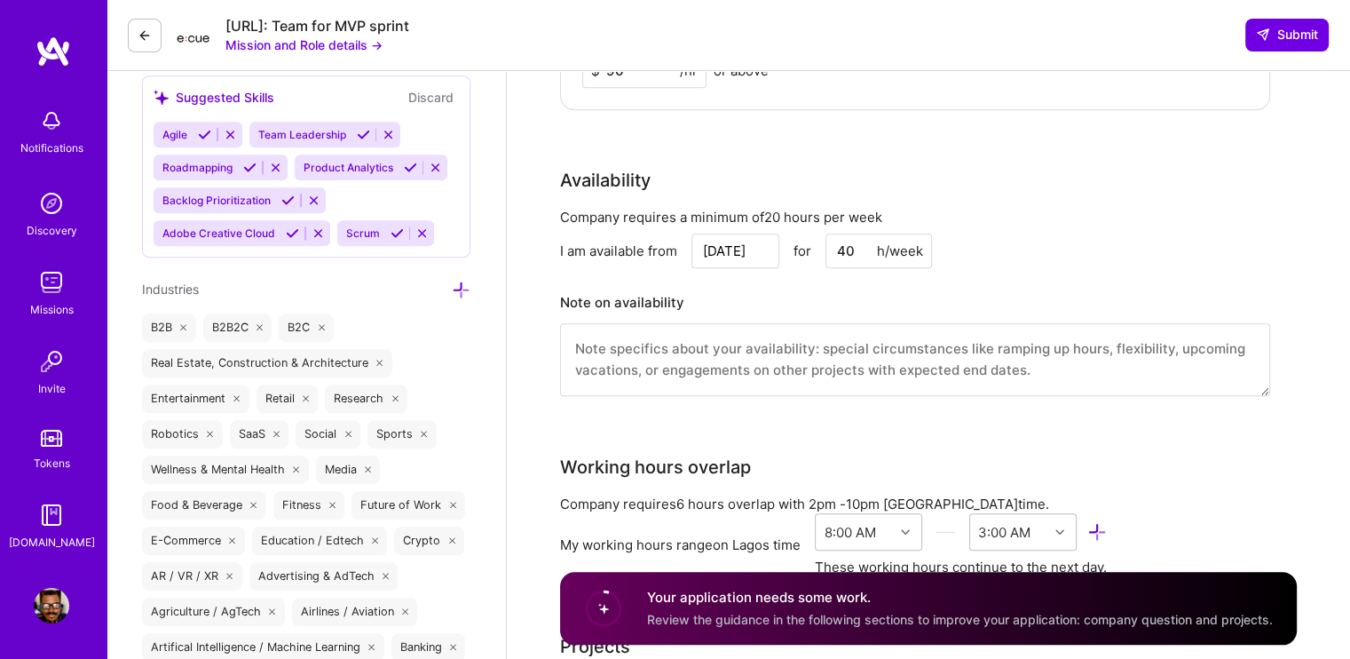
scroll to position [1687, 0]
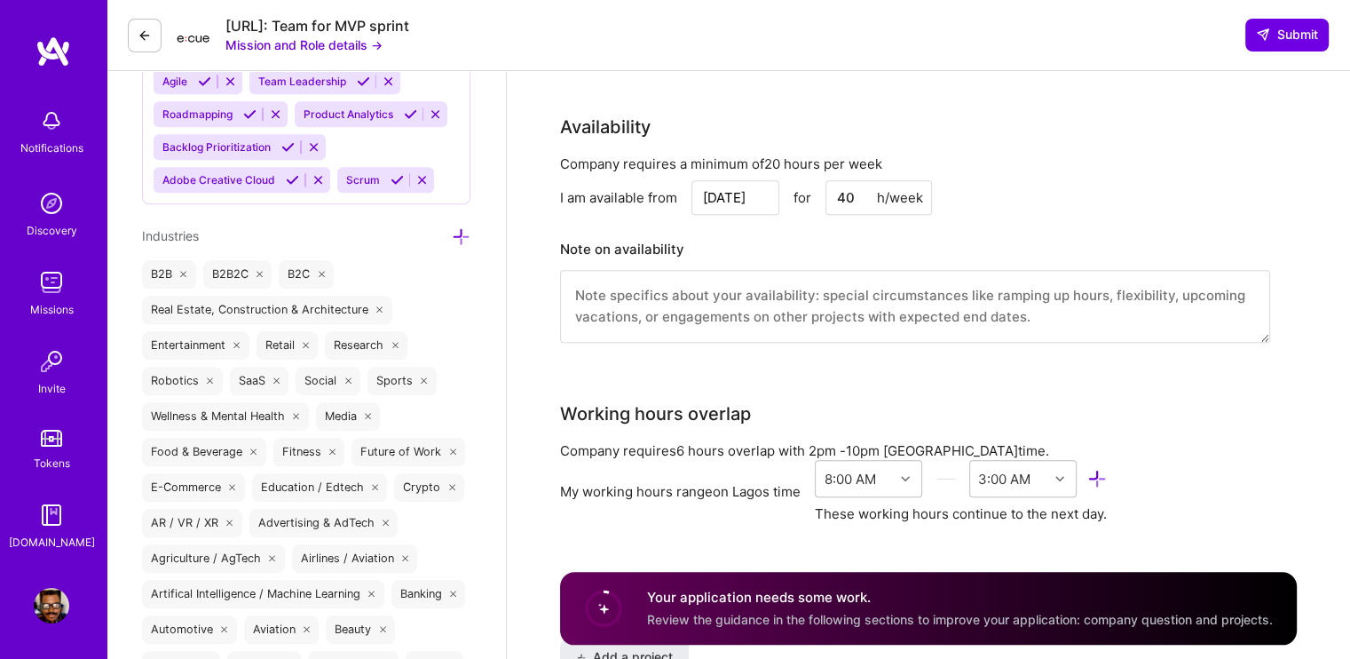
click at [636, 279] on textarea at bounding box center [915, 306] width 710 height 73
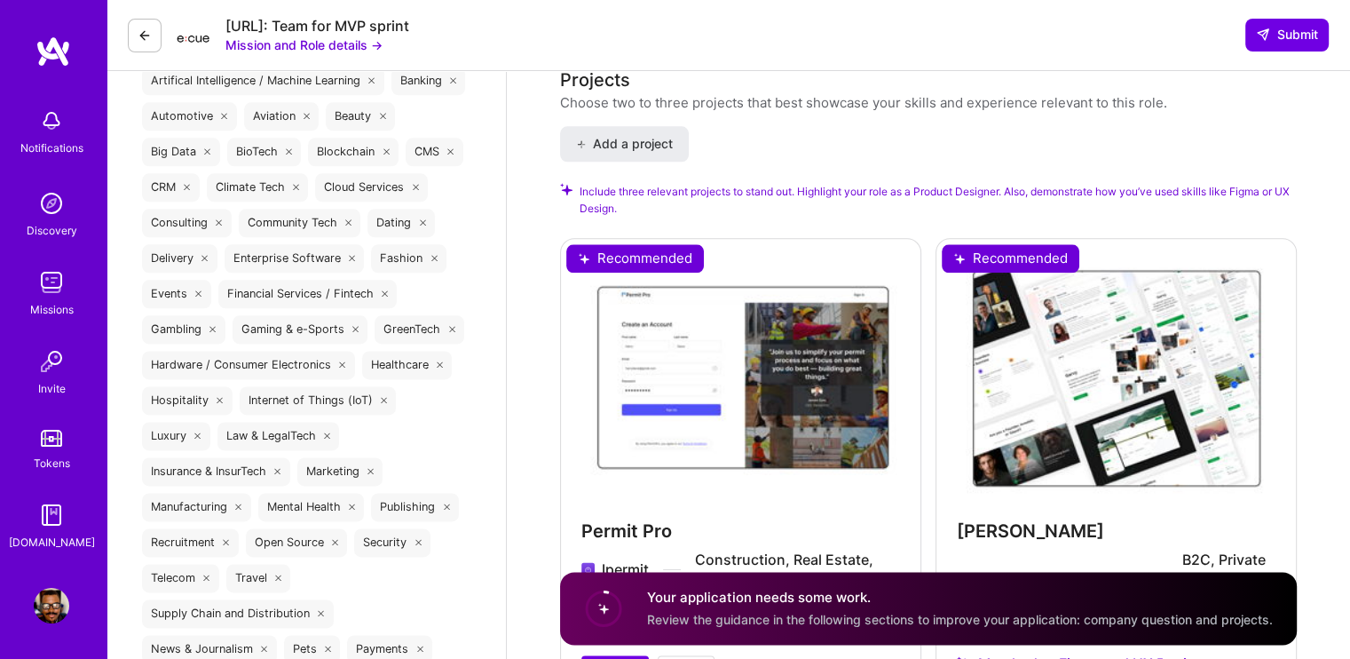
scroll to position [2397, 0]
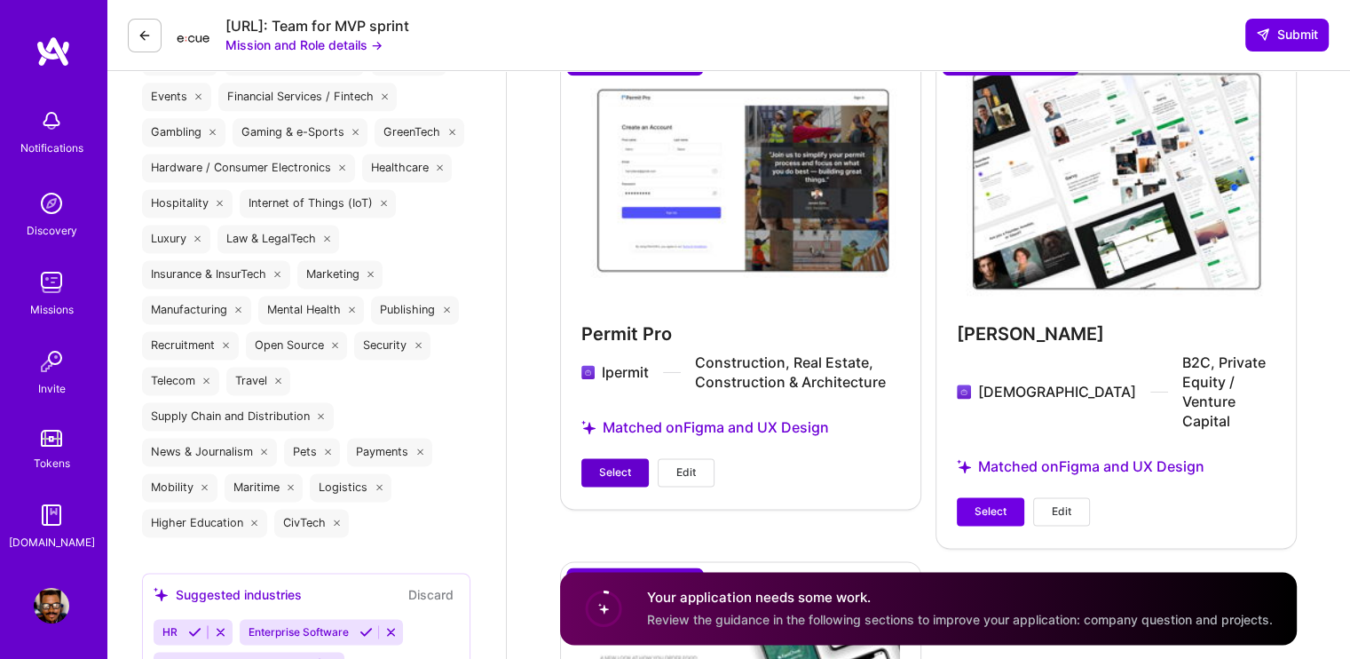
type textarea "I am available as soon as possible"
click at [620, 464] on span "Select" at bounding box center [615, 472] width 32 height 16
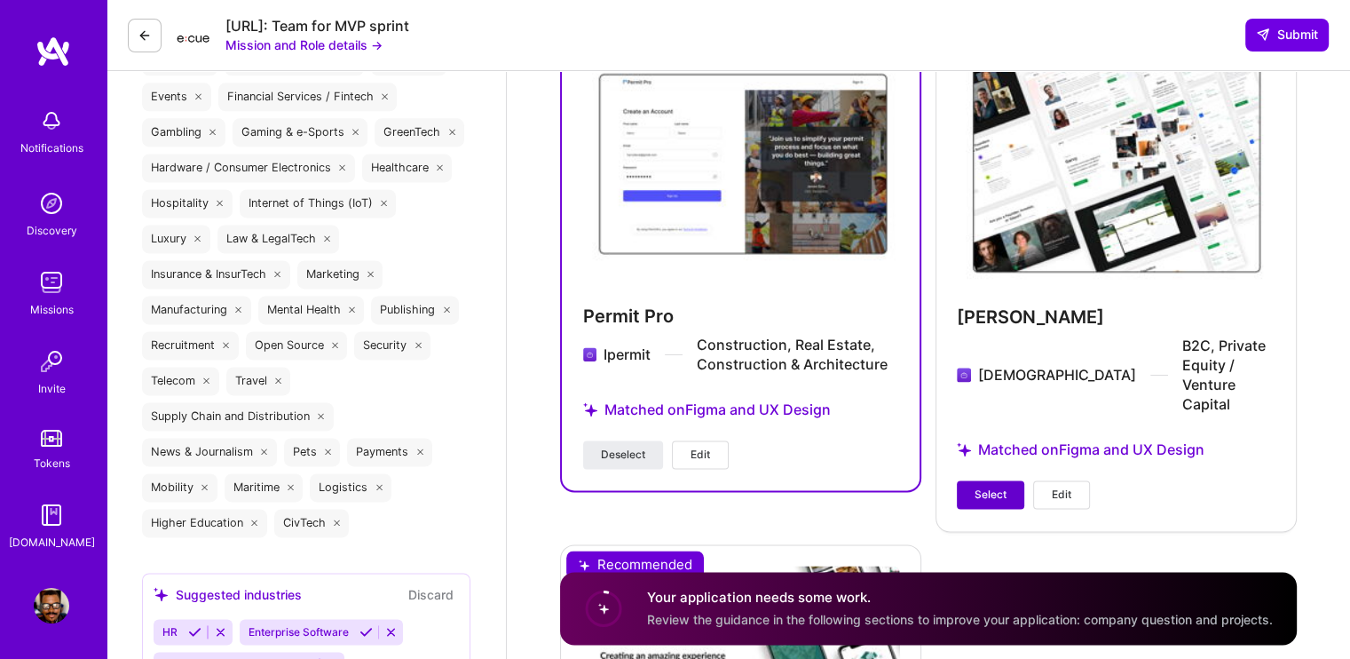
click at [986, 486] on span "Select" at bounding box center [991, 494] width 32 height 16
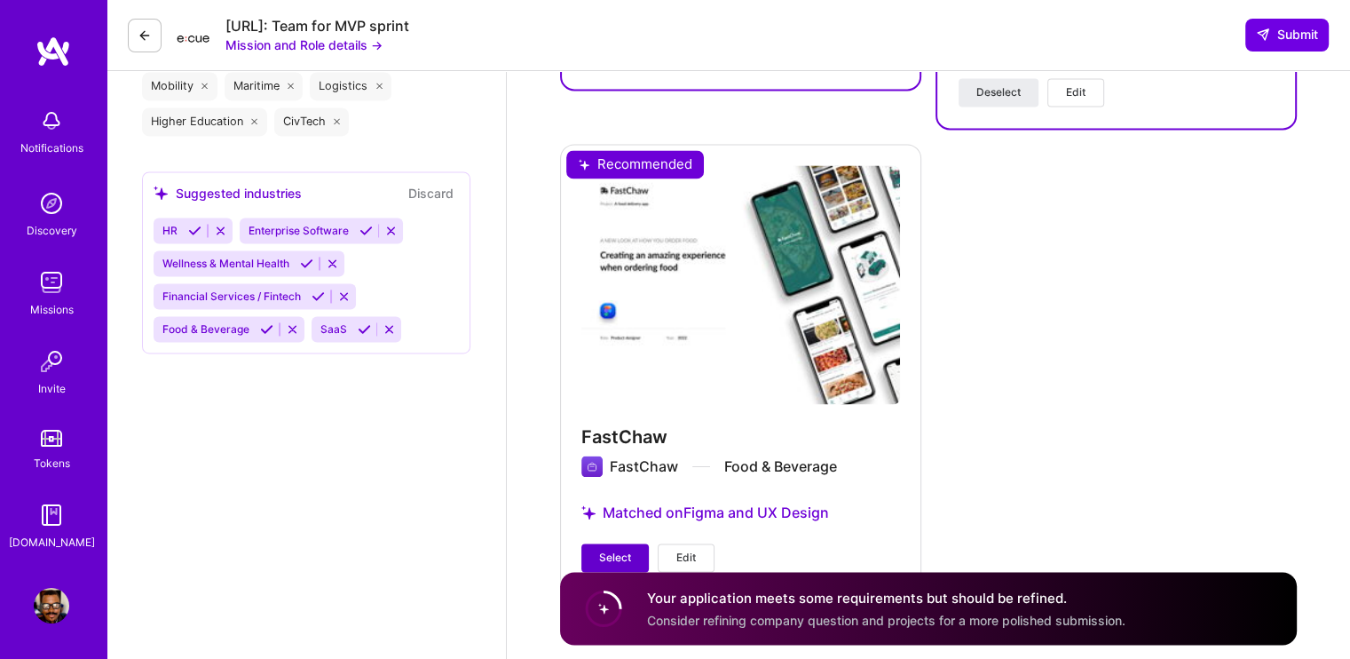
click at [620, 543] on button "Select" at bounding box center [614, 557] width 67 height 28
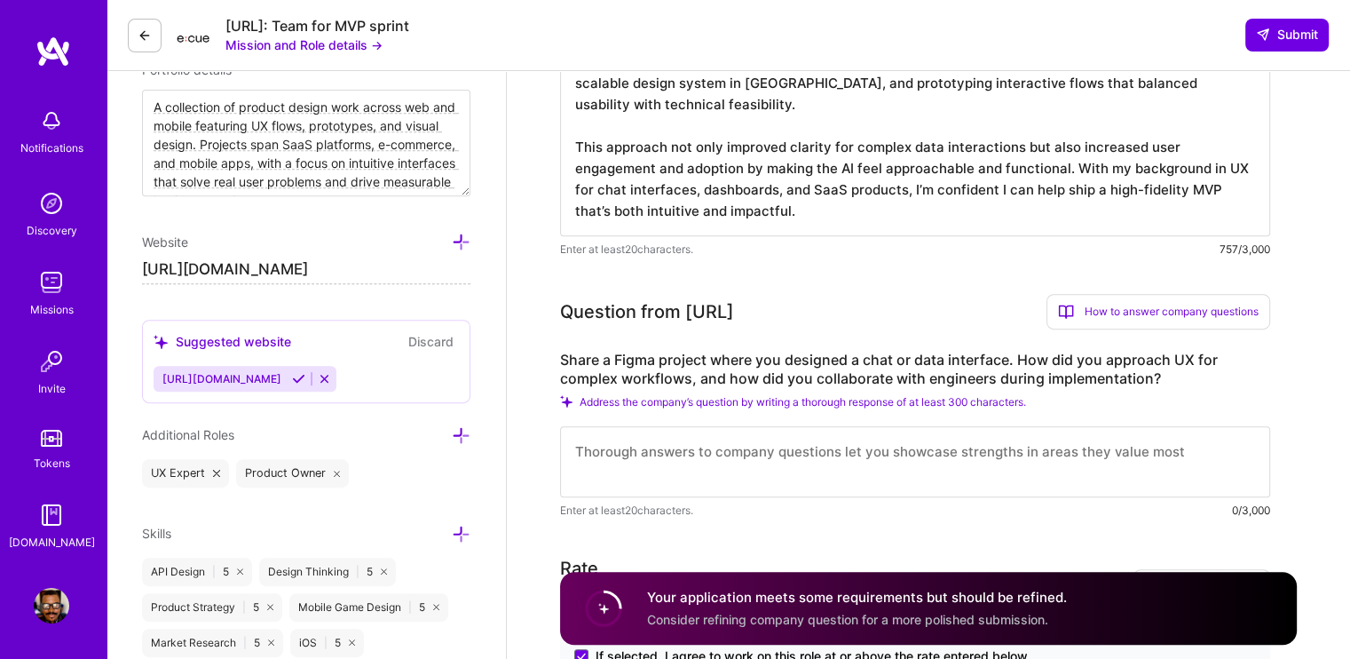
scroll to position [719, 0]
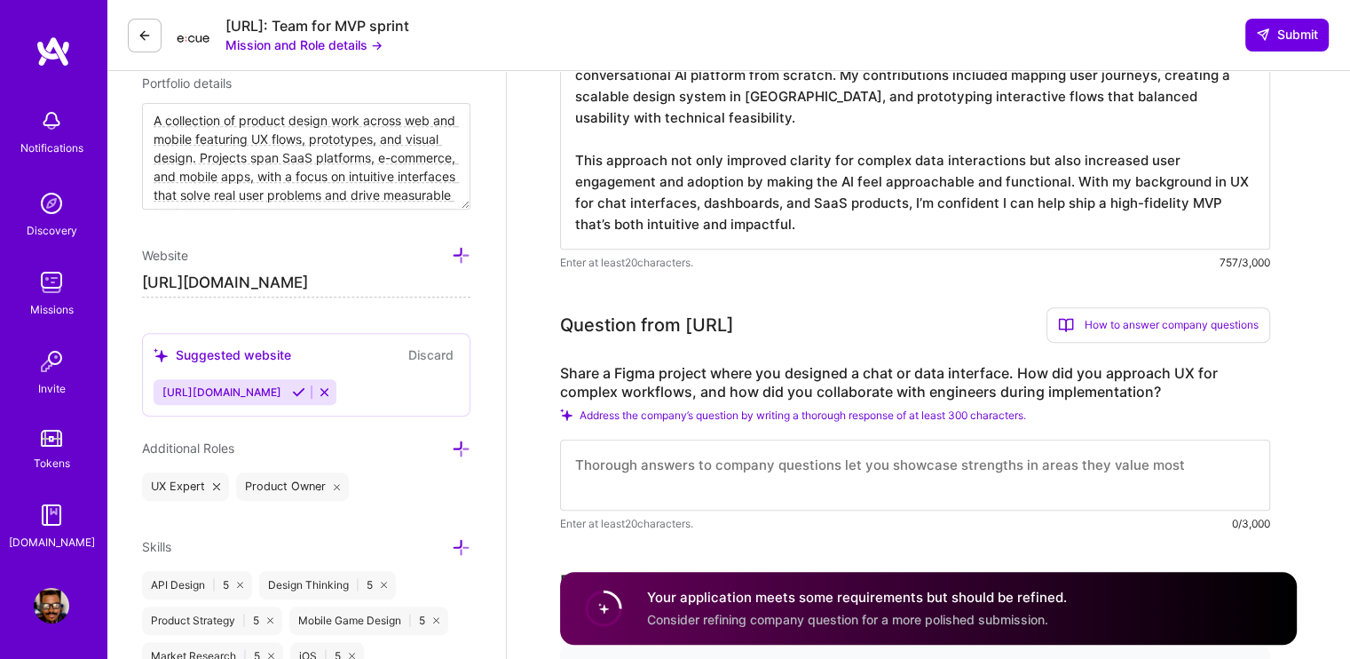
click at [692, 454] on textarea at bounding box center [915, 474] width 710 height 71
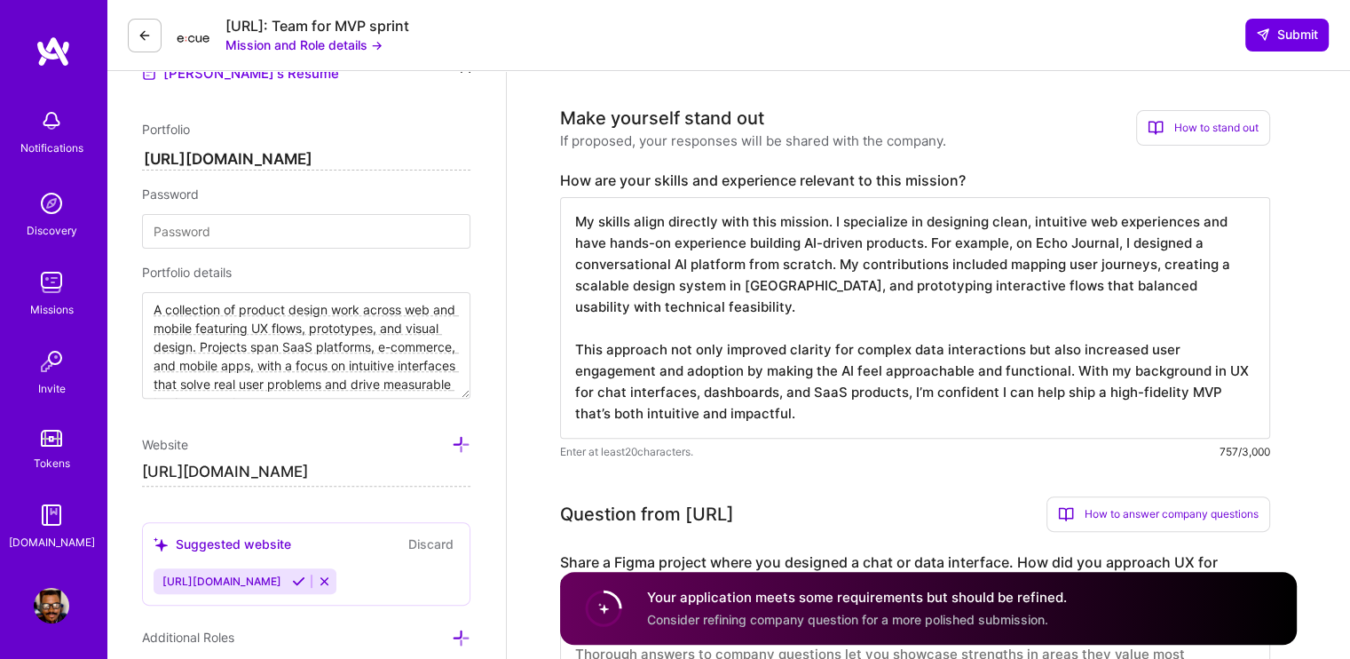
scroll to position [799, 0]
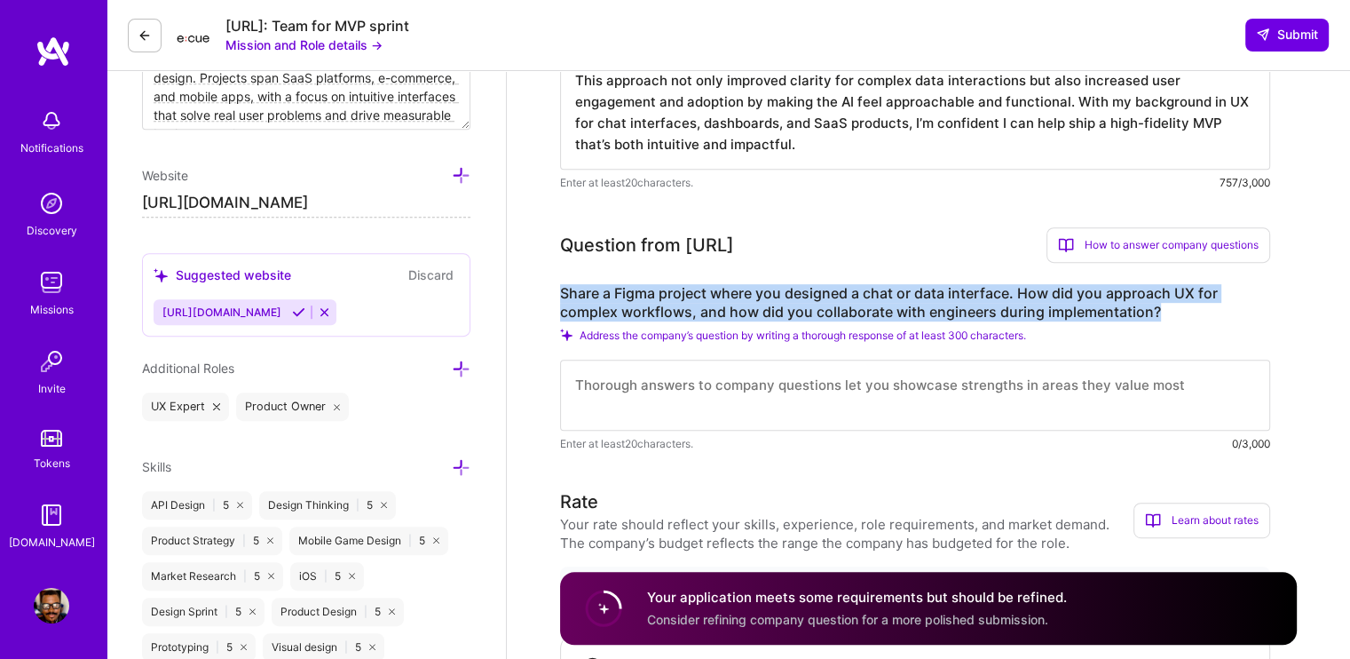
drag, startPoint x: 561, startPoint y: 265, endPoint x: 1165, endPoint y: 288, distance: 604.1
click at [1165, 288] on label "Share a Figma project where you designed a chat or data interface. How did you …" at bounding box center [915, 302] width 710 height 37
click at [1269, 27] on span "Submit" at bounding box center [1287, 35] width 62 height 18
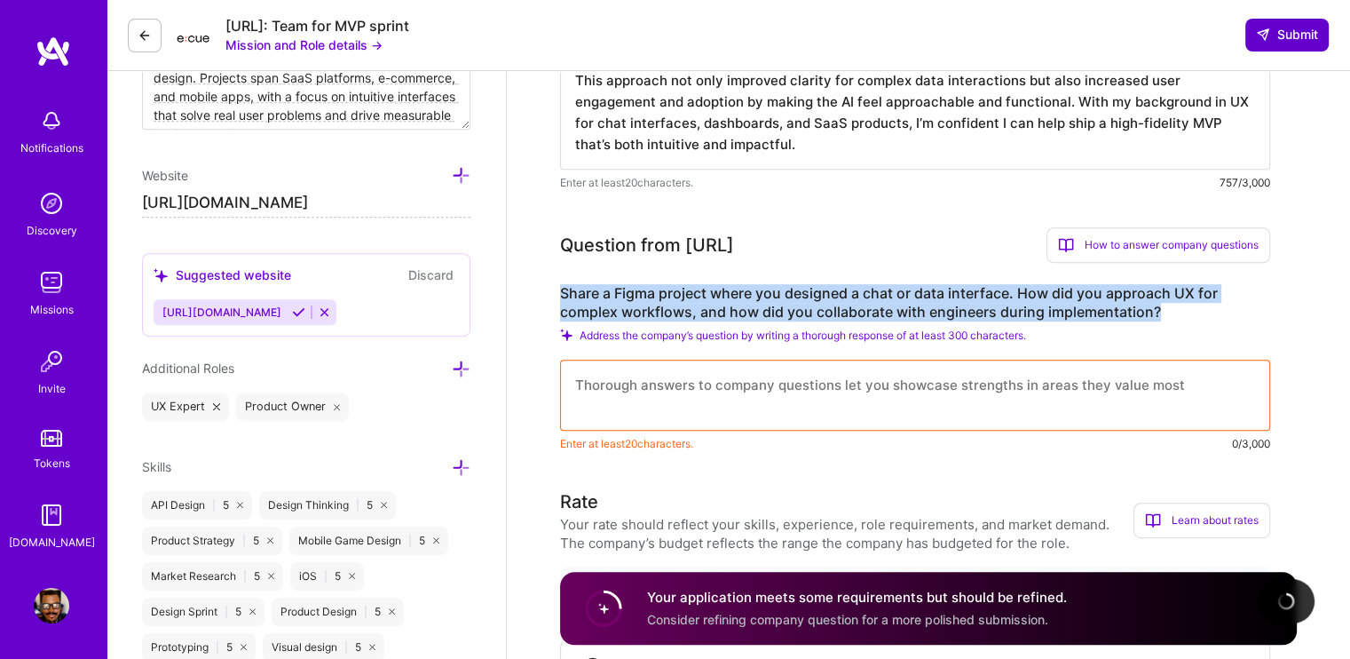
click at [1269, 27] on span "Submit" at bounding box center [1287, 35] width 62 height 18
copy label "Share a Figma project where you designed a chat or data interface. How did you …"
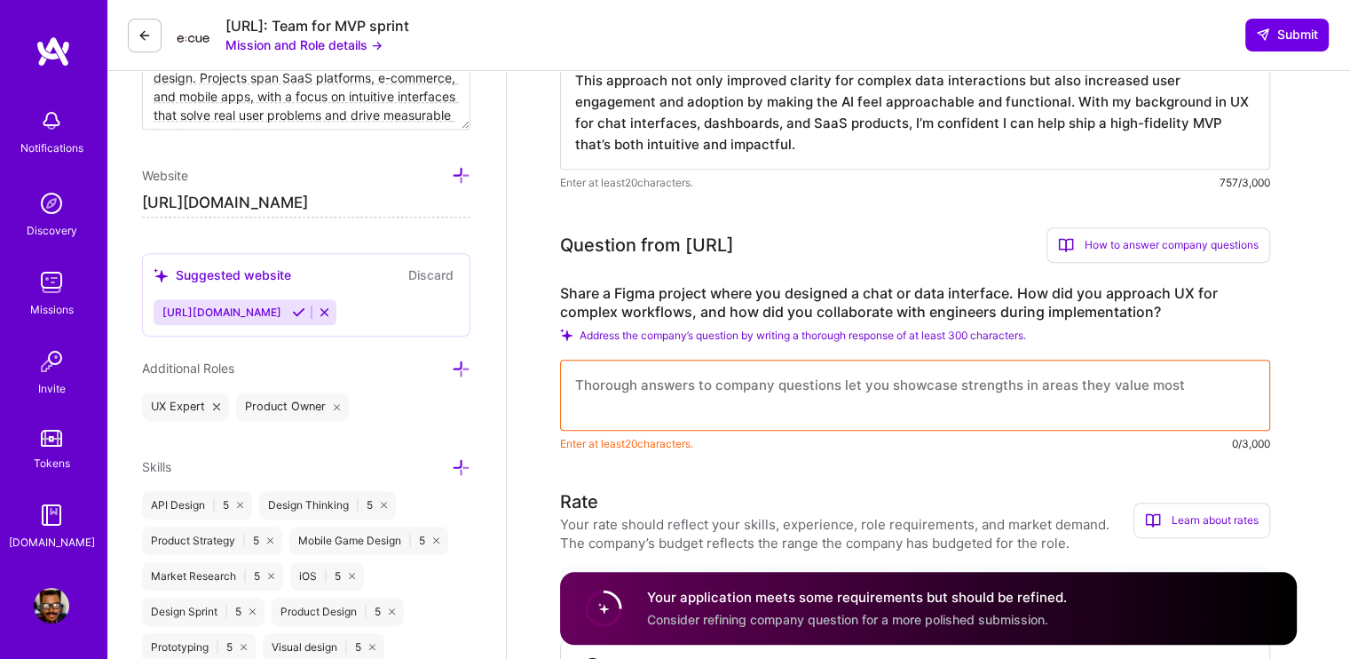
click at [755, 361] on textarea at bounding box center [915, 395] width 710 height 71
paste textarea "One of my recent Figma projects was Garvy, an AI-powered assistant platform whe…"
type textarea "One of my recent Figma projects was Garvy, an AI-powered assistant platform whe…"
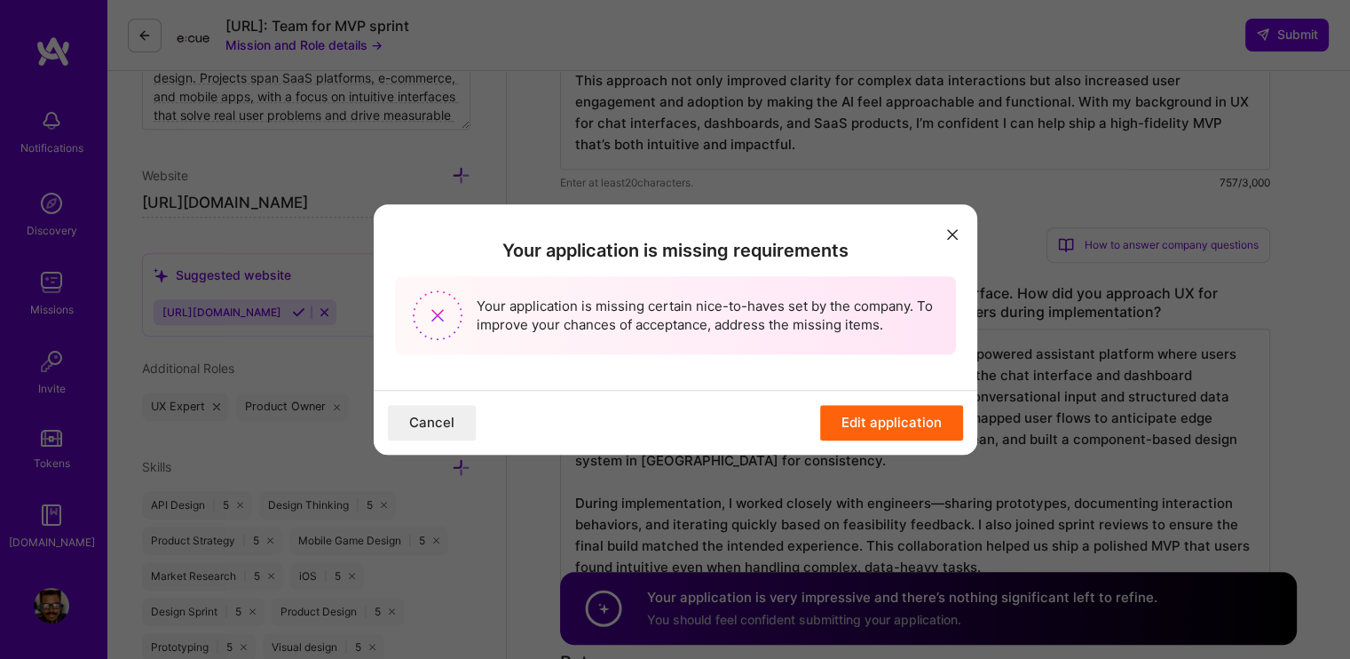
click at [873, 424] on button "Edit application" at bounding box center [891, 423] width 143 height 36
click at [952, 233] on icon "modal" at bounding box center [952, 234] width 11 height 11
click at [1037, 392] on div "Your application is missing requirements Your application is missing certain ni…" at bounding box center [675, 329] width 1350 height 659
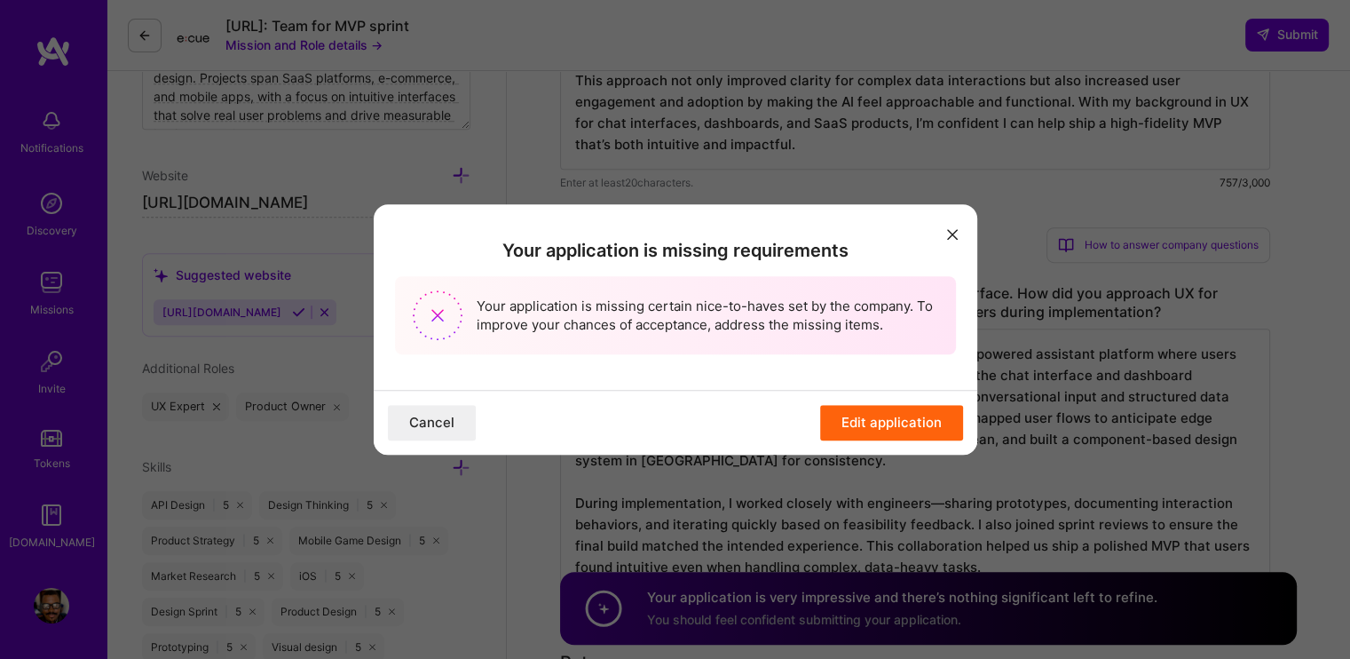
click at [880, 409] on button "Edit application" at bounding box center [891, 423] width 143 height 36
click at [880, 407] on button "Edit application" at bounding box center [891, 423] width 143 height 36
click at [873, 431] on button "Edit application" at bounding box center [891, 423] width 143 height 36
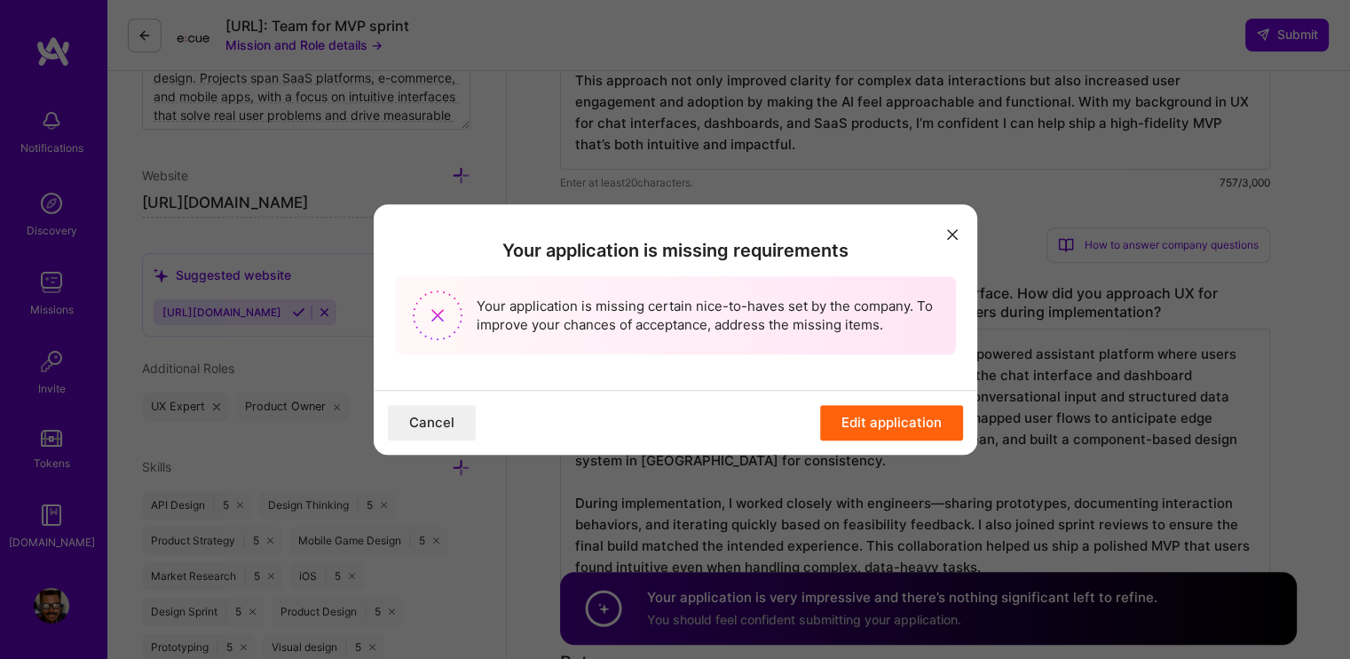
click at [873, 431] on button "Edit application" at bounding box center [891, 423] width 143 height 36
click at [579, 98] on div "Your application is missing requirements Your application is missing certain ni…" at bounding box center [675, 329] width 1350 height 659
click at [952, 233] on icon "modal" at bounding box center [952, 234] width 11 height 11
click at [405, 435] on button "Cancel" at bounding box center [432, 423] width 88 height 36
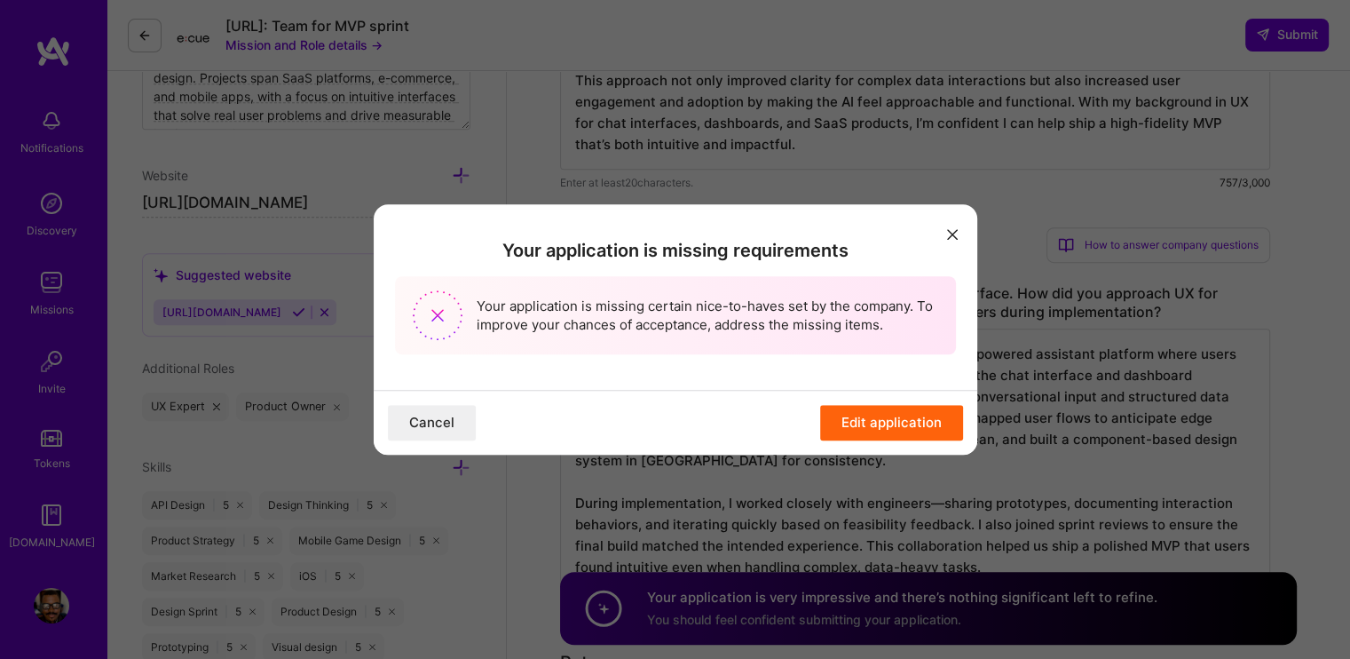
click at [423, 423] on button "Cancel" at bounding box center [432, 423] width 88 height 36
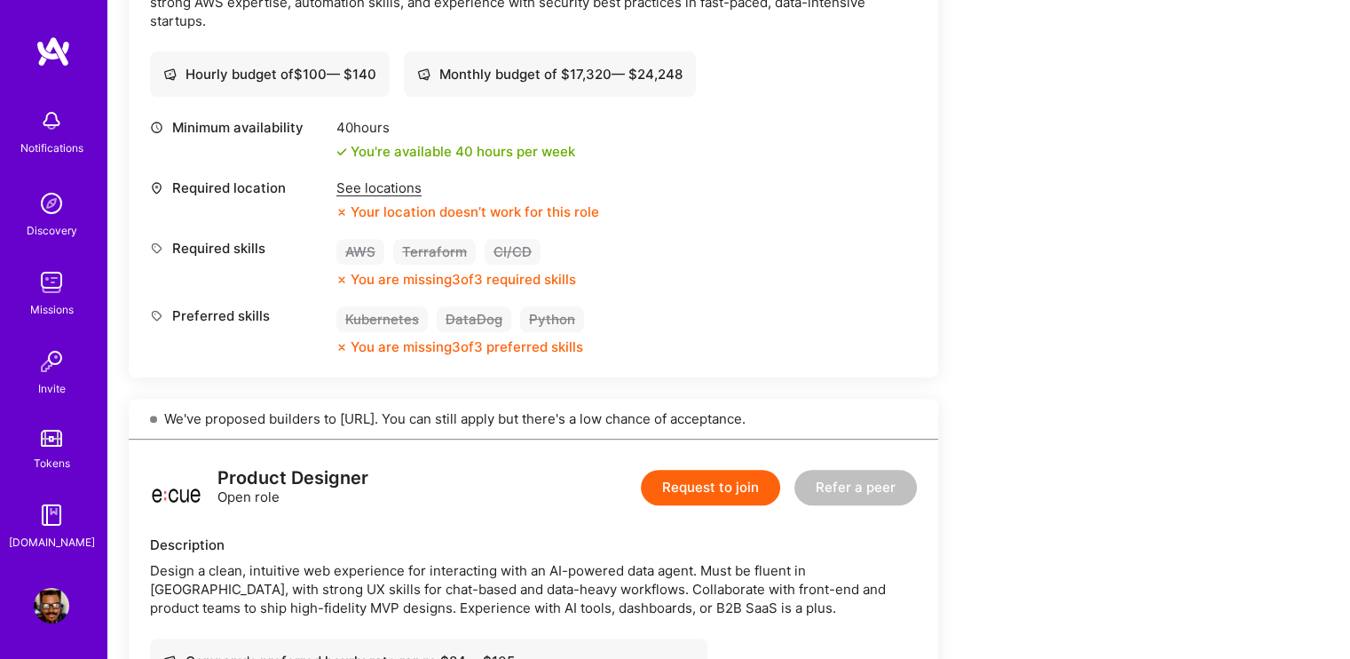
scroll to position [888, 0]
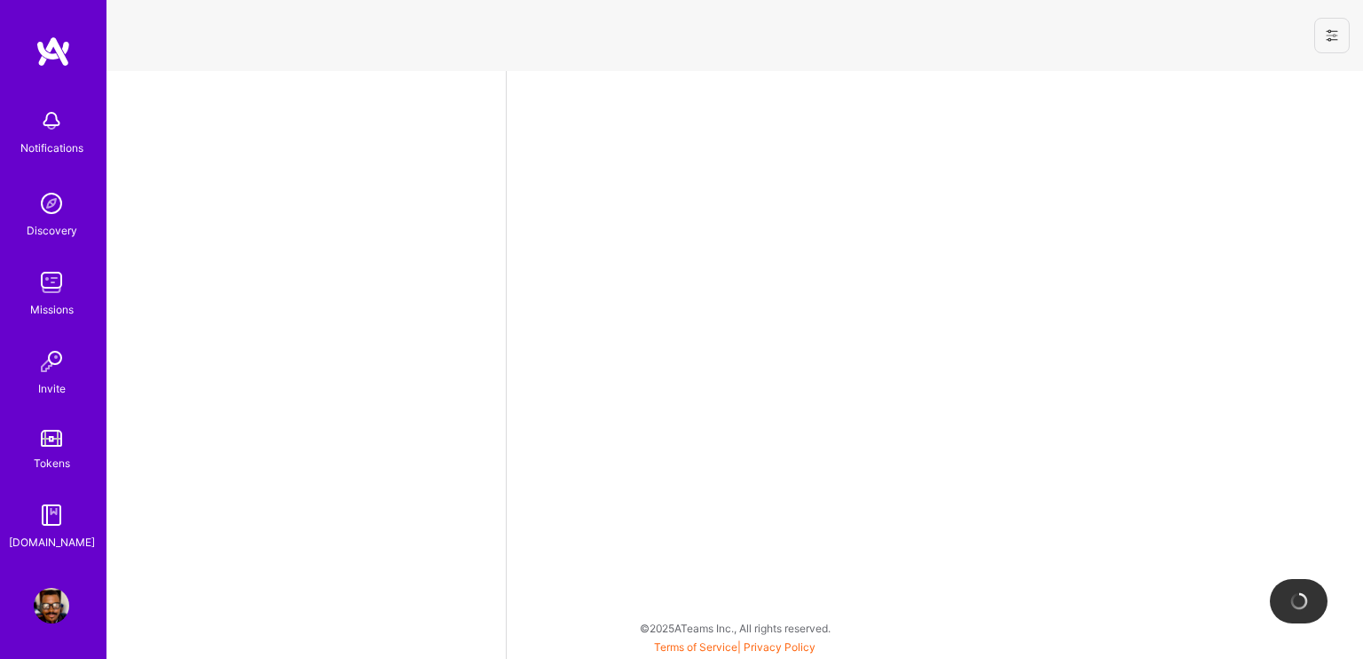
select select "NG"
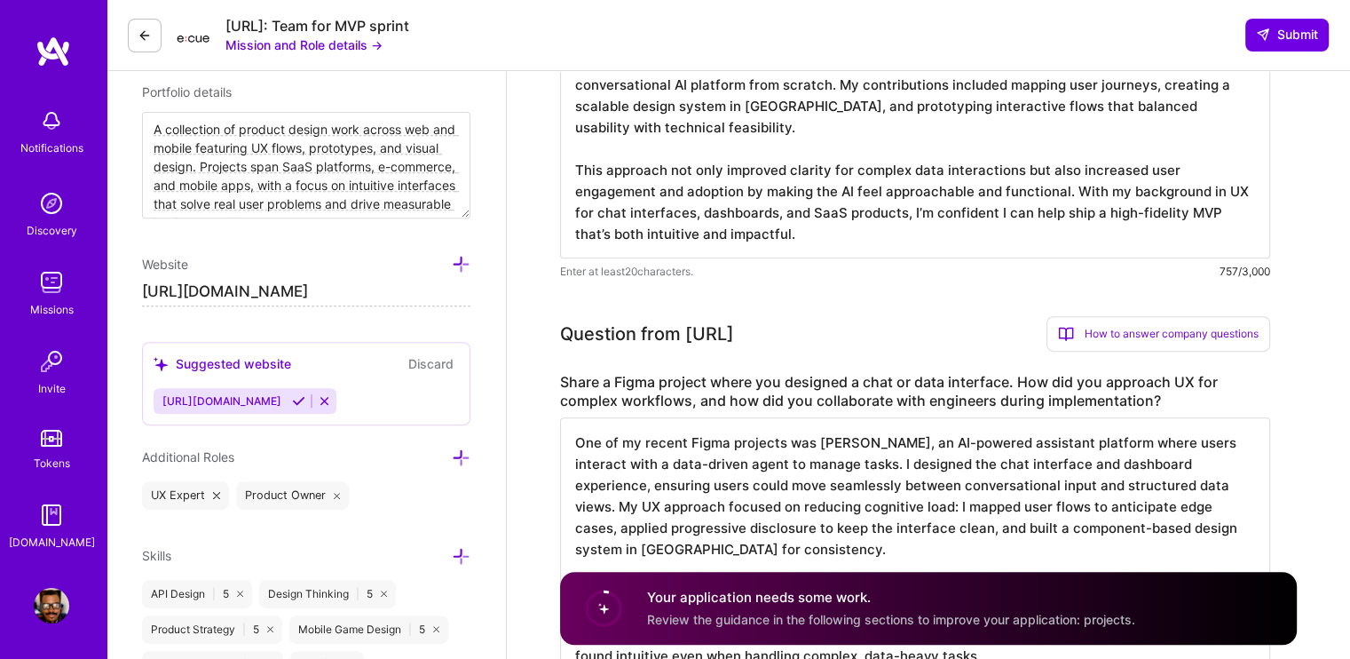
scroll to position [1065, 0]
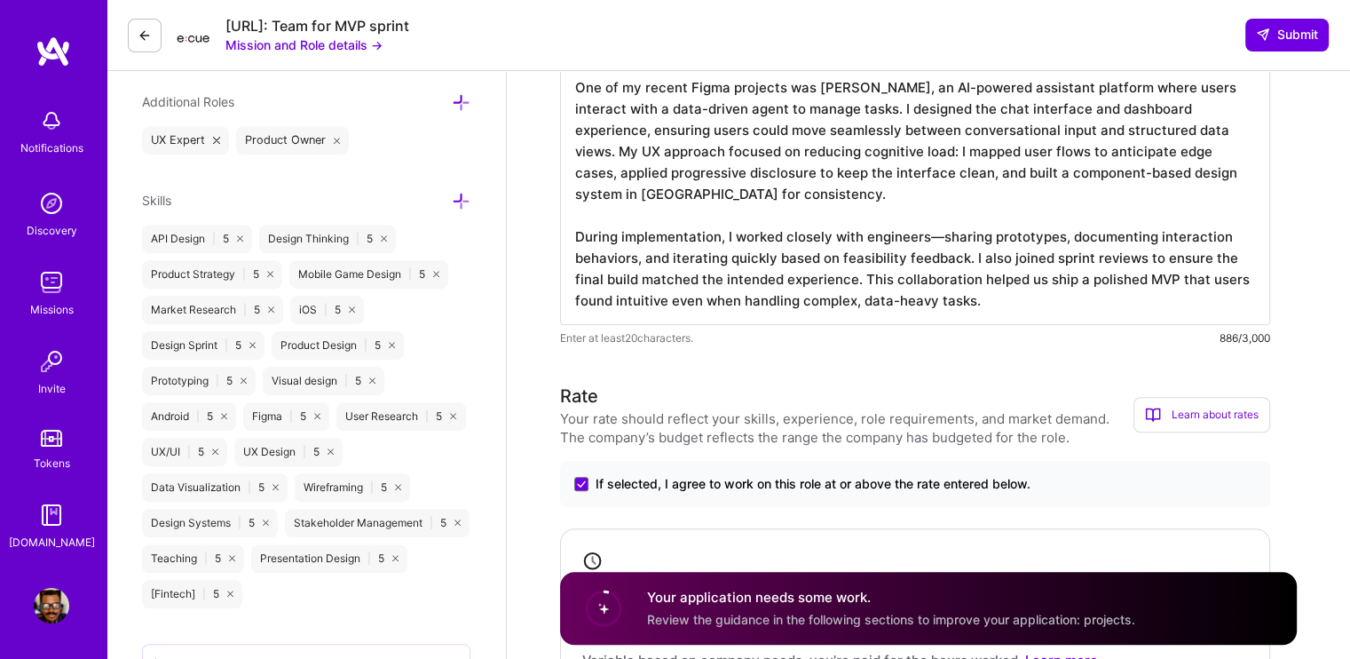
click at [859, 216] on textarea "One of my recent Figma projects was [PERSON_NAME], an AI-powered assistant plat…" at bounding box center [915, 193] width 710 height 263
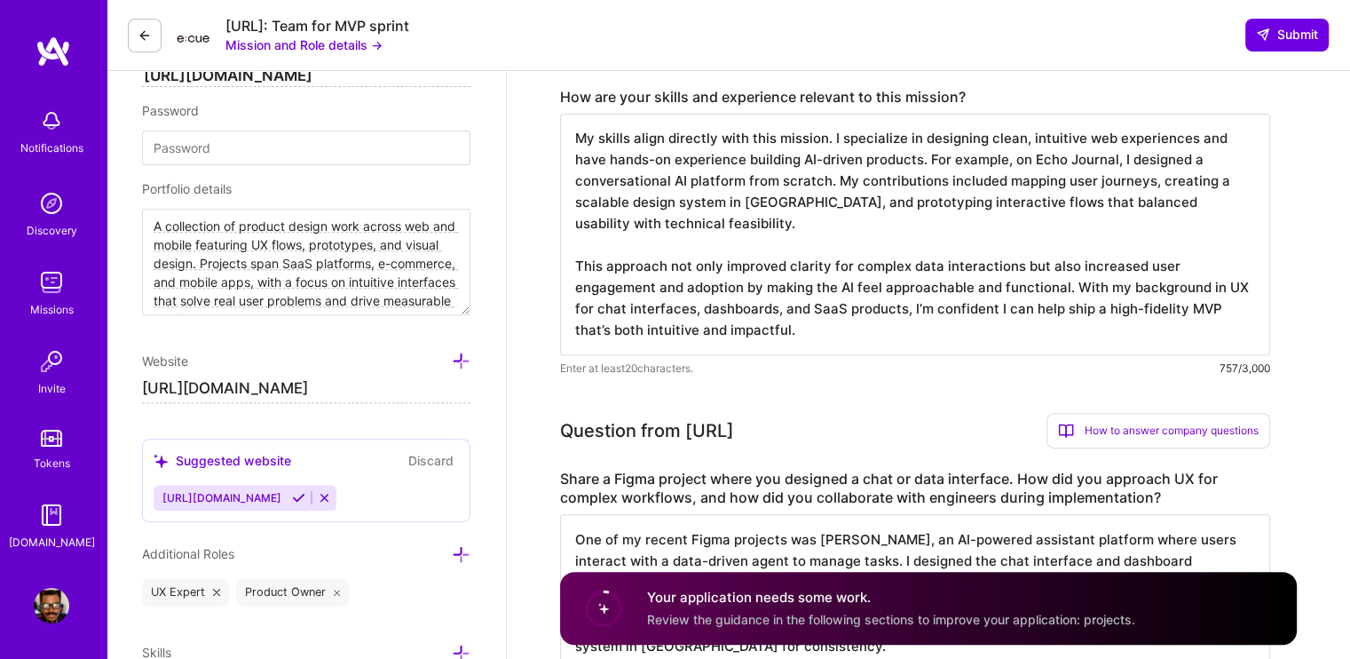
scroll to position [621, 0]
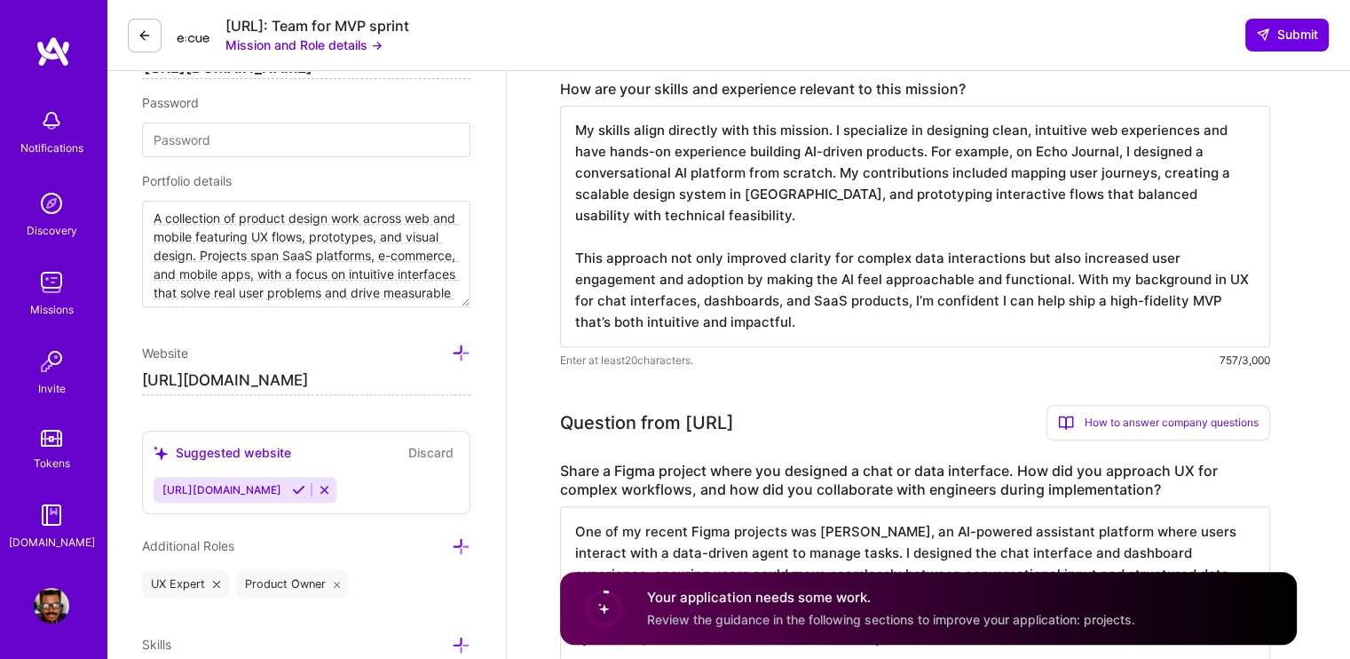
drag, startPoint x: 930, startPoint y: 309, endPoint x: 1072, endPoint y: 259, distance: 150.5
click at [1072, 259] on textarea "My skills align directly with this mission. I specialize in designing clean, in…" at bounding box center [915, 226] width 710 height 241
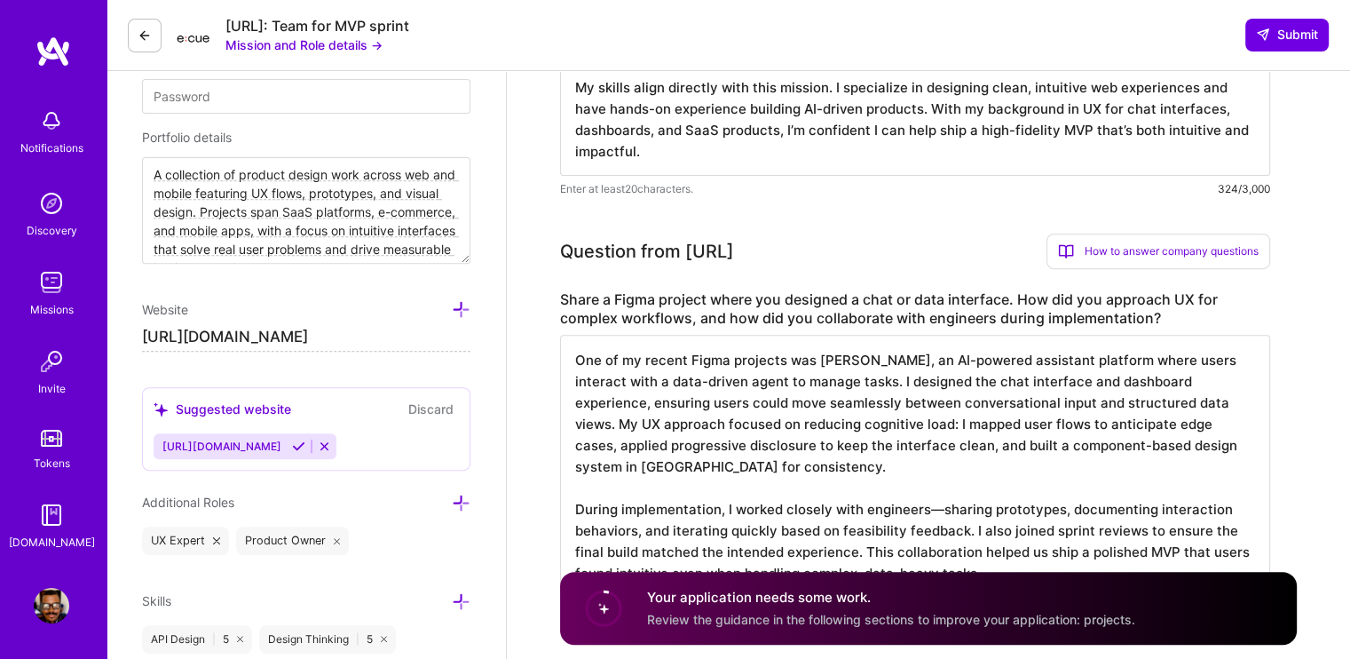
scroll to position [888, 0]
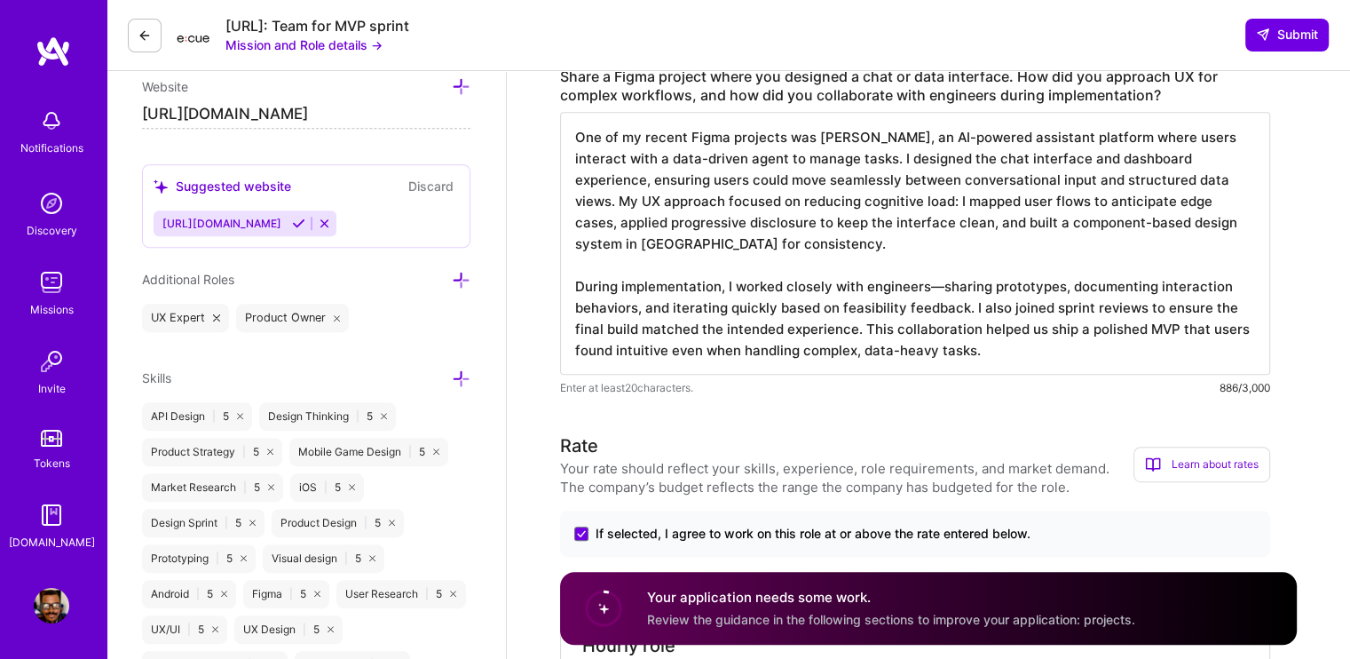
type textarea "My skills align directly with this mission. I specialize in designing clean, in…"
click at [738, 248] on textarea "One of my recent Figma projects was [PERSON_NAME], an AI-powered assistant plat…" at bounding box center [915, 243] width 710 height 263
click at [941, 268] on textarea "One of my recent Figma projects was [PERSON_NAME], an AI-powered assistant plat…" at bounding box center [915, 243] width 710 height 263
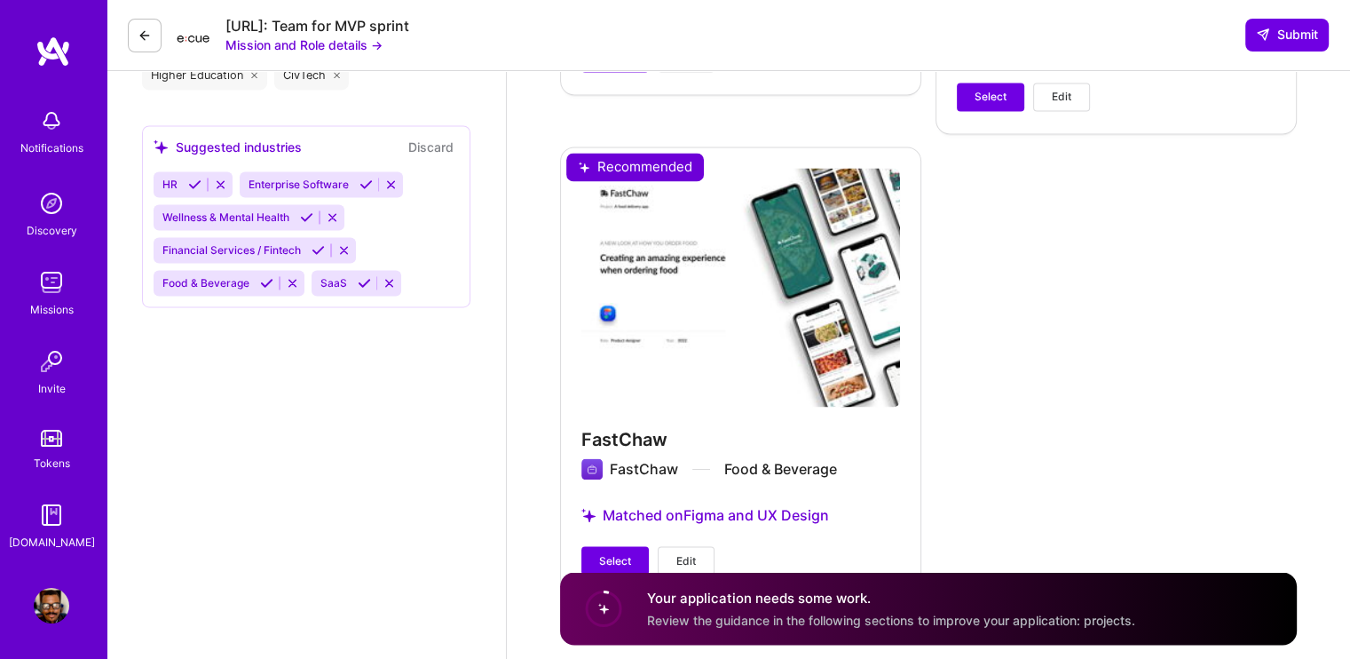
scroll to position [2848, 0]
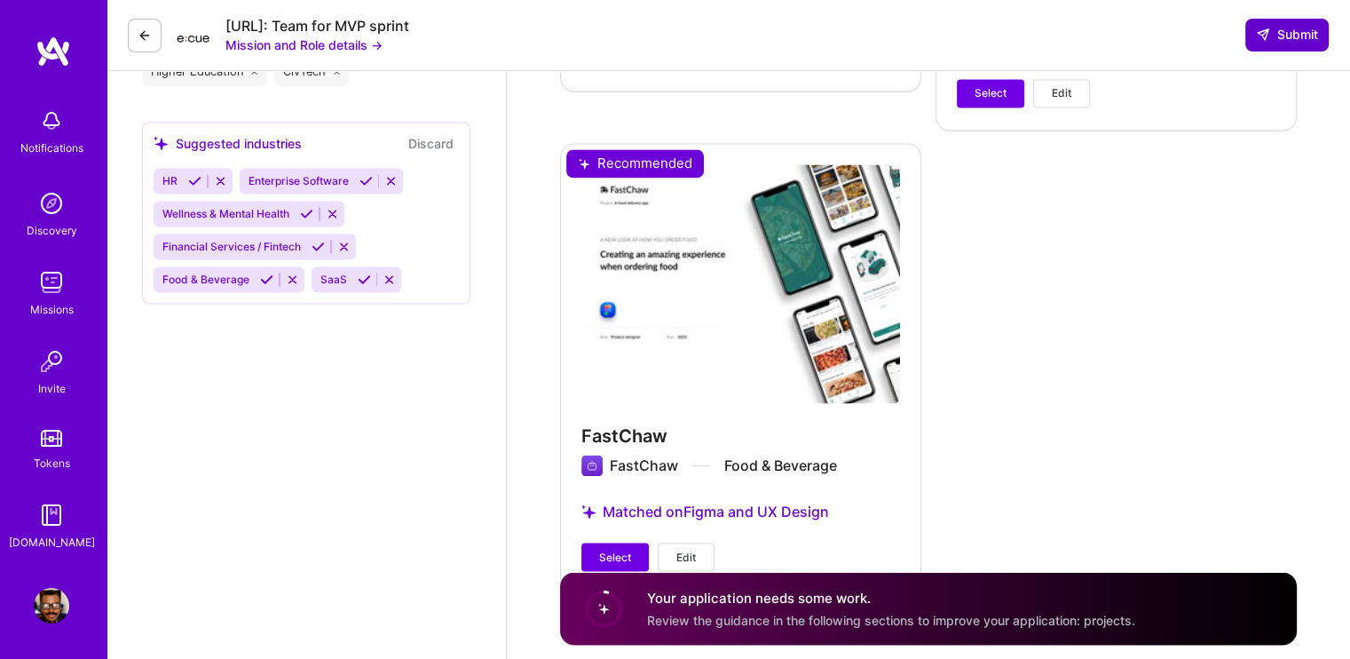
type textarea "One of my recent Figma projects was [PERSON_NAME], an AI-powered assistant plat…"
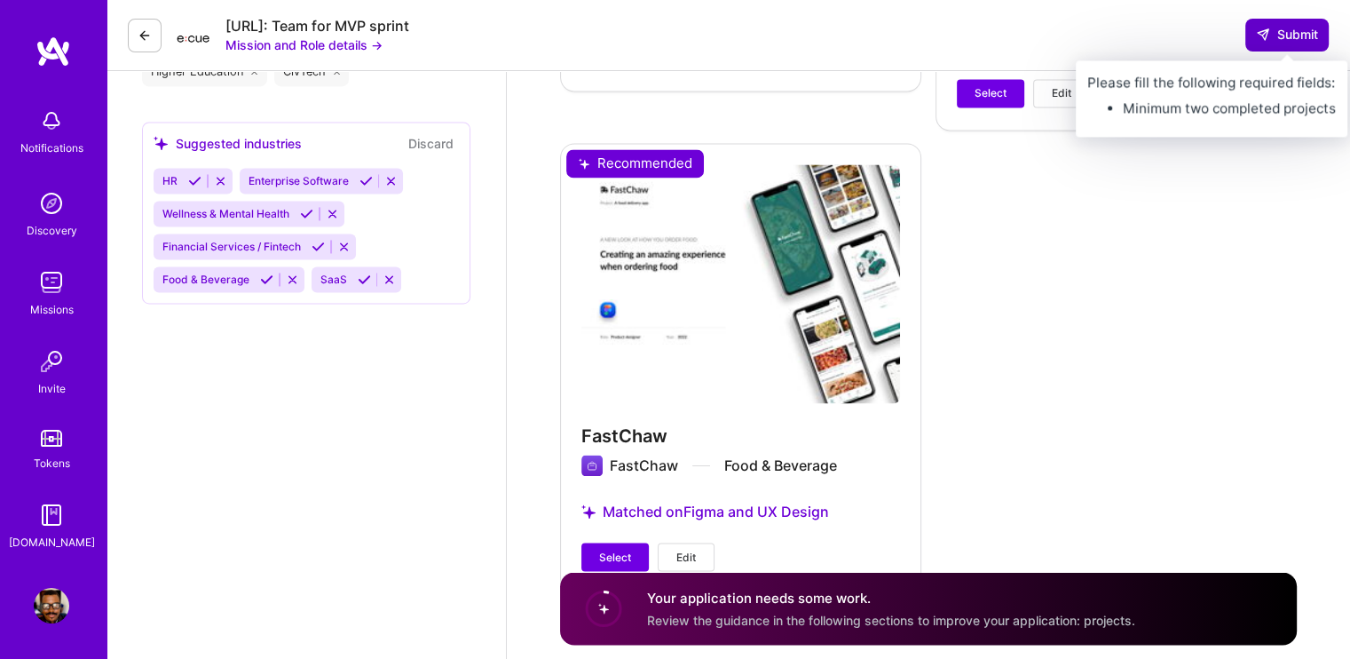
click at [1275, 39] on span "Submit" at bounding box center [1287, 35] width 62 height 18
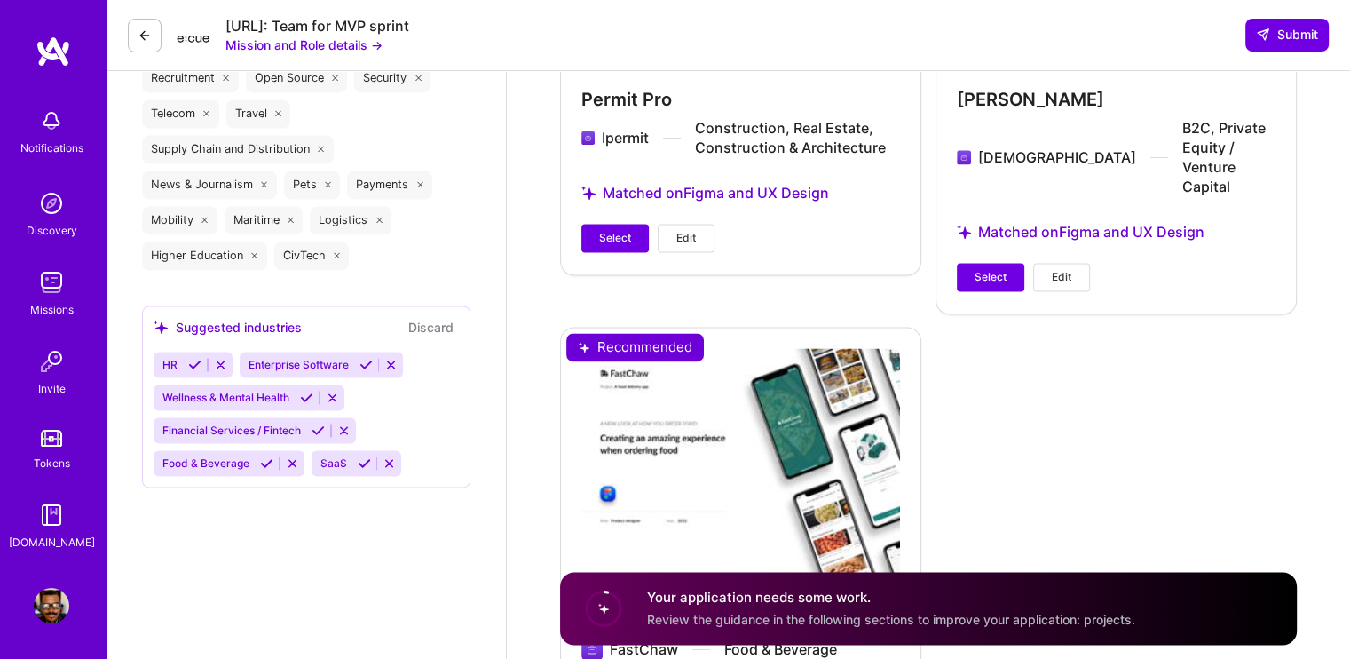
scroll to position [2670, 0]
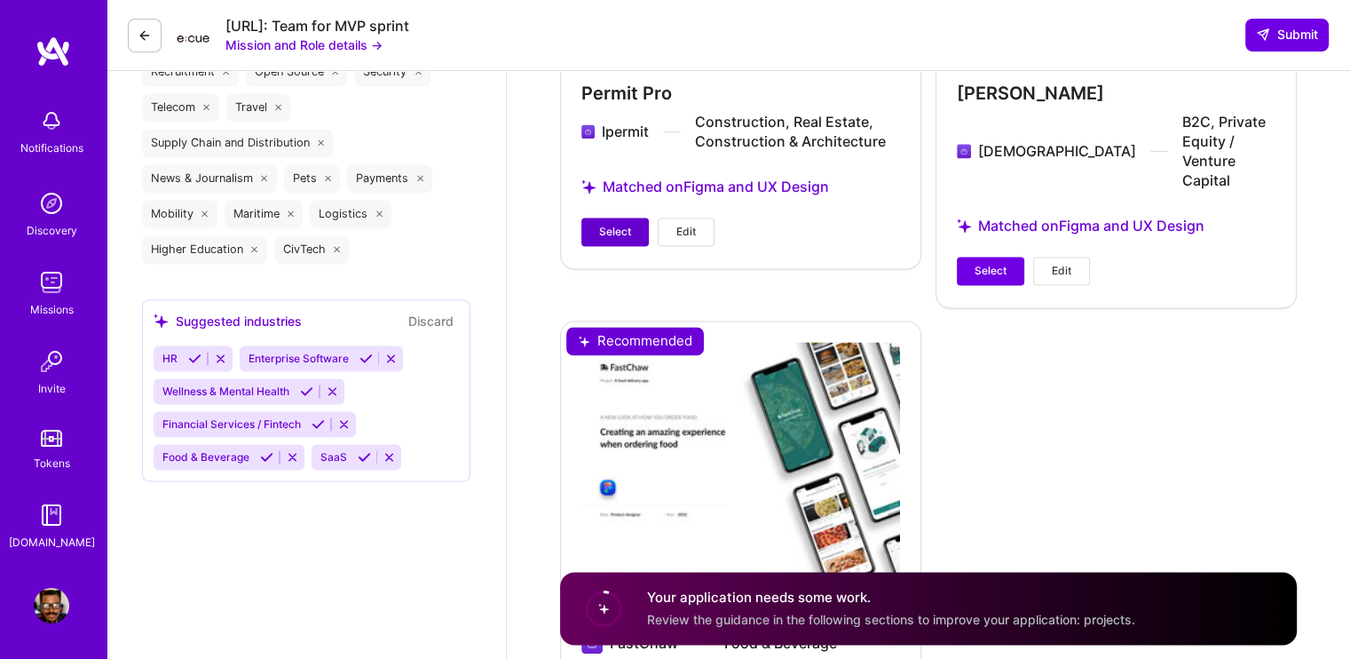
click at [621, 217] on button "Select" at bounding box center [614, 231] width 67 height 28
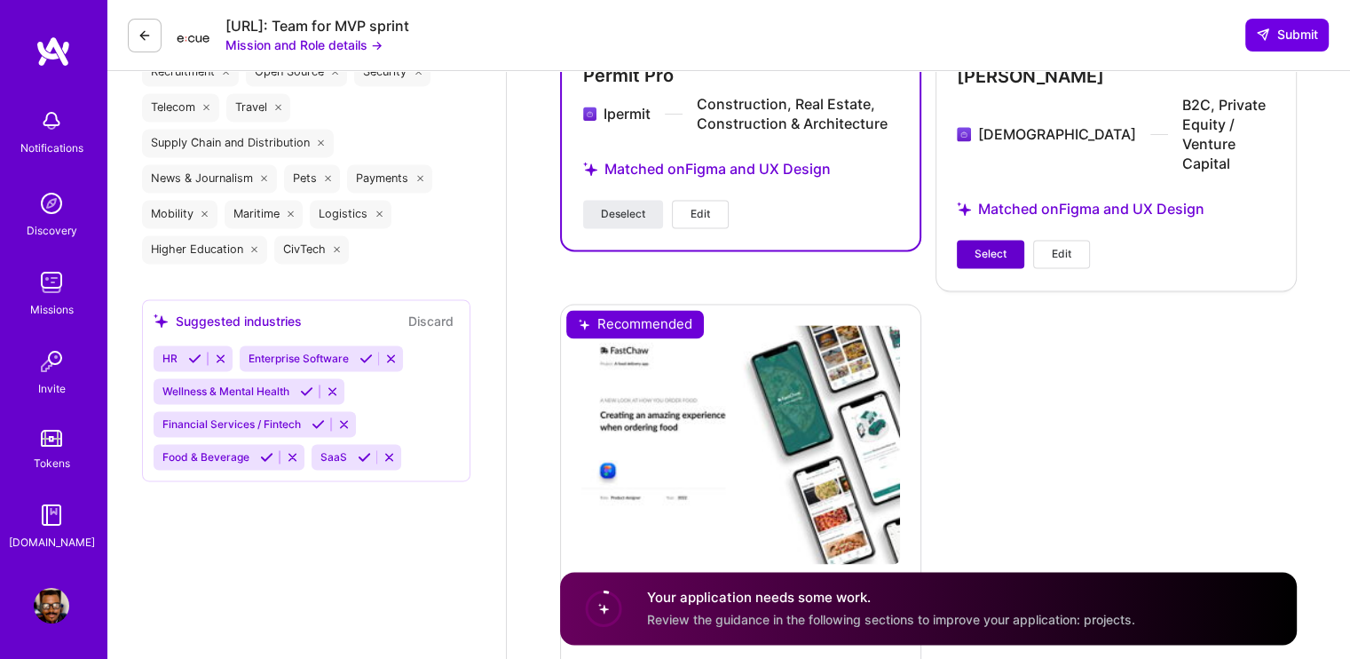
click at [998, 246] on span "Select" at bounding box center [991, 254] width 32 height 16
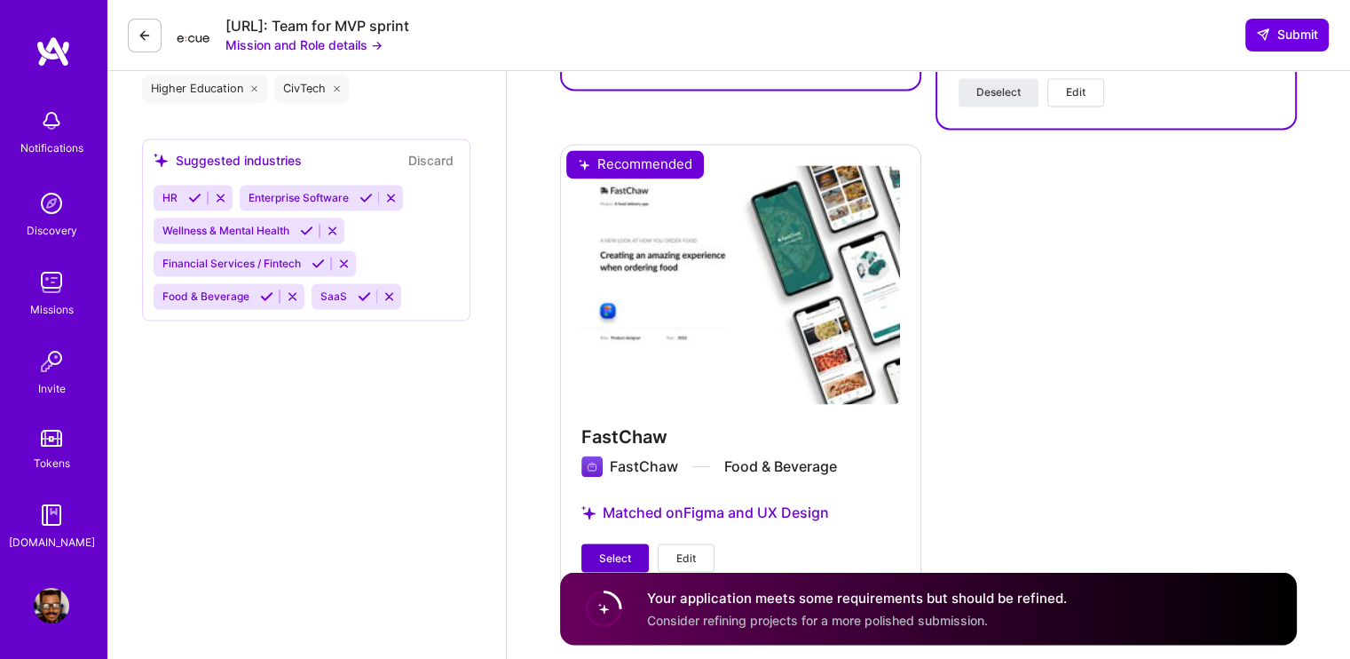
click at [625, 549] on span "Select" at bounding box center [615, 557] width 32 height 16
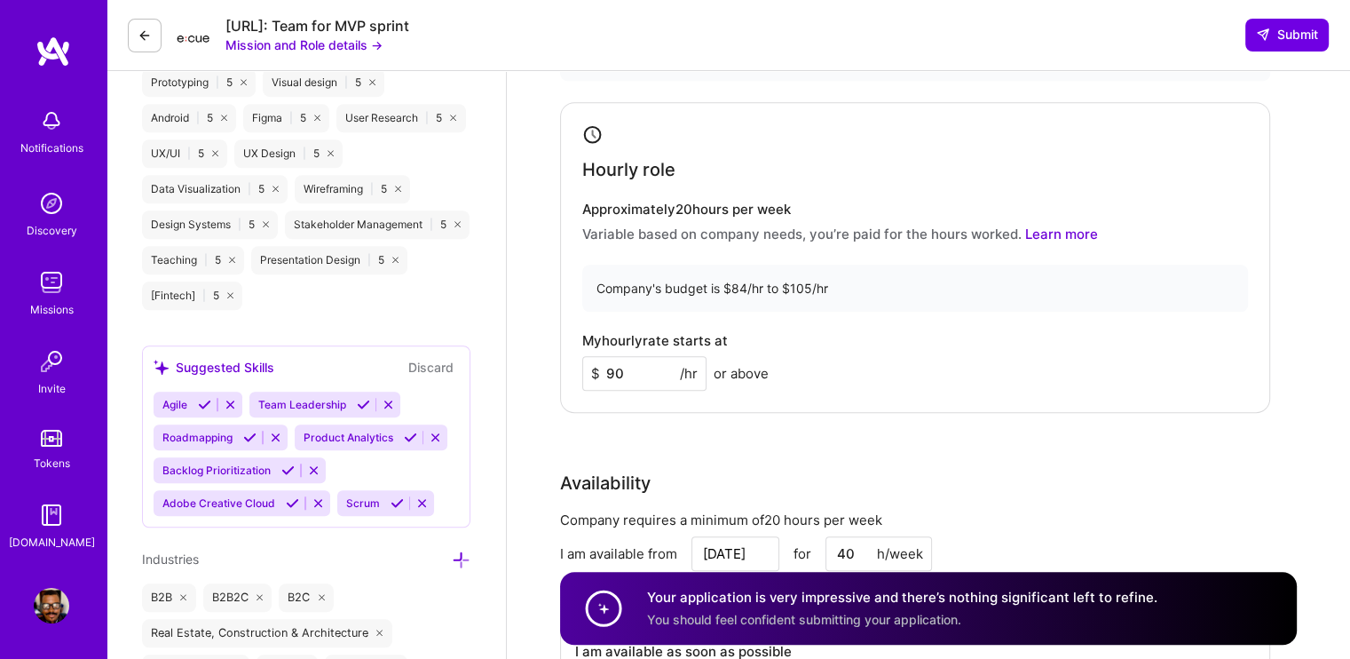
scroll to position [1373, 0]
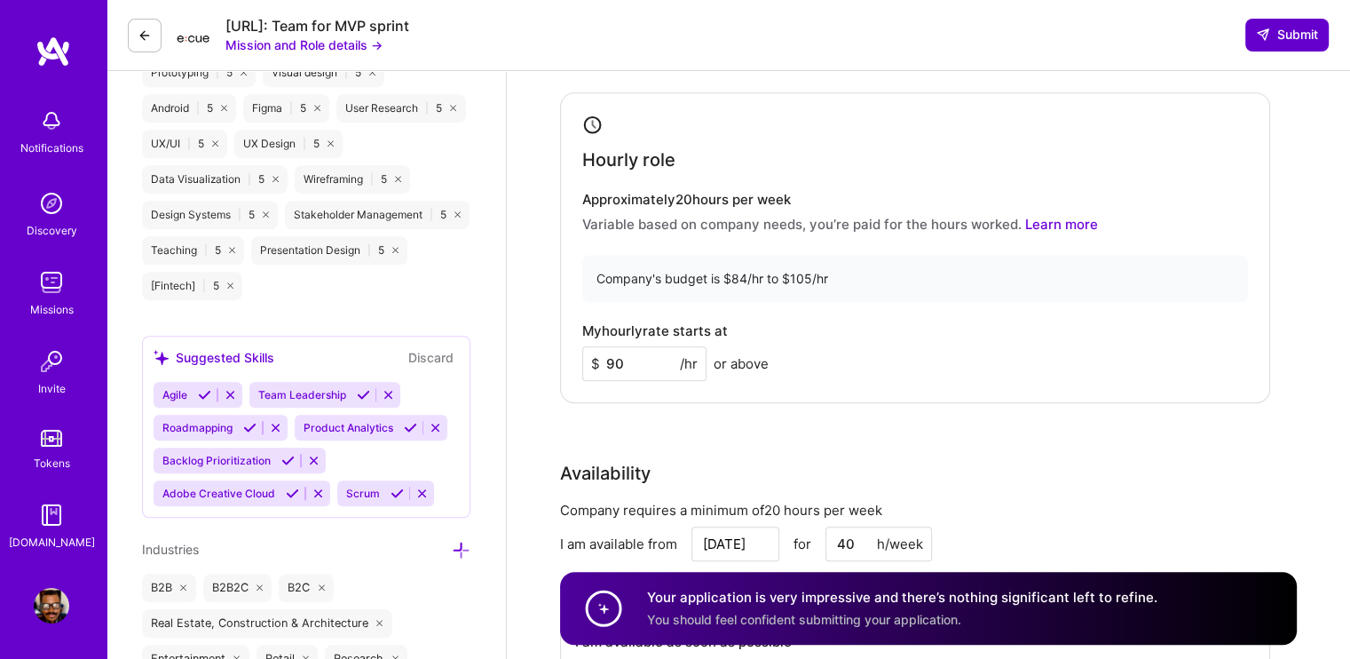
click at [1295, 31] on span "Submit" at bounding box center [1287, 35] width 62 height 18
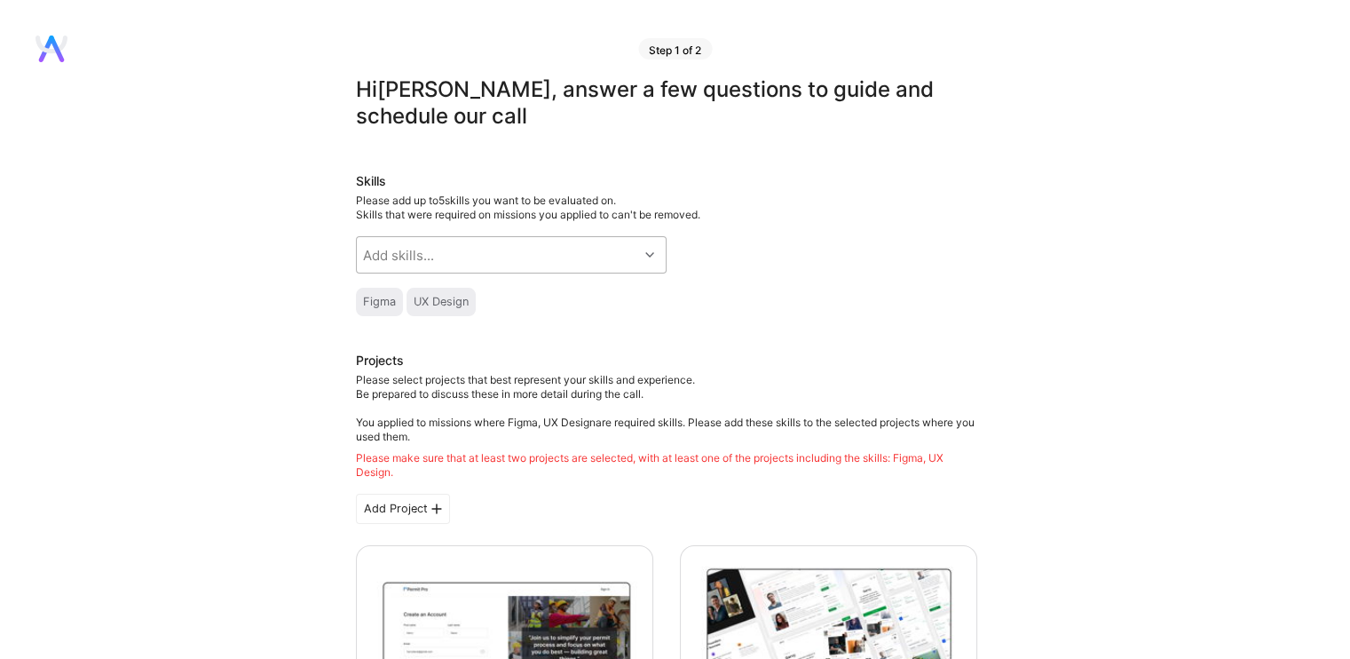
click at [627, 258] on div "Add skills..." at bounding box center [497, 255] width 281 height 36
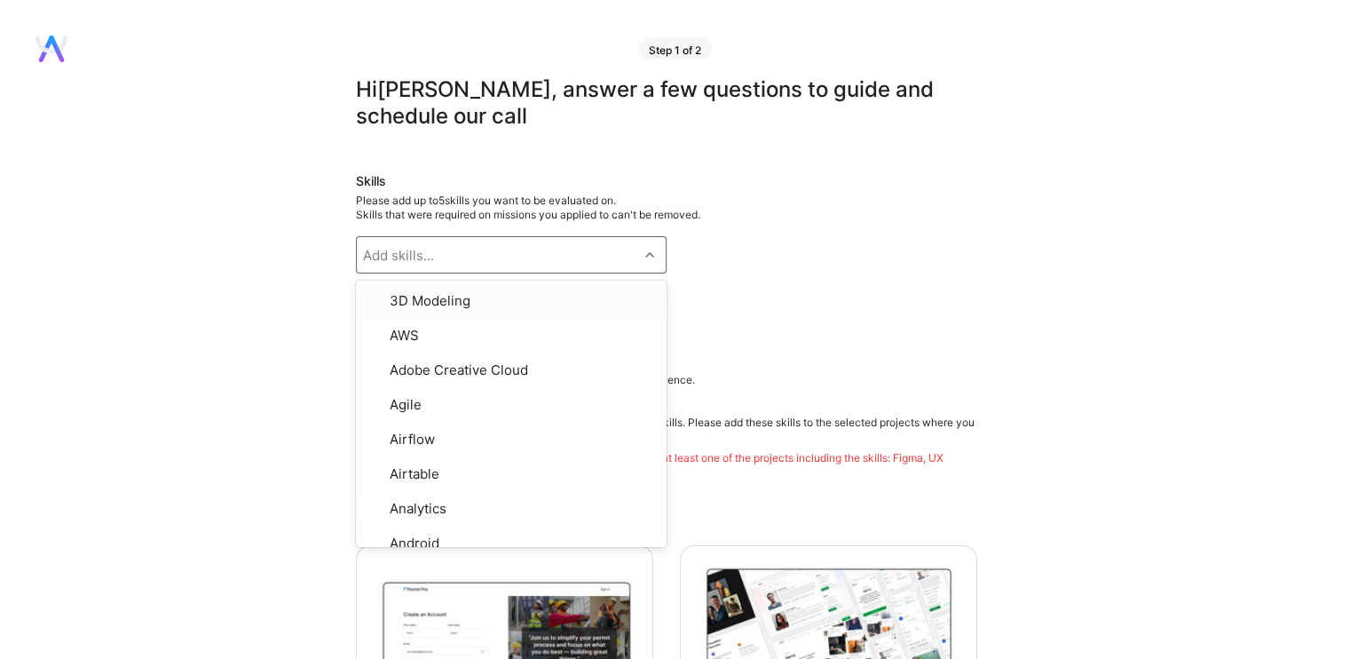
click at [644, 261] on div at bounding box center [652, 254] width 28 height 23
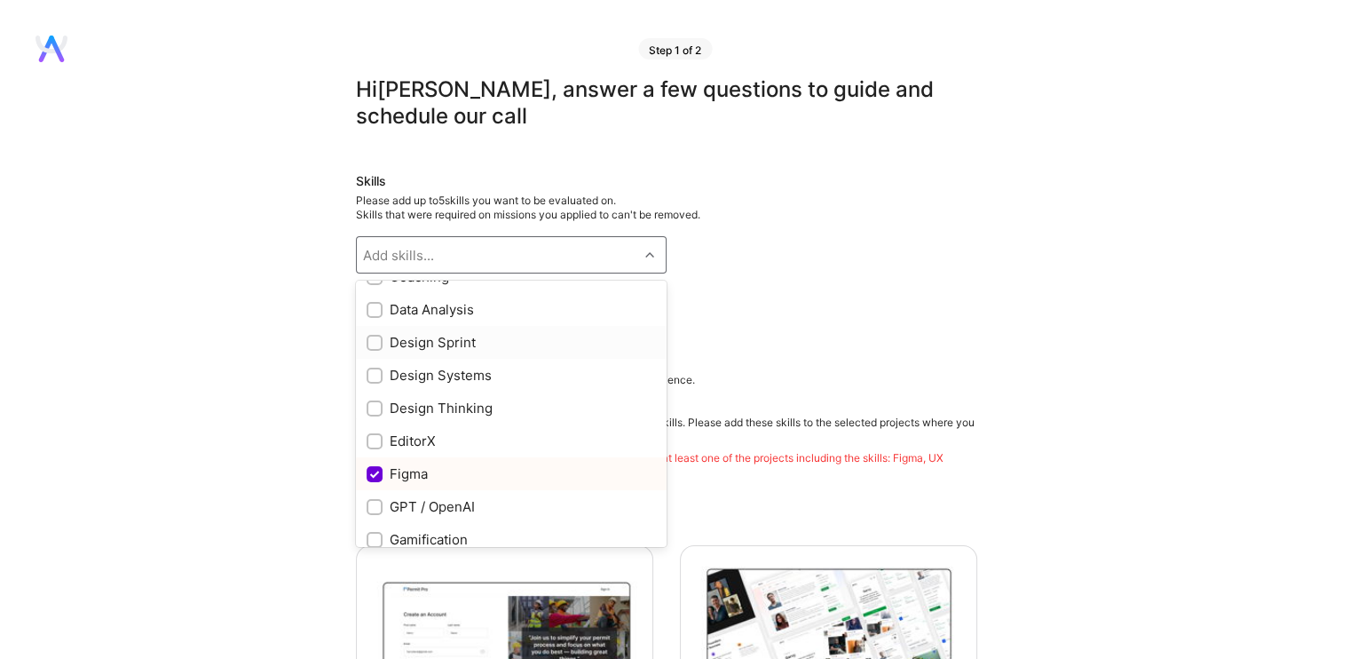
scroll to position [355, 0]
click at [375, 404] on input "checkbox" at bounding box center [376, 406] width 12 height 12
checkbox input "true"
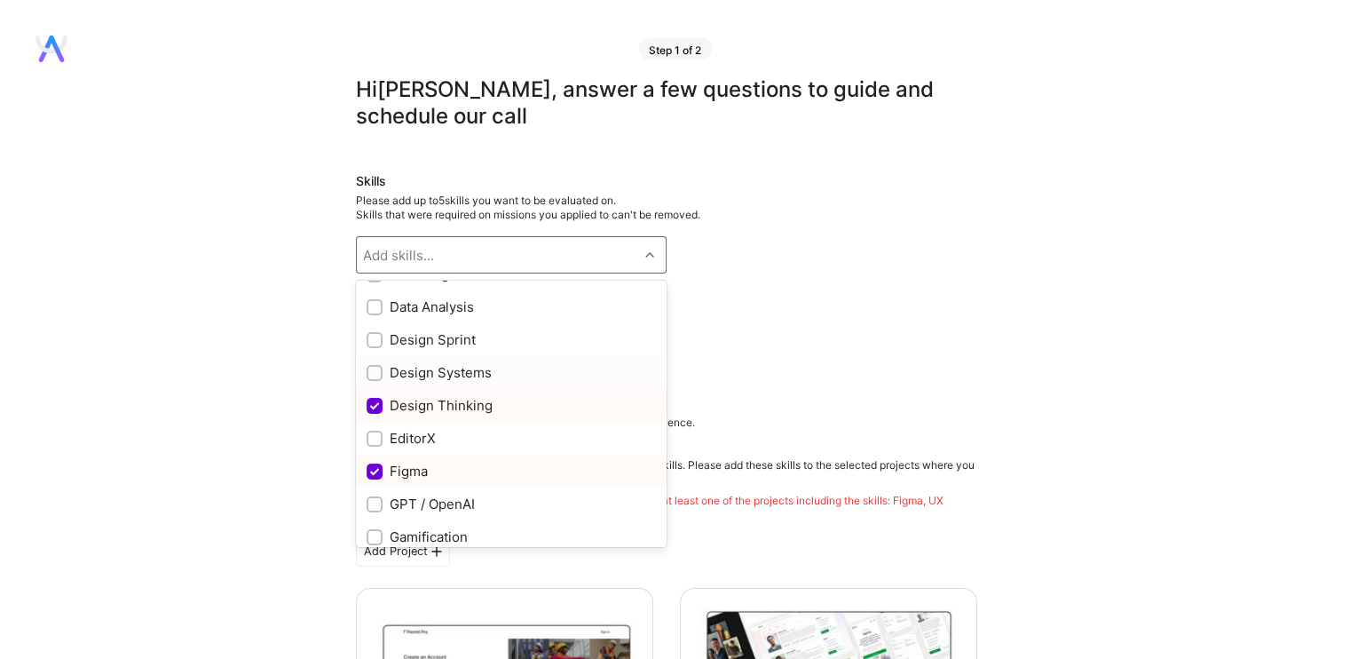
click at [379, 372] on input "checkbox" at bounding box center [376, 374] width 12 height 12
checkbox input "true"
click at [375, 336] on input "checkbox" at bounding box center [376, 341] width 12 height 12
checkbox input "true"
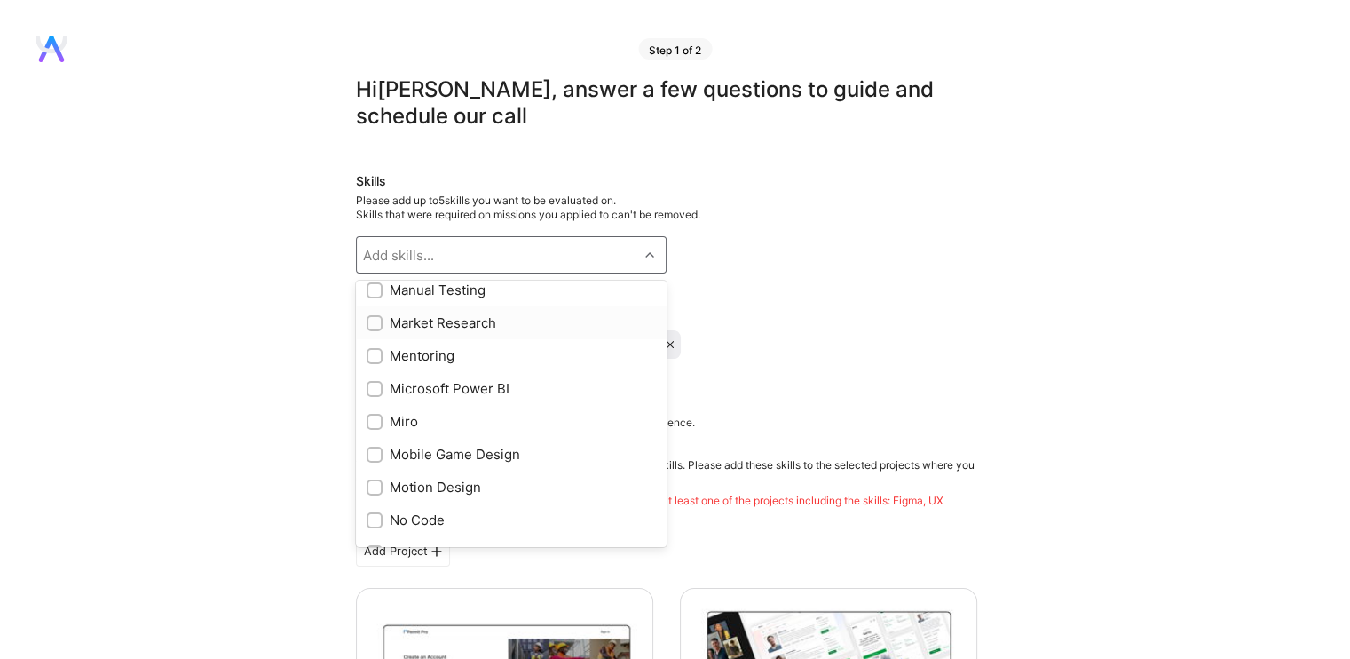
scroll to position [1065, 0]
click at [373, 316] on input "checkbox" at bounding box center [376, 320] width 12 height 12
checkbox input "true"
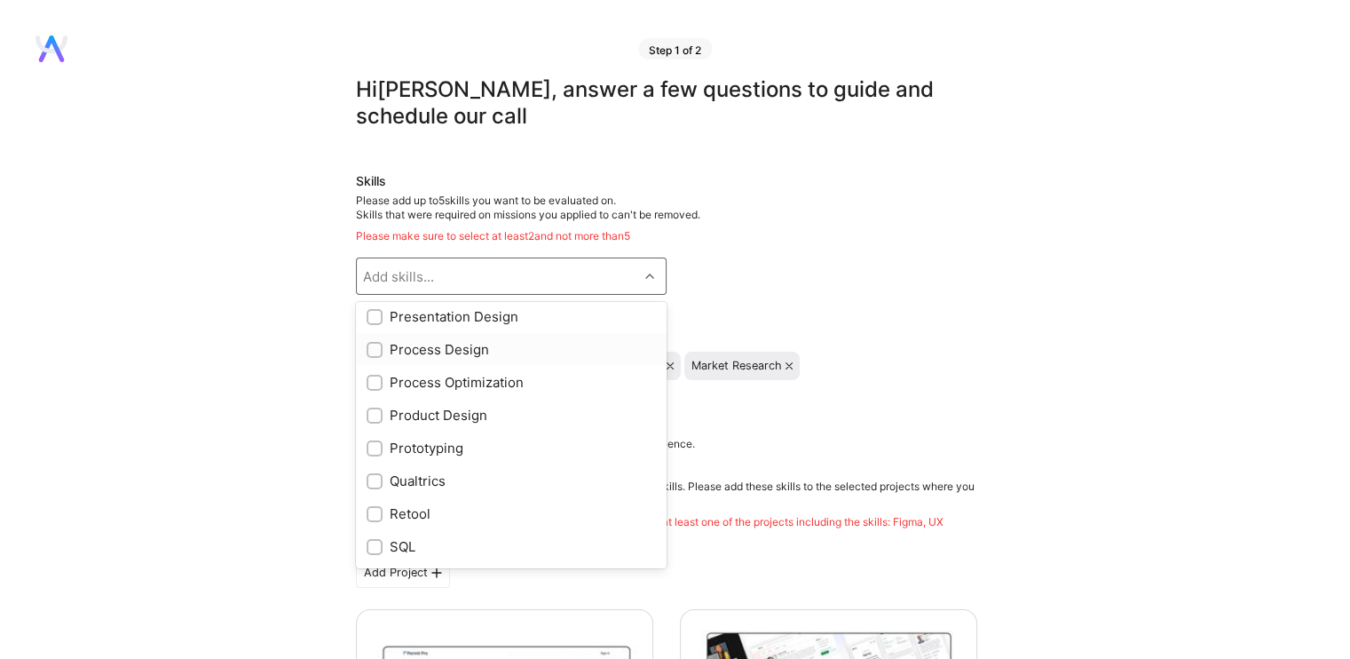
scroll to position [1420, 0]
click at [372, 415] on input "checkbox" at bounding box center [376, 413] width 12 height 12
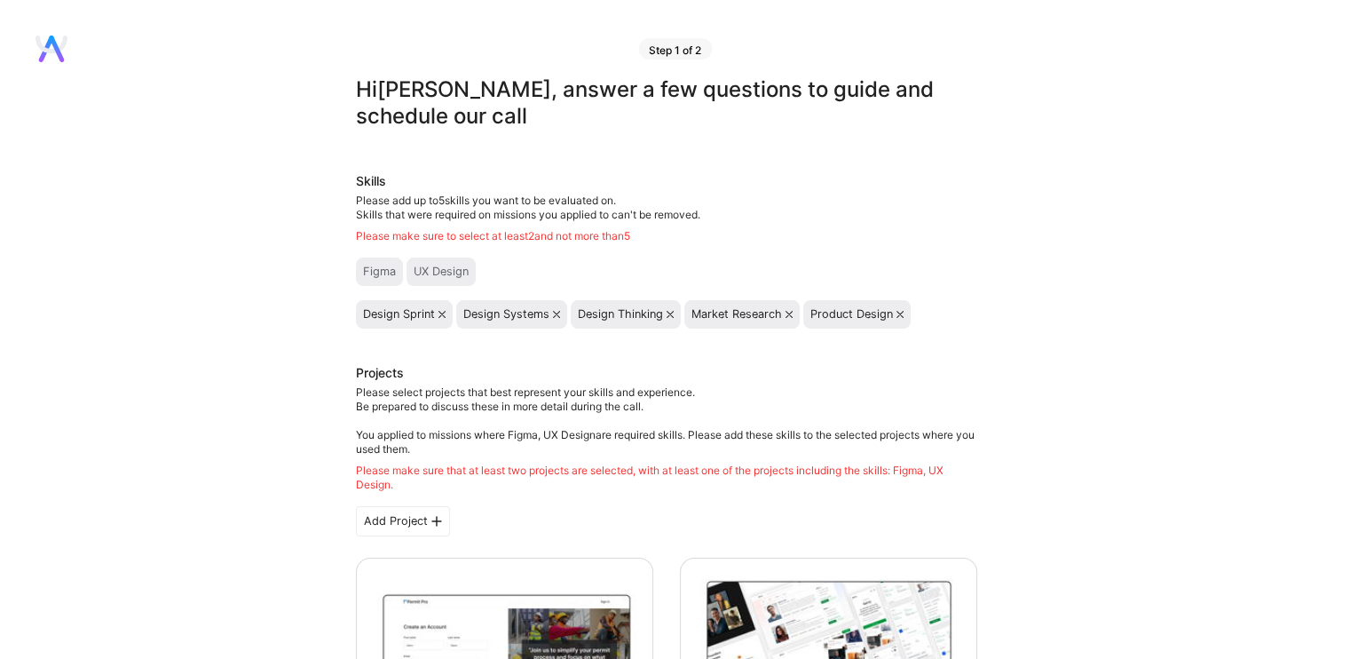
click at [439, 316] on icon at bounding box center [442, 314] width 7 height 7
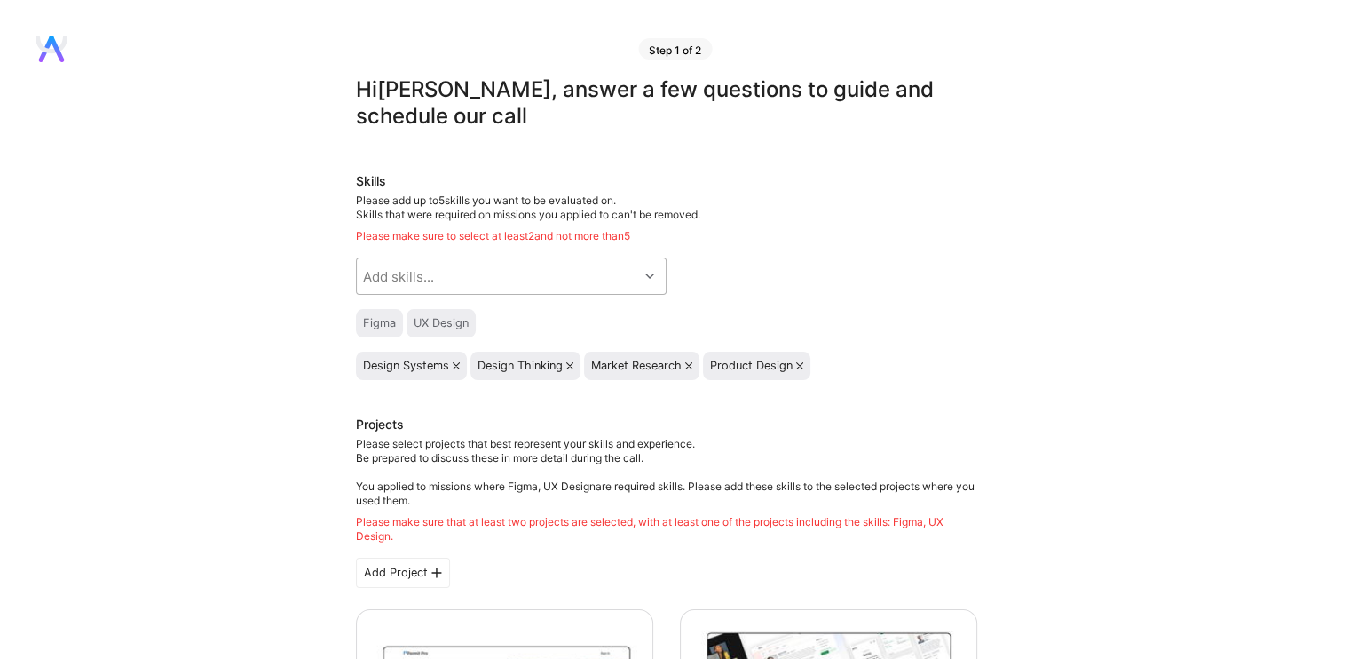
click at [453, 284] on div "Add skills..." at bounding box center [497, 276] width 281 height 36
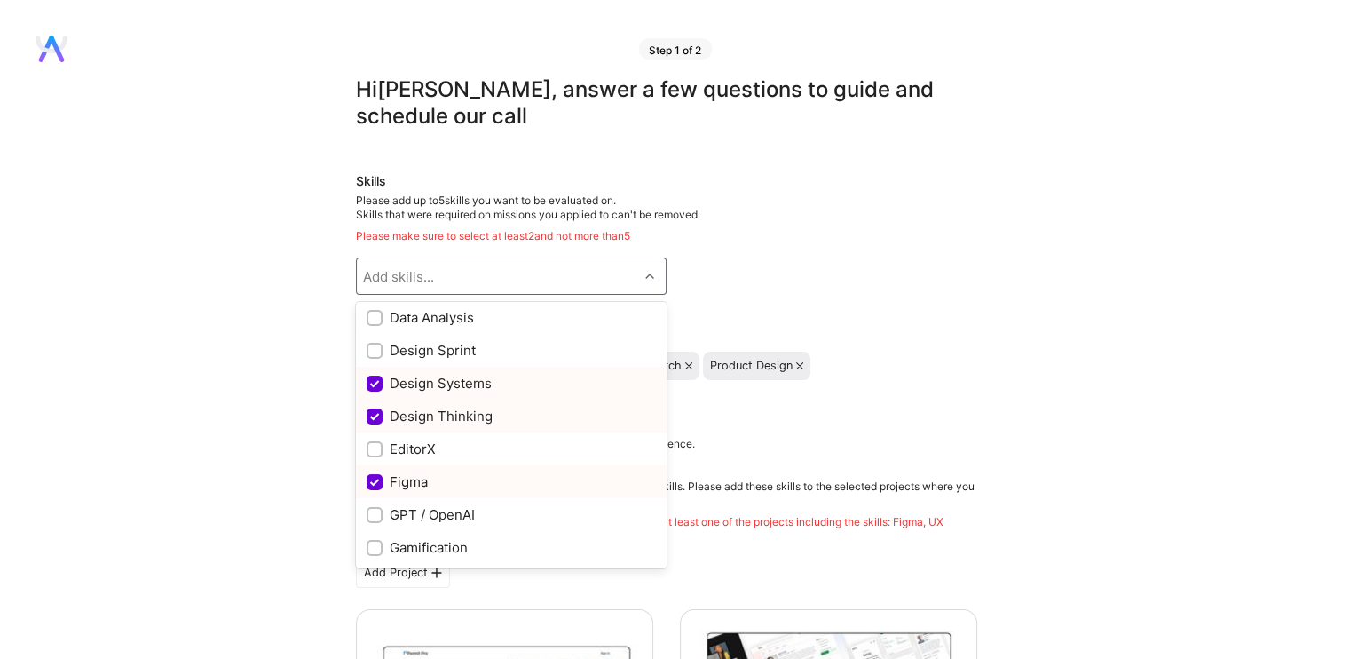
scroll to position [355, 0]
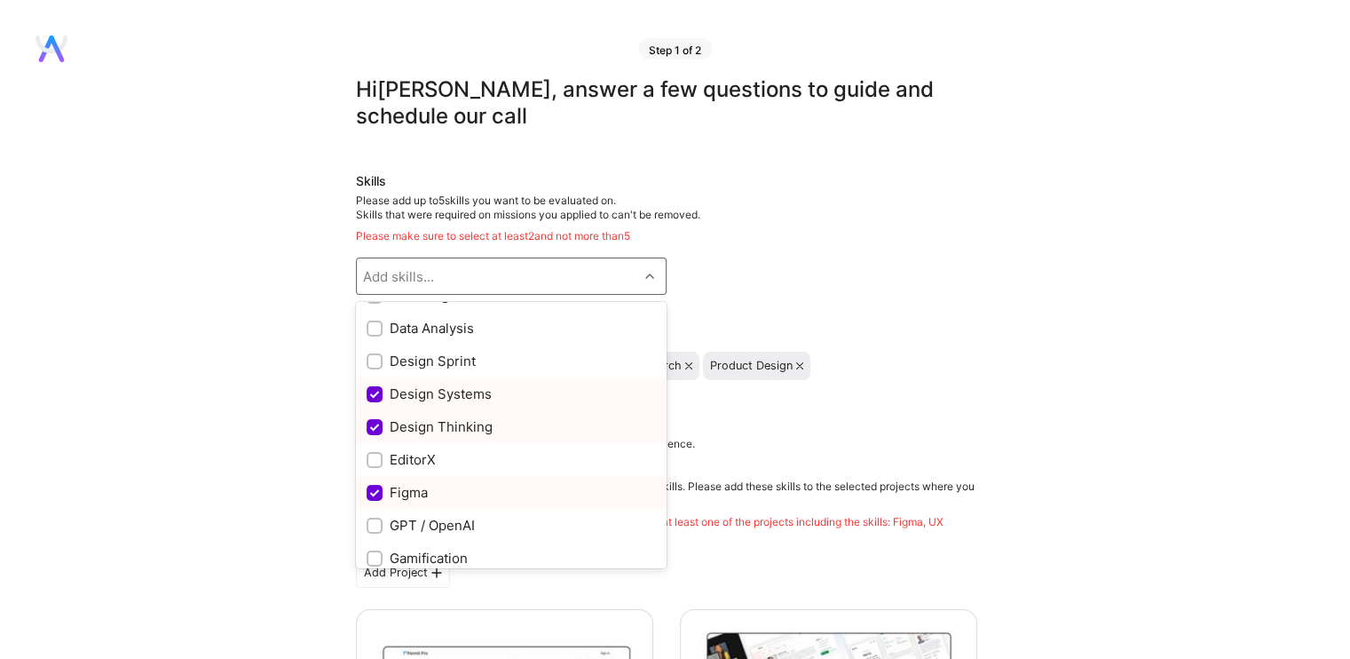
click at [374, 425] on input "checkbox" at bounding box center [376, 428] width 16 height 16
click at [381, 421] on input "checkbox" at bounding box center [376, 428] width 16 height 16
click at [375, 423] on input "checkbox" at bounding box center [376, 428] width 16 height 16
click at [371, 428] on input "checkbox" at bounding box center [376, 428] width 16 height 16
click at [375, 420] on input "checkbox" at bounding box center [376, 428] width 16 height 16
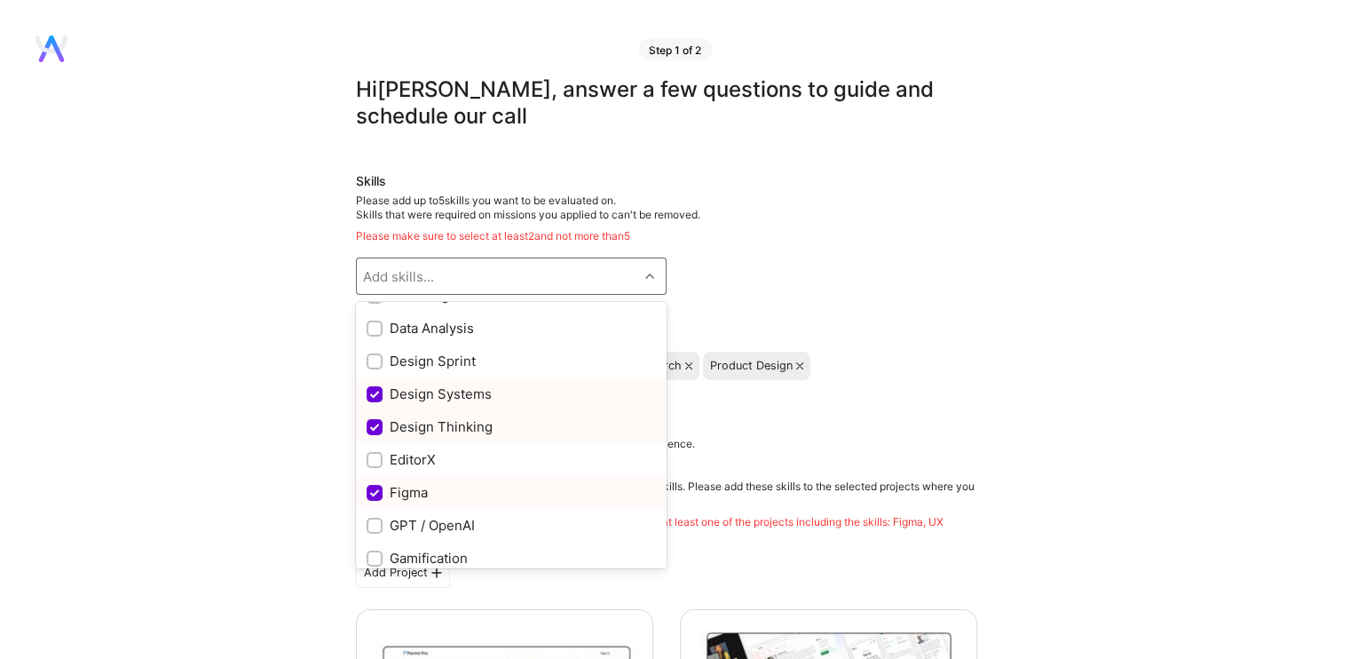
click at [375, 420] on input "checkbox" at bounding box center [376, 428] width 16 height 16
checkbox input "true"
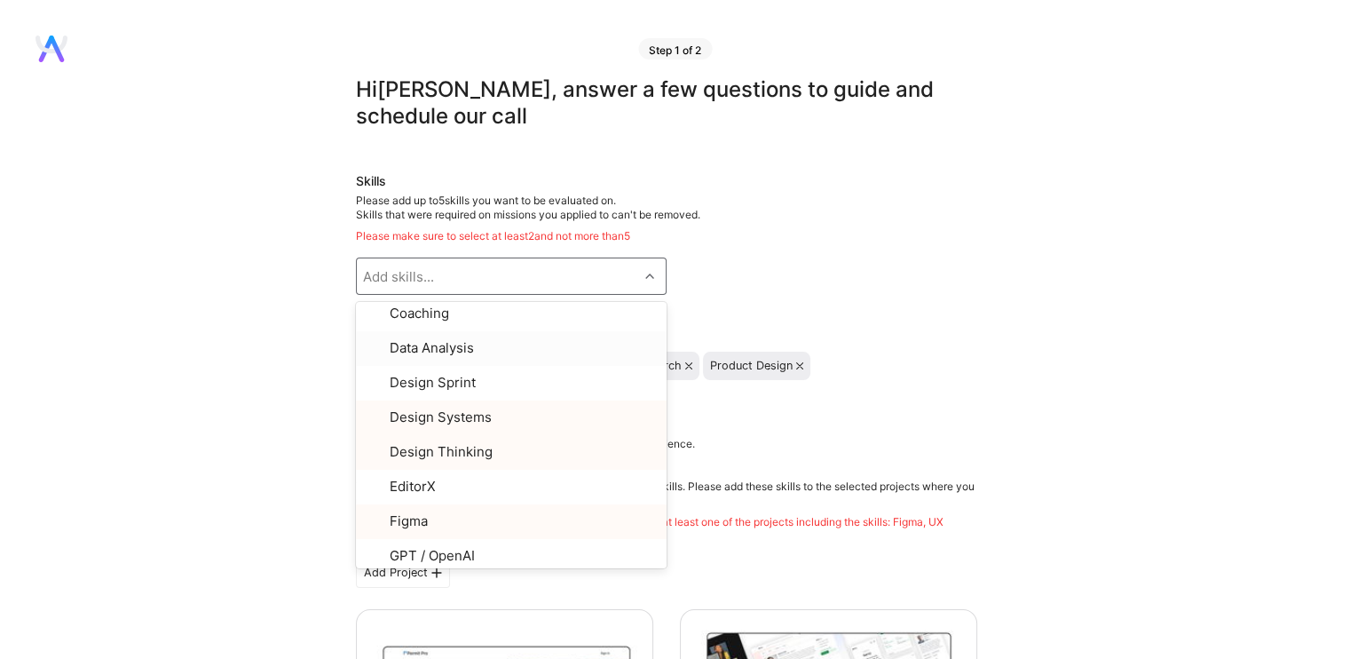
click at [755, 297] on div "Skills Please add up to 5 skills you want to be evaluated on. Skills that were …" at bounding box center [666, 276] width 621 height 208
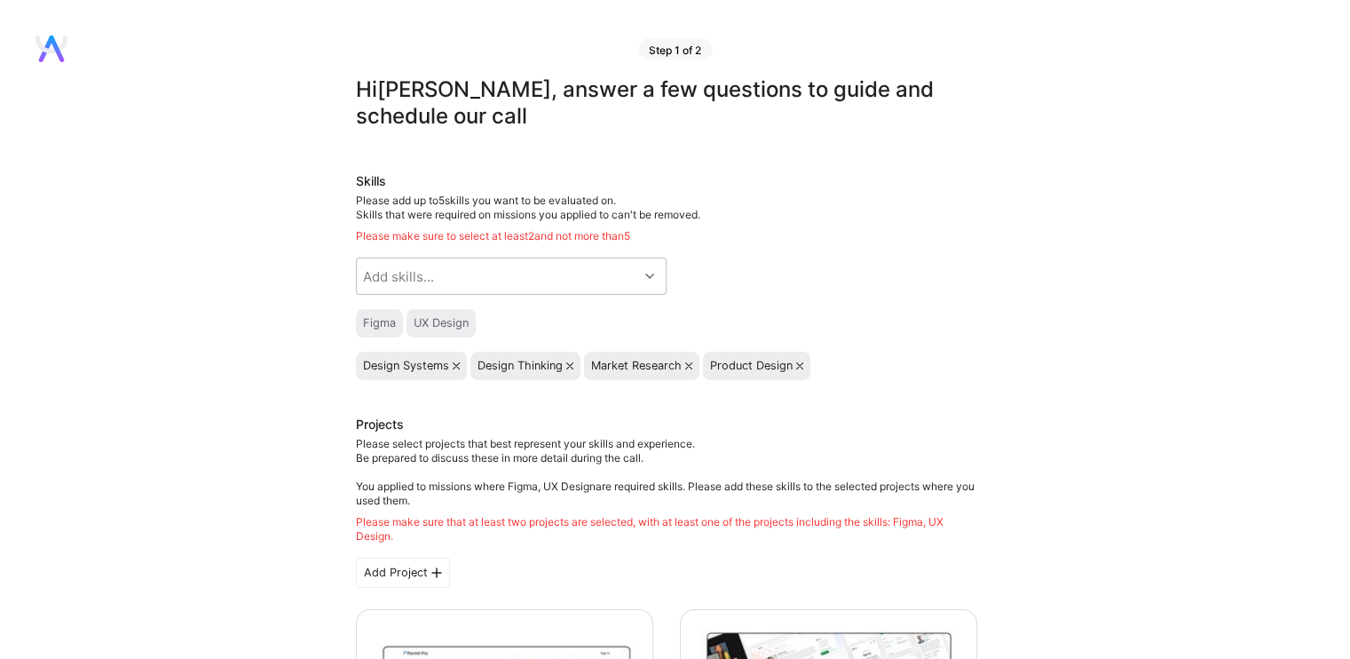
click at [570, 365] on icon at bounding box center [569, 365] width 7 height 7
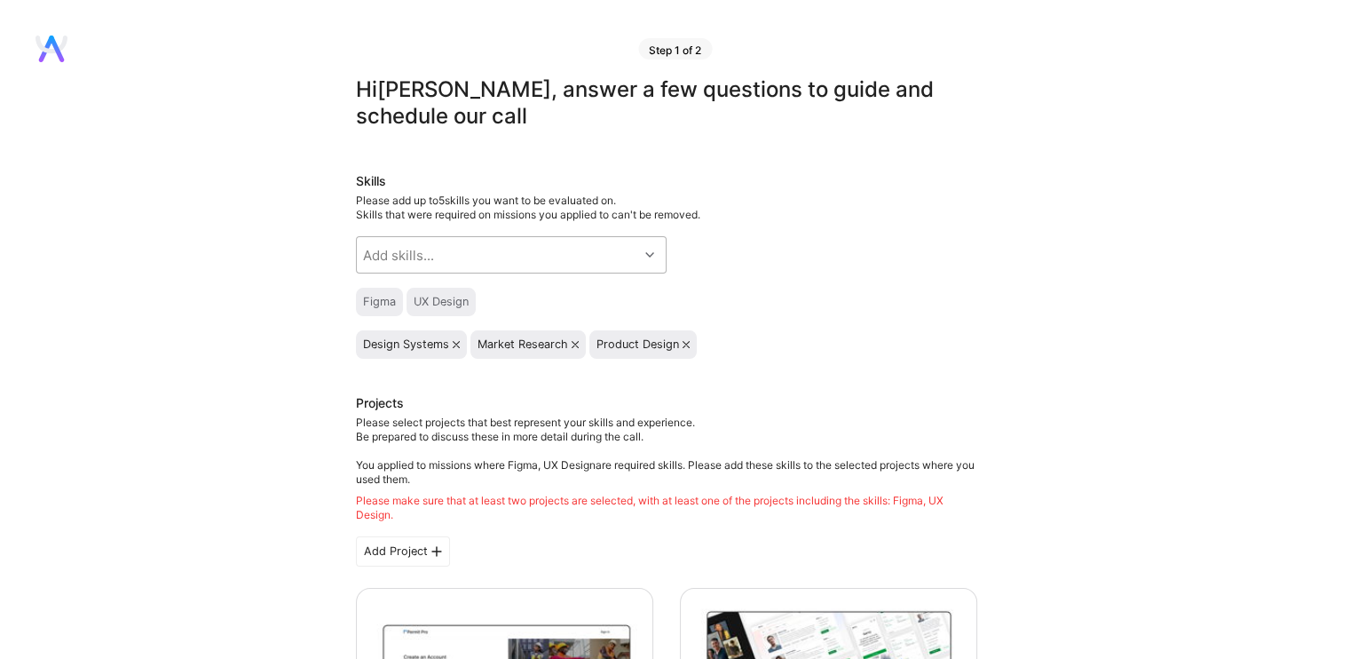
click at [527, 250] on div "Add skills..." at bounding box center [497, 255] width 281 height 36
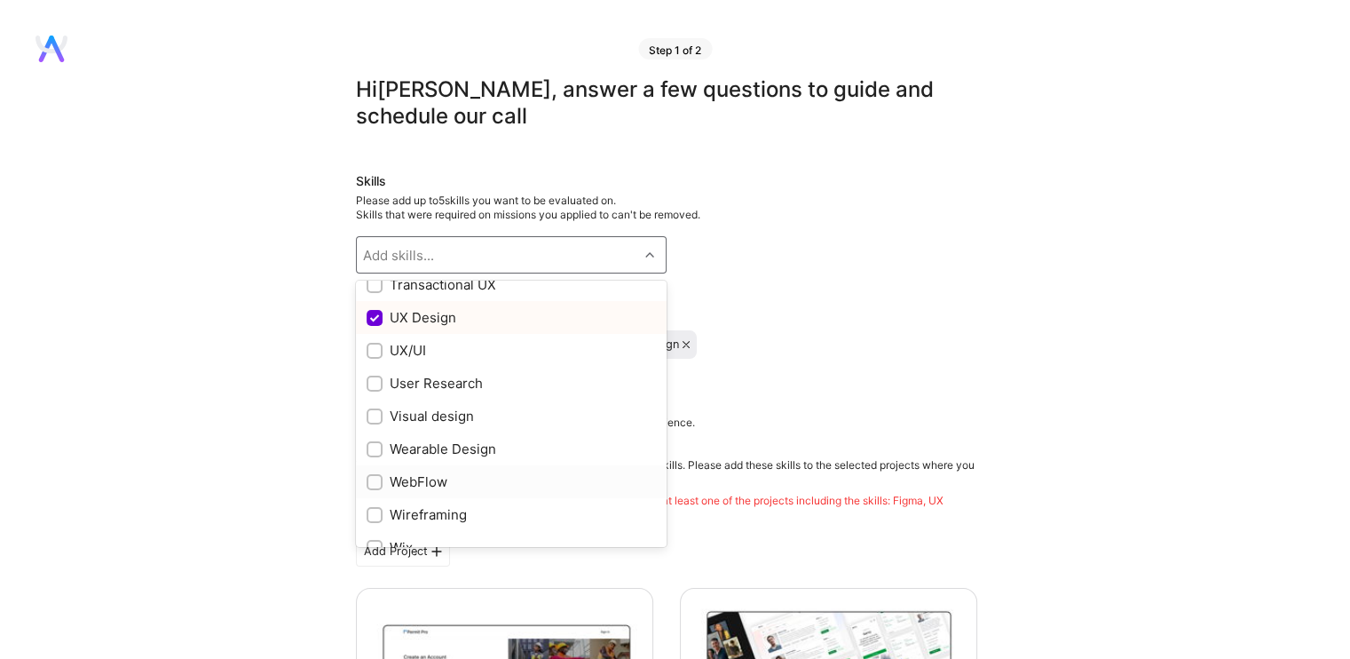
scroll to position [2082, 0]
click at [372, 349] on input "checkbox" at bounding box center [376, 355] width 12 height 12
checkbox input "true"
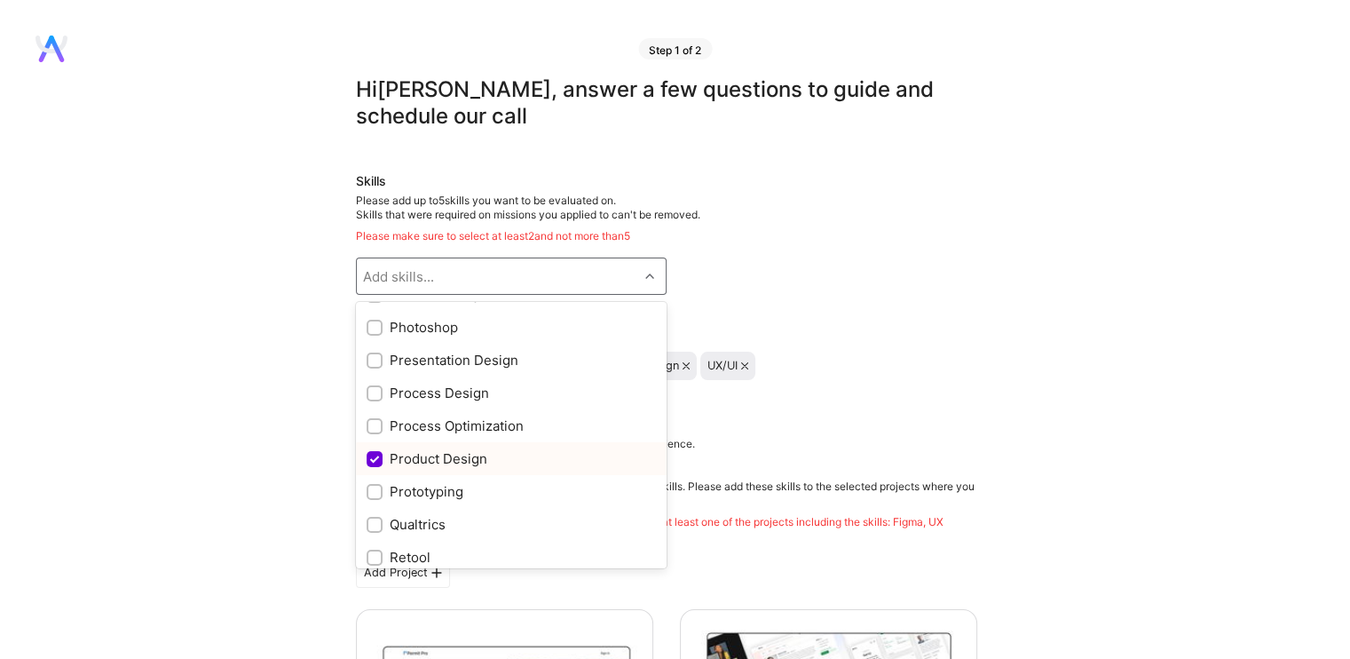
scroll to position [1371, 0]
click at [376, 494] on input "checkbox" at bounding box center [376, 495] width 12 height 12
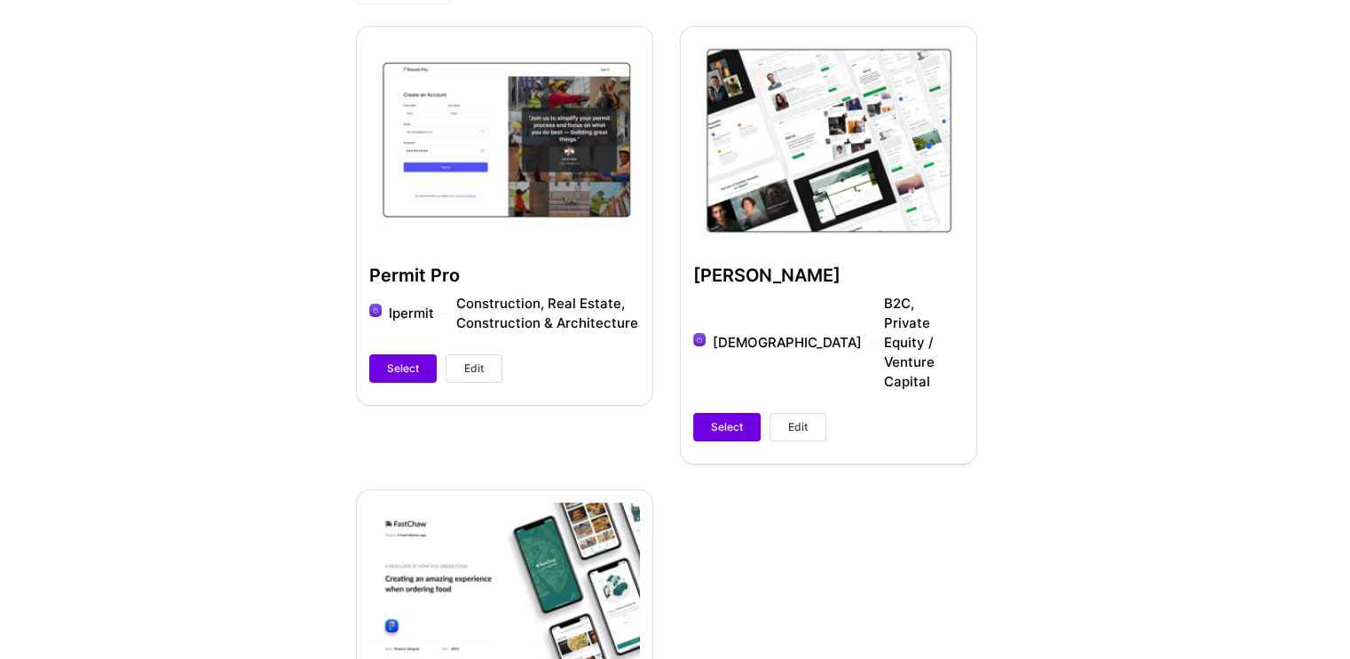
scroll to position [533, 0]
click at [735, 418] on span "Select" at bounding box center [727, 426] width 32 height 16
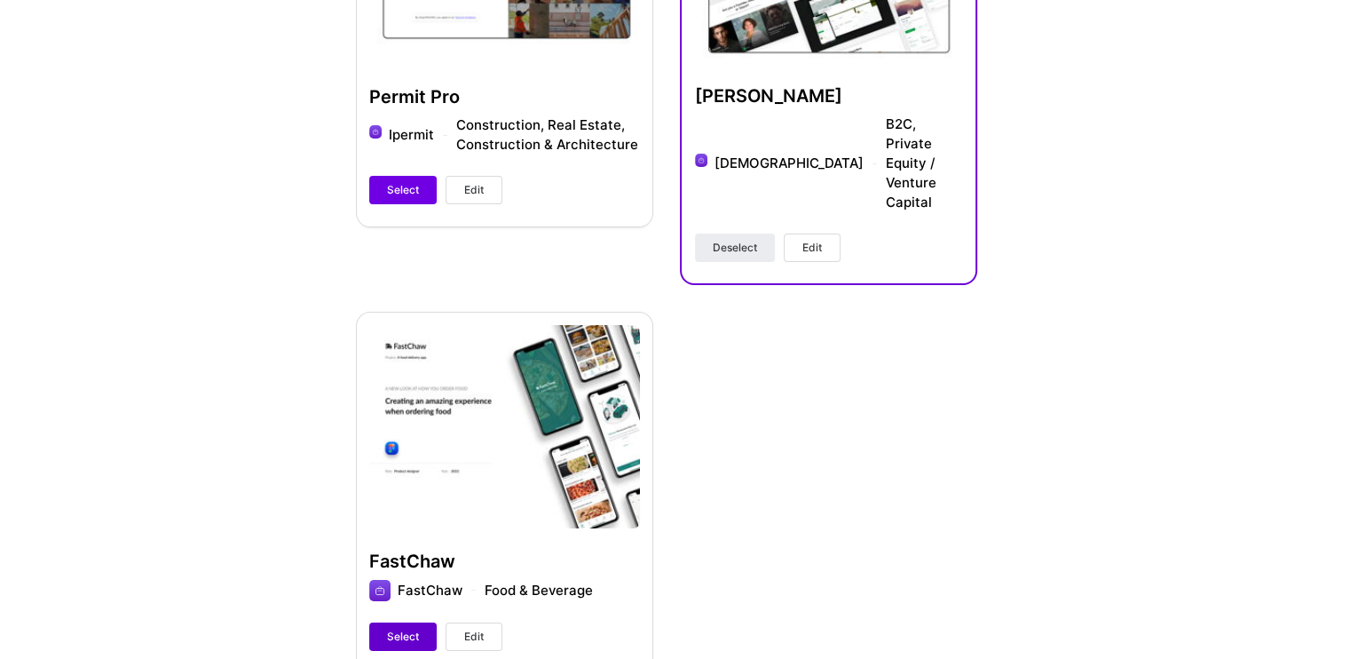
click at [406, 628] on span "Select" at bounding box center [403, 636] width 32 height 16
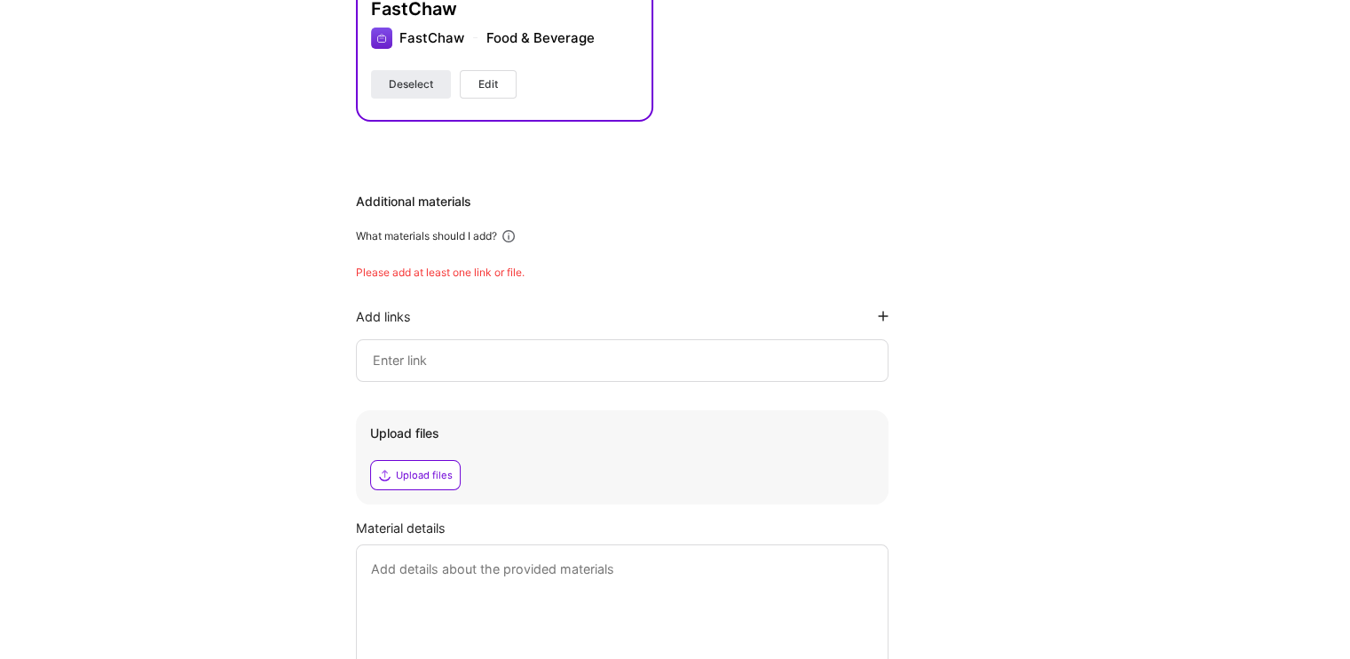
scroll to position [1150, 0]
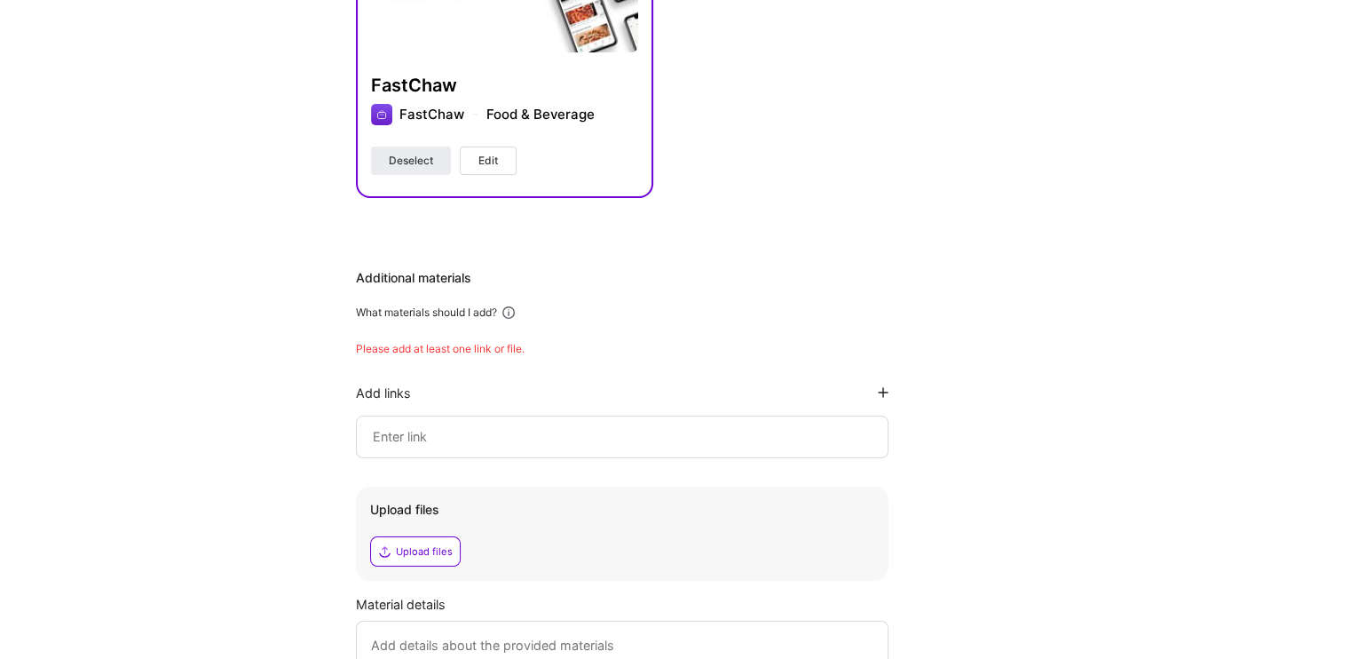
click at [439, 426] on input at bounding box center [622, 436] width 502 height 21
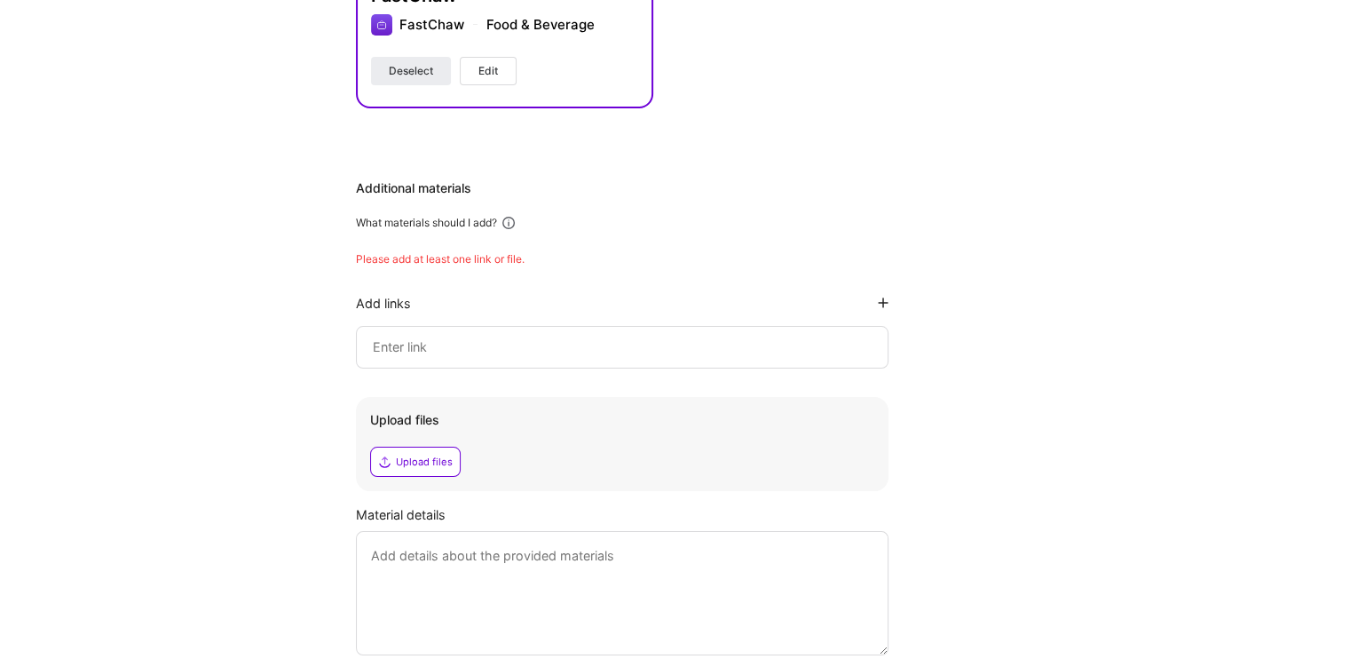
scroll to position [1243, 0]
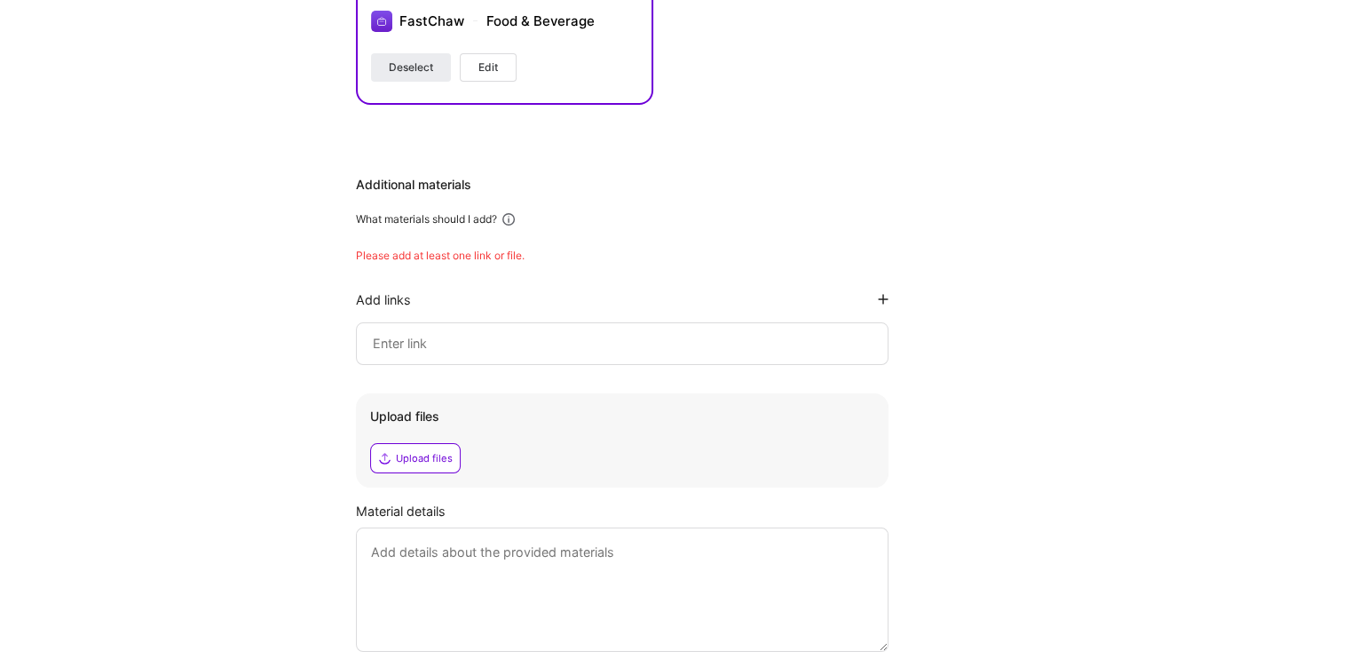
click at [500, 333] on input at bounding box center [622, 343] width 502 height 21
click at [454, 333] on input at bounding box center [622, 343] width 502 height 21
paste input "https://johnigbogbo.framer.website/"
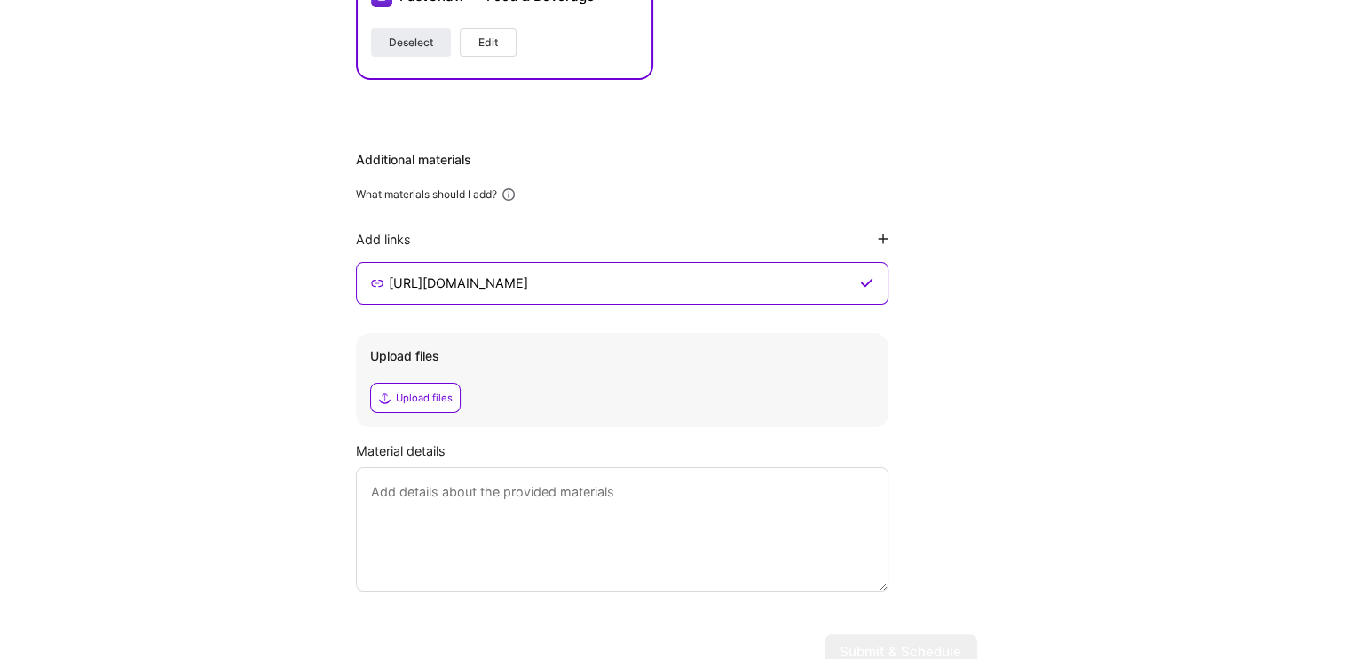
scroll to position [1292, 0]
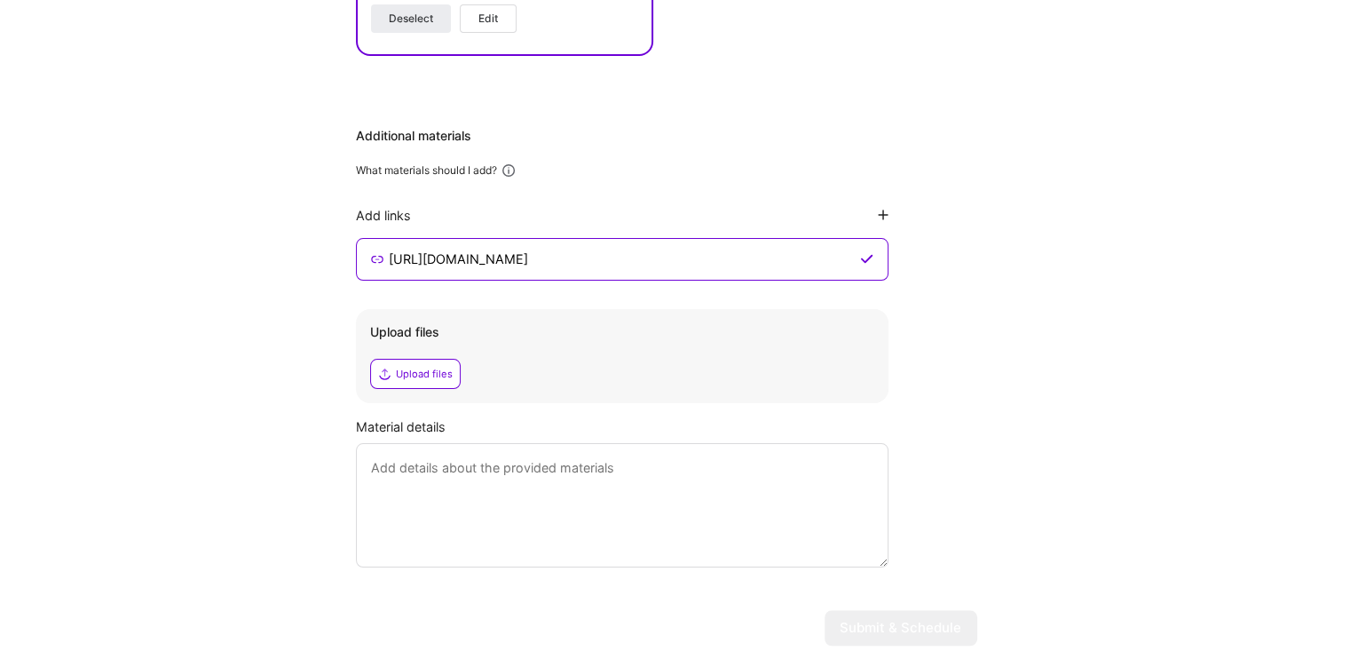
type input "https://johnigbogbo.framer.website/"
click at [450, 443] on textarea at bounding box center [622, 505] width 533 height 124
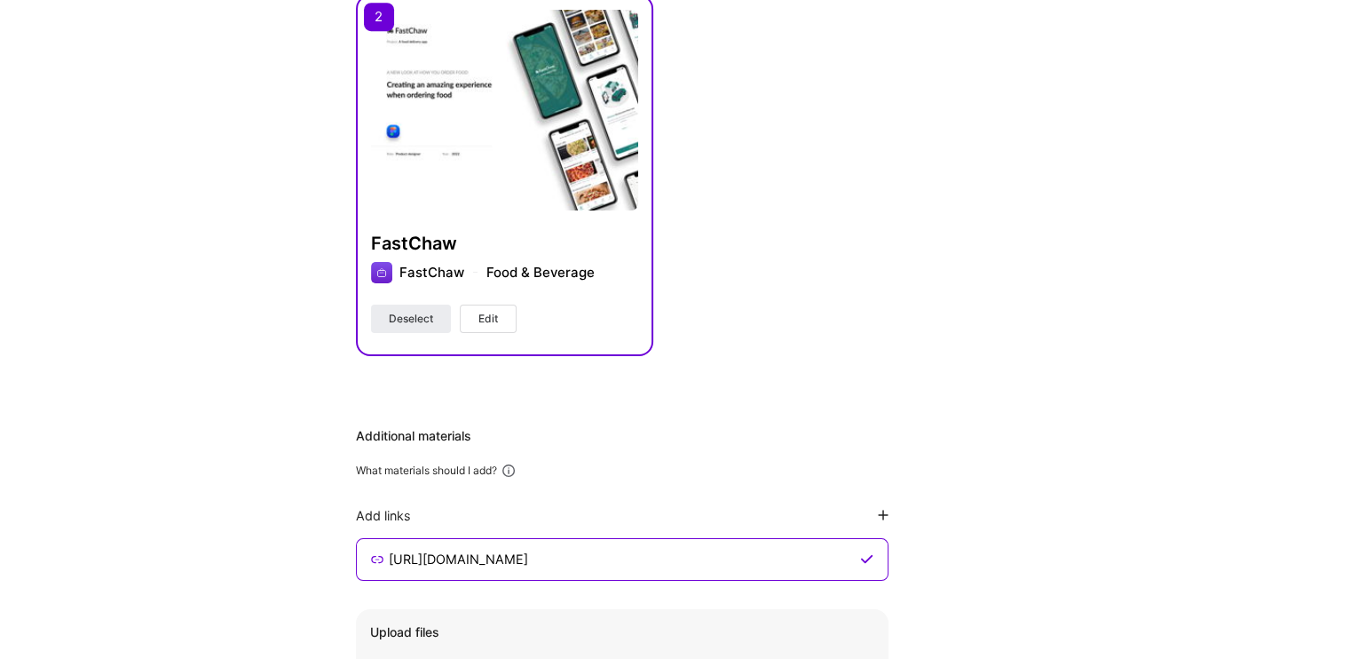
scroll to position [1203, 0]
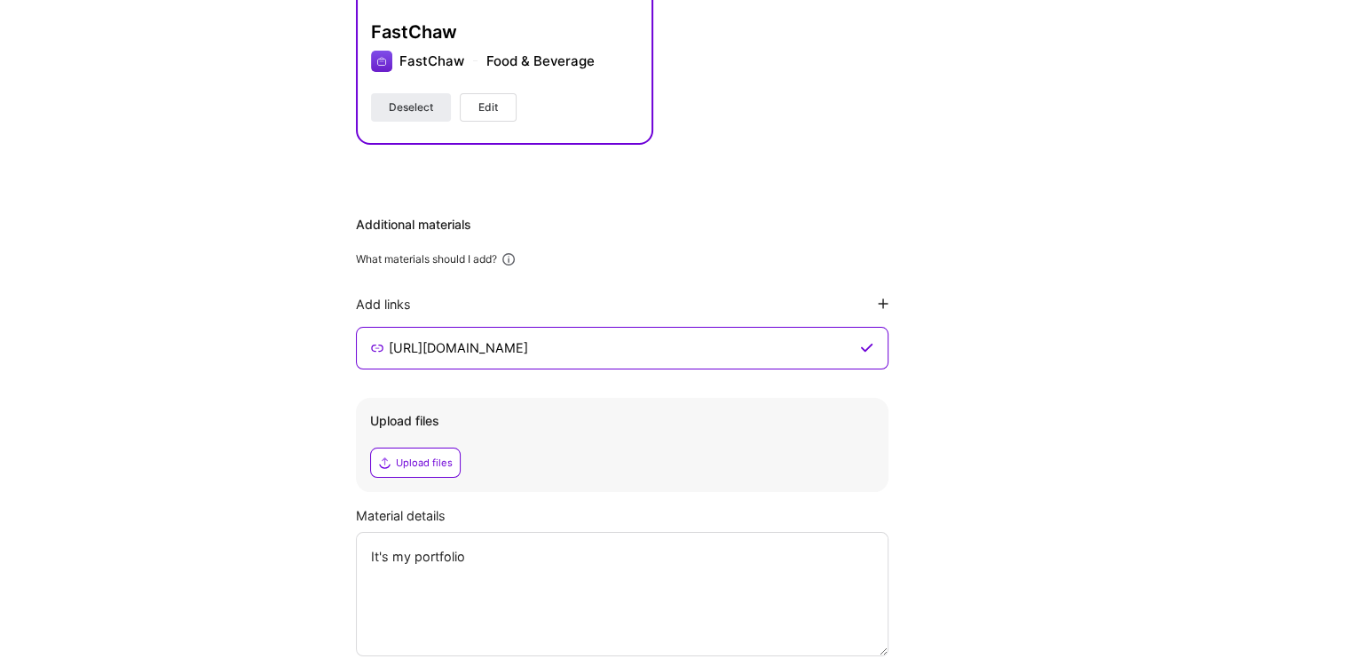
click at [414, 447] on div "Upload files" at bounding box center [415, 462] width 91 height 30
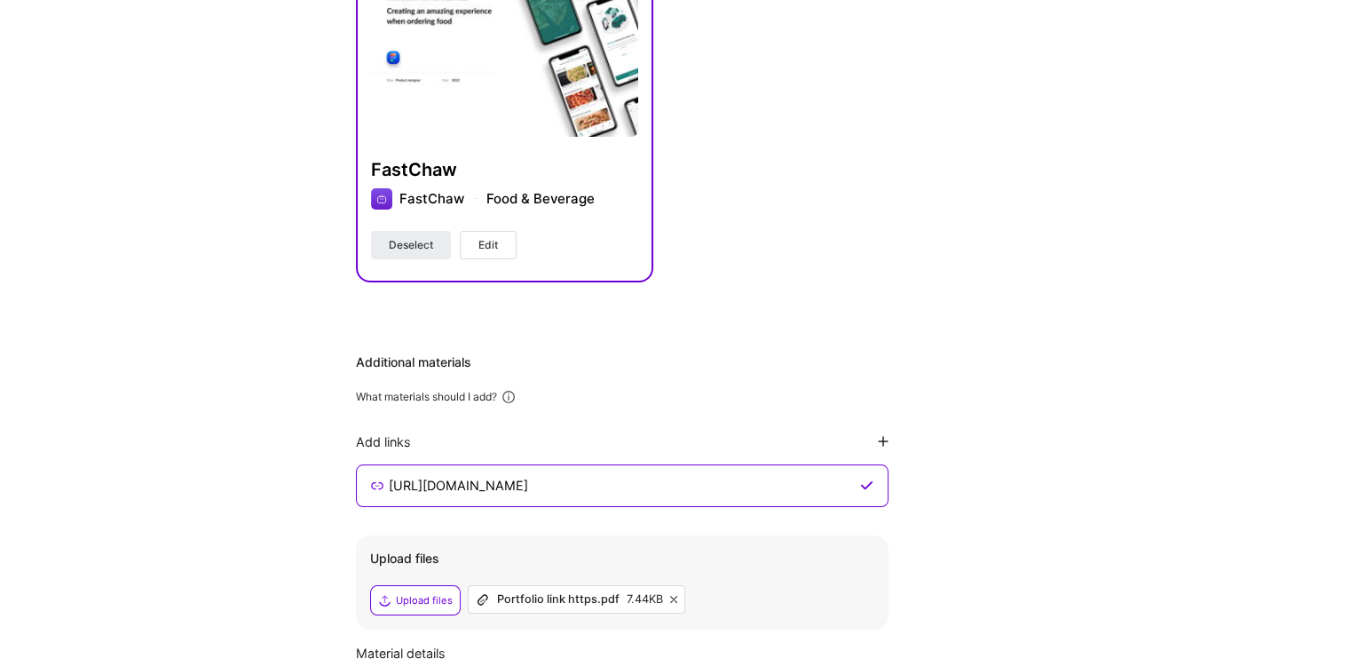
scroll to position [1292, 0]
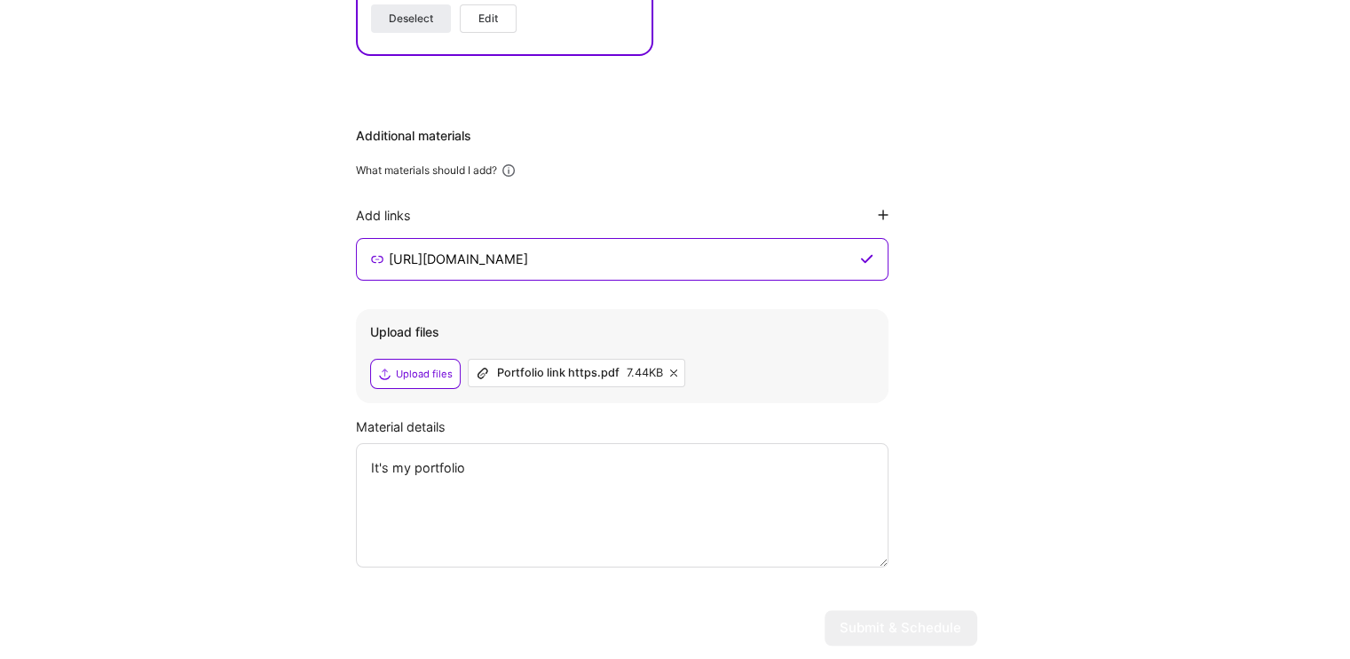
click at [947, 445] on div "Material details It's my portfolio" at bounding box center [666, 492] width 621 height 150
click at [582, 443] on textarea "It's my portfolio" at bounding box center [622, 505] width 533 height 124
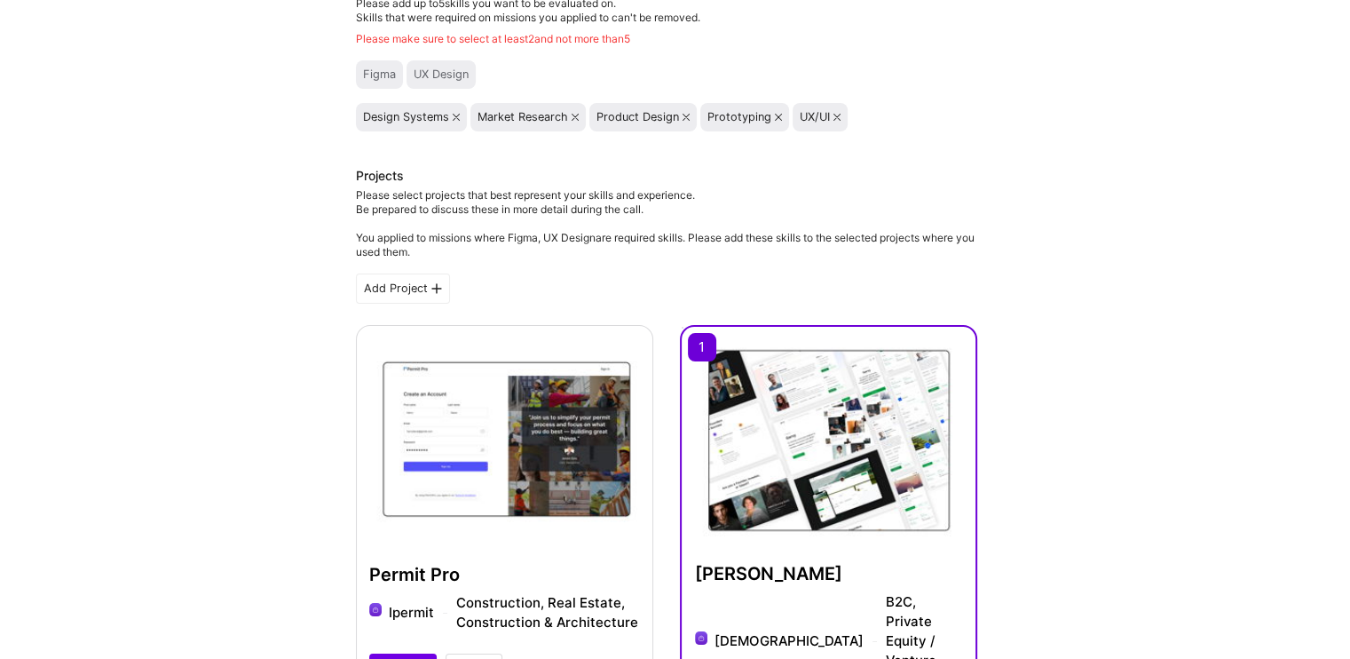
scroll to position [0, 0]
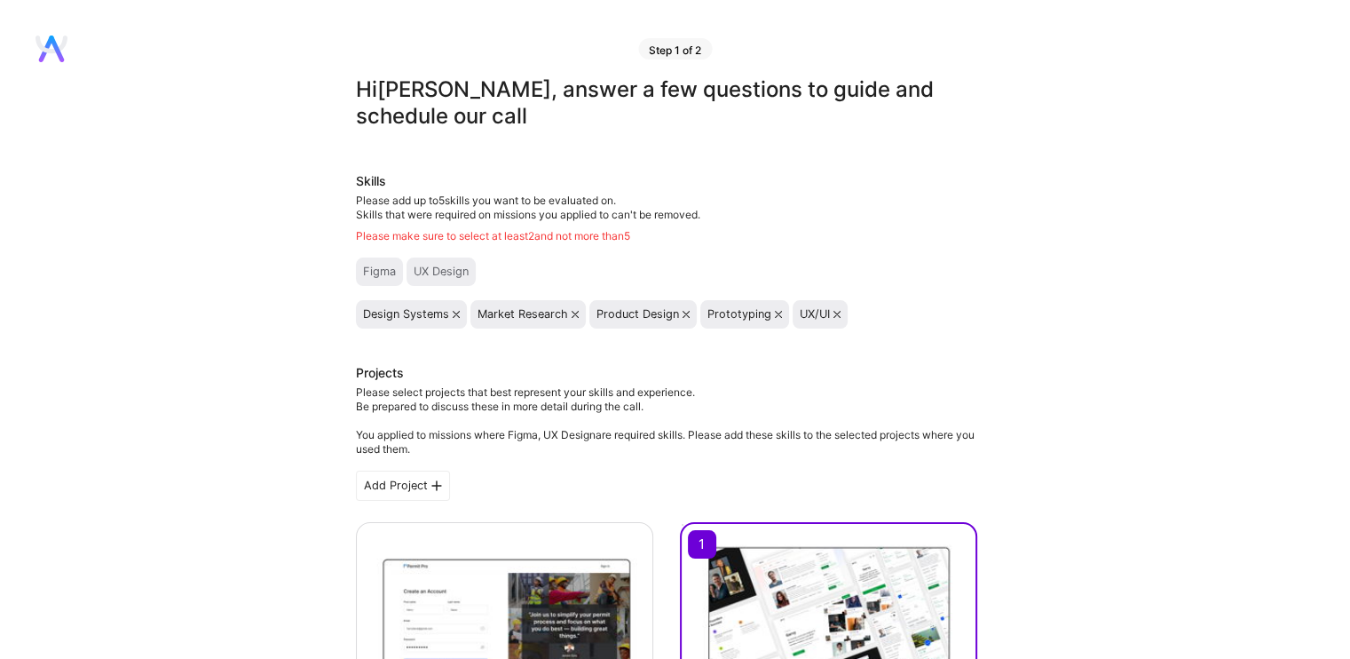
click at [654, 44] on div "Step 1 of 2" at bounding box center [675, 48] width 74 height 21
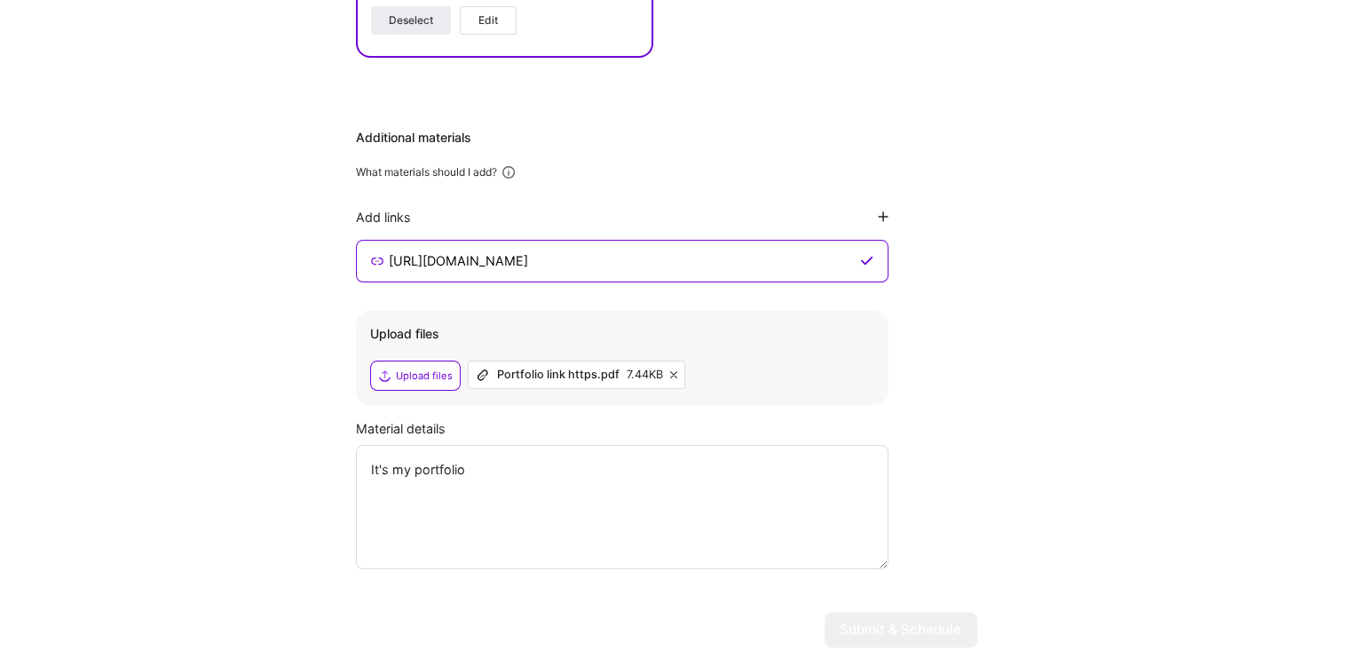
scroll to position [1292, 0]
click at [629, 249] on input "https://johnigbogbo.framer.website/" at bounding box center [621, 259] width 469 height 21
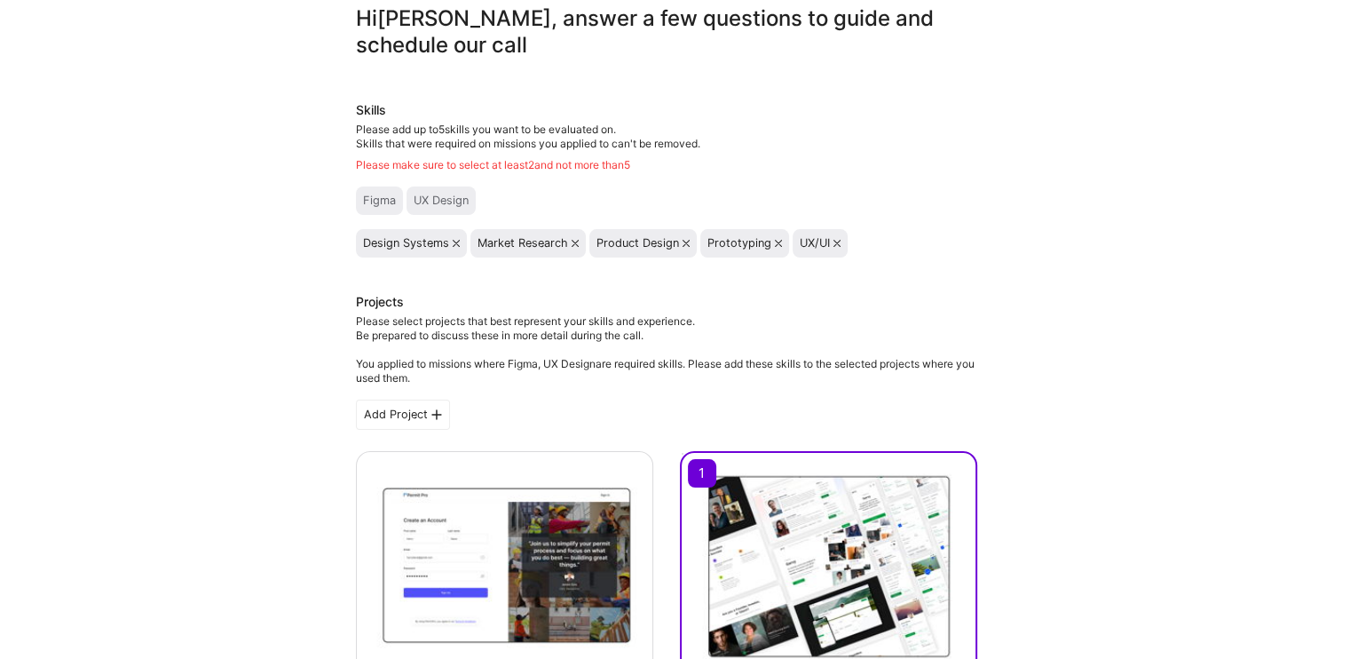
scroll to position [0, 0]
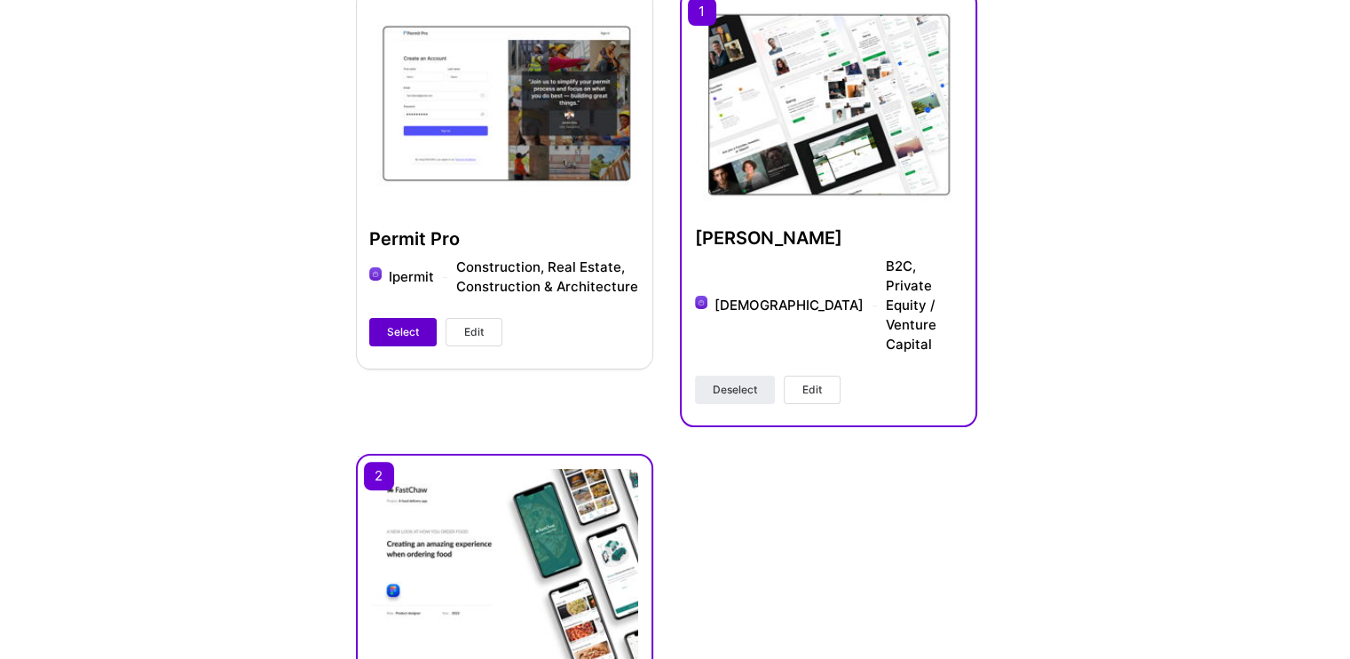
click at [398, 329] on span "Select" at bounding box center [403, 332] width 32 height 16
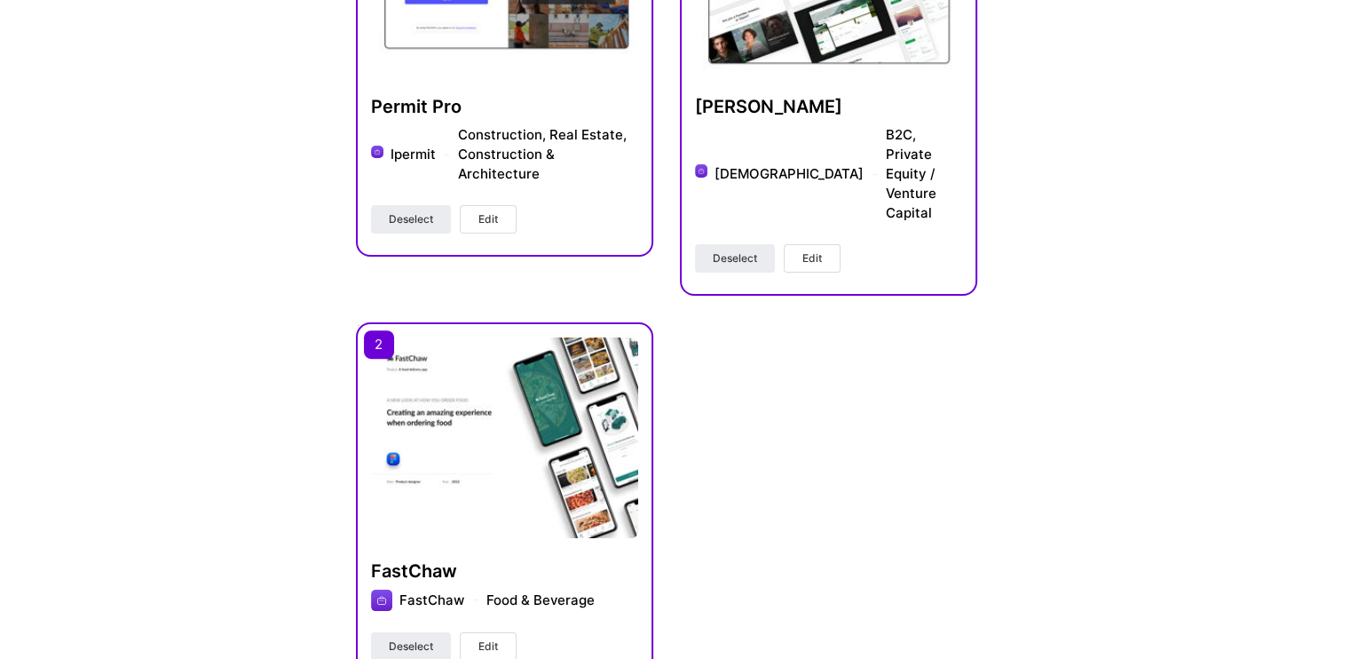
scroll to position [493, 0]
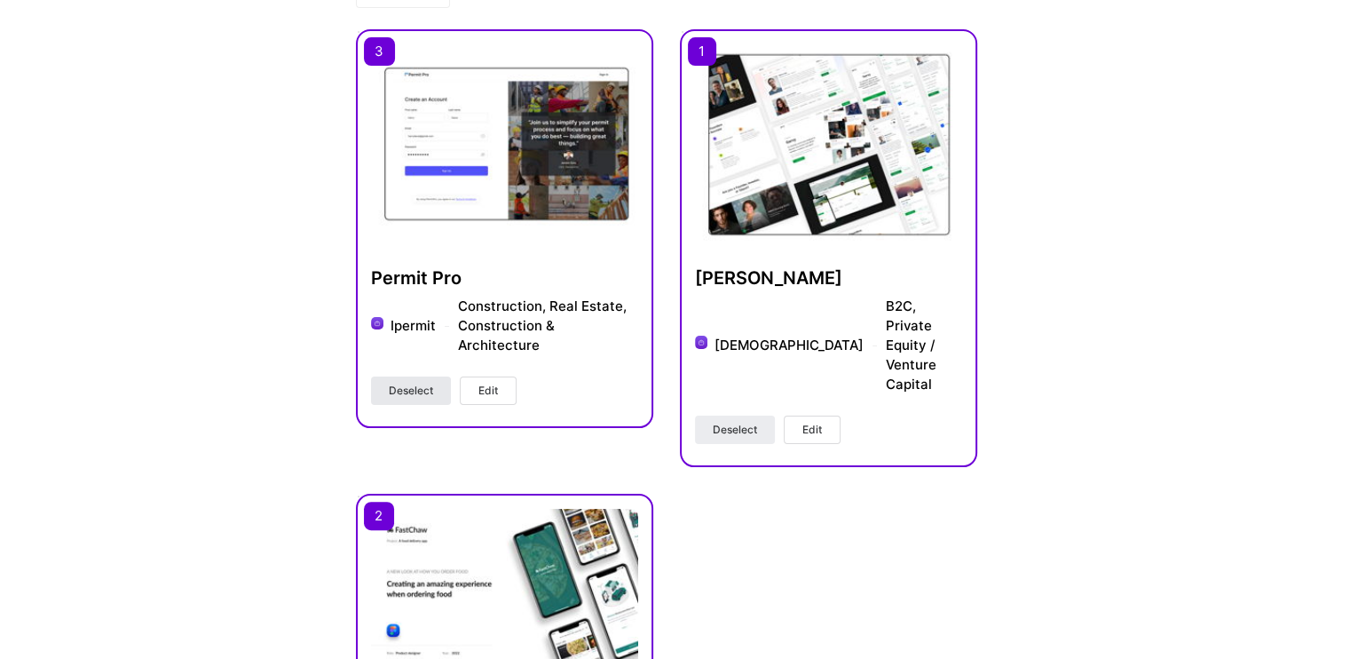
click at [423, 376] on button "Deselect" at bounding box center [411, 390] width 80 height 28
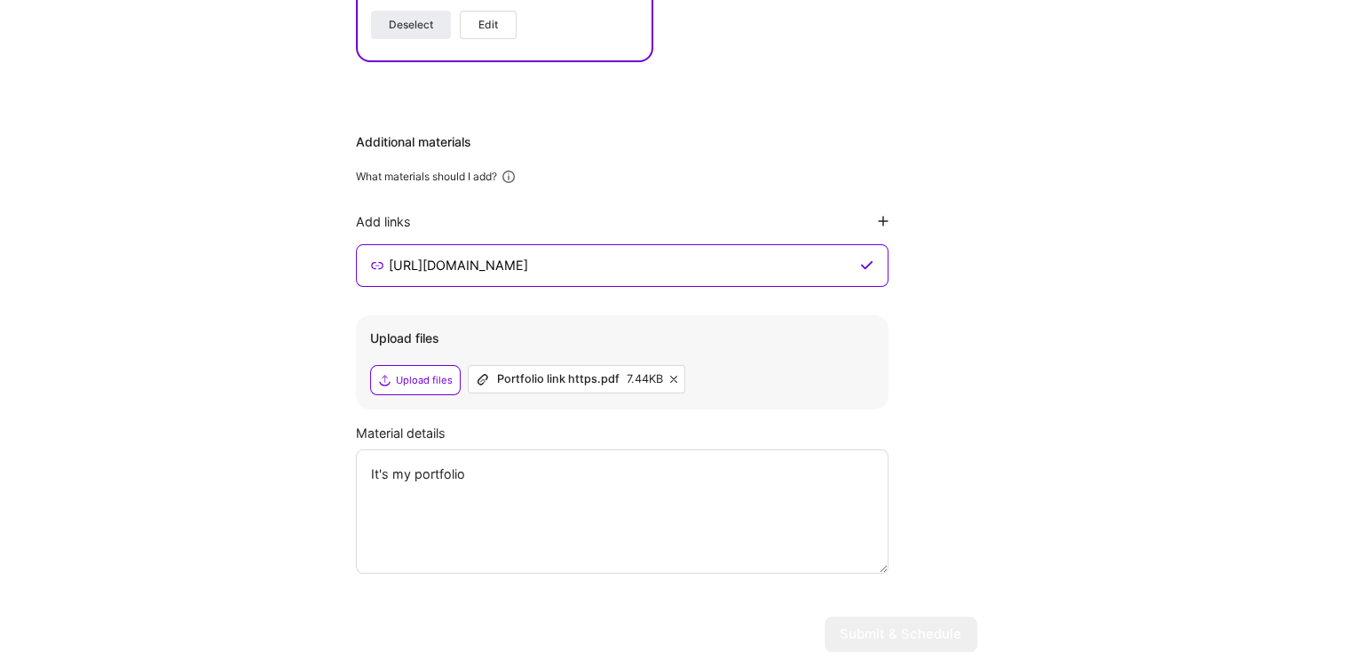
scroll to position [1292, 0]
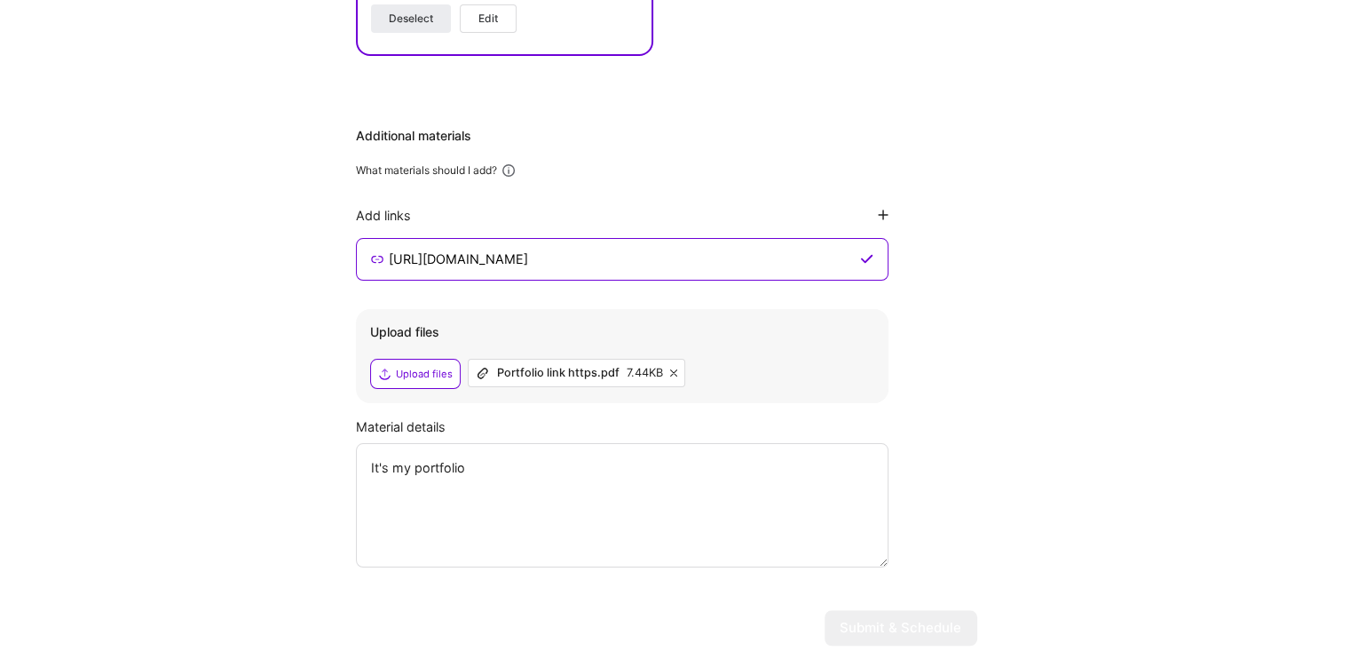
click at [540, 443] on textarea "It's my portfolio" at bounding box center [622, 505] width 533 height 124
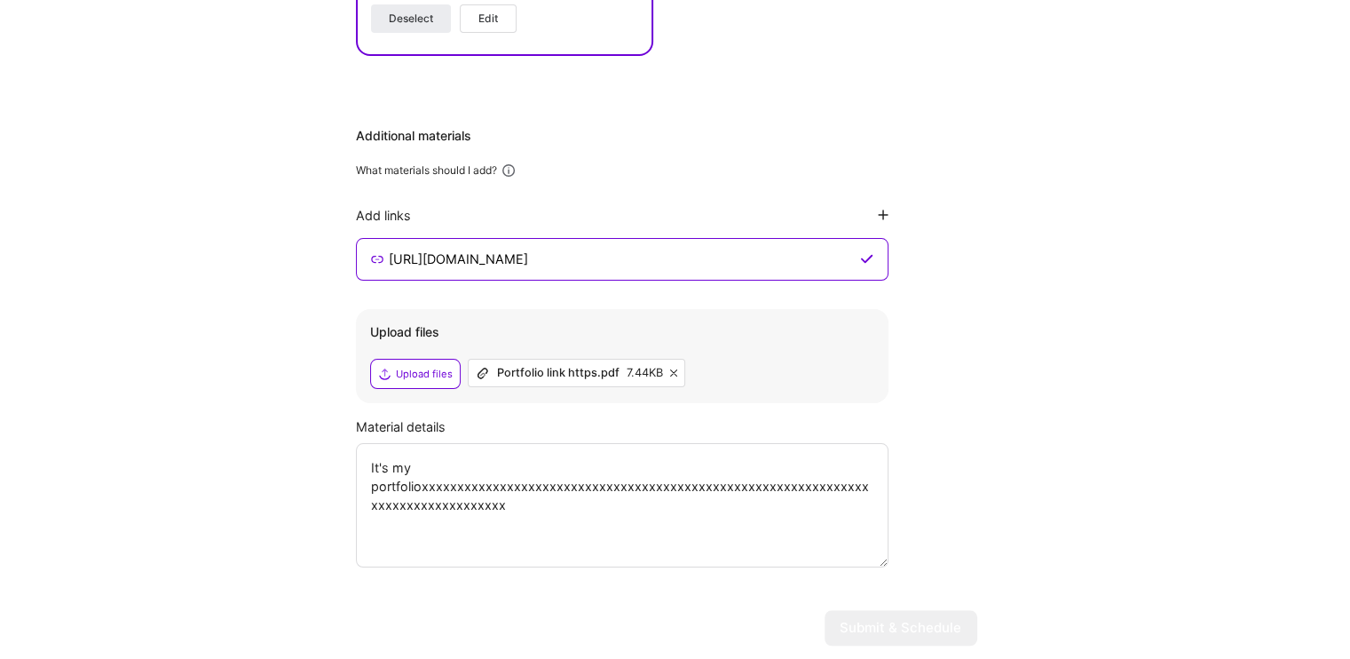
paste textarea "https://johnigbogbo.framer.website/"
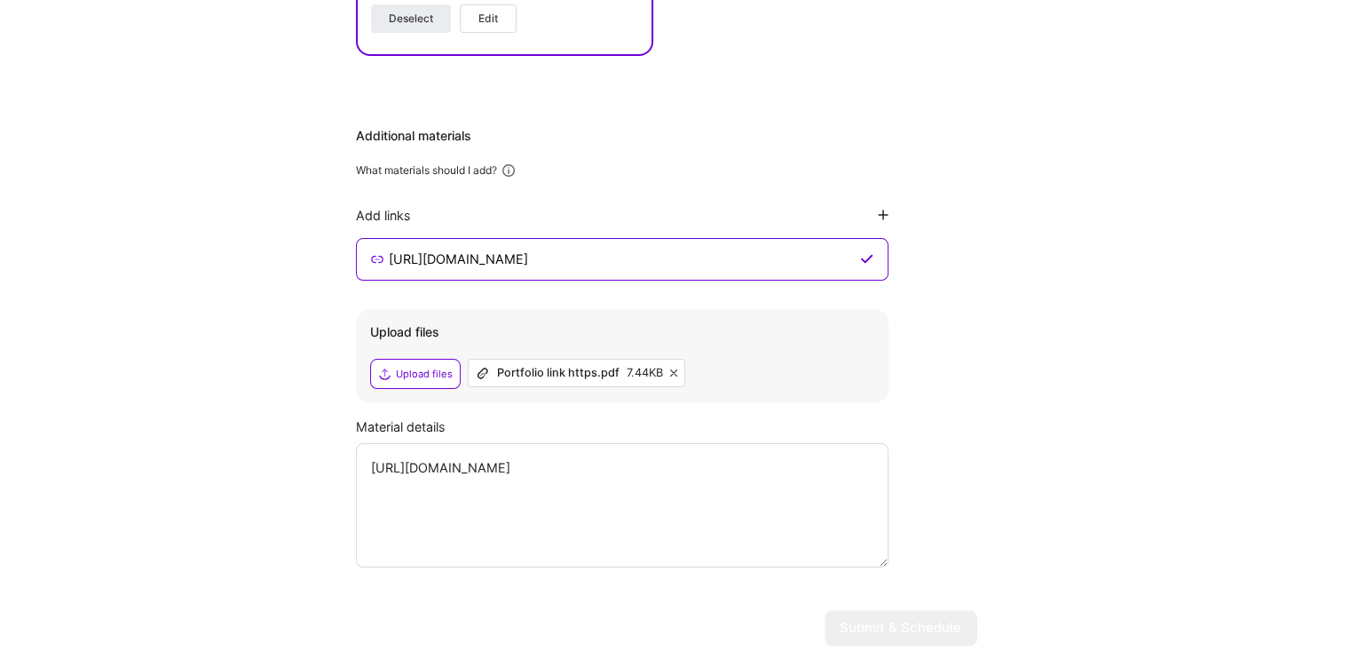
click at [598, 443] on textarea "https://johnigbogbo.framer.website/" at bounding box center [622, 505] width 533 height 124
paste textarea "https://johnigbogbo.framer.website/"
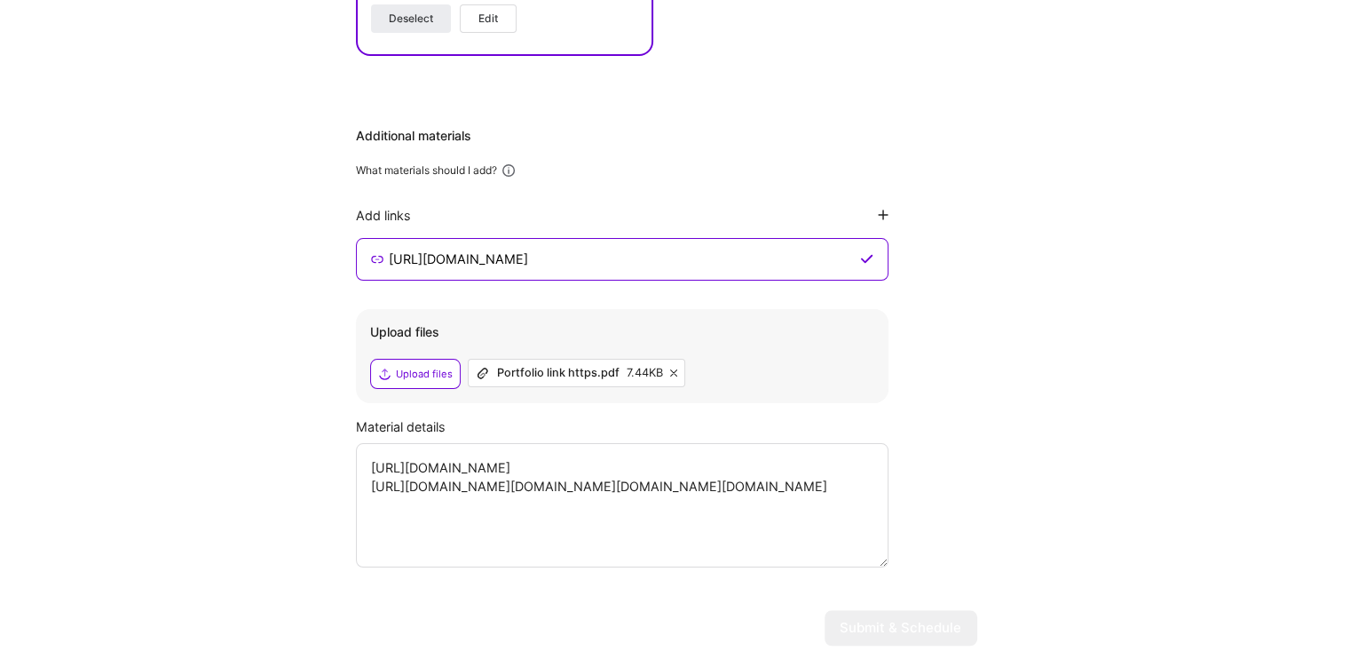
paste textarea "https://johnigbogbo.framer.website/"
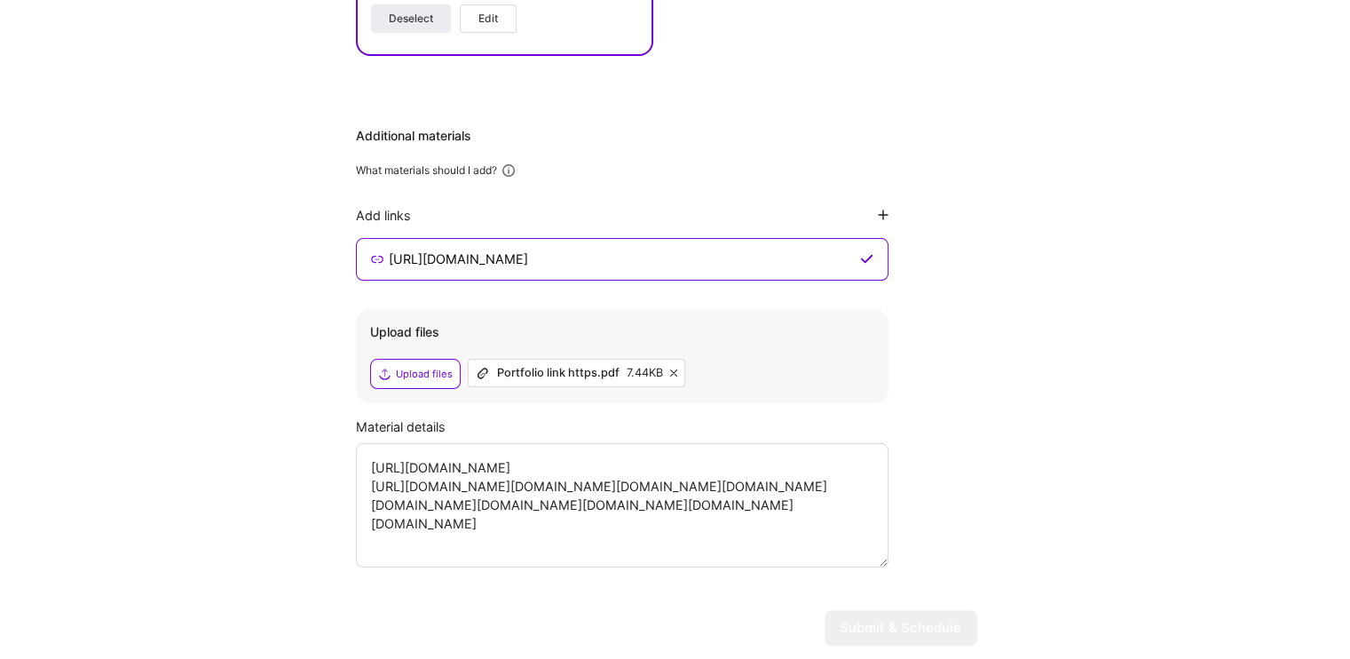
paste textarea "https://johnigbogbo.framer.website/"
paste
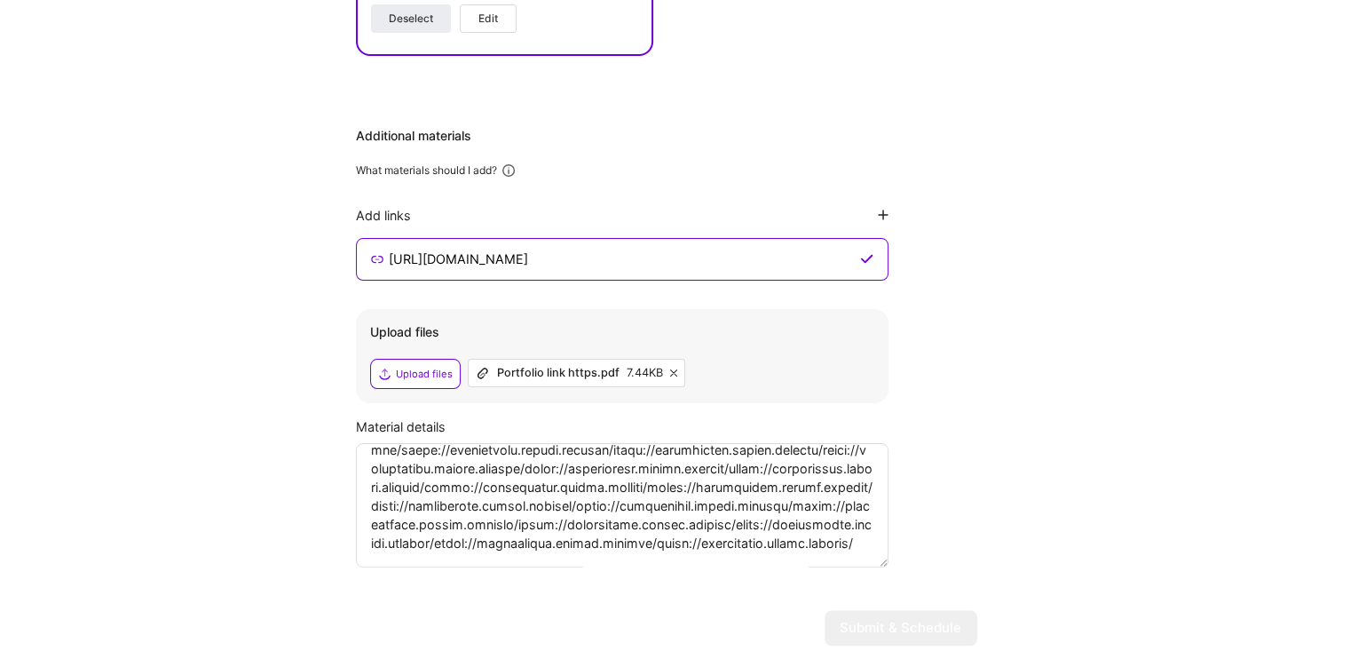
scroll to position [1269, 0]
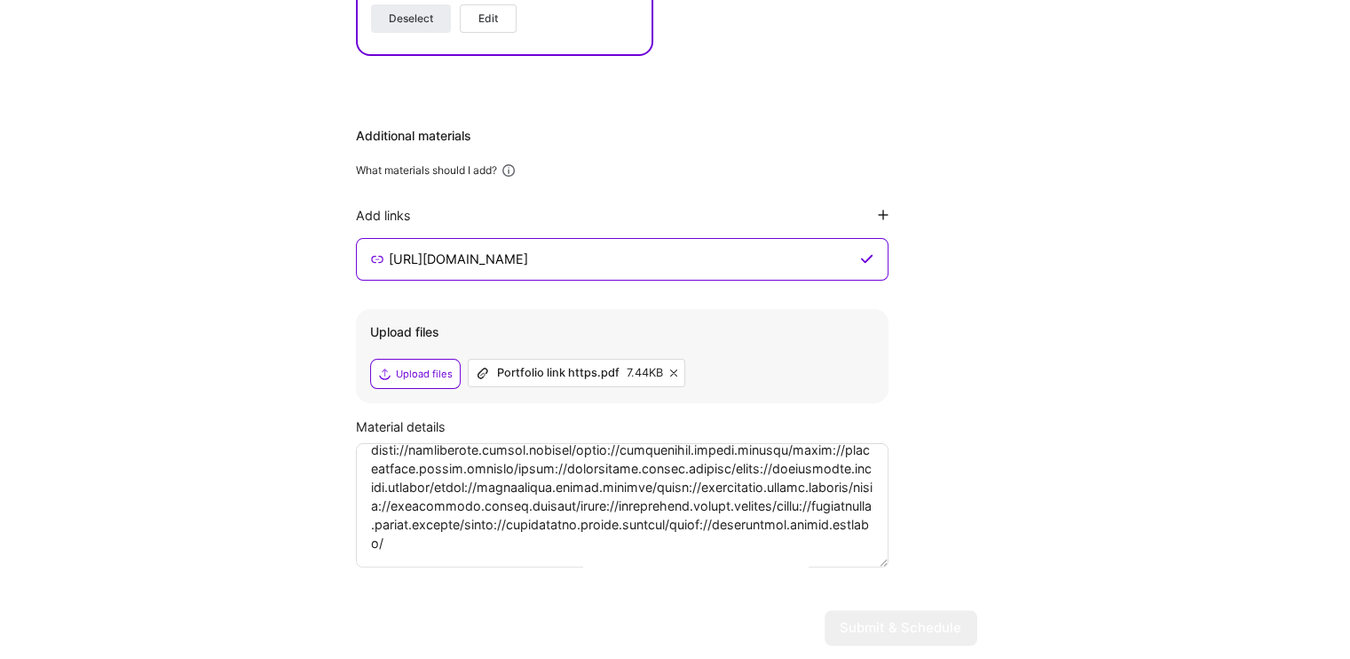
type textarea "https://johnigbogbo.framer.website/ https://johnigbogbo.framer.website/https://…"
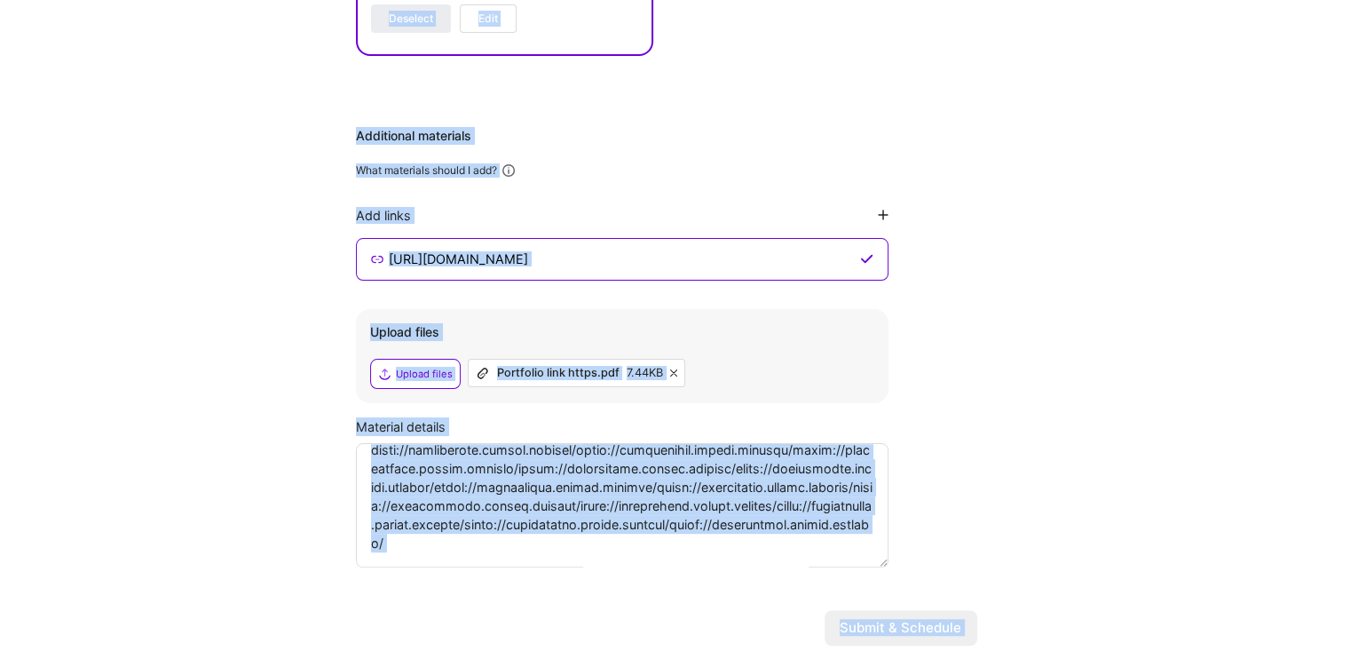
click at [849, 456] on textarea at bounding box center [622, 505] width 533 height 124
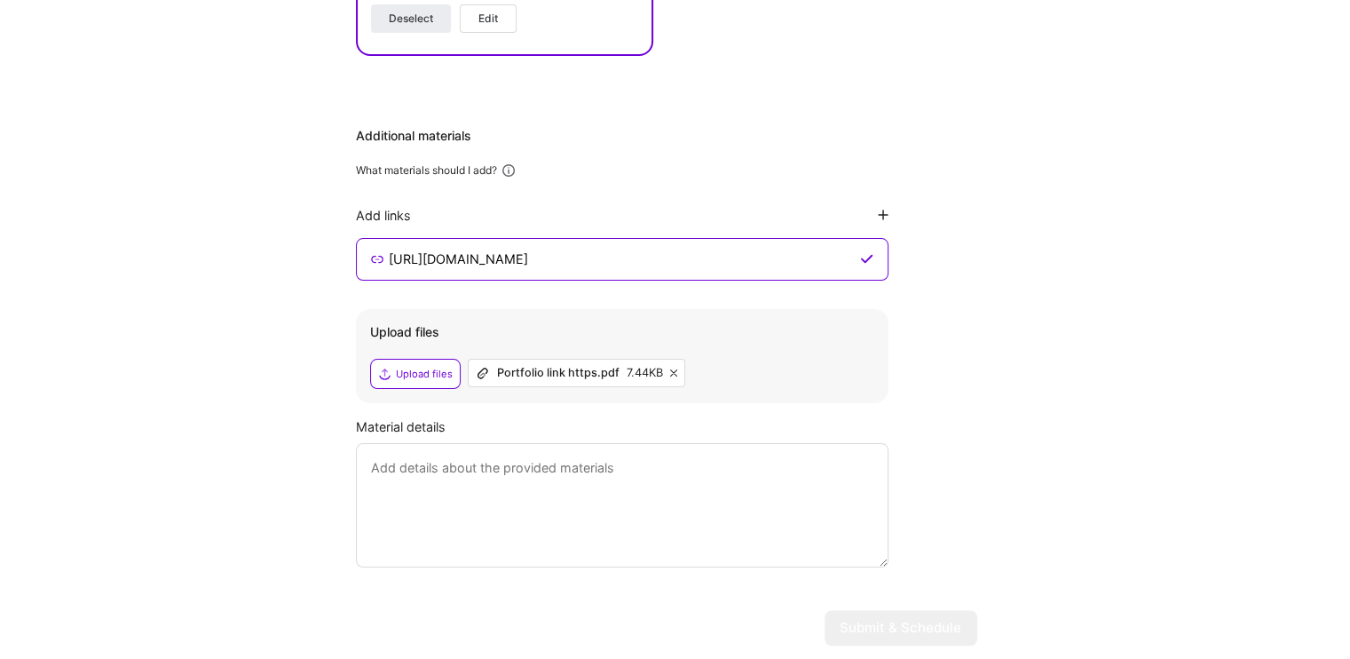
scroll to position [0, 0]
type textarea "https://johnigbogbo.framer.website/"
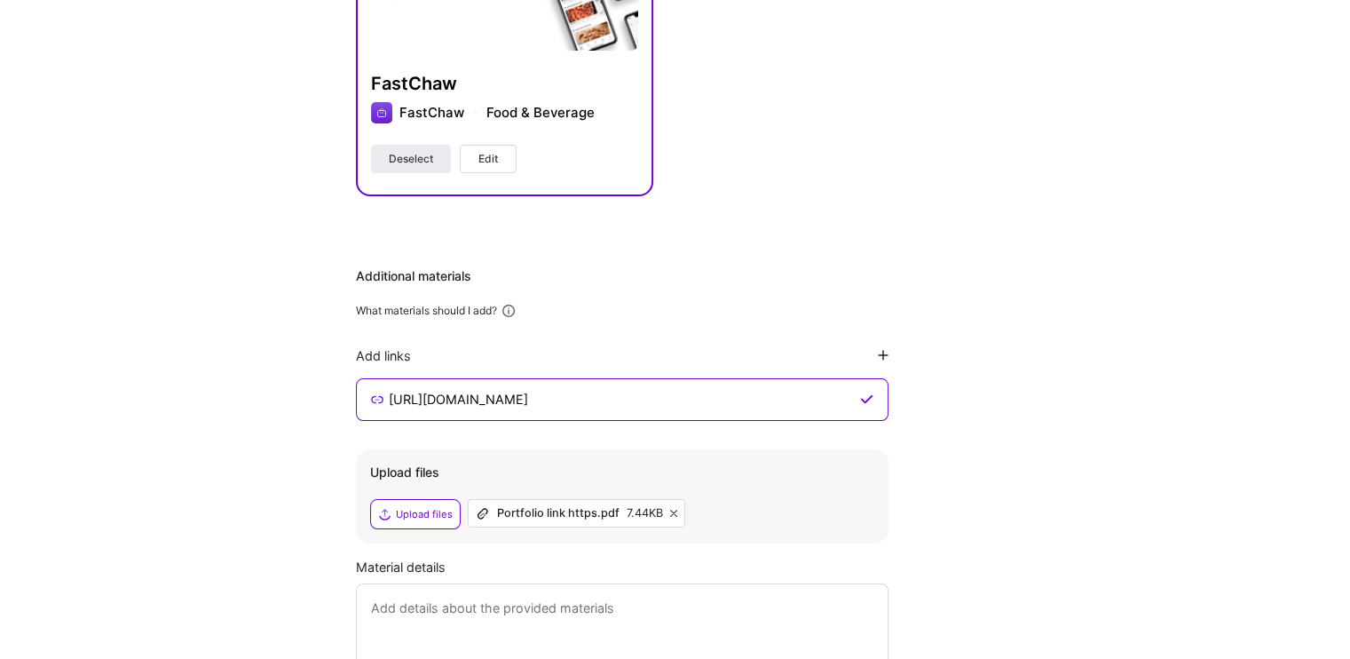
scroll to position [1114, 0]
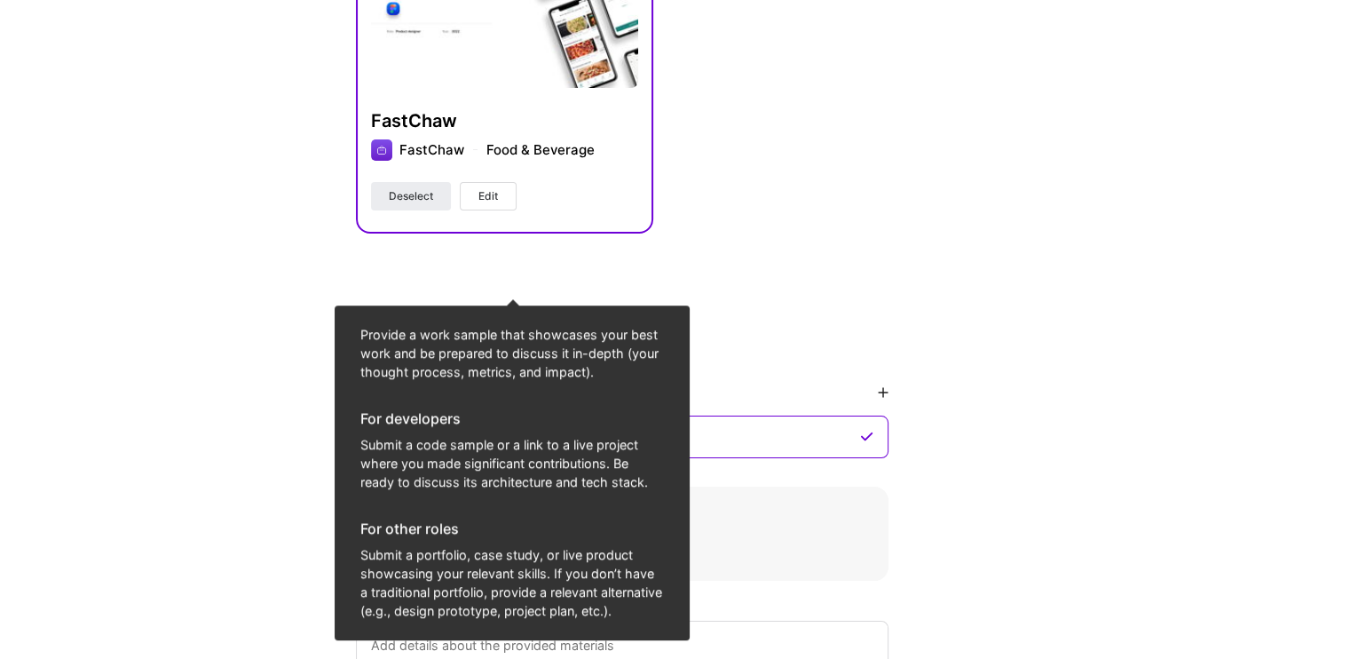
click at [511, 340] on icon at bounding box center [509, 348] width 16 height 16
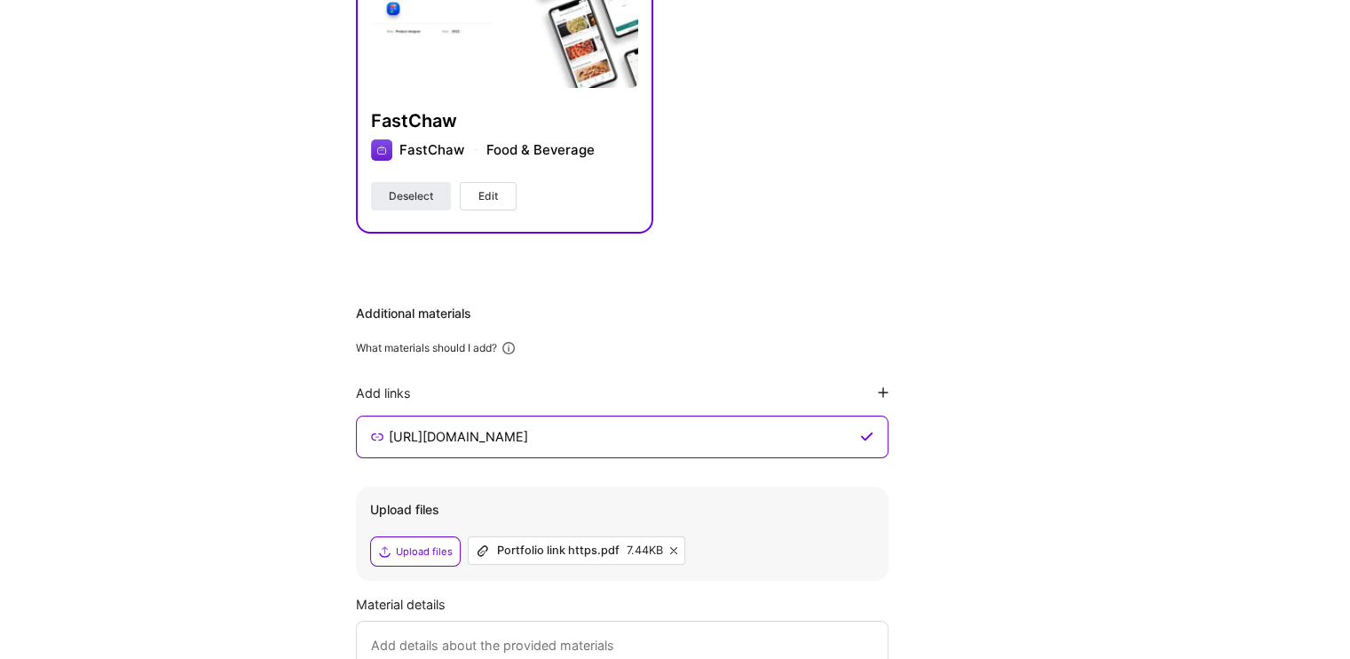
click at [511, 340] on icon at bounding box center [509, 348] width 16 height 16
click at [515, 340] on icon at bounding box center [509, 348] width 16 height 16
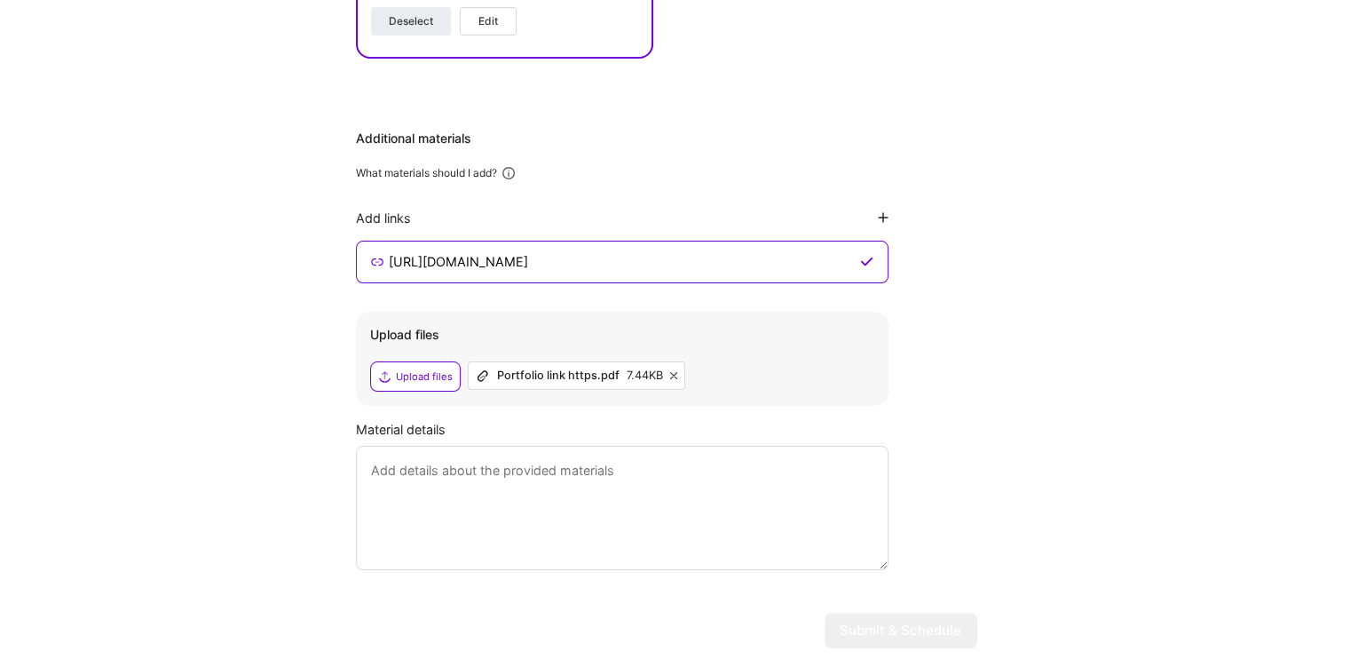
scroll to position [1292, 0]
click at [533, 443] on textarea at bounding box center [622, 505] width 533 height 124
click at [881, 209] on icon at bounding box center [883, 214] width 11 height 11
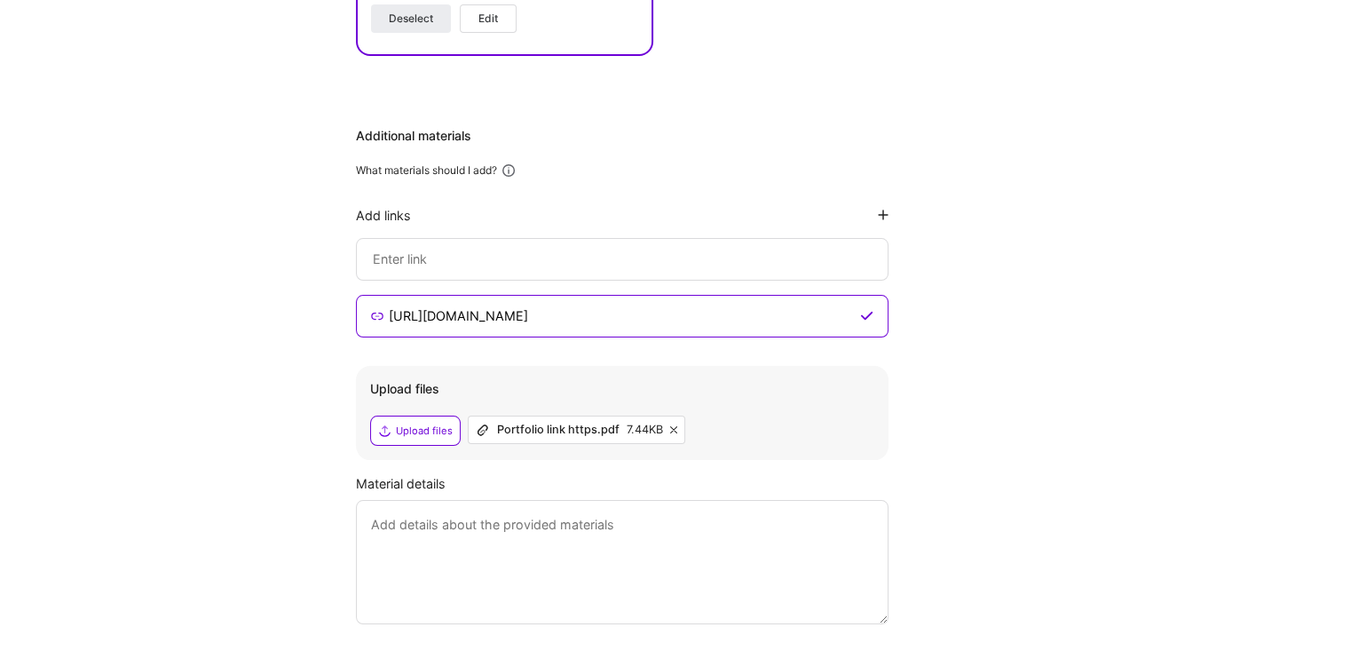
click at [479, 305] on input at bounding box center [621, 315] width 469 height 21
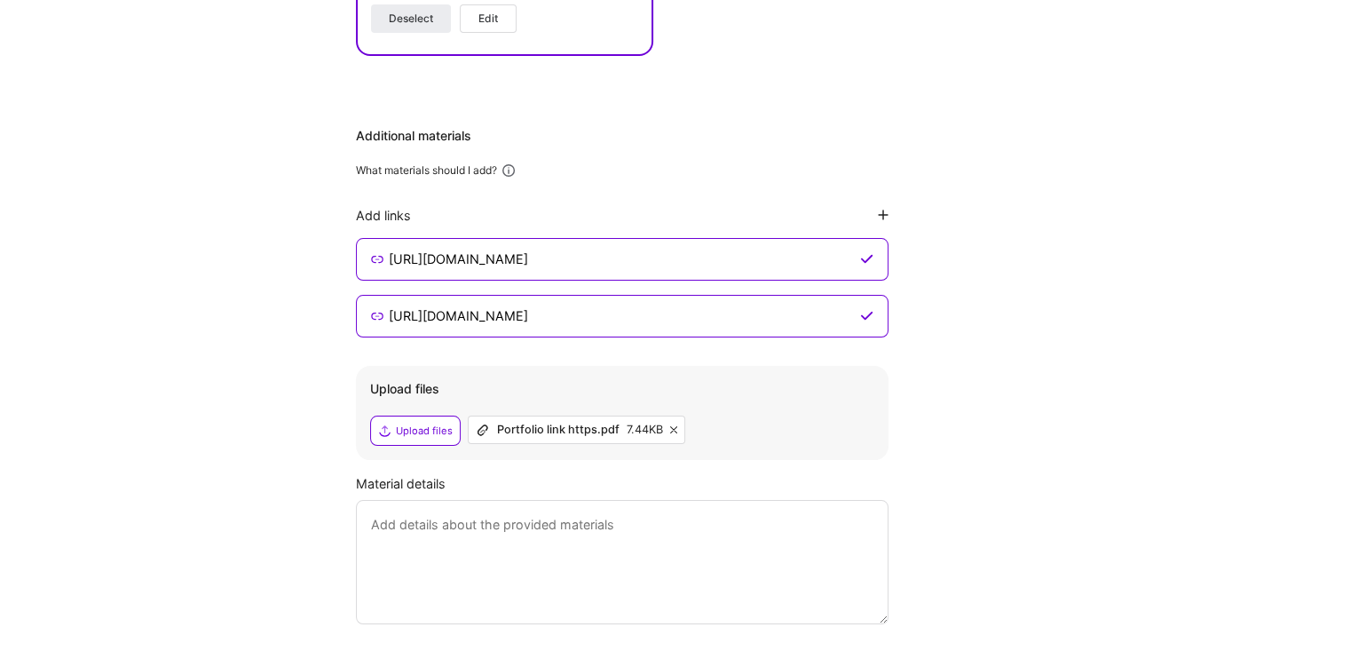
type input "https://www.figma.com/design/jKwML64viZ94EOSfnrXJUg/My-Designs?node-id=1-2&t=NM…"
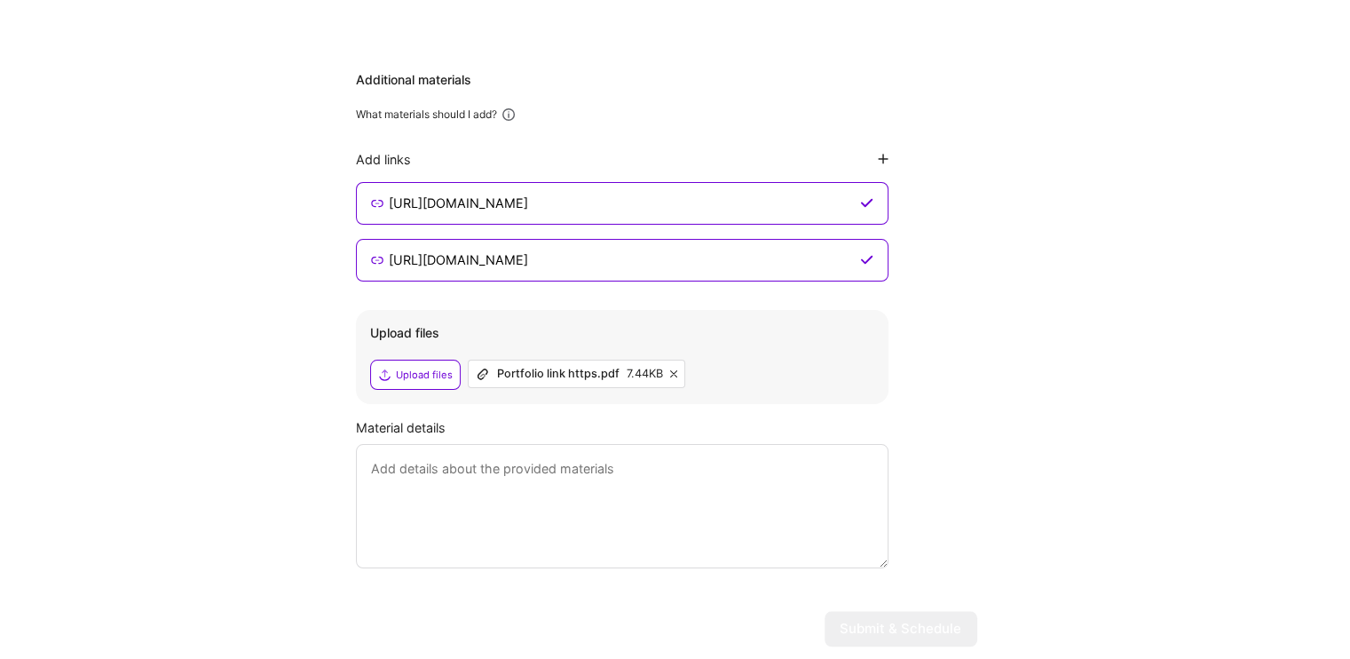
scroll to position [1348, 0]
click at [675, 443] on textarea at bounding box center [622, 505] width 533 height 124
click at [670, 369] on icon at bounding box center [673, 372] width 7 height 7
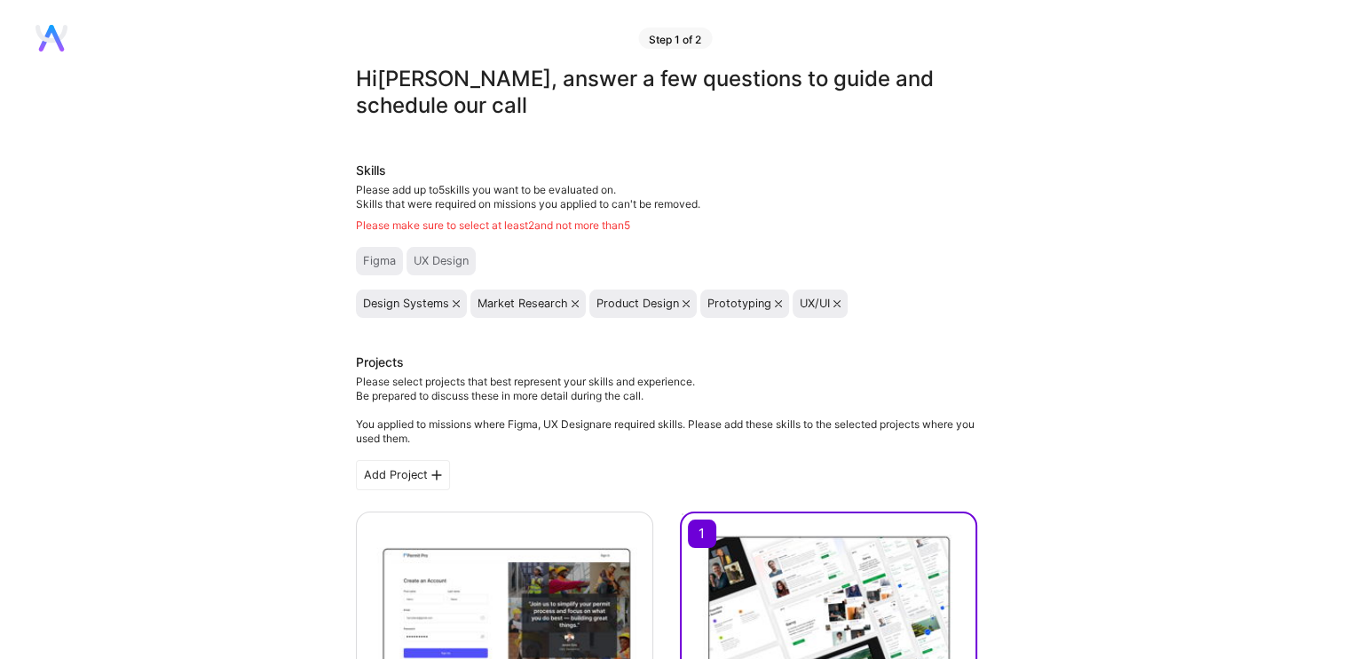
scroll to position [0, 0]
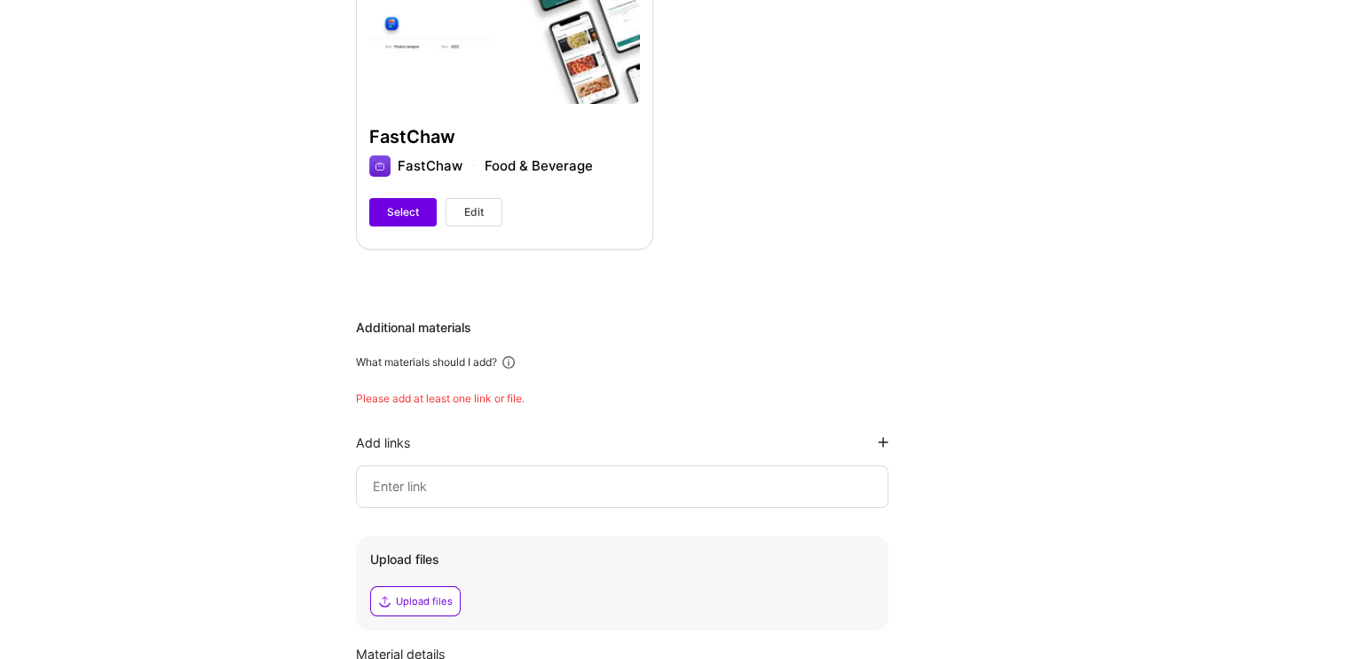
scroll to position [1081, 0]
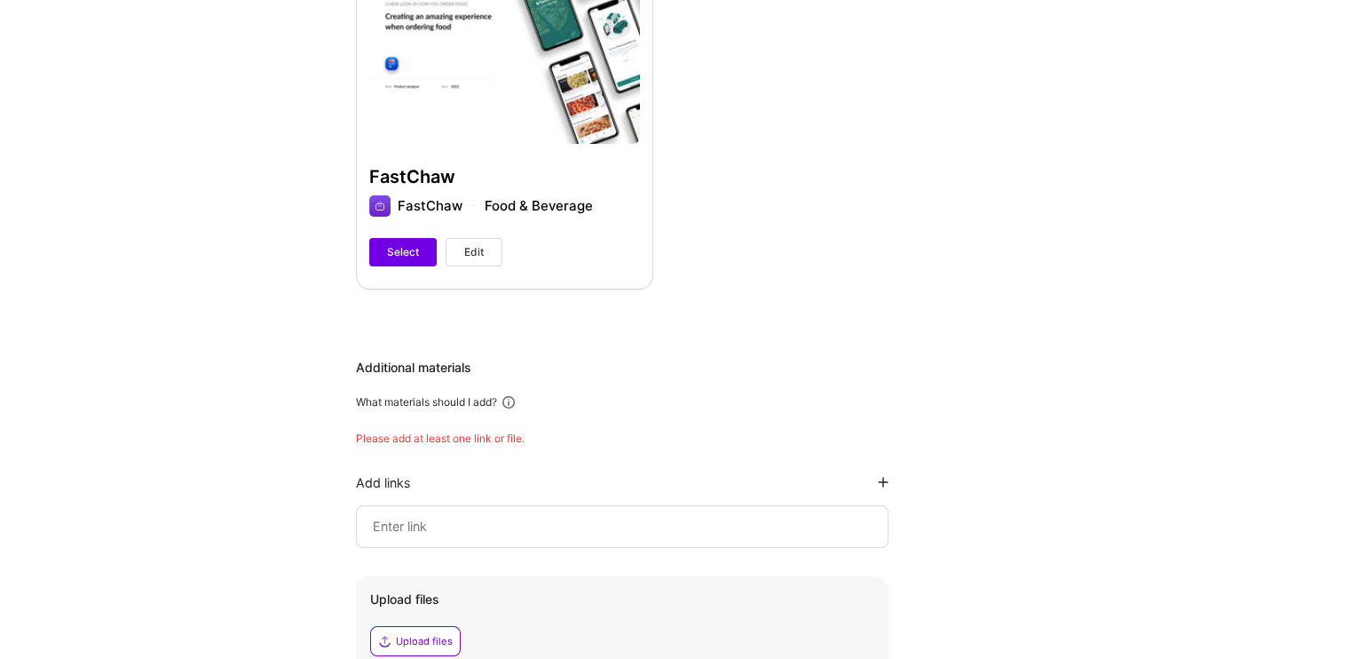
click at [448, 516] on input at bounding box center [622, 526] width 502 height 21
click at [879, 477] on icon at bounding box center [883, 482] width 11 height 11
click at [474, 573] on input at bounding box center [622, 583] width 502 height 21
paste input "[URL][DOMAIN_NAME]"
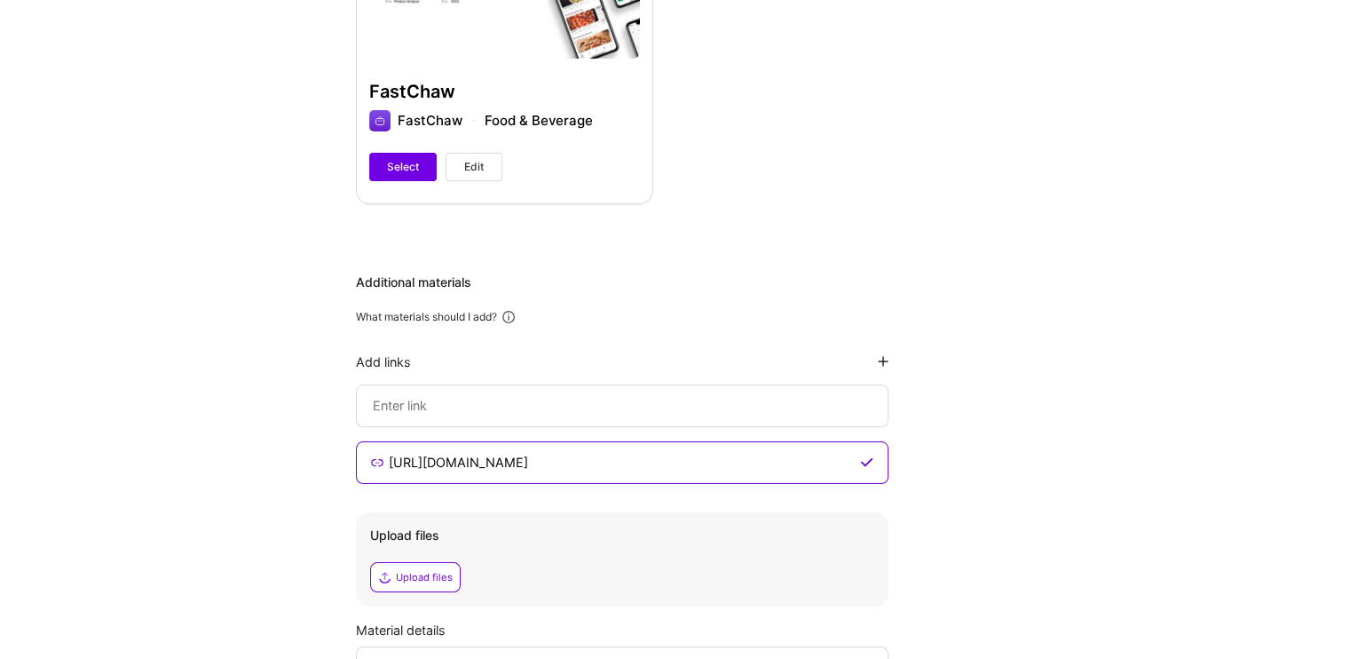
scroll to position [1170, 0]
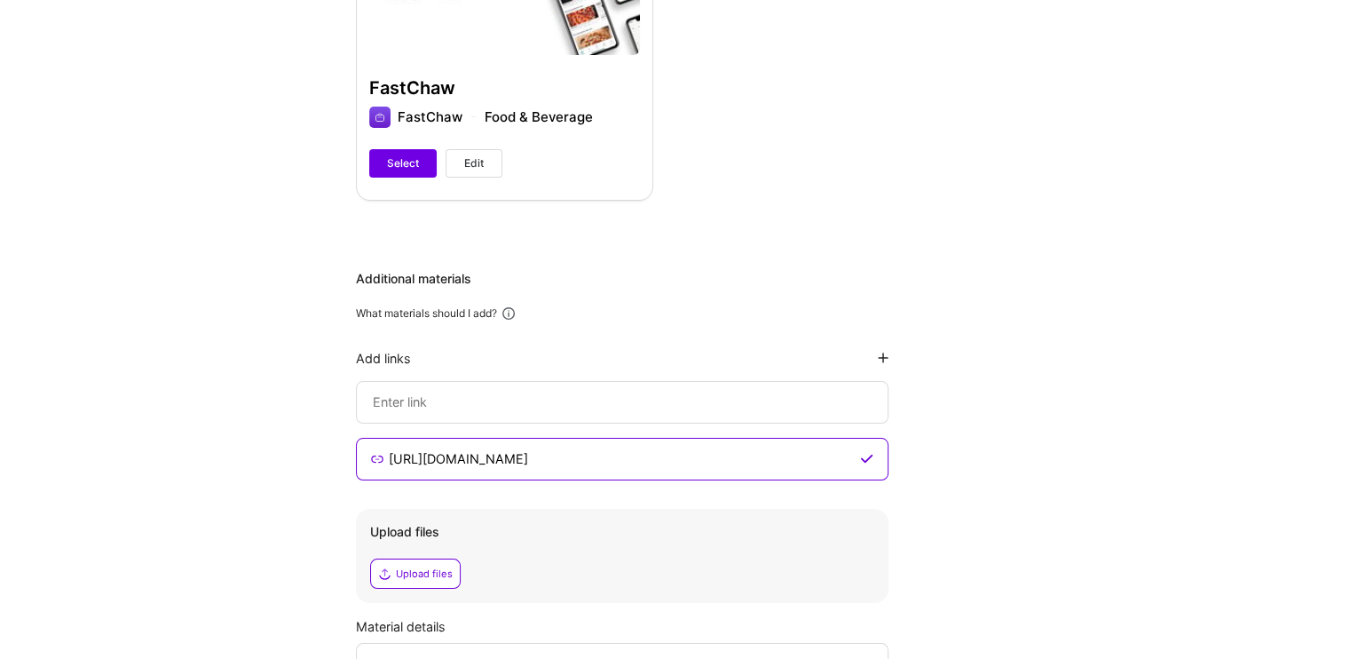
type input "[URL][DOMAIN_NAME]"
click at [440, 448] on input at bounding box center [621, 458] width 469 height 21
click at [444, 448] on input at bounding box center [621, 458] width 469 height 21
paste input "[URL][DOMAIN_NAME]"
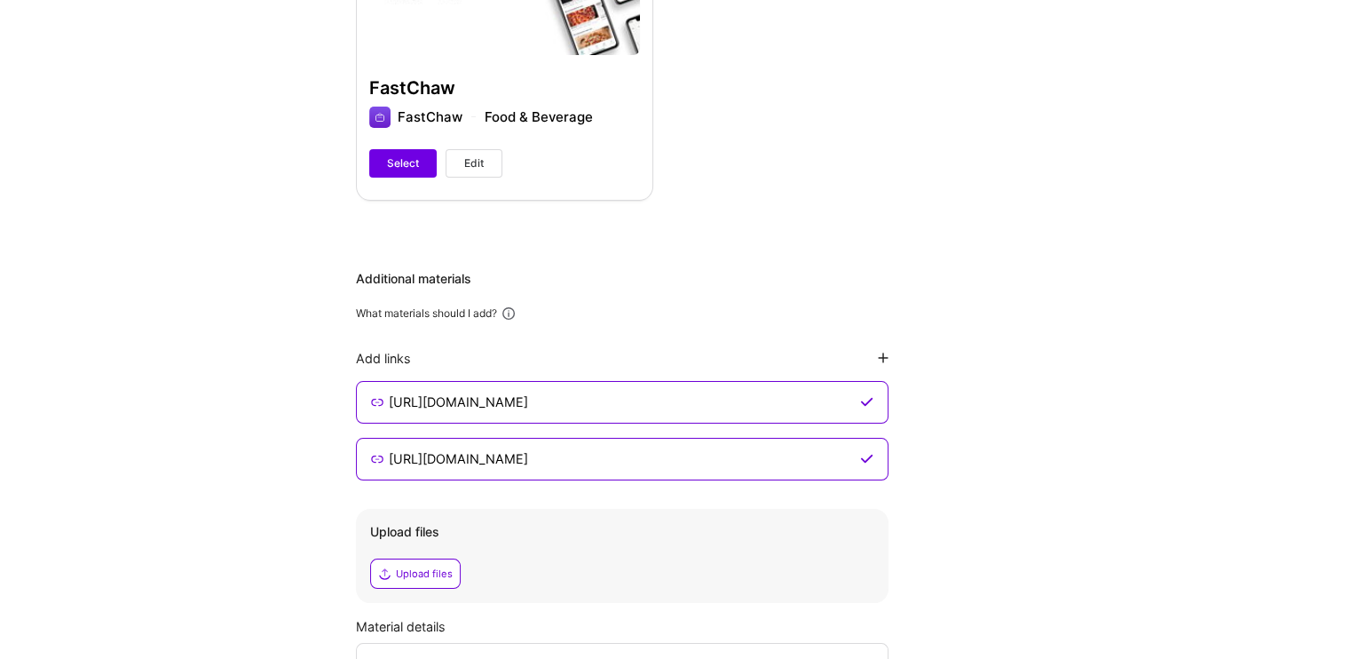
type input "[URL][DOMAIN_NAME]"
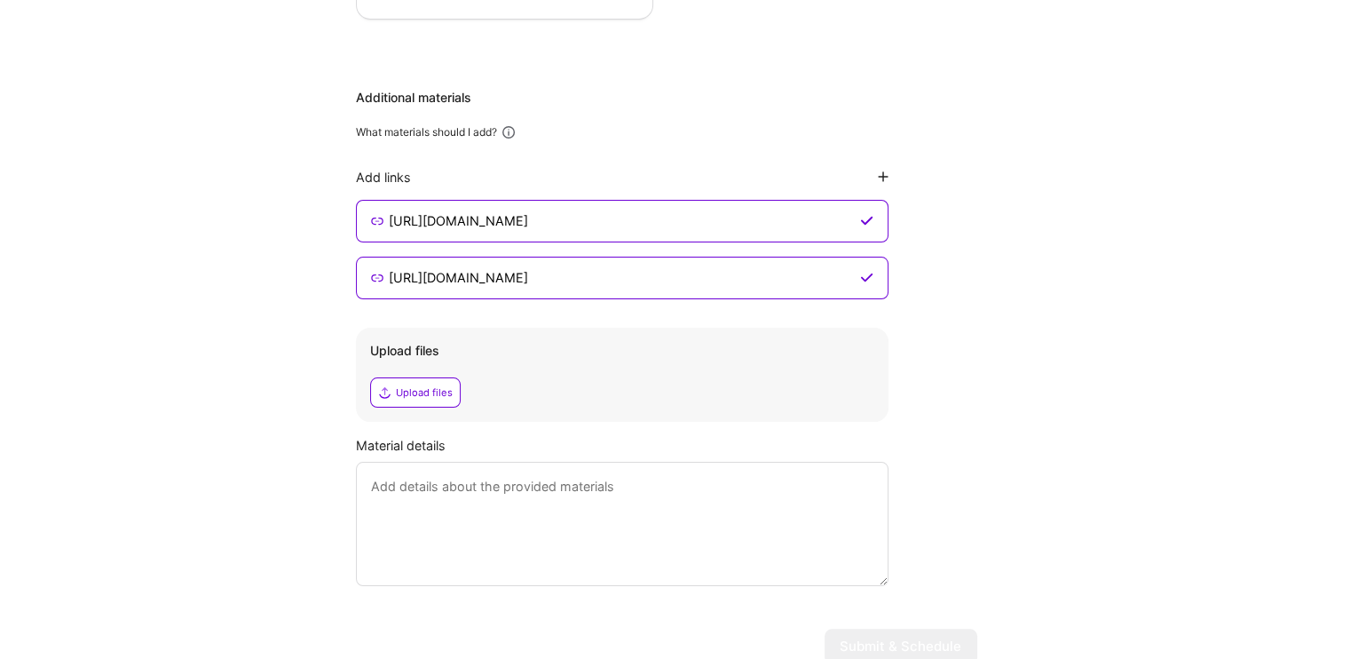
scroll to position [1370, 0]
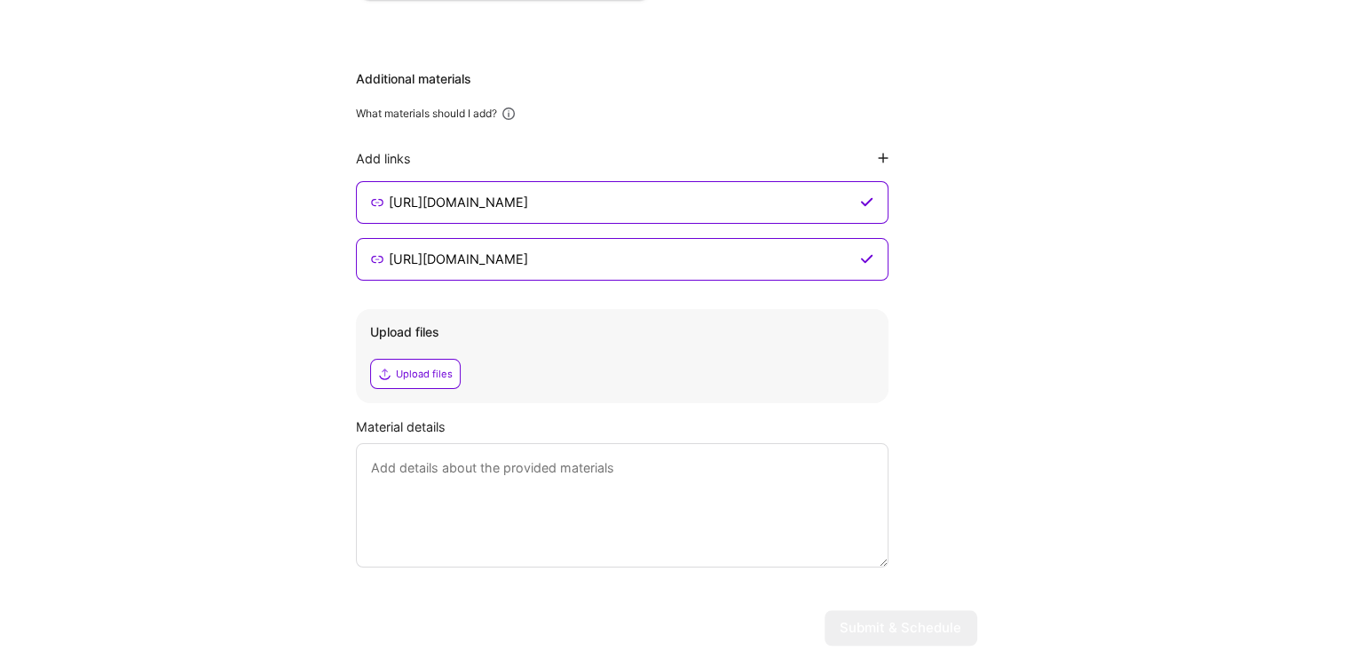
click at [419, 443] on textarea at bounding box center [622, 505] width 533 height 124
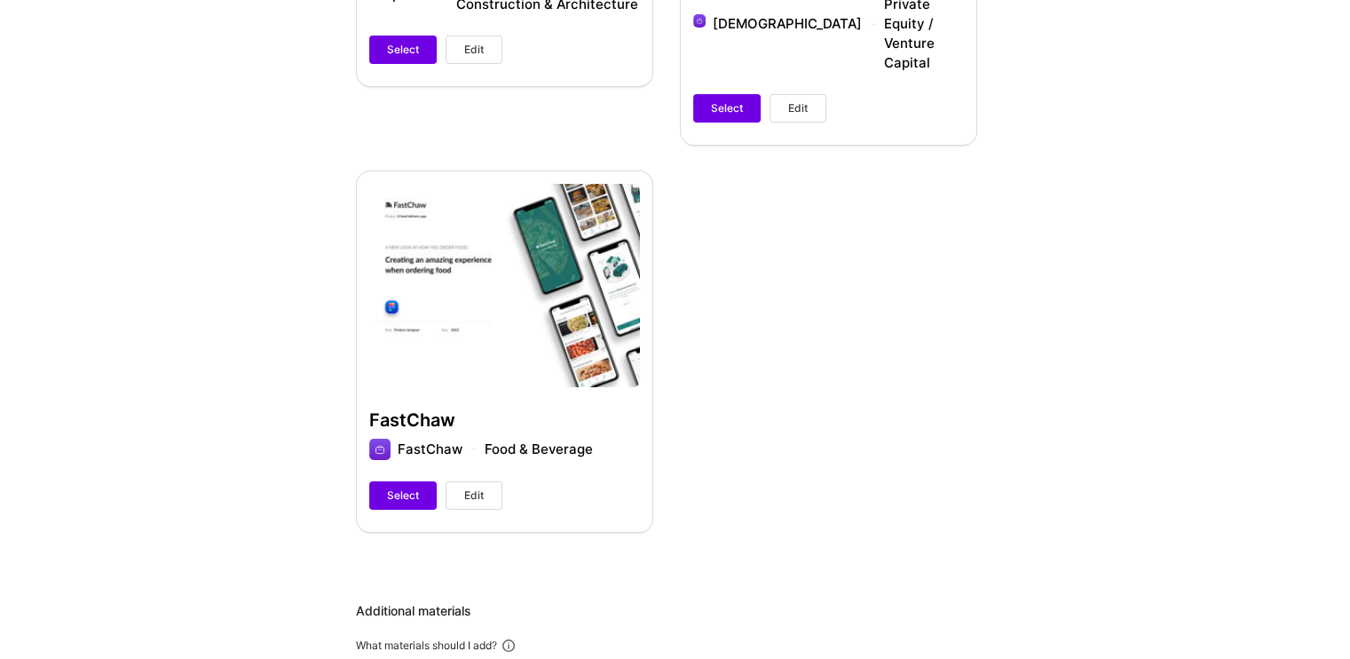
scroll to position [571, 0]
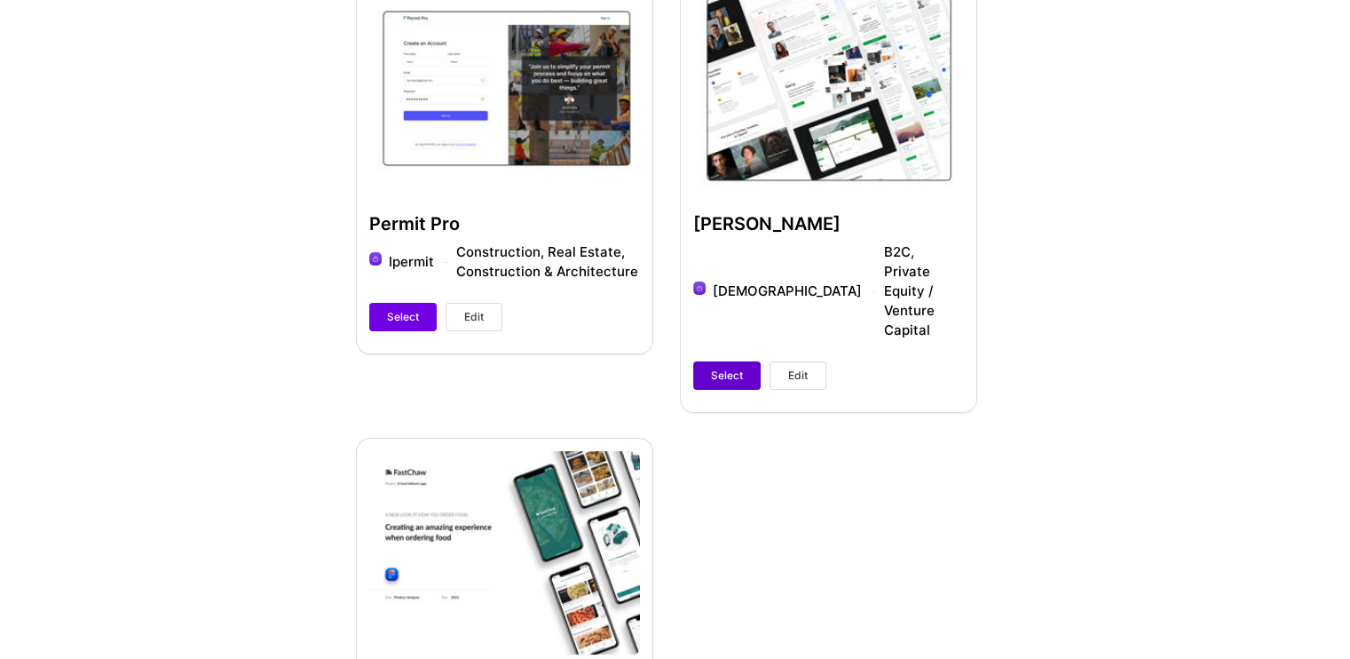
type textarea "I have added my portfolio and some of my figma designs"
click at [718, 368] on span "Select" at bounding box center [727, 376] width 32 height 16
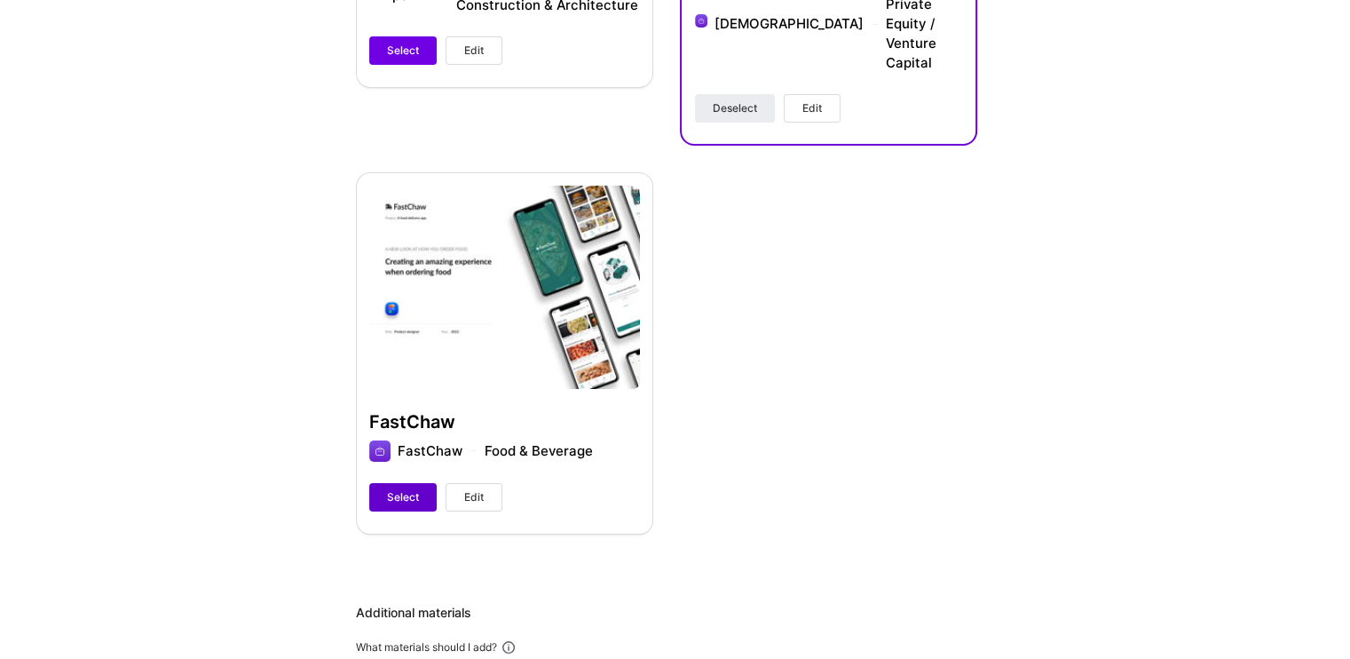
click at [393, 489] on span "Select" at bounding box center [403, 497] width 32 height 16
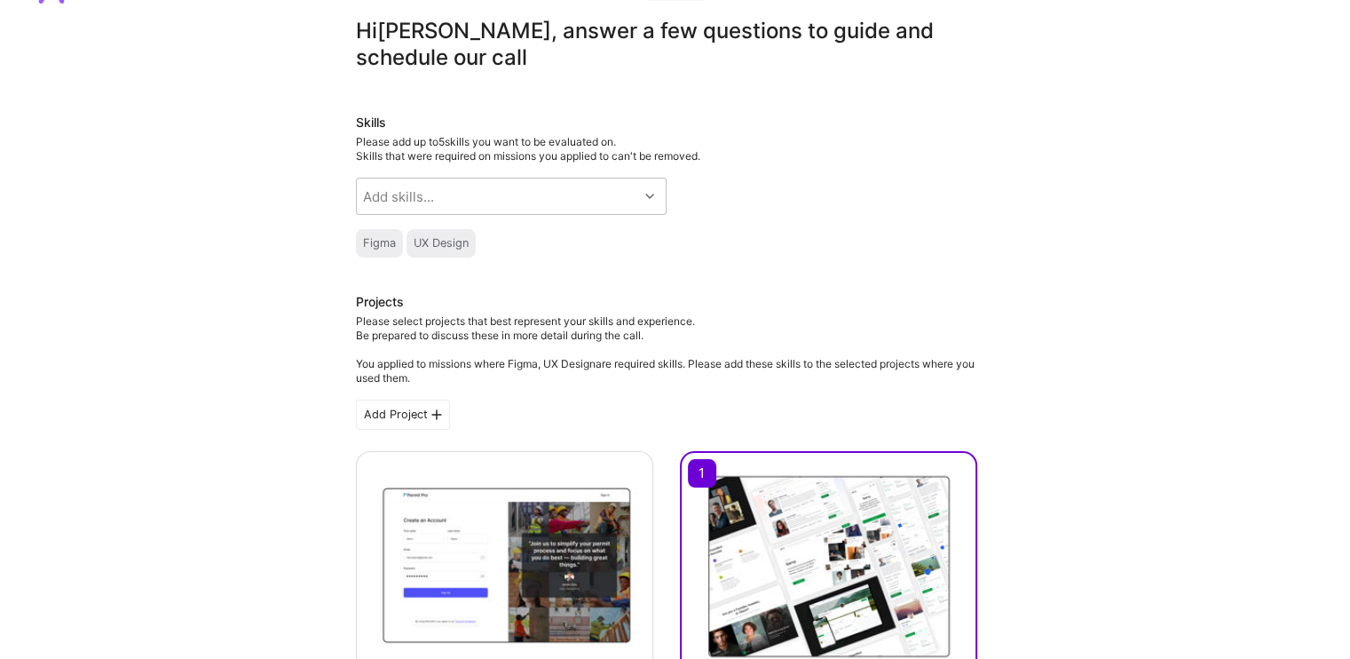
scroll to position [0, 0]
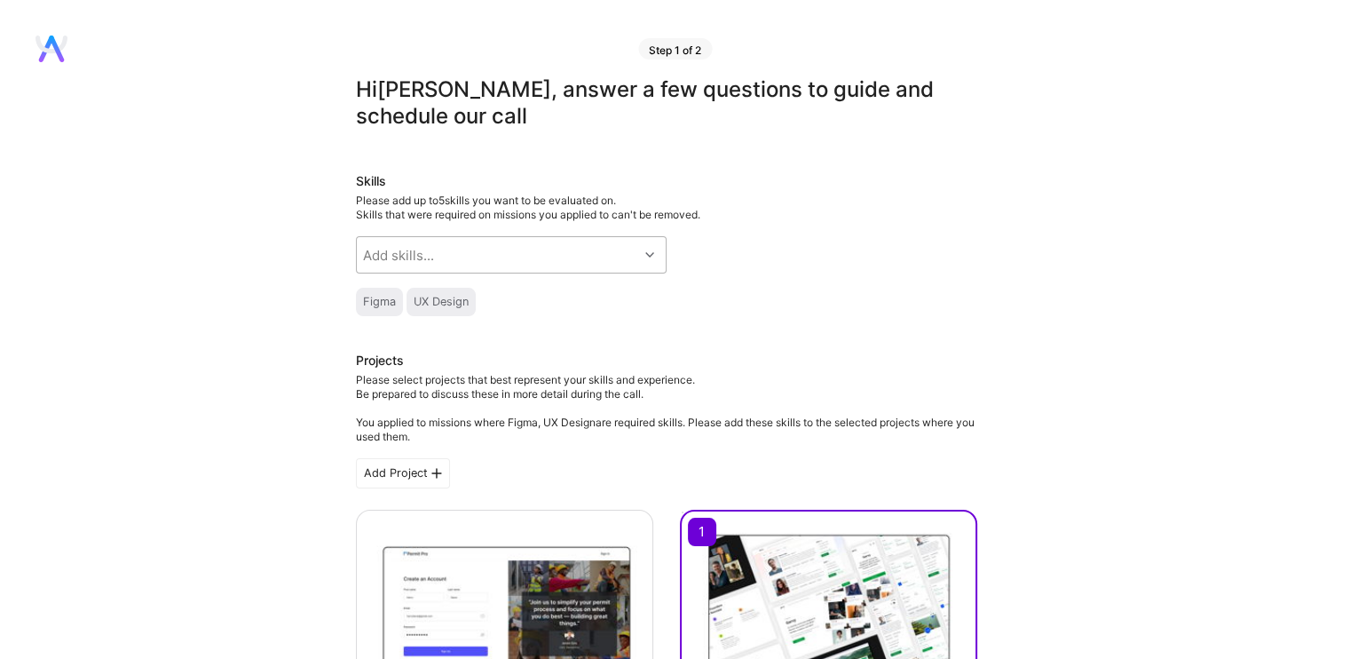
click at [407, 244] on div "Add skills..." at bounding box center [497, 255] width 281 height 36
click at [763, 232] on div "Skills Please add up to 5 skills you want to be evaluated on. Skills that were …" at bounding box center [666, 244] width 621 height 144
click at [533, 254] on div "Add skills..." at bounding box center [497, 255] width 281 height 36
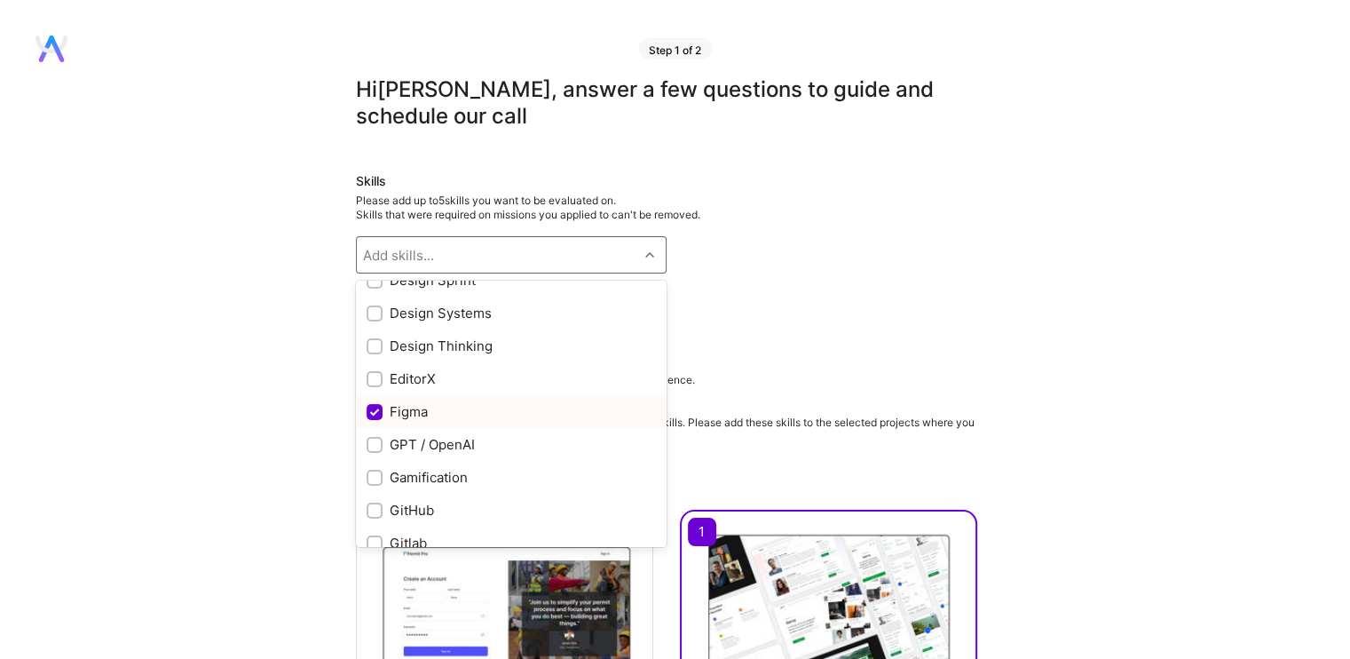
scroll to position [444, 0]
click at [378, 288] on input "checkbox" at bounding box center [376, 285] width 12 height 12
checkbox input "true"
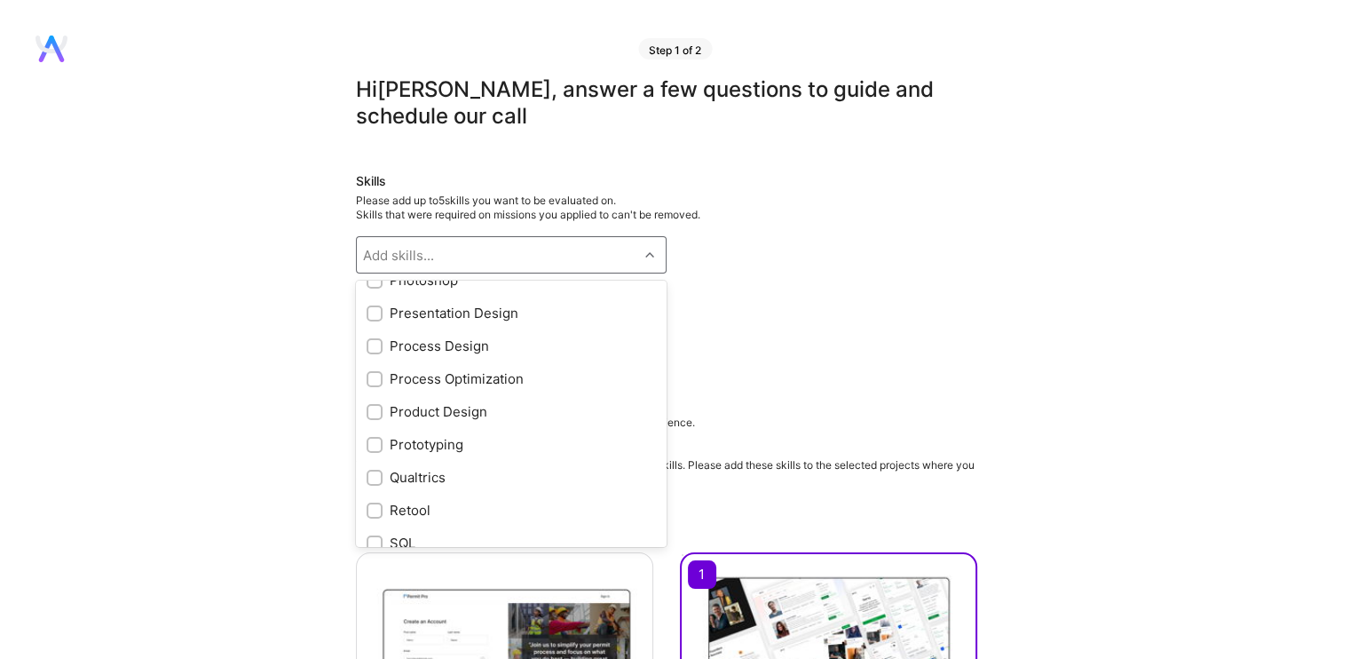
scroll to position [1371, 0]
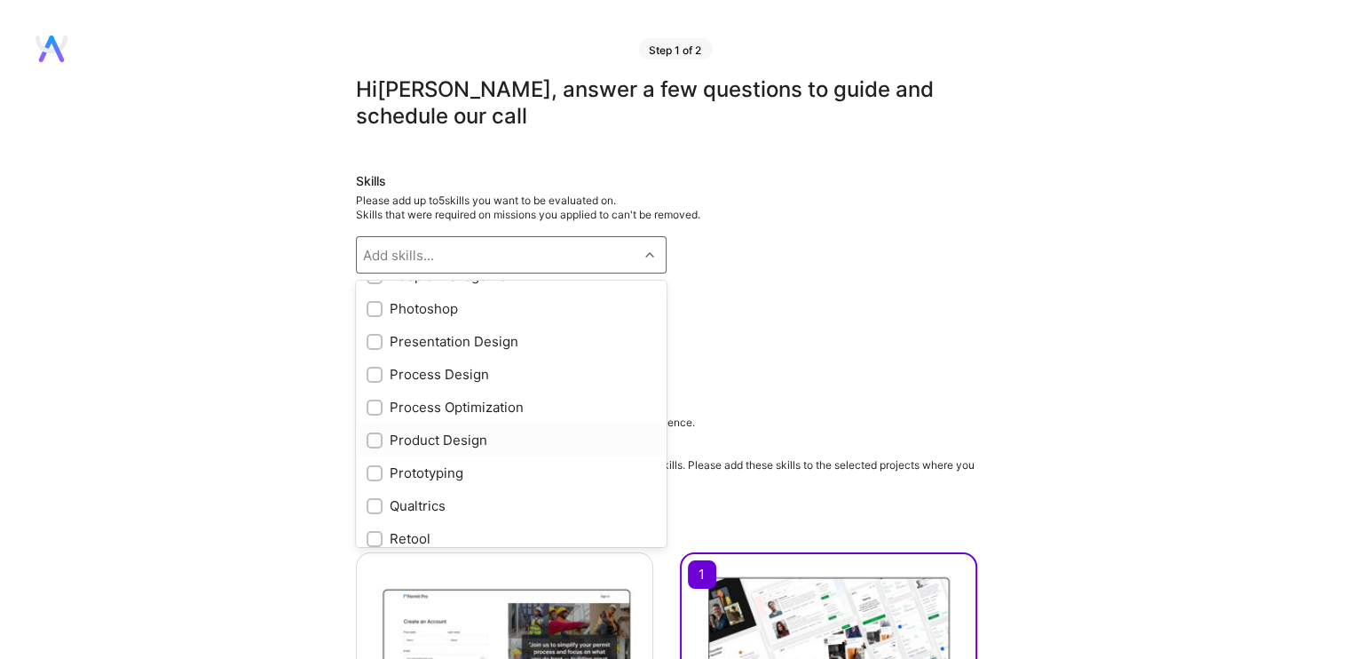
click at [375, 439] on input "checkbox" at bounding box center [376, 441] width 12 height 12
checkbox input "true"
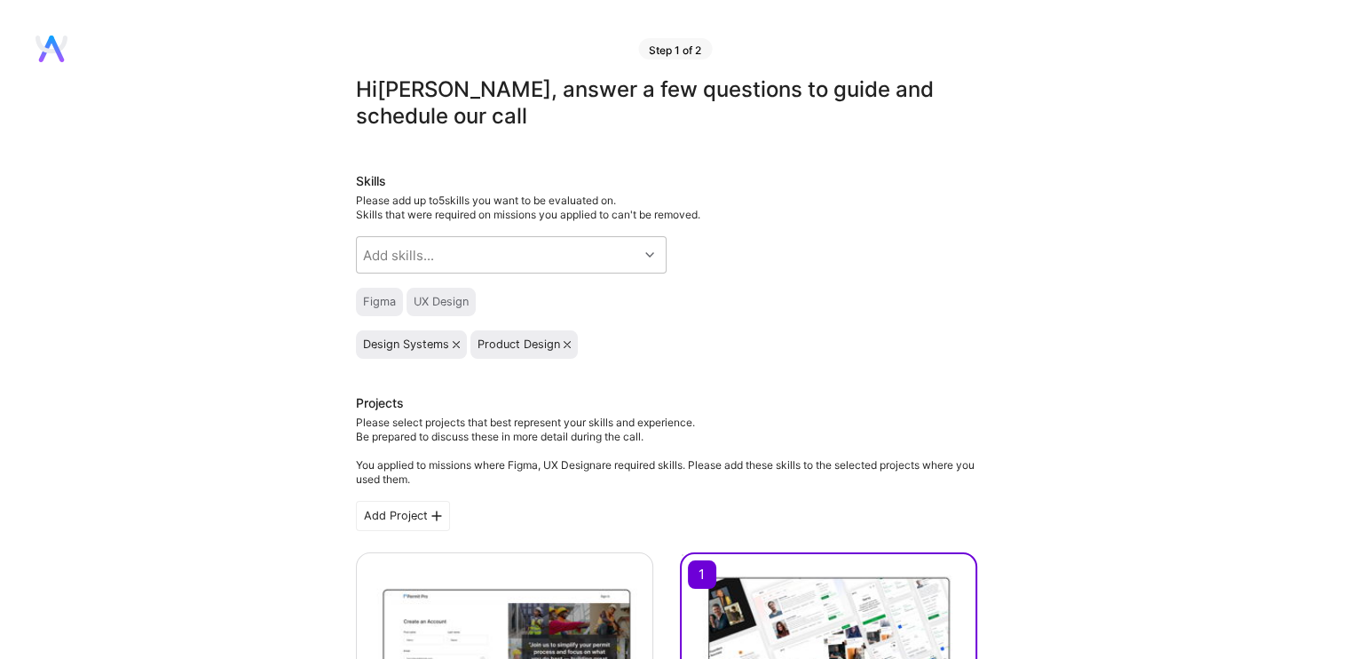
click at [818, 356] on div "Design Systems Product Design" at bounding box center [666, 344] width 621 height 28
click at [479, 241] on div "Add skills..." at bounding box center [497, 255] width 281 height 36
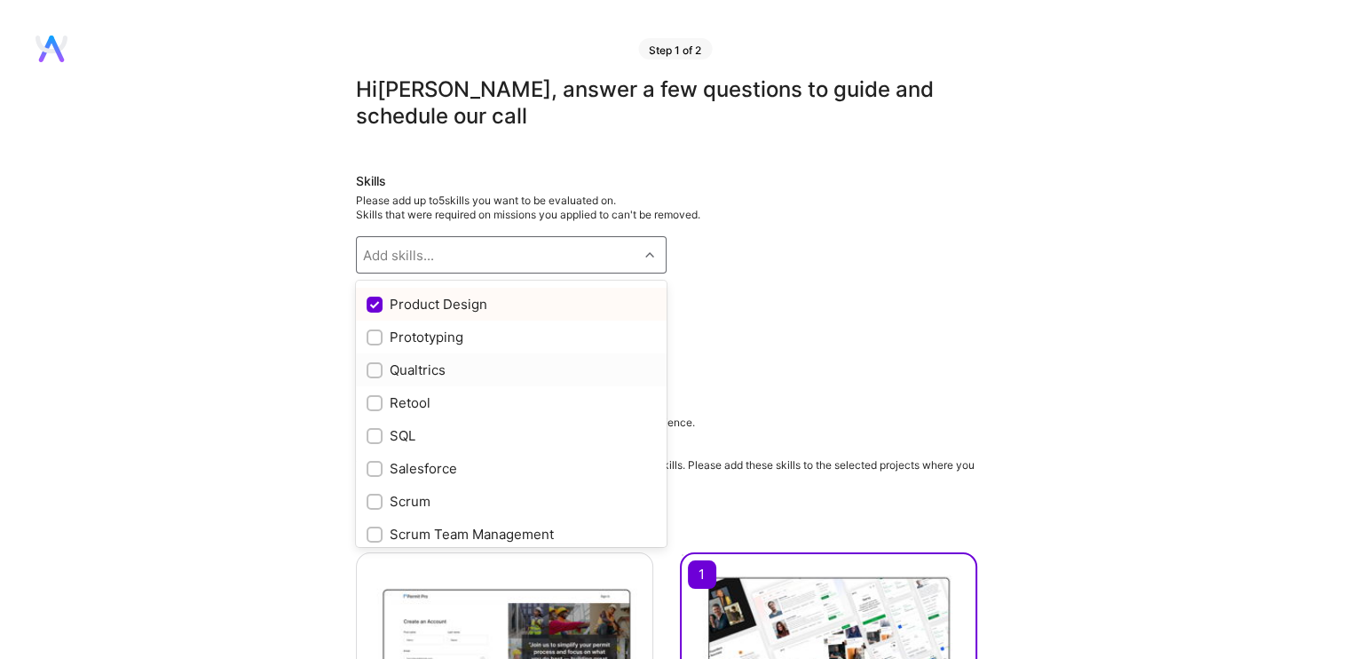
scroll to position [1509, 0]
click at [370, 333] on input "checkbox" at bounding box center [376, 336] width 12 height 12
checkbox input "true"
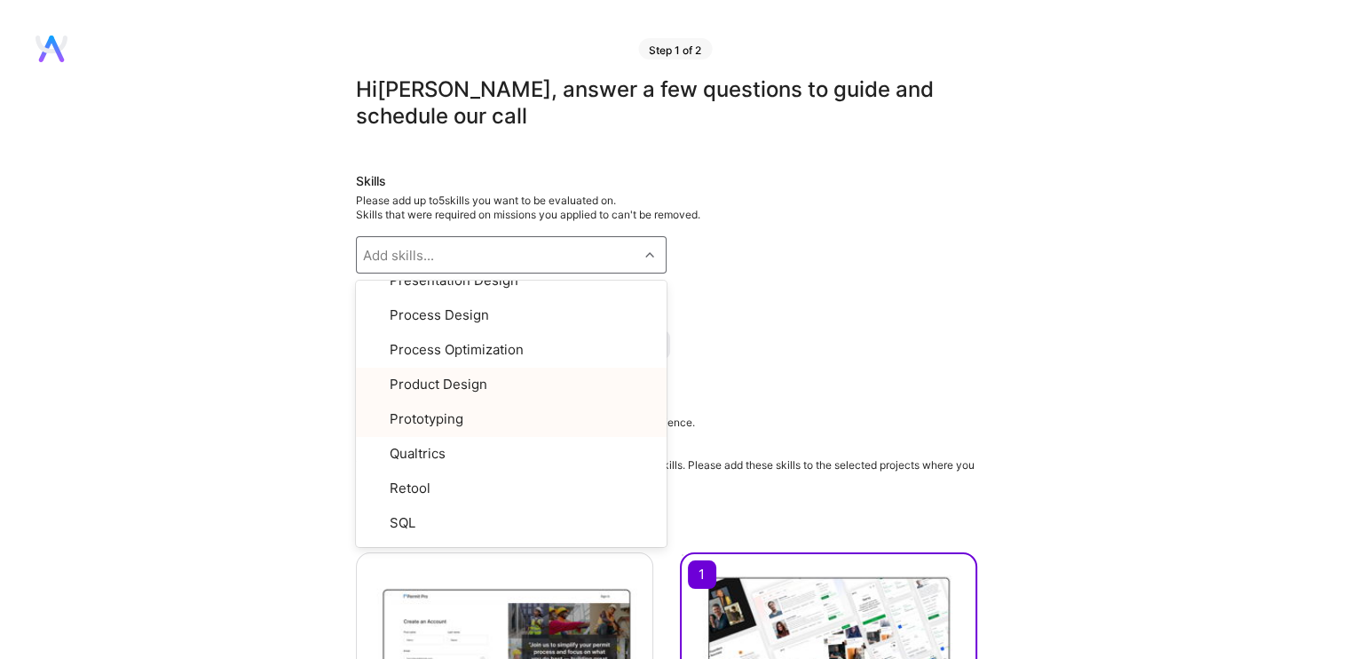
click at [905, 326] on div "Skills Please add up to 5 skills you want to be evaluated on. Skills that were …" at bounding box center [666, 265] width 621 height 186
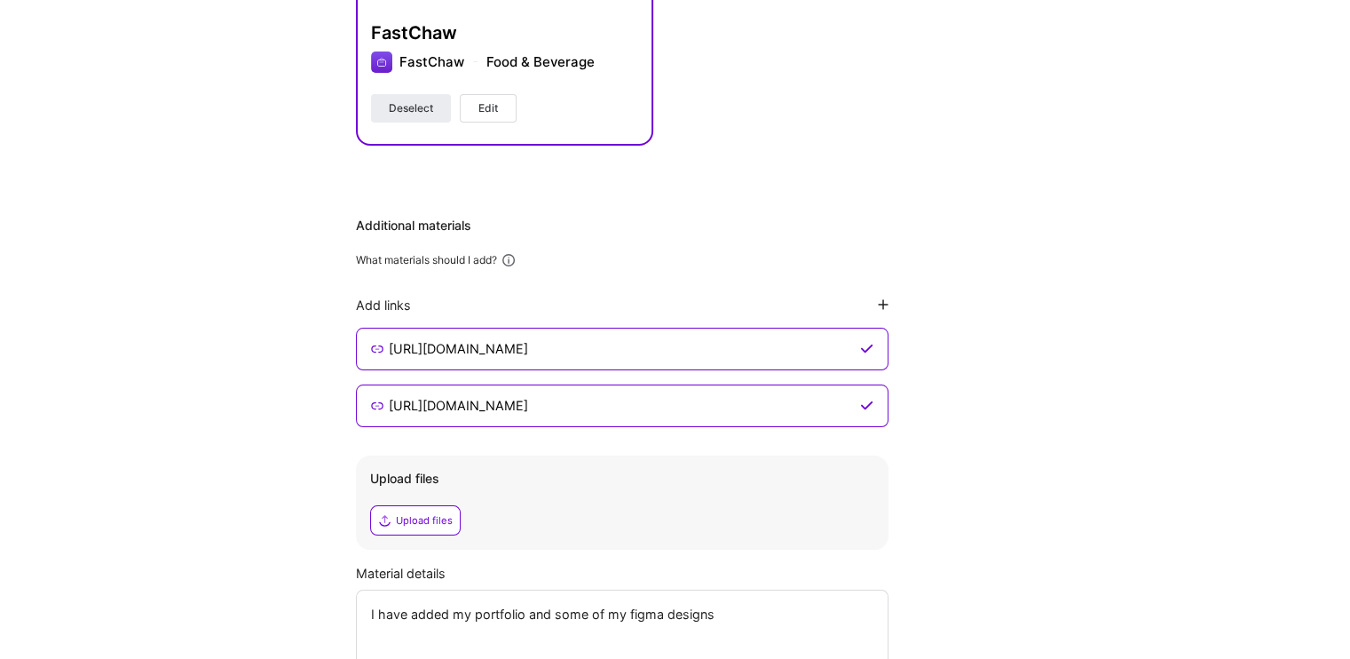
scroll to position [1378, 0]
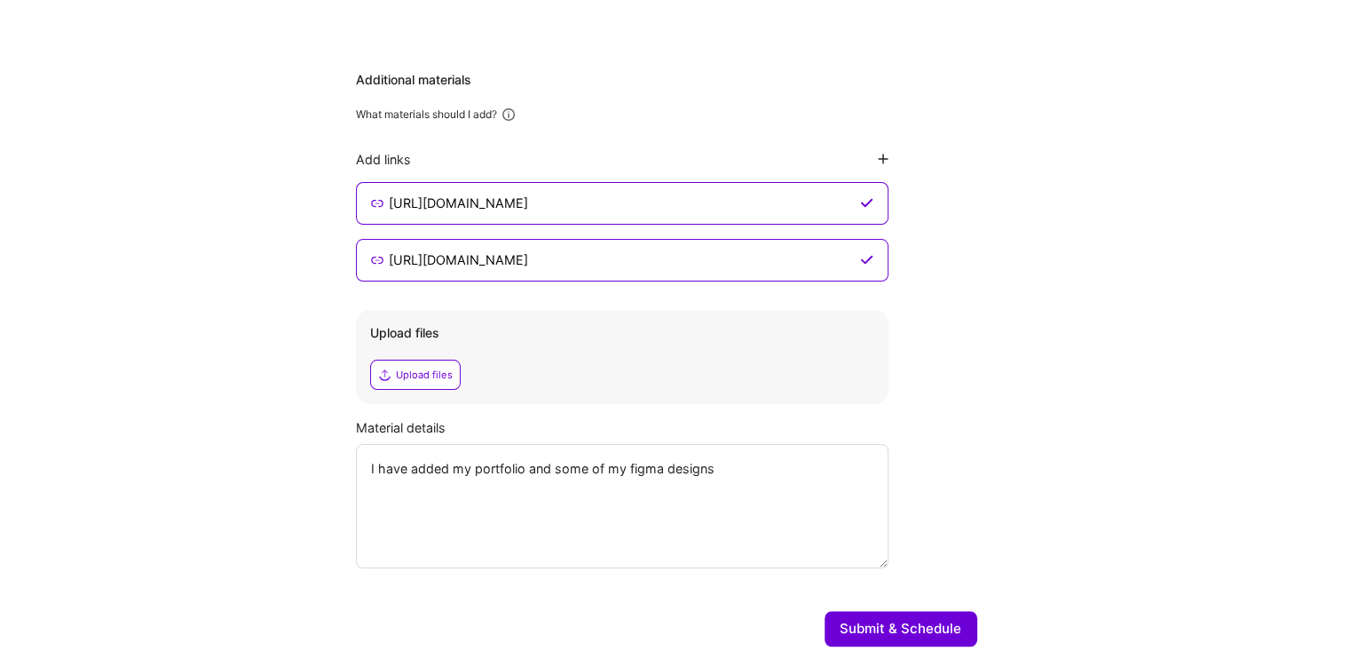
click at [891, 611] on button "Submit & Schedule" at bounding box center [901, 629] width 153 height 36
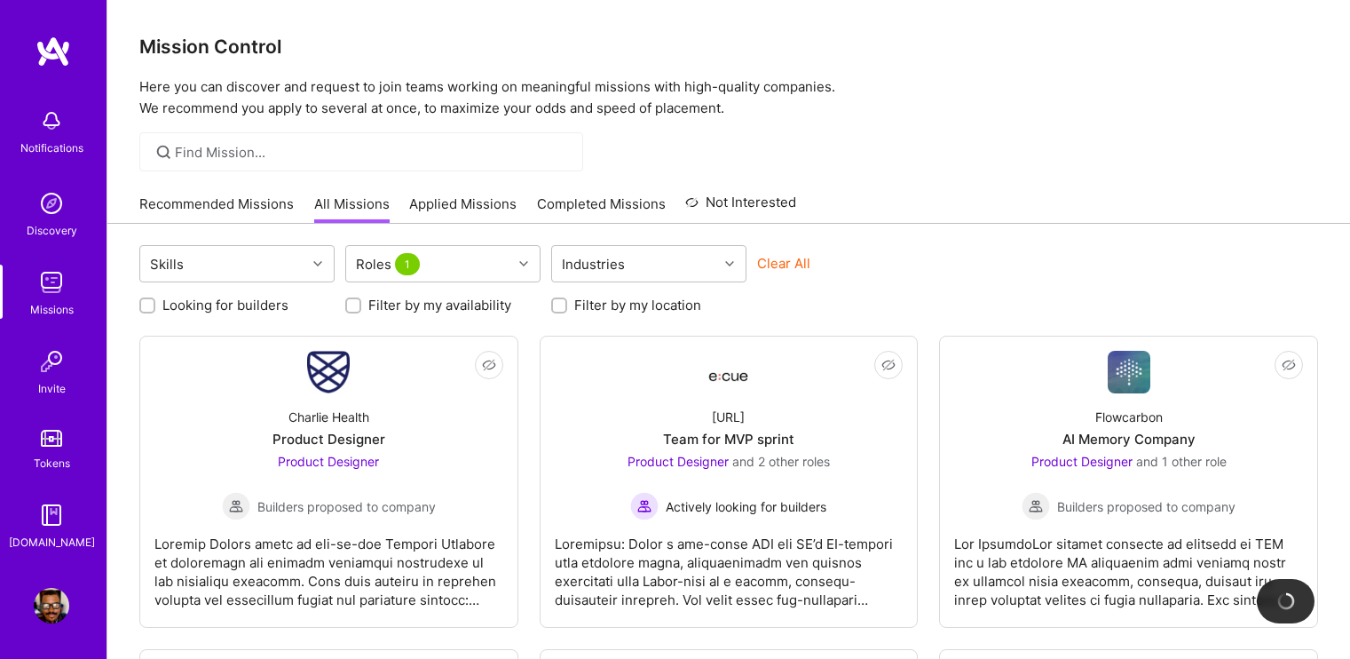
scroll to position [89, 0]
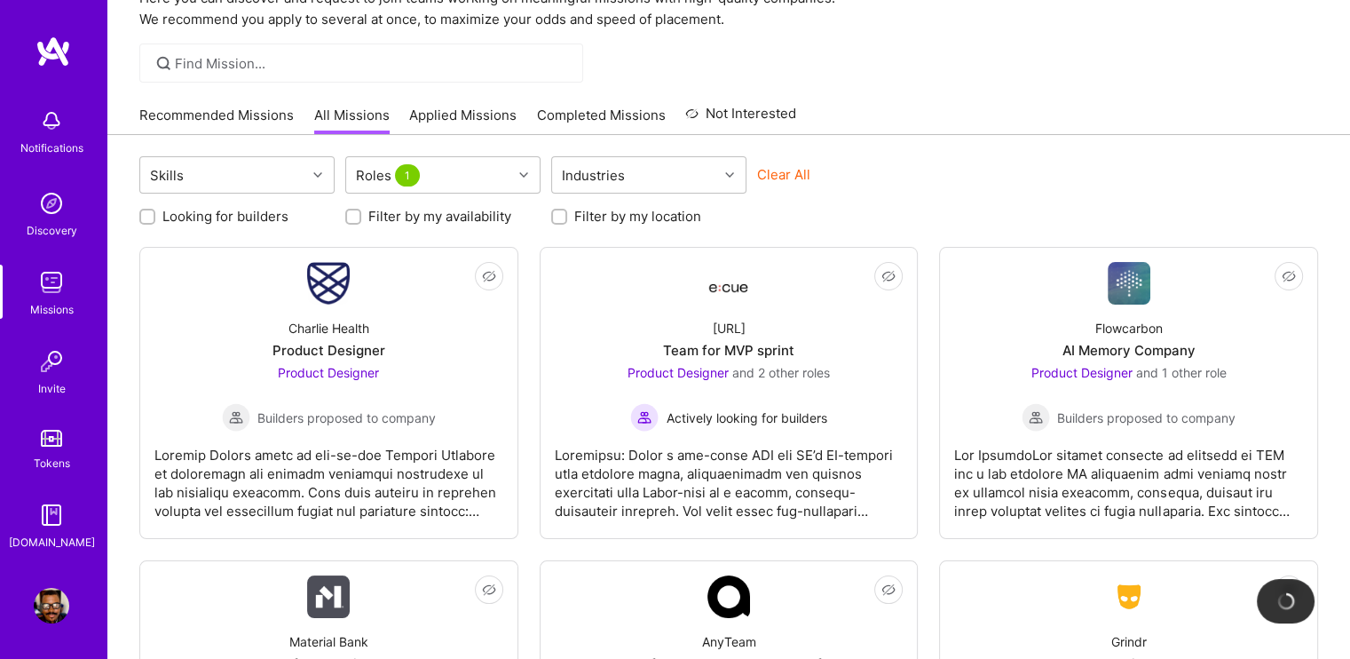
click at [837, 60] on div at bounding box center [728, 62] width 1243 height 39
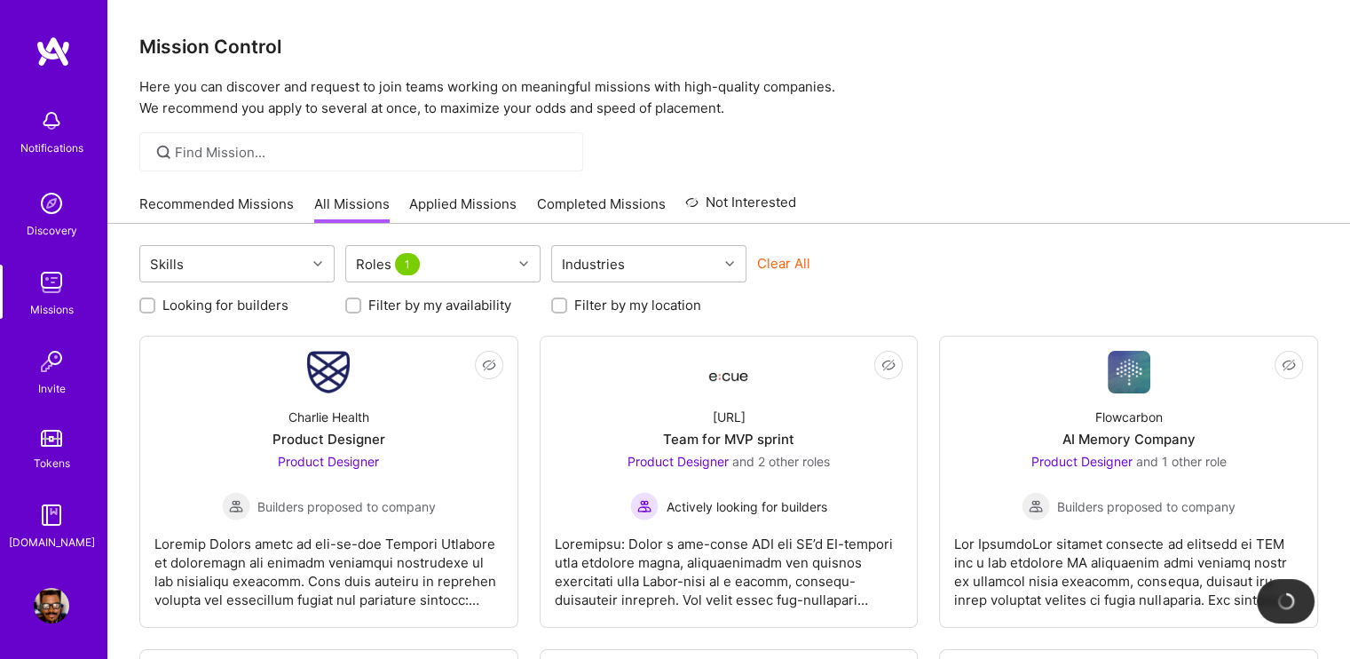
scroll to position [0, 0]
click at [466, 268] on div "Roles 1" at bounding box center [429, 264] width 166 height 36
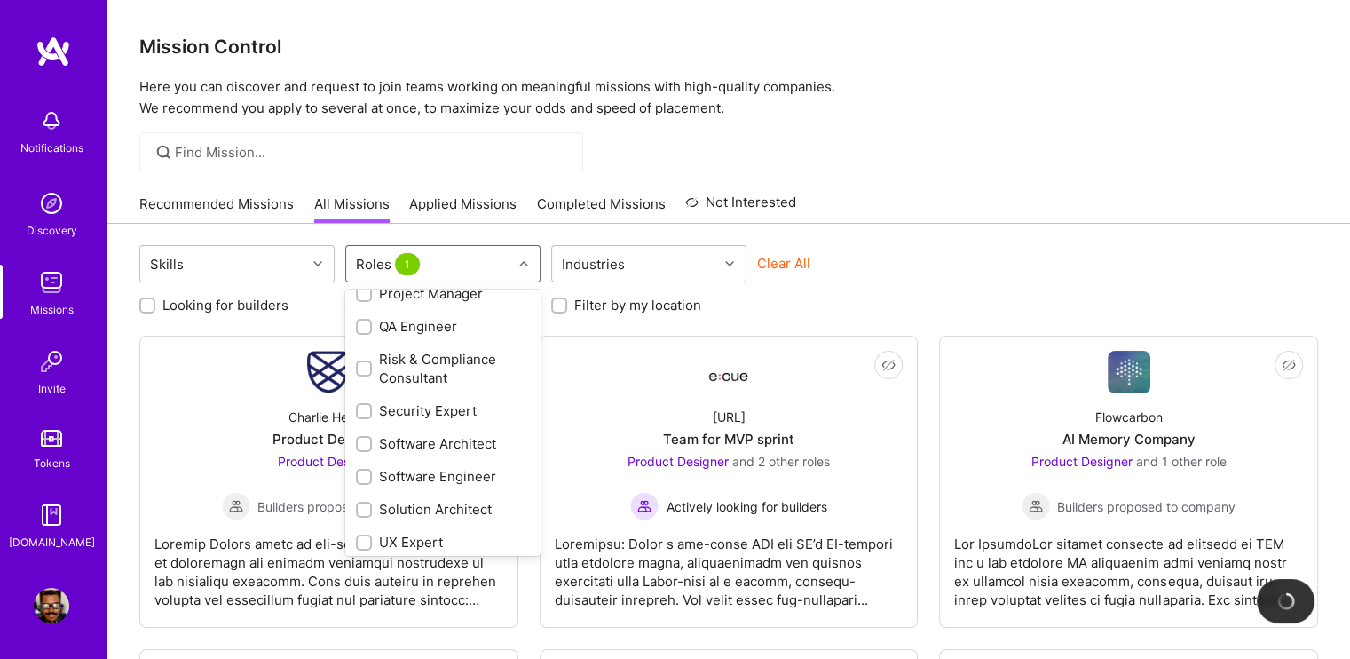
scroll to position [843, 0]
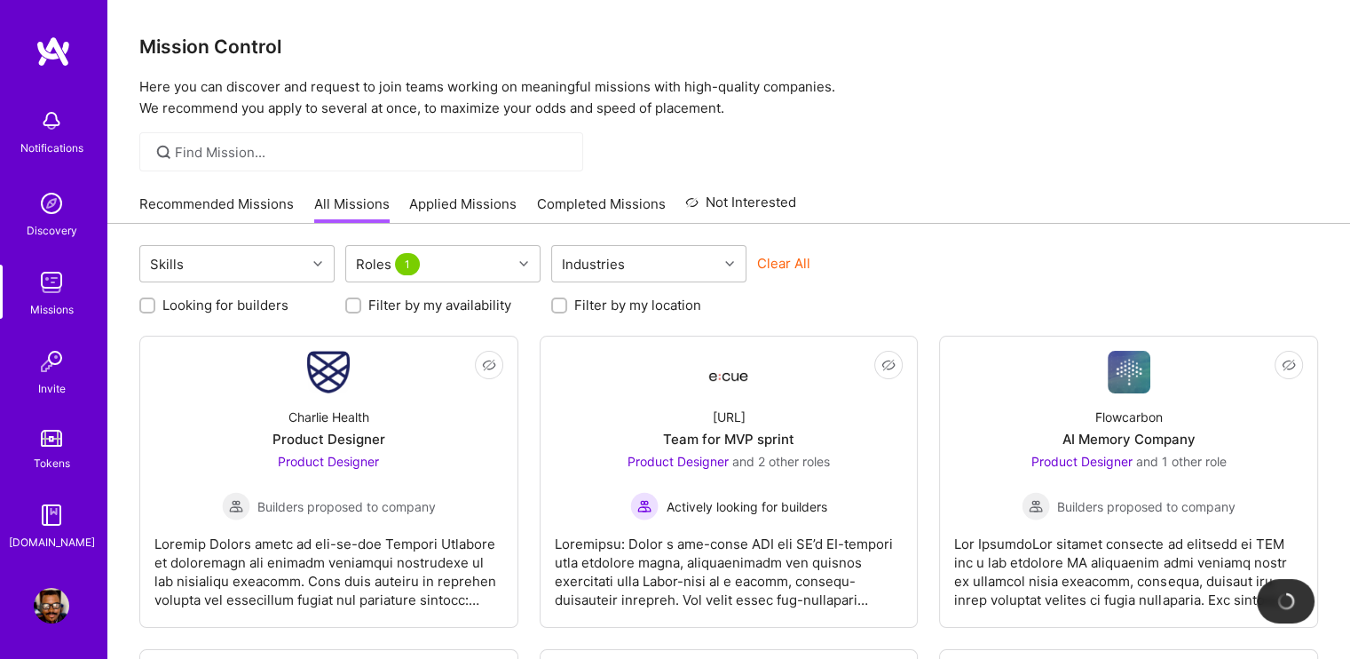
click at [467, 187] on div "Recommended Missions All Missions Applied Missions Completed Missions Not Inter…" at bounding box center [467, 204] width 657 height 38
click at [469, 190] on div "Recommended Missions All Missions Applied Missions Completed Missions Not Inter…" at bounding box center [467, 204] width 657 height 38
click at [469, 197] on link "Applied Missions" at bounding box center [462, 208] width 107 height 29
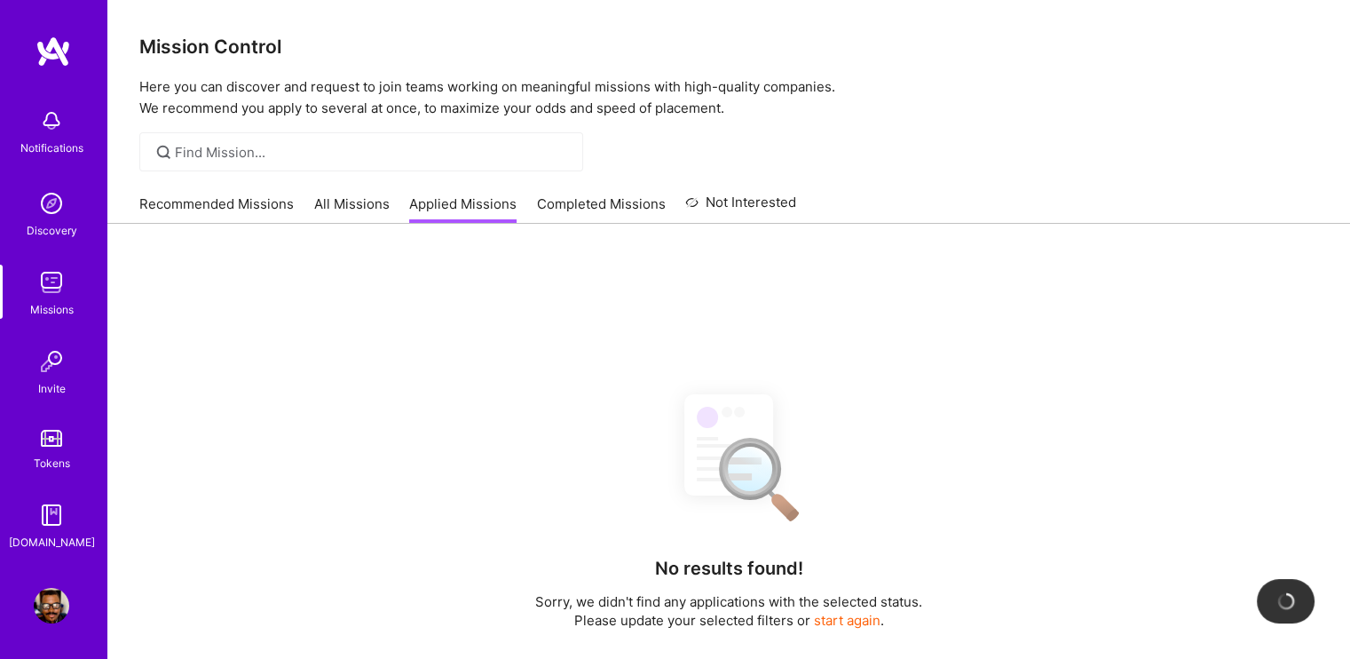
click at [557, 186] on div "Recommended Missions All Missions Applied Missions Completed Missions Not Inter…" at bounding box center [467, 204] width 657 height 38
click at [563, 195] on link "Completed Missions" at bounding box center [601, 208] width 129 height 29
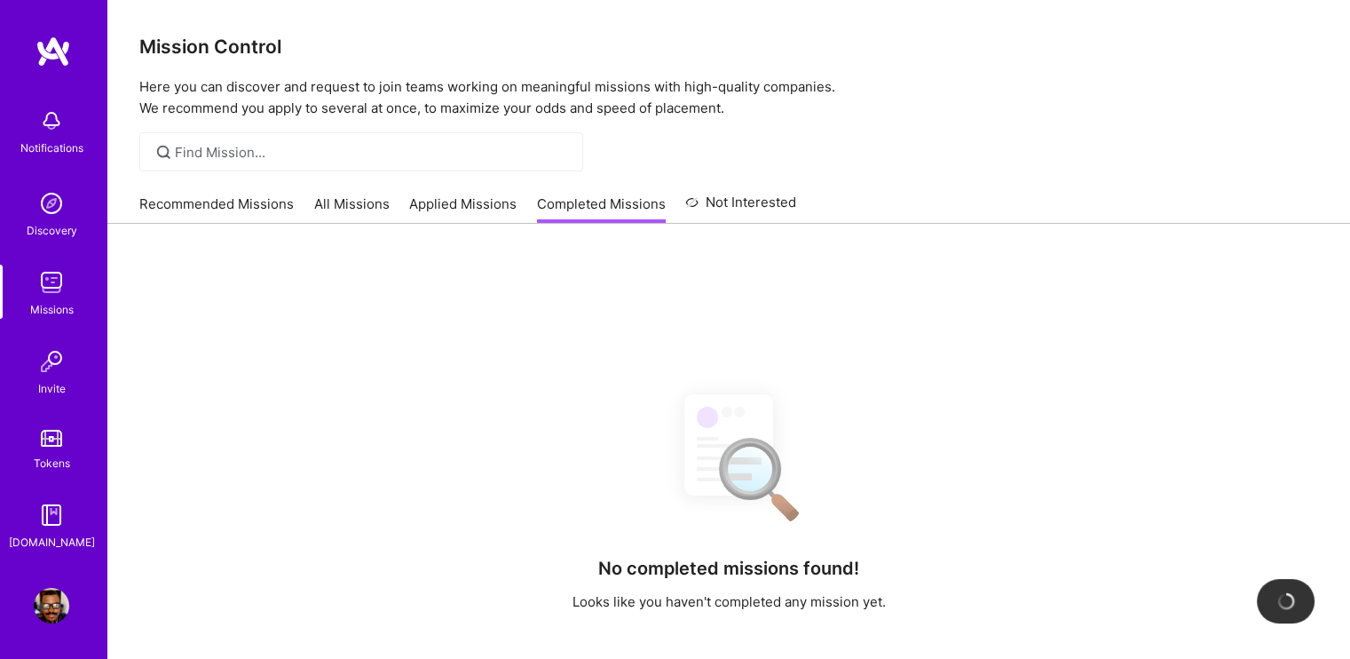
click at [749, 201] on link "Not Interested" at bounding box center [740, 208] width 111 height 32
click at [532, 192] on div "Recommended Missions All Missions Applied Missions Completed Missions Not Inter…" at bounding box center [467, 204] width 657 height 38
click at [551, 202] on link "Completed Missions" at bounding box center [601, 208] width 129 height 29
click at [442, 204] on link "Applied Missions" at bounding box center [462, 208] width 107 height 29
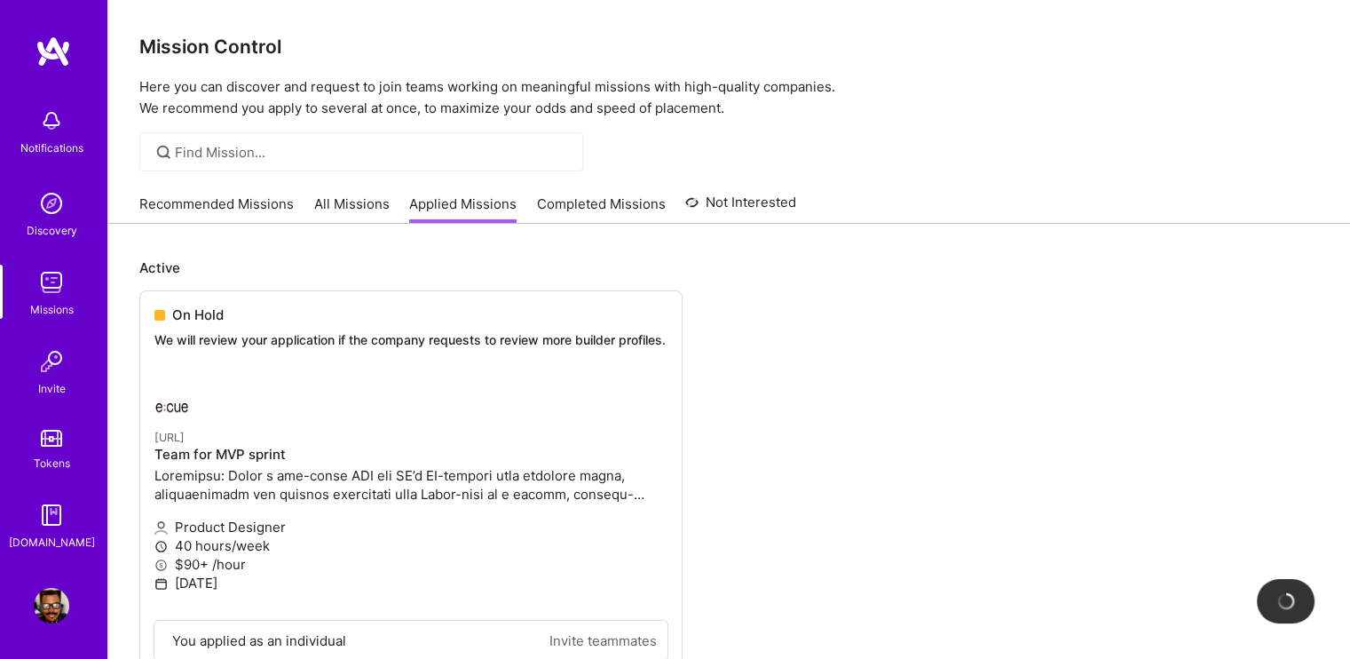
click at [356, 208] on link "All Missions" at bounding box center [351, 208] width 75 height 29
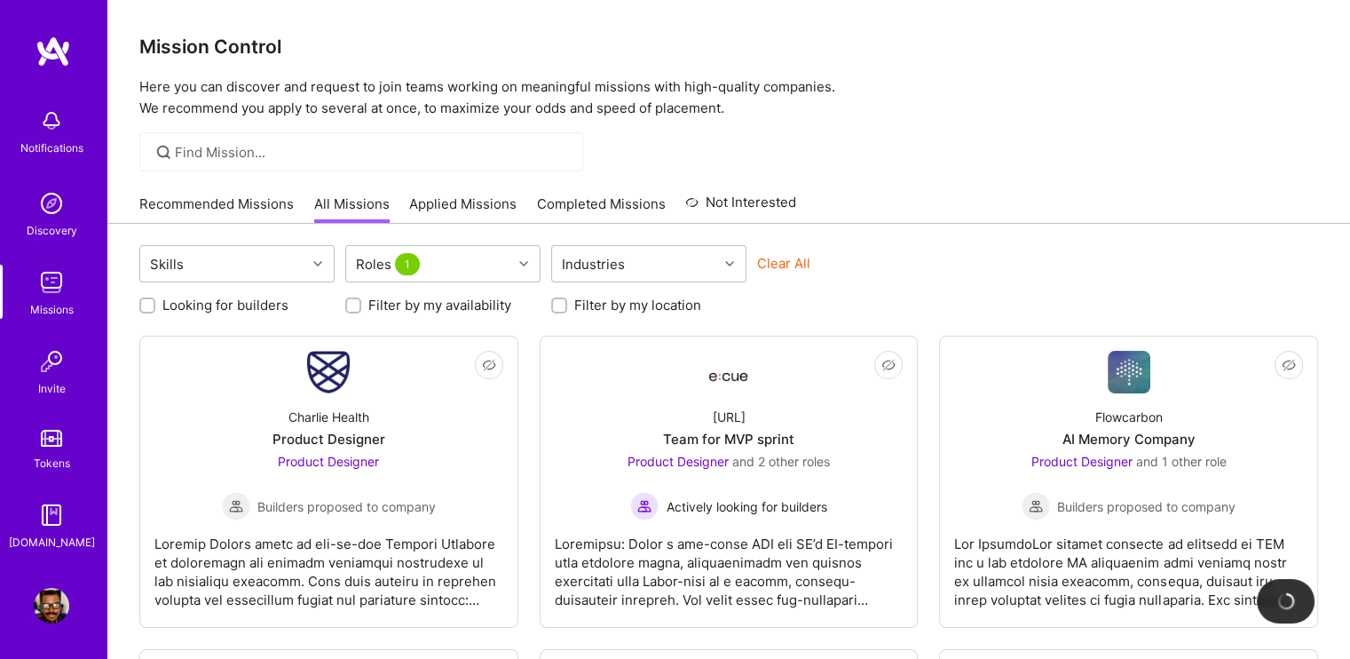
click at [437, 203] on link "Applied Missions" at bounding box center [462, 208] width 107 height 29
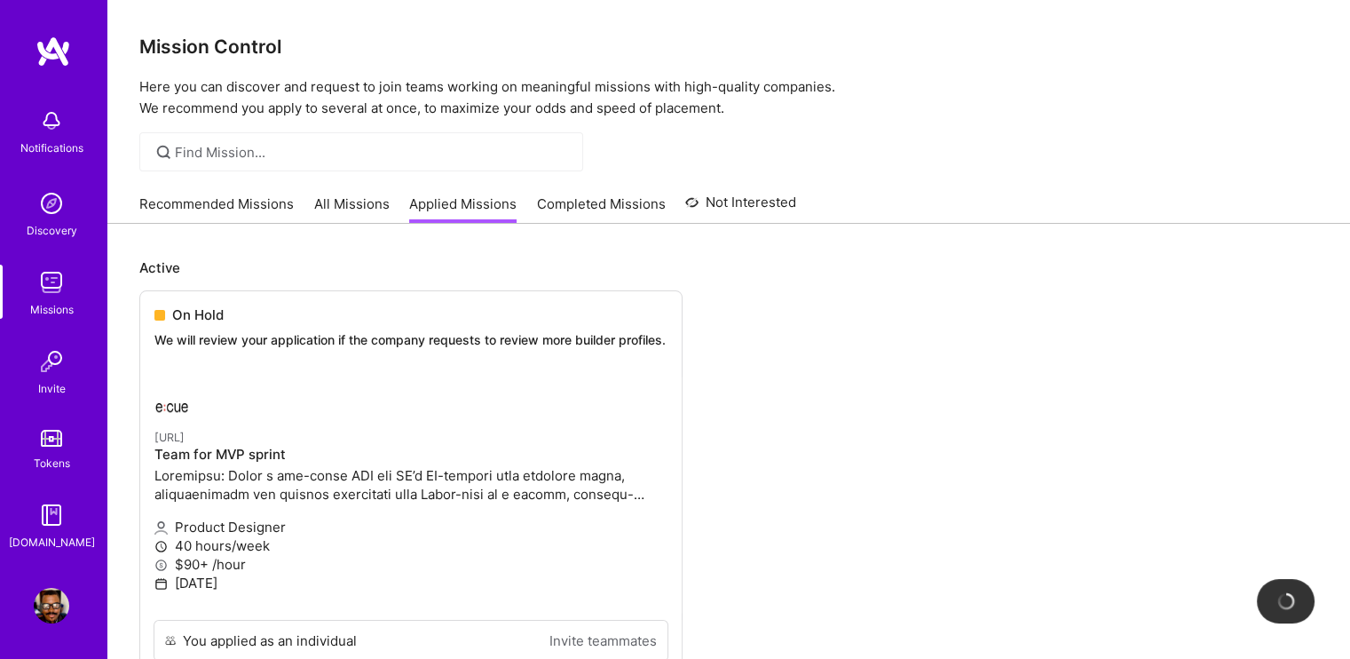
click at [343, 203] on link "All Missions" at bounding box center [351, 208] width 75 height 29
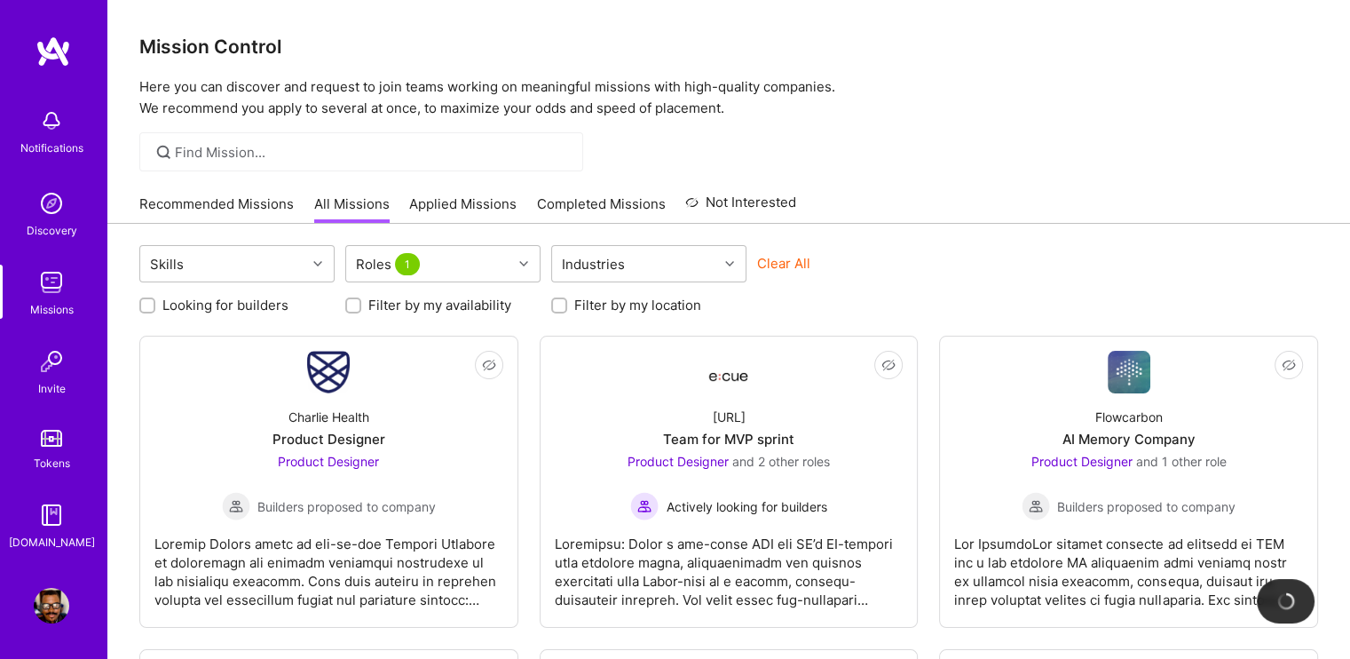
click at [263, 201] on link "Recommended Missions" at bounding box center [216, 208] width 154 height 29
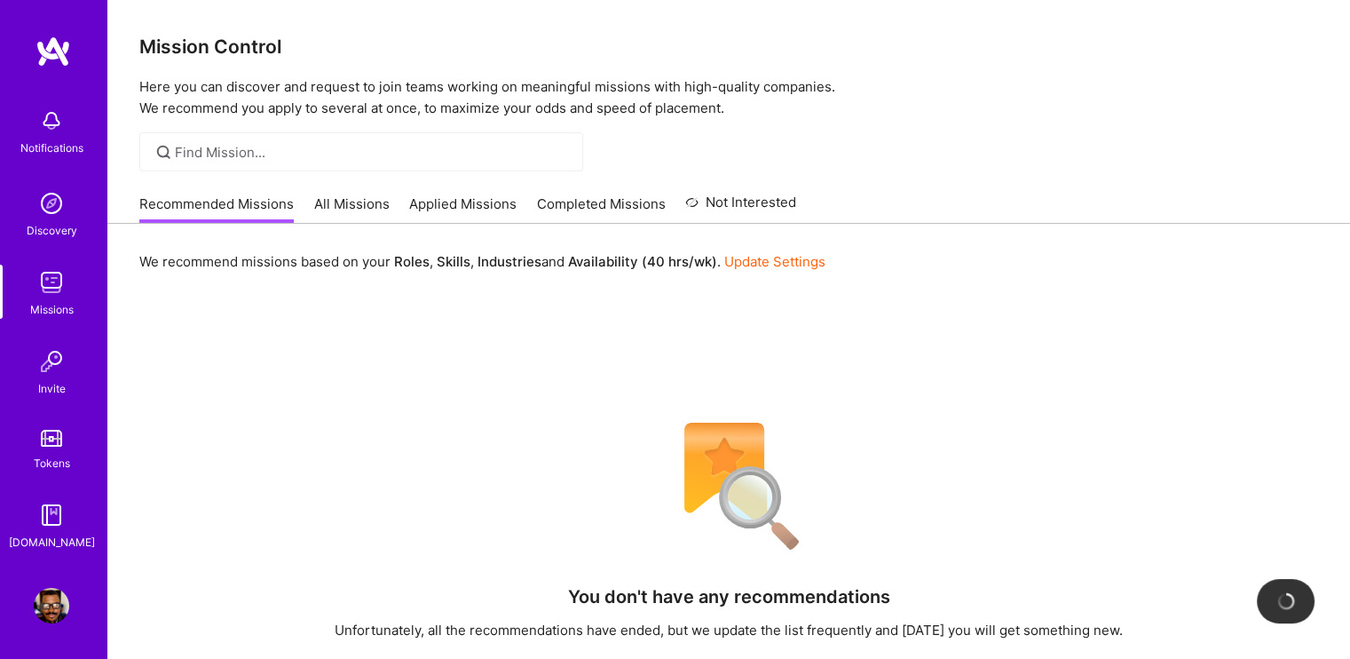
click at [373, 201] on link "All Missions" at bounding box center [351, 208] width 75 height 29
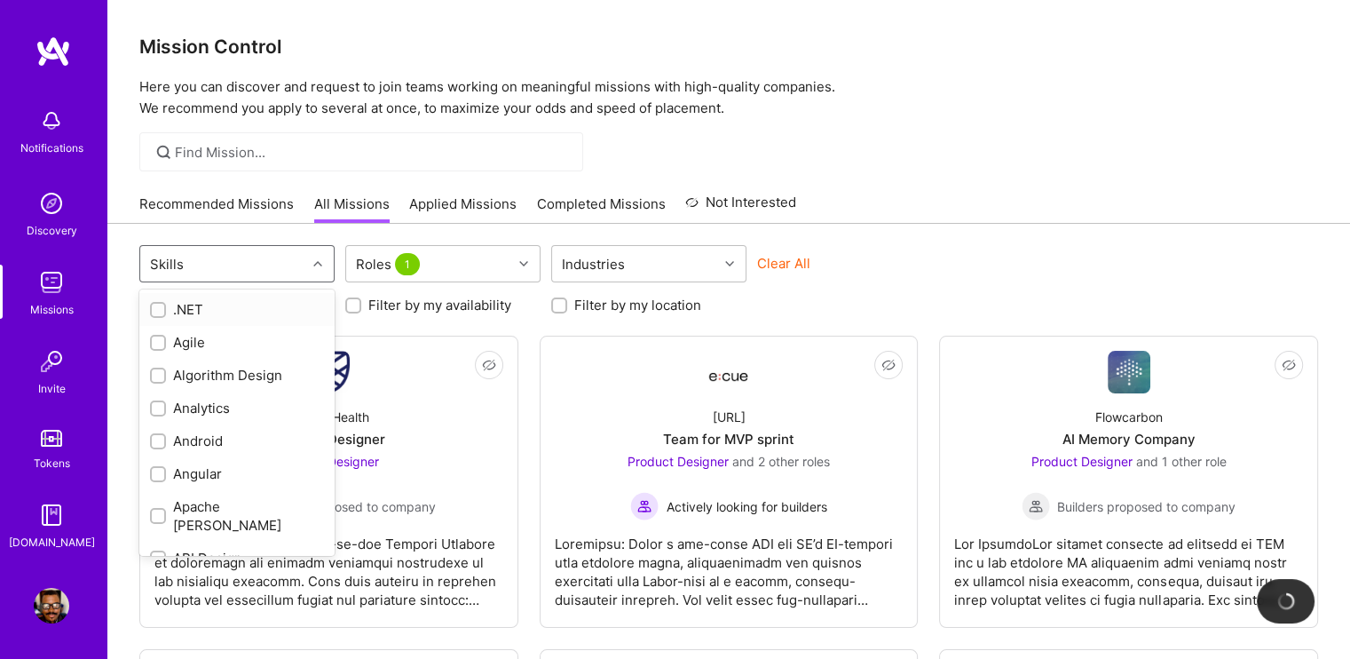
click at [312, 270] on div at bounding box center [320, 263] width 28 height 23
